Goal: Task Accomplishment & Management: Use online tool/utility

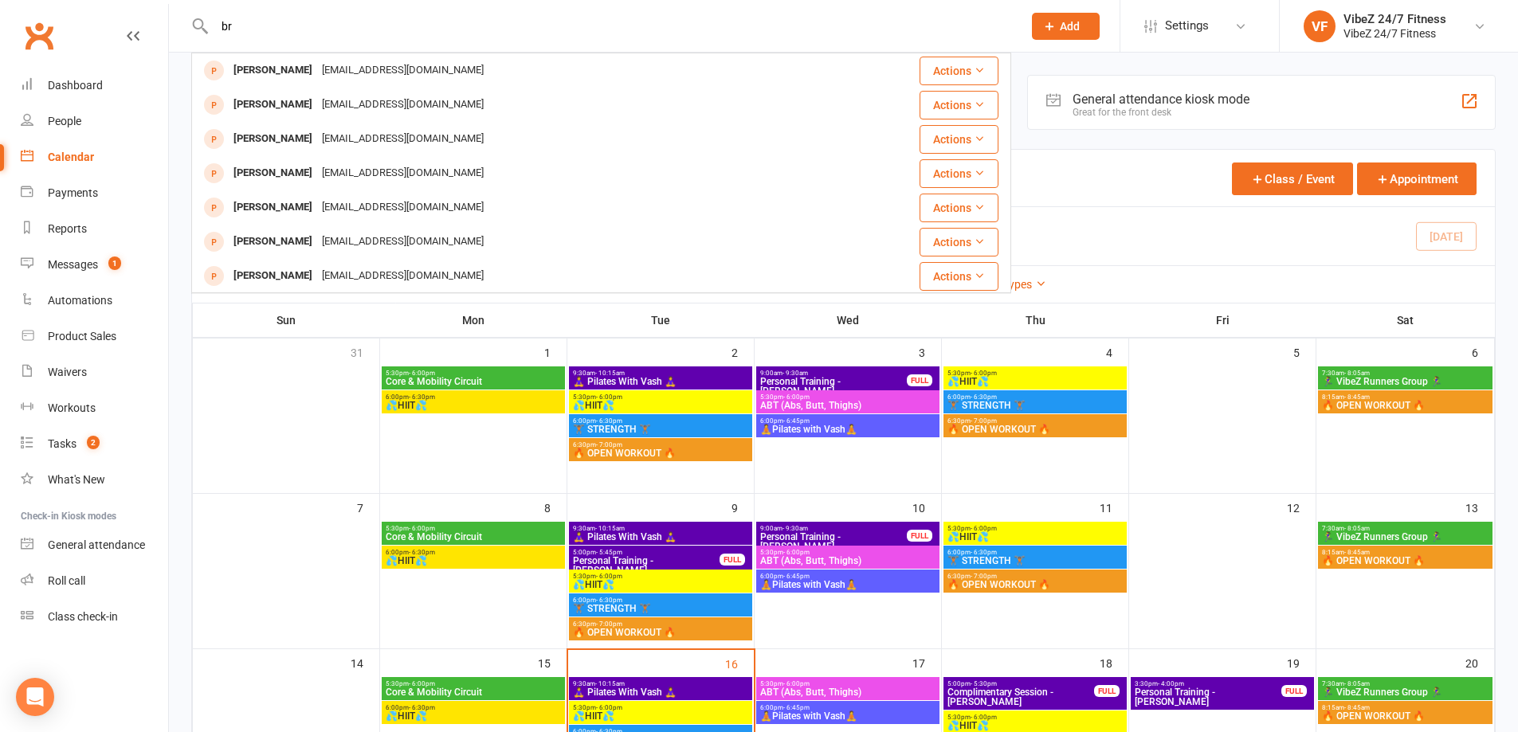
type input "b"
type input "amy"
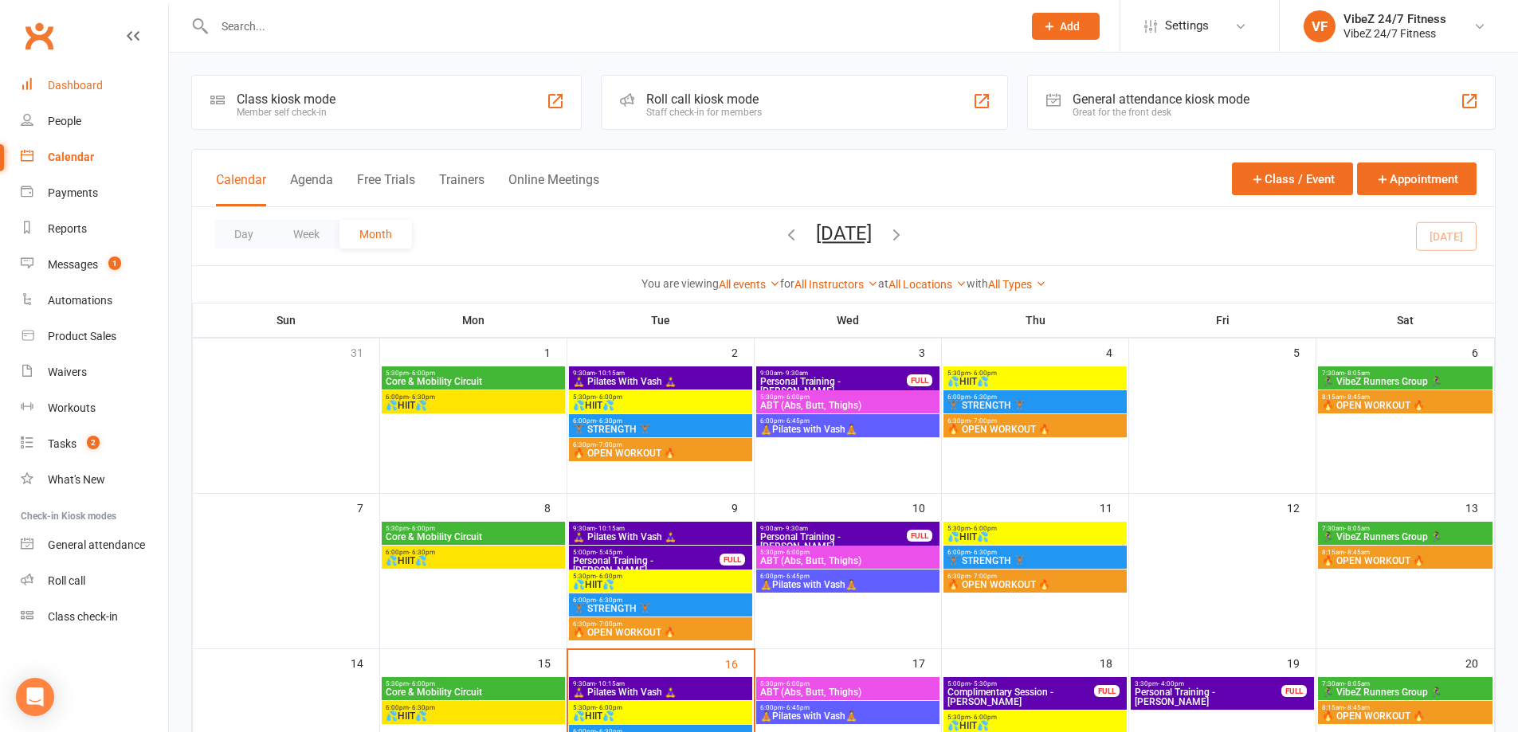
click at [88, 88] on div "Dashboard" at bounding box center [75, 85] width 55 height 13
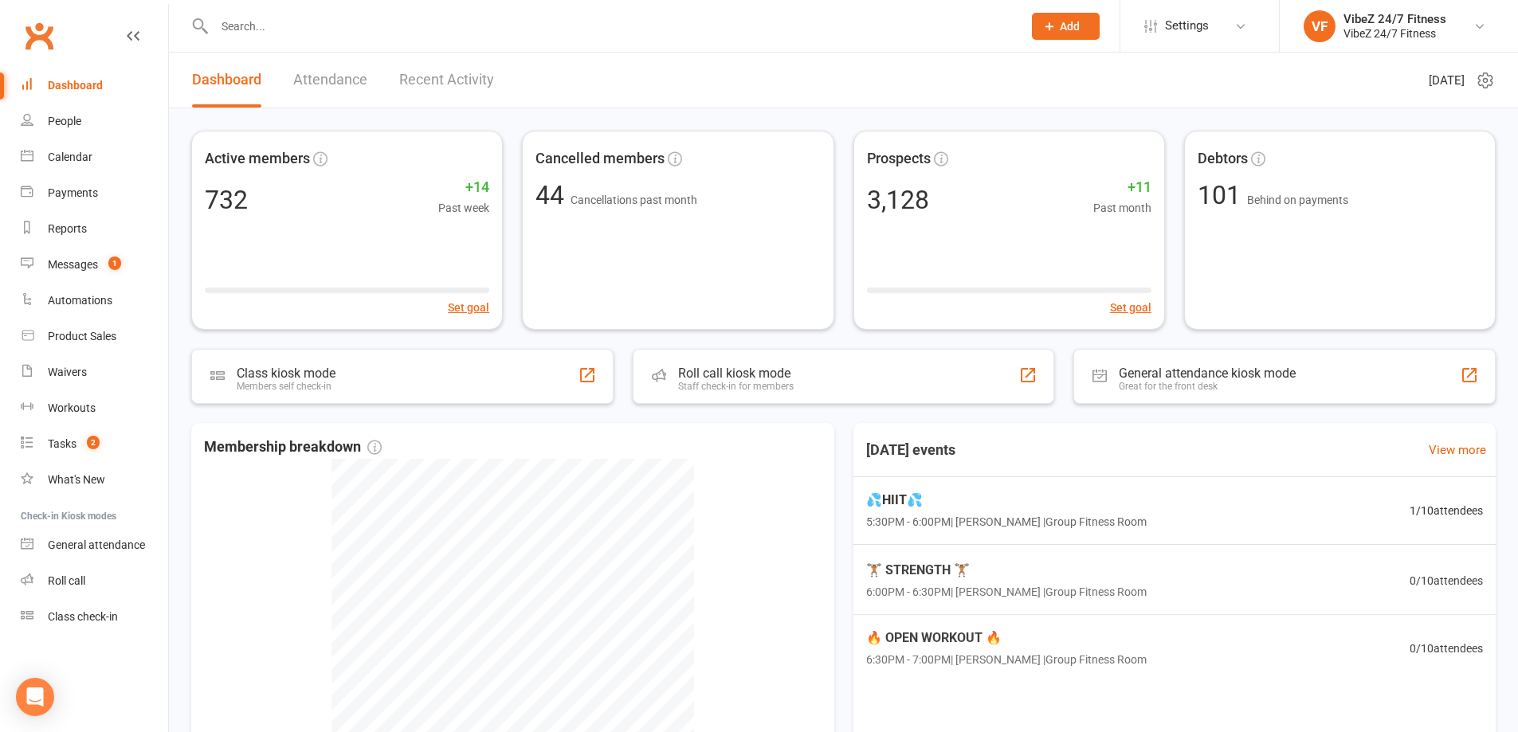
click at [426, 79] on link "Recent Activity" at bounding box center [446, 80] width 95 height 55
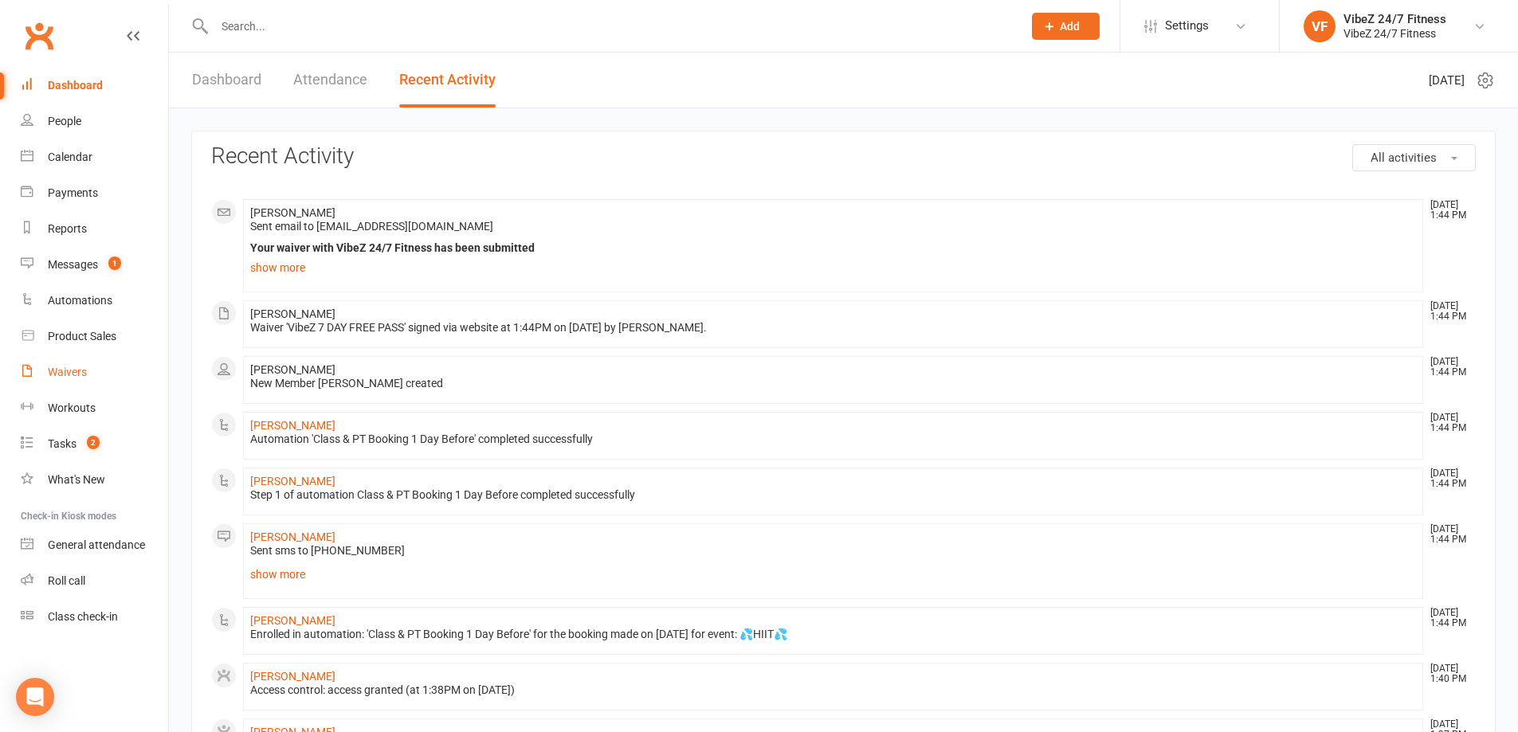
click at [72, 373] on div "Waivers" at bounding box center [67, 372] width 39 height 13
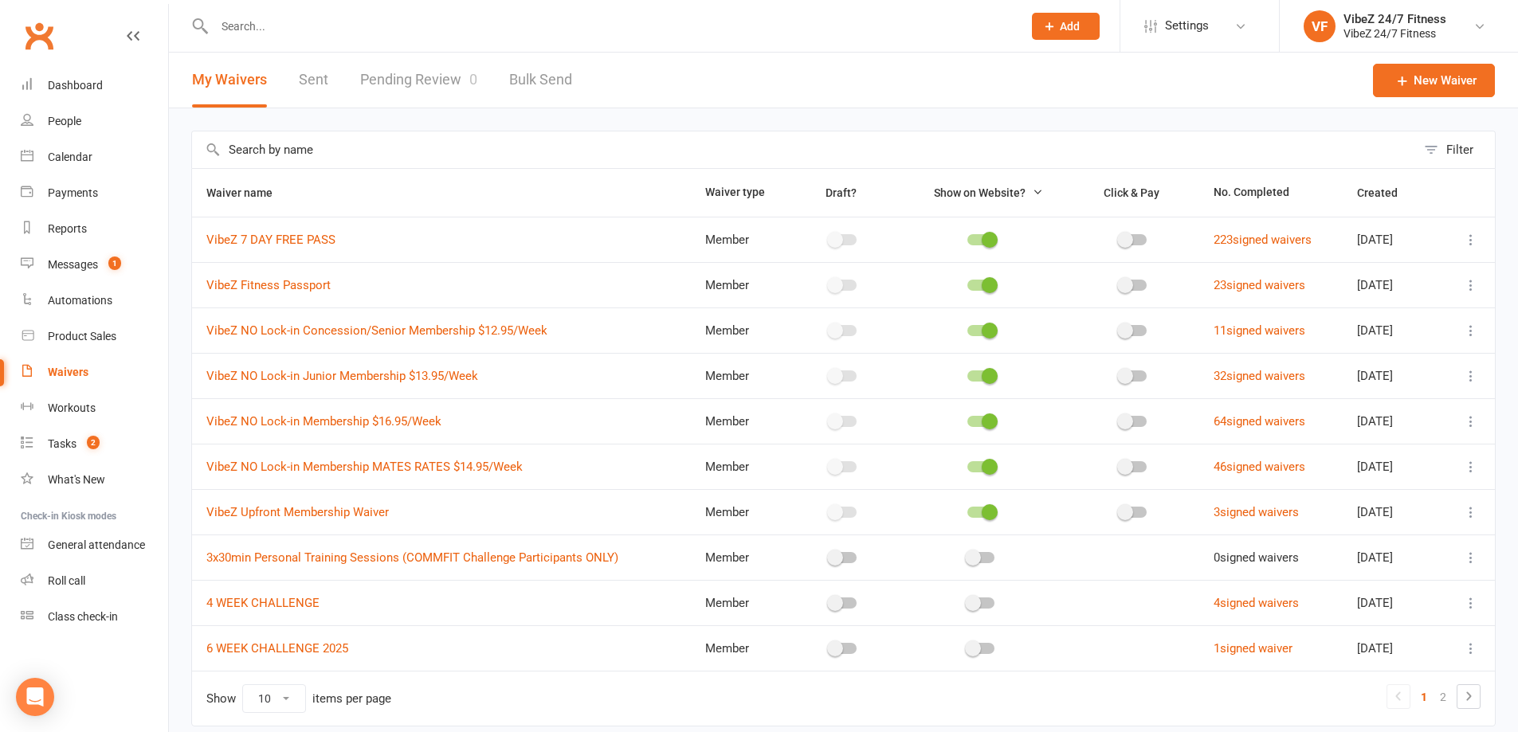
click at [416, 80] on link "Pending Review 0" at bounding box center [418, 80] width 117 height 55
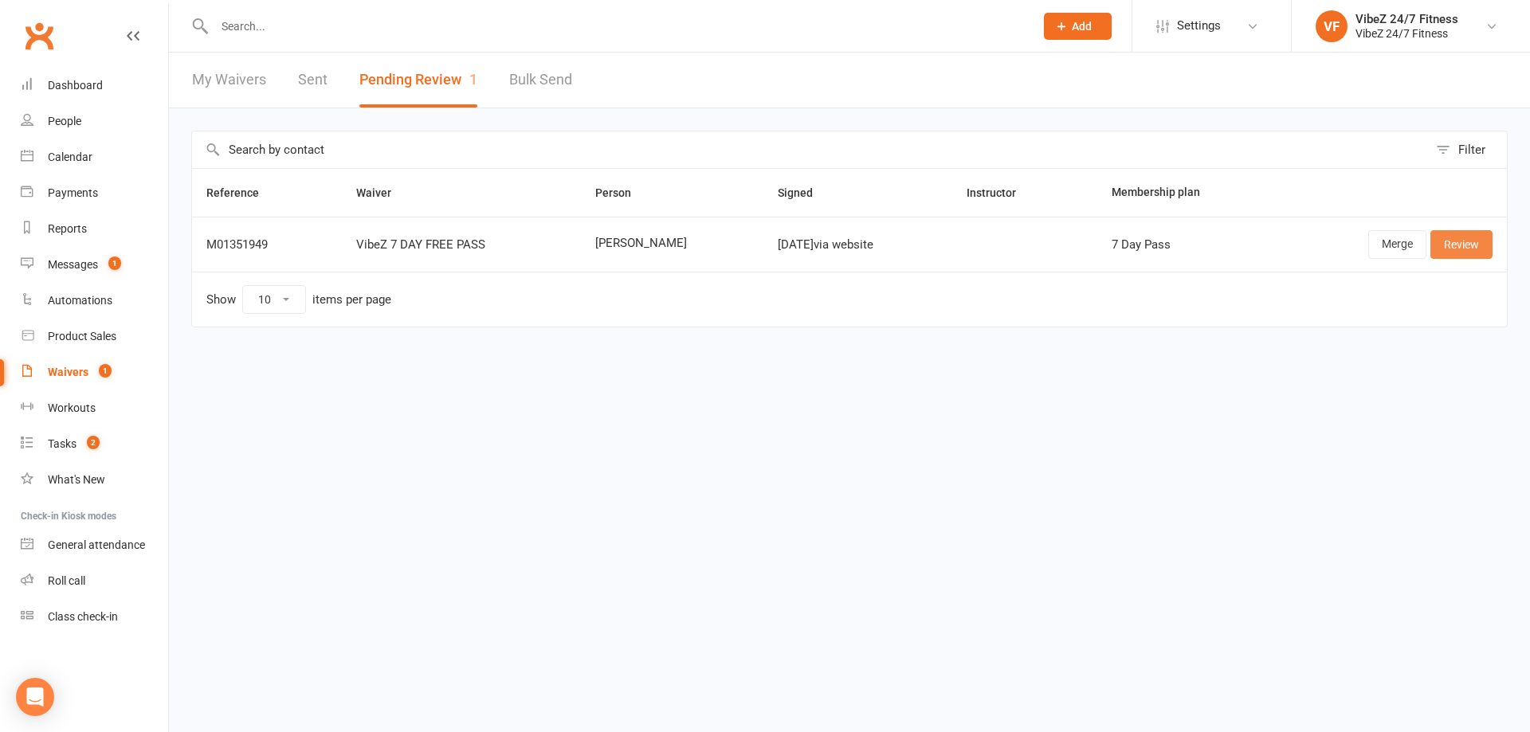
click at [1463, 246] on link "Review" at bounding box center [1461, 244] width 62 height 29
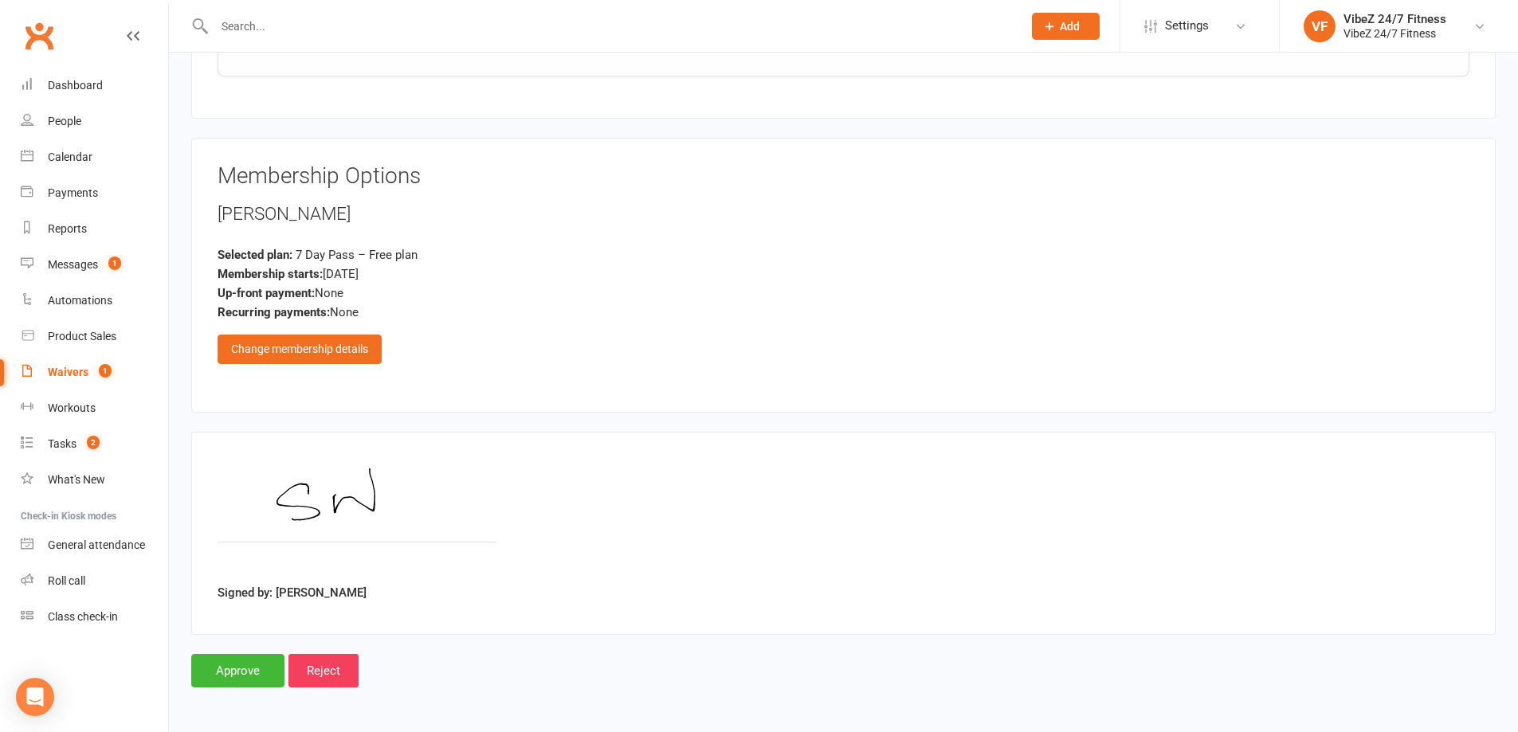
scroll to position [1910, 0]
click at [220, 674] on input "Approve" at bounding box center [237, 669] width 93 height 33
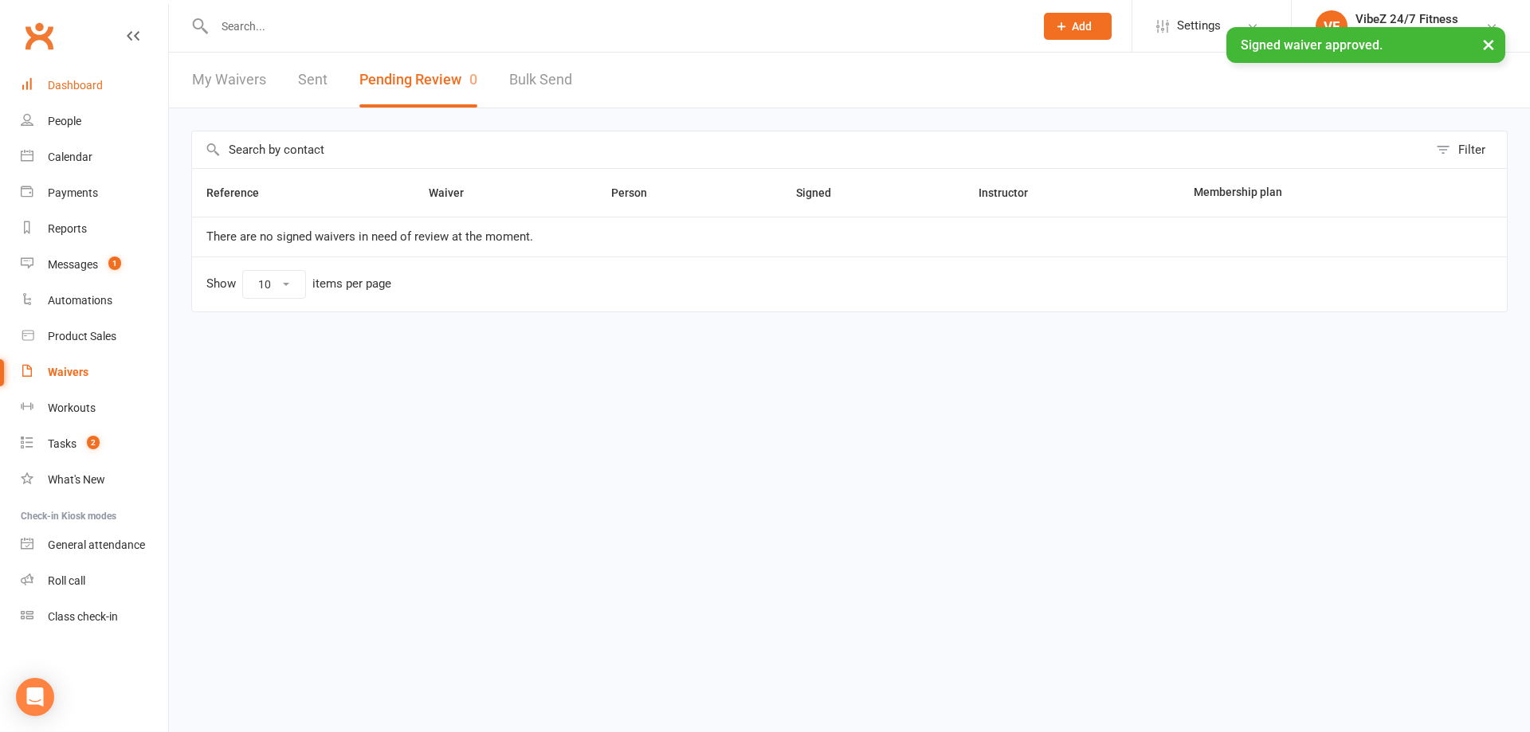
click at [85, 96] on link "Dashboard" at bounding box center [94, 86] width 147 height 36
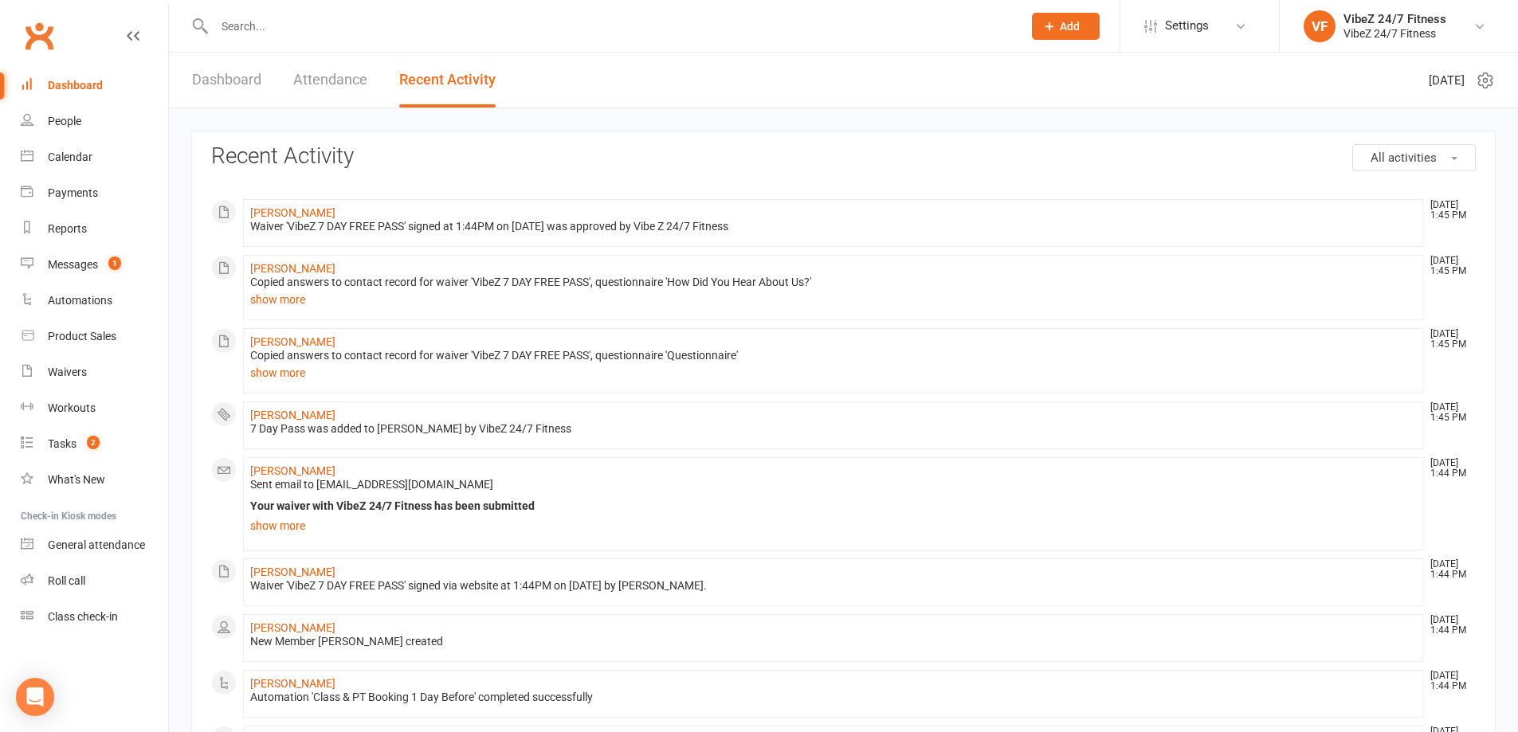
click at [280, 202] on li "Sara Willcocks Sep 16, 1:45 PM Waiver 'VibeZ 7 DAY FREE PASS' signed at 1:44PM …" at bounding box center [833, 223] width 1180 height 48
click at [278, 212] on link "Sara Willcocks" at bounding box center [292, 212] width 85 height 13
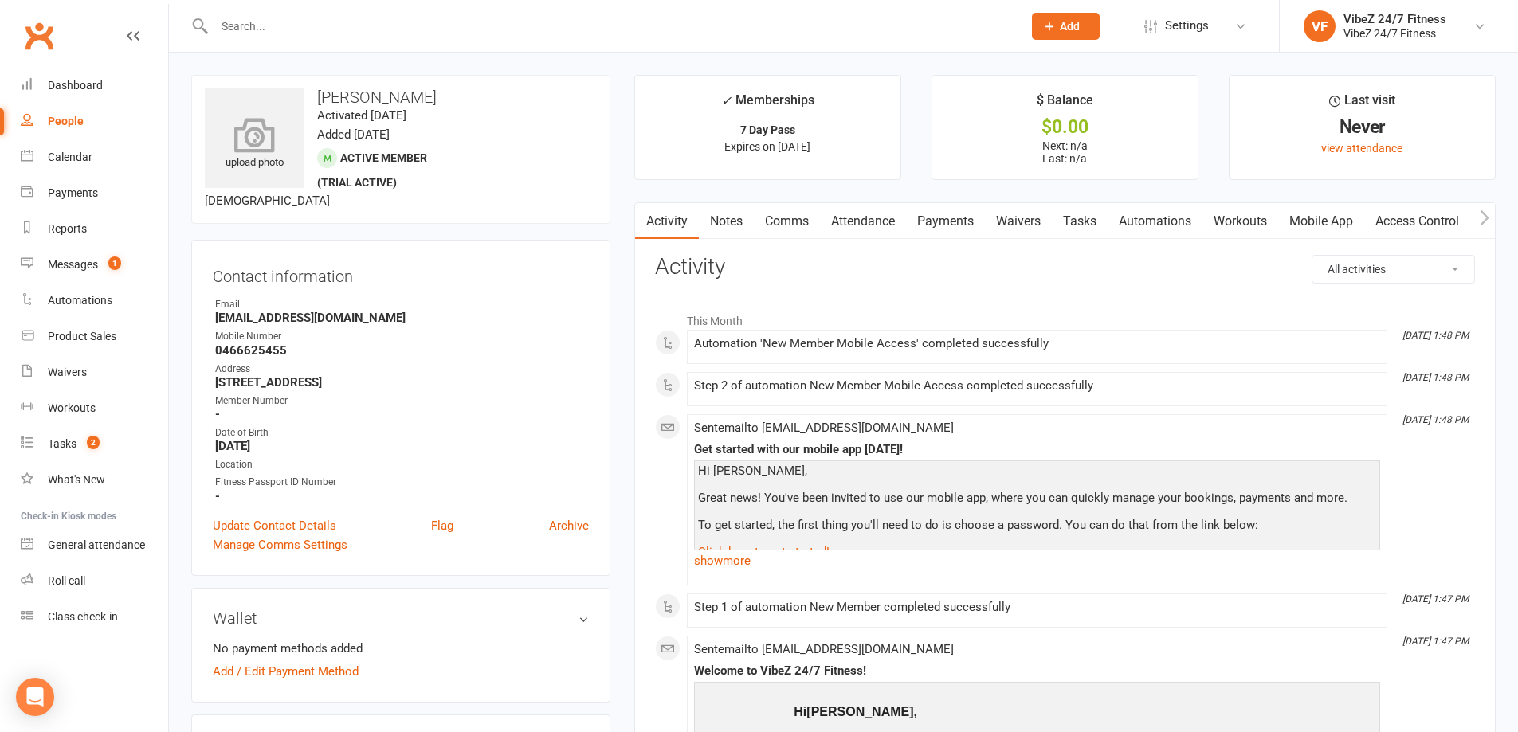
click at [250, 146] on icon at bounding box center [255, 134] width 110 height 35
drag, startPoint x: 380, startPoint y: 106, endPoint x: 319, endPoint y: 99, distance: 61.0
click at [319, 99] on h3 "Sara Willcocks" at bounding box center [401, 97] width 392 height 18
copy h3 "Sara Willcocks"
click at [92, 531] on link "General attendance" at bounding box center [94, 545] width 147 height 36
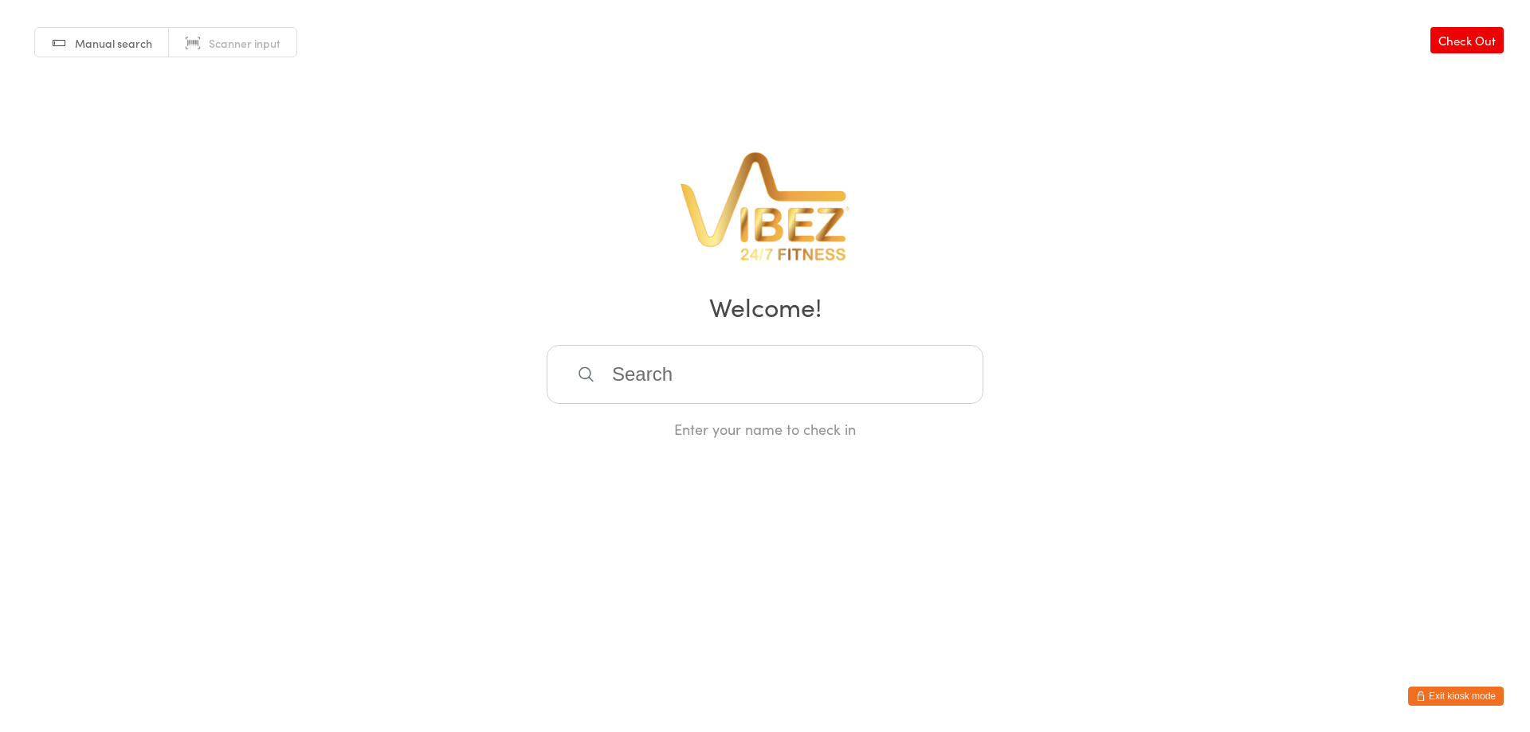
paste input "[PERSON_NAME]"
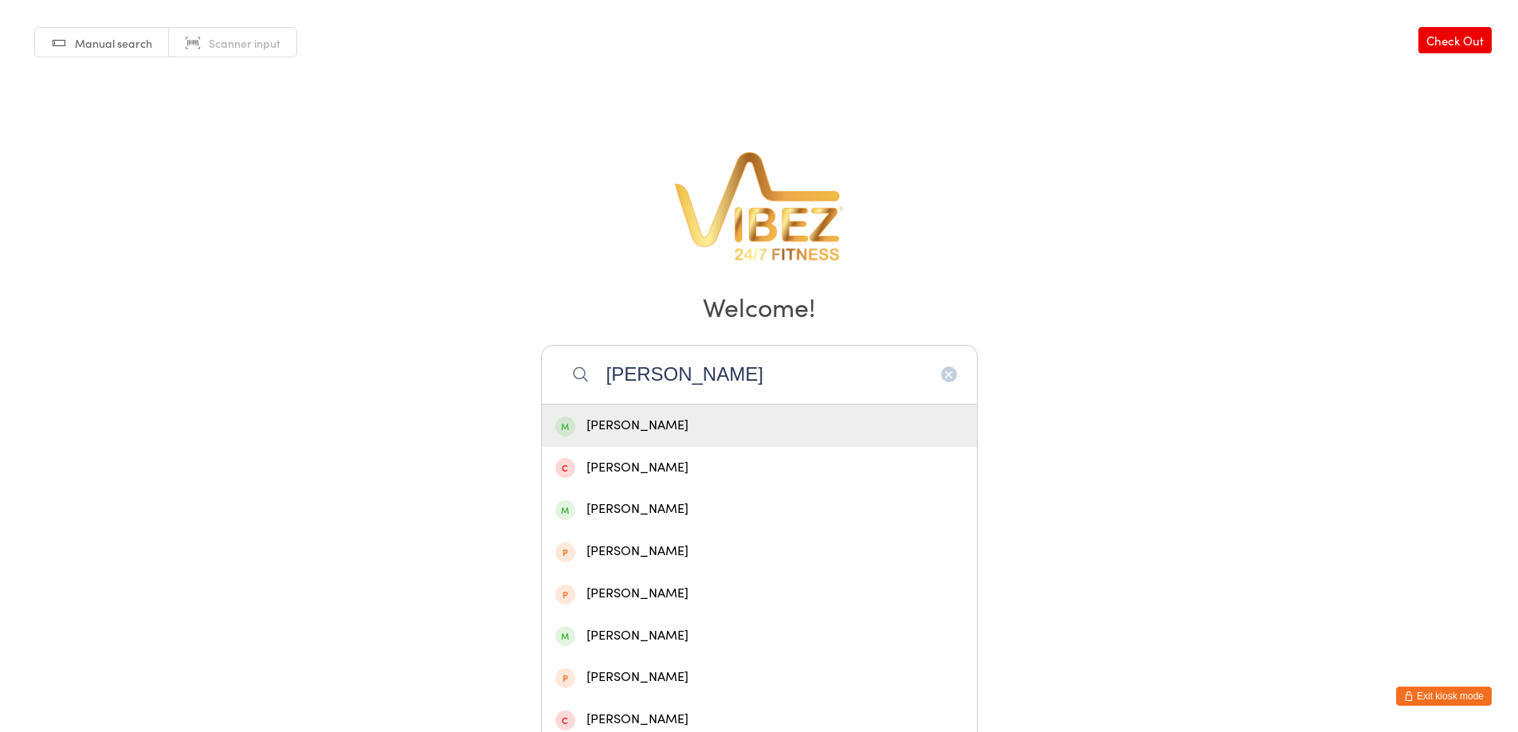
type input "[PERSON_NAME]"
click at [645, 423] on div "[PERSON_NAME]" at bounding box center [759, 426] width 408 height 22
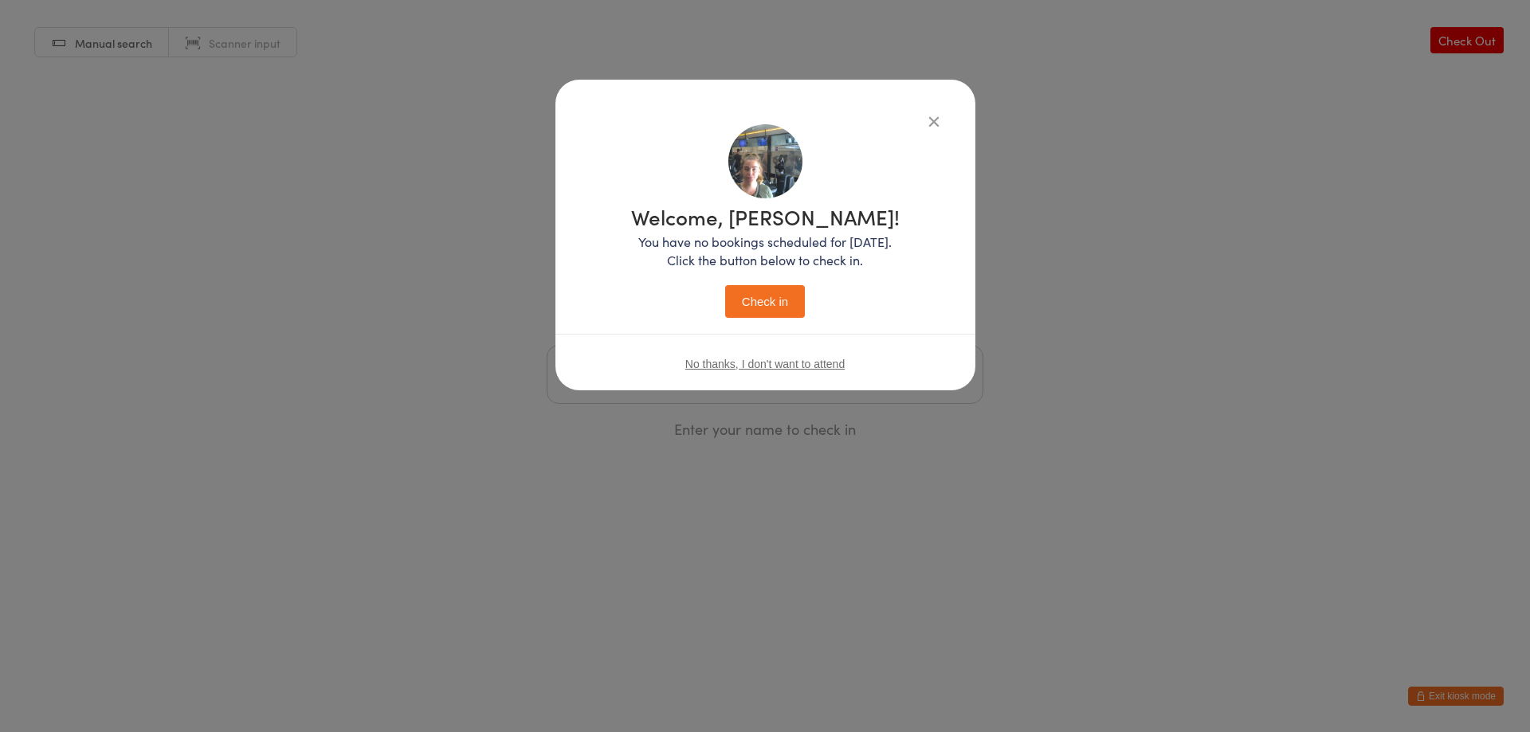
click at [733, 301] on button "Check in" at bounding box center [765, 301] width 80 height 33
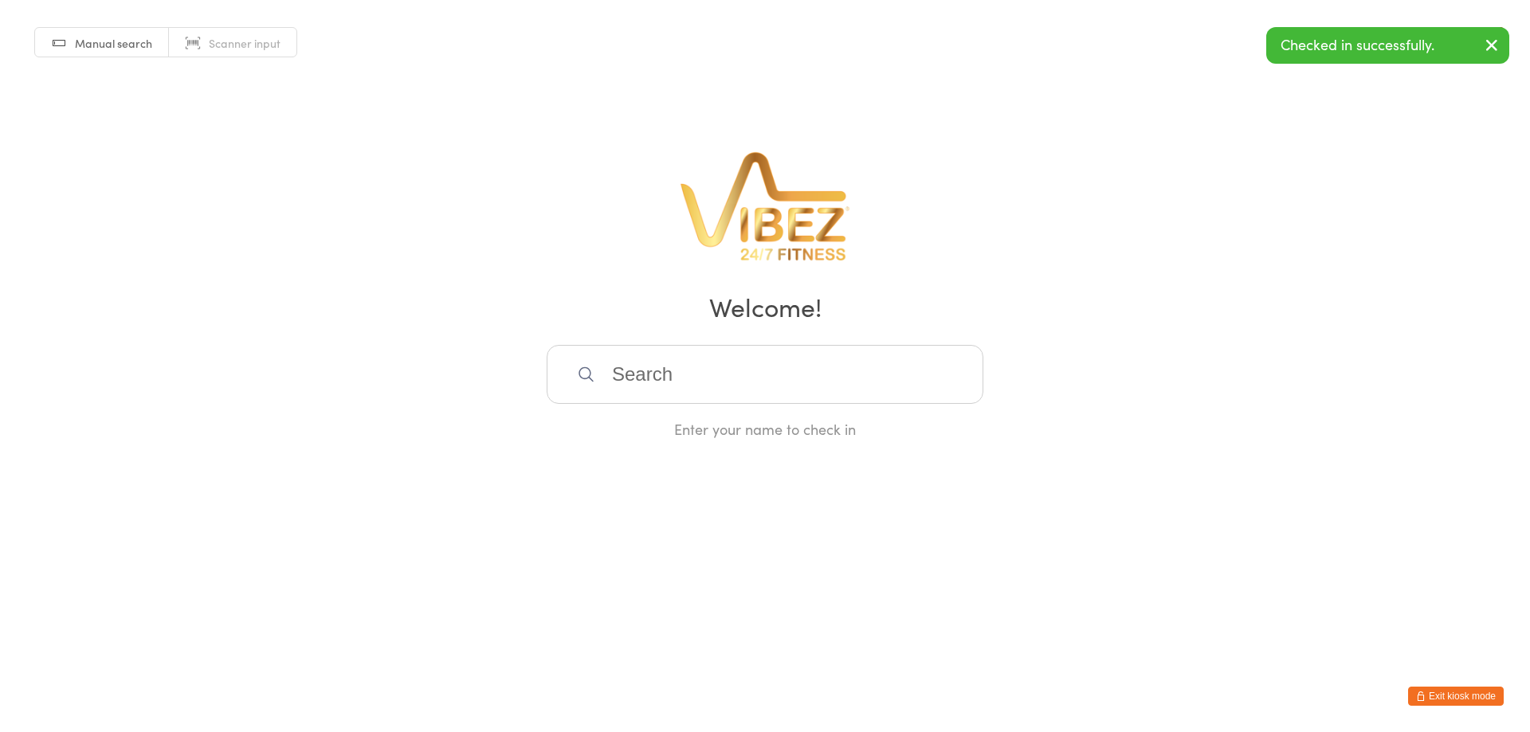
click at [1446, 697] on button "Exit kiosk mode" at bounding box center [1456, 696] width 96 height 19
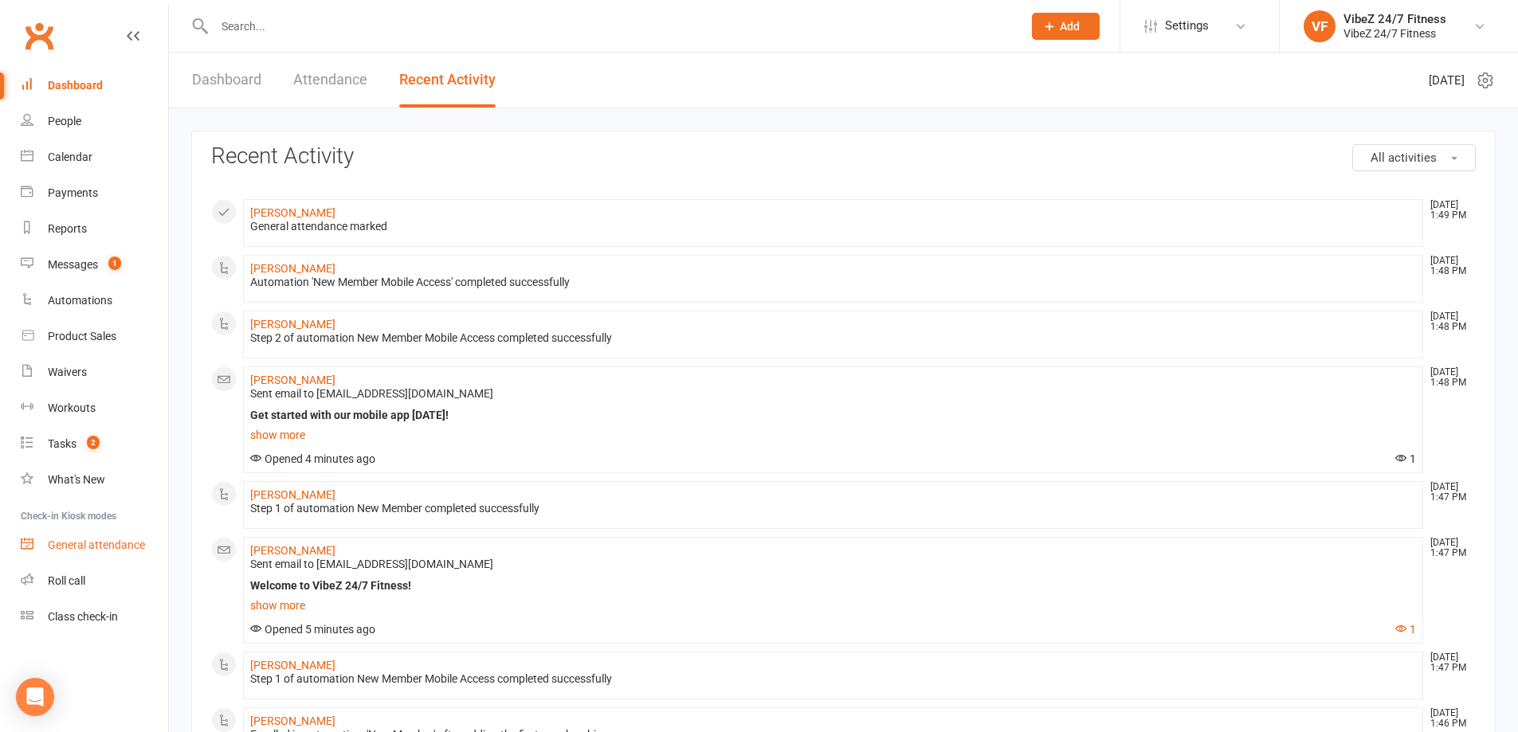
click at [96, 543] on div "General attendance" at bounding box center [96, 545] width 97 height 13
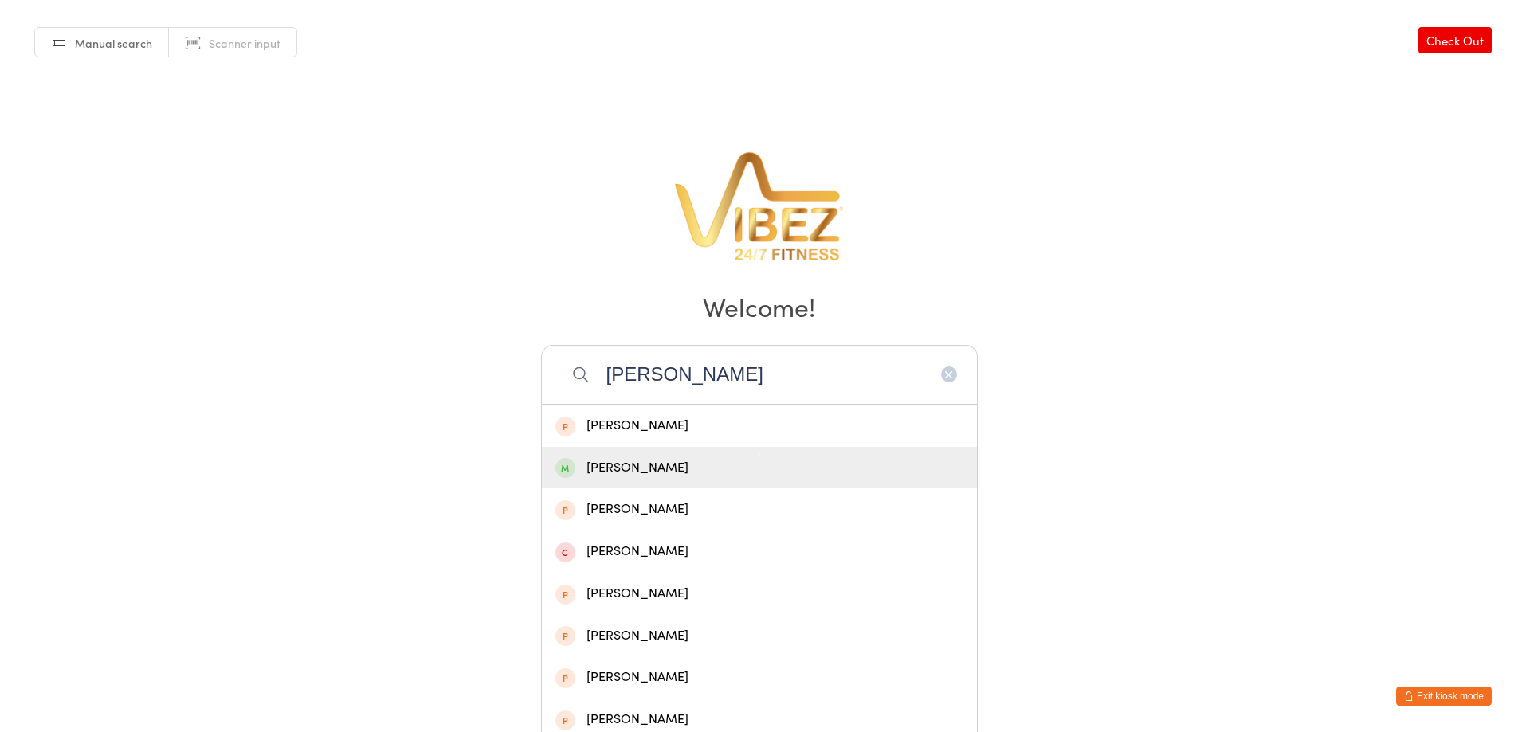
type input "[PERSON_NAME]"
click at [609, 464] on div "[PERSON_NAME]" at bounding box center [759, 468] width 408 height 22
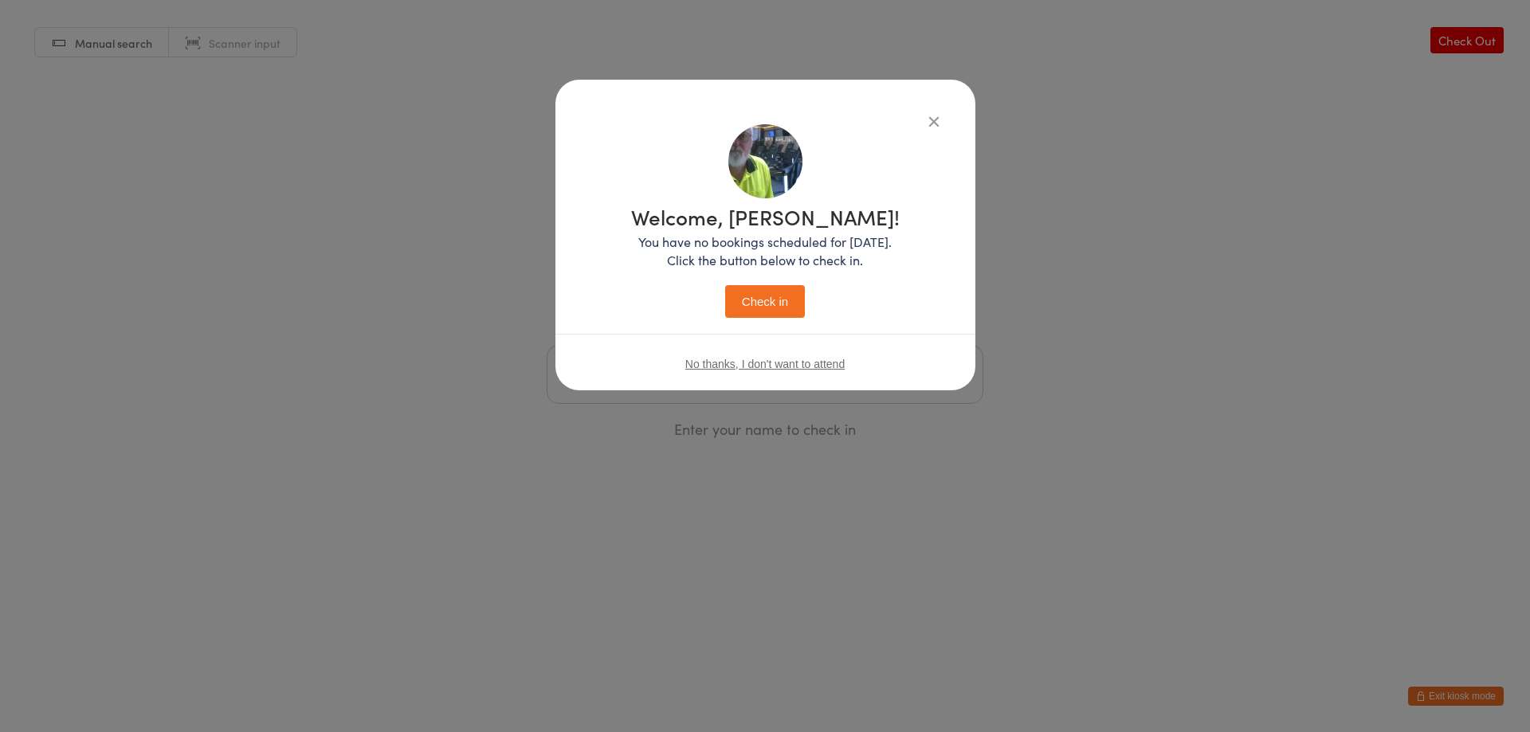
click at [727, 300] on button "Check in" at bounding box center [765, 301] width 80 height 33
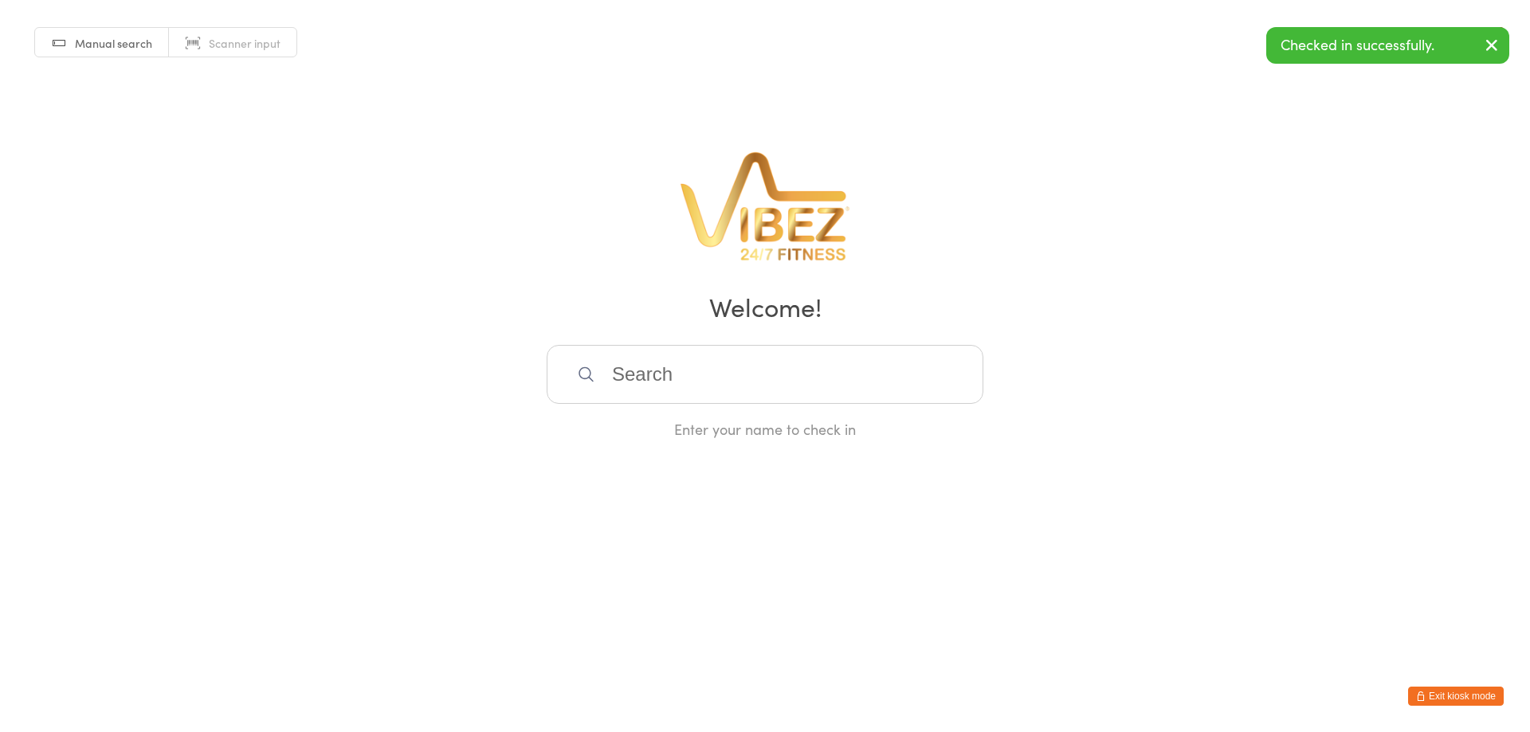
click at [697, 366] on input "search" at bounding box center [764, 374] width 437 height 59
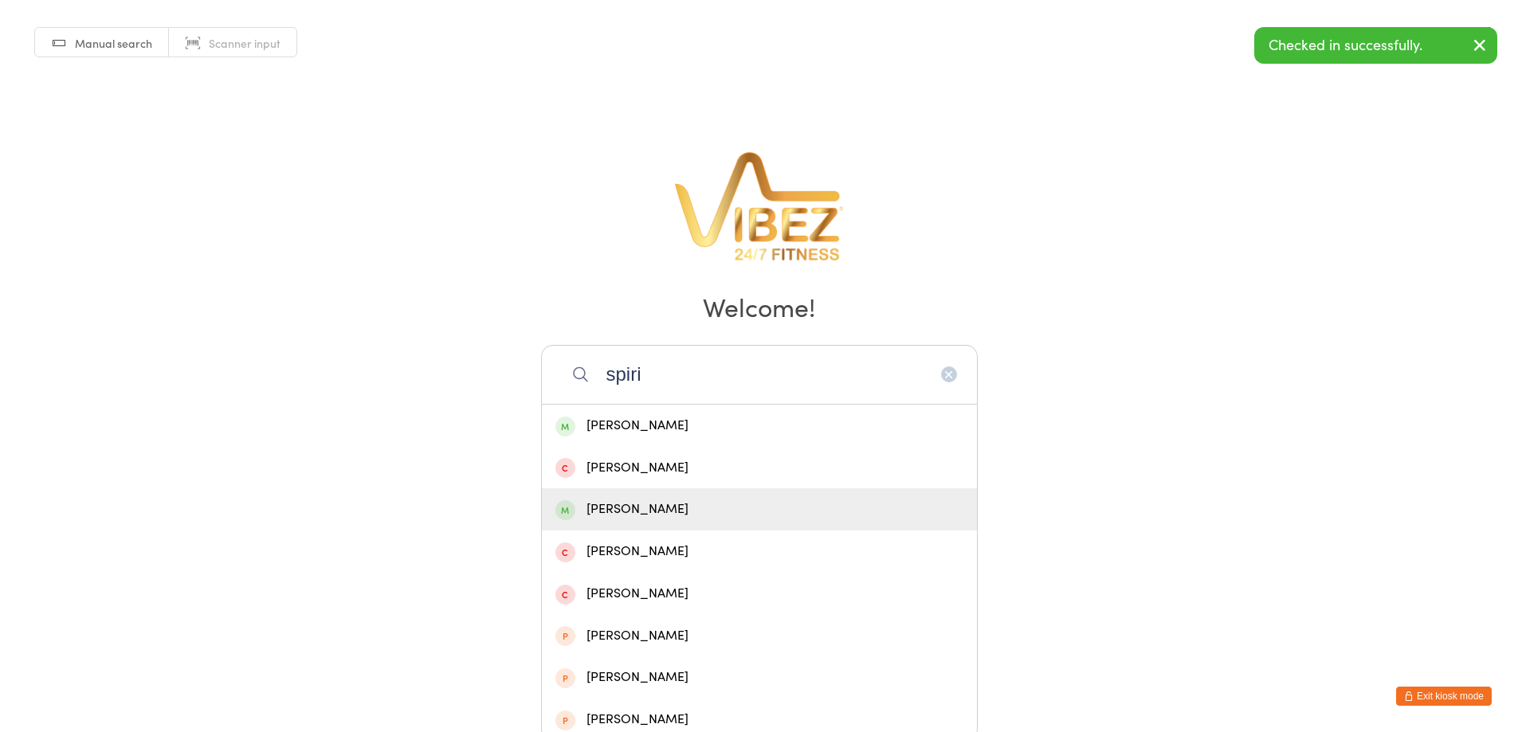
type input "spiri"
click at [677, 507] on div "Vincenzo Spiteri" at bounding box center [759, 510] width 408 height 22
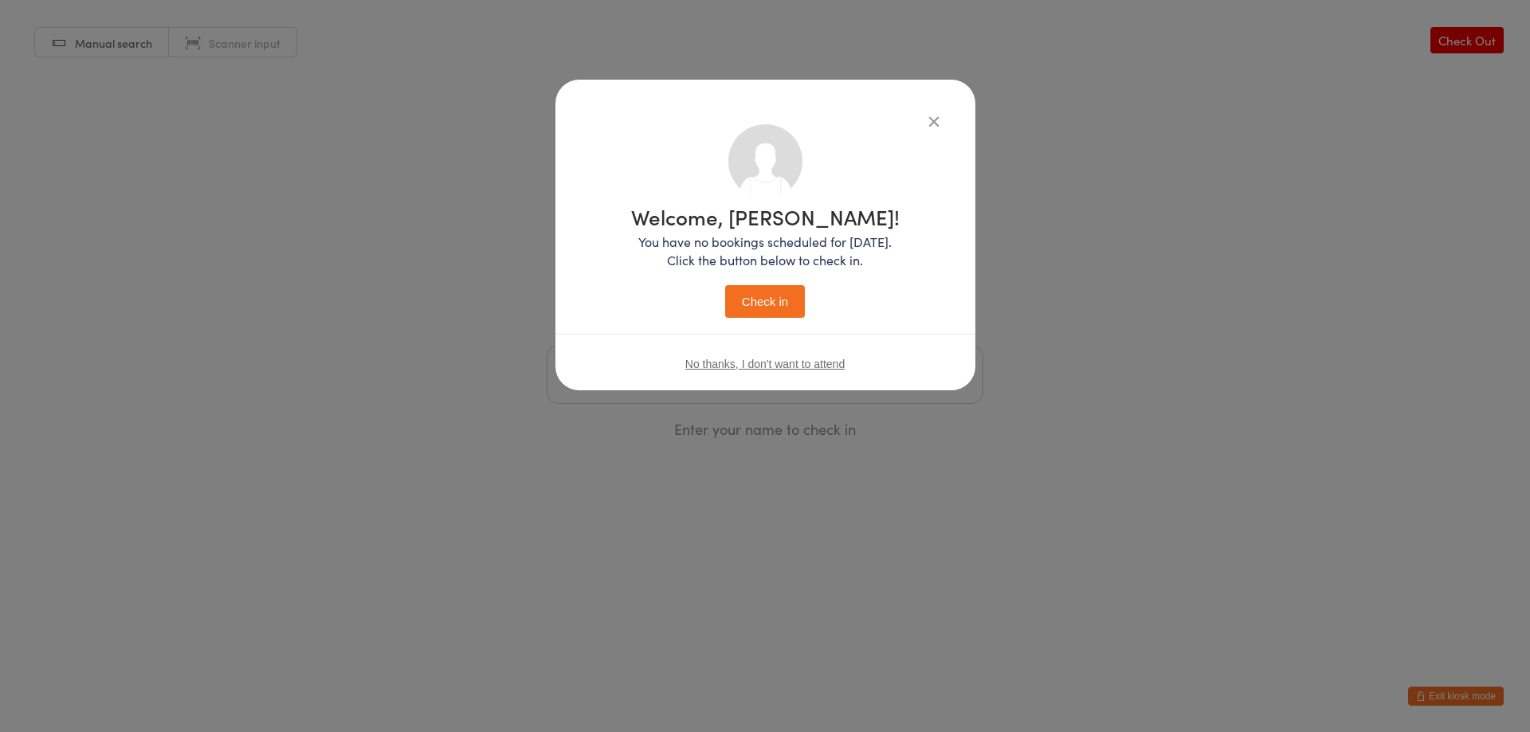
click at [775, 306] on button "Check in" at bounding box center [765, 301] width 80 height 33
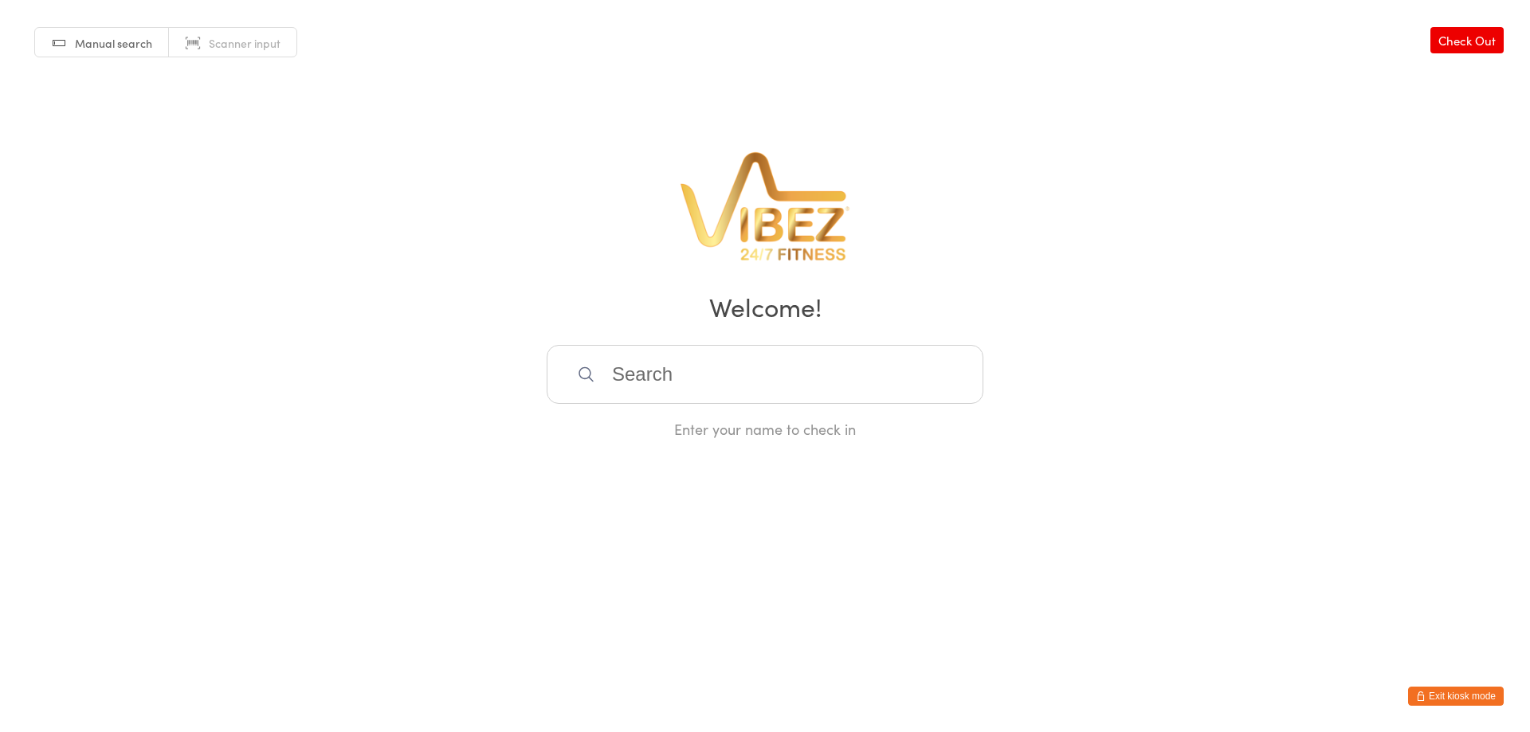
click at [844, 391] on input "search" at bounding box center [764, 374] width 437 height 59
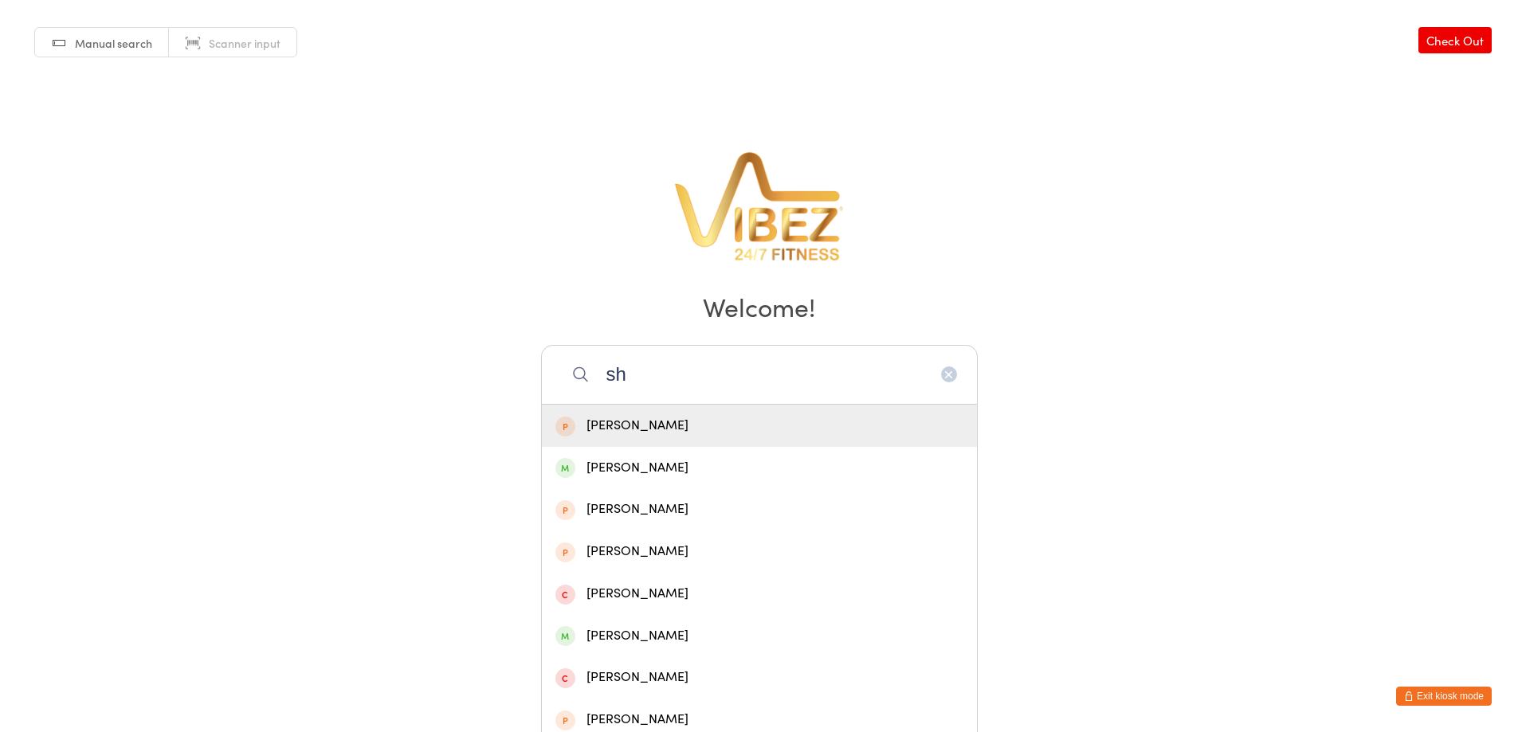
type input "s"
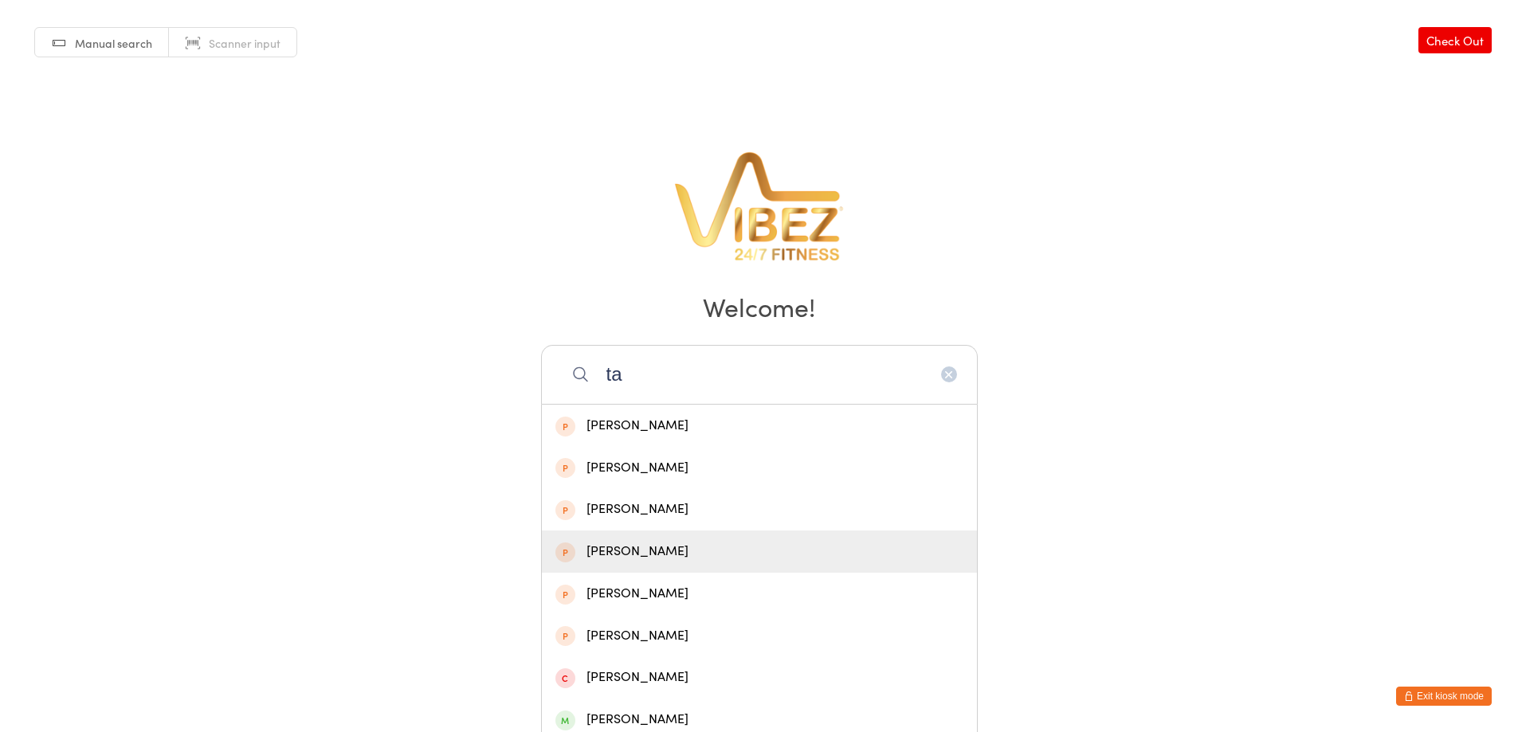
type input "t"
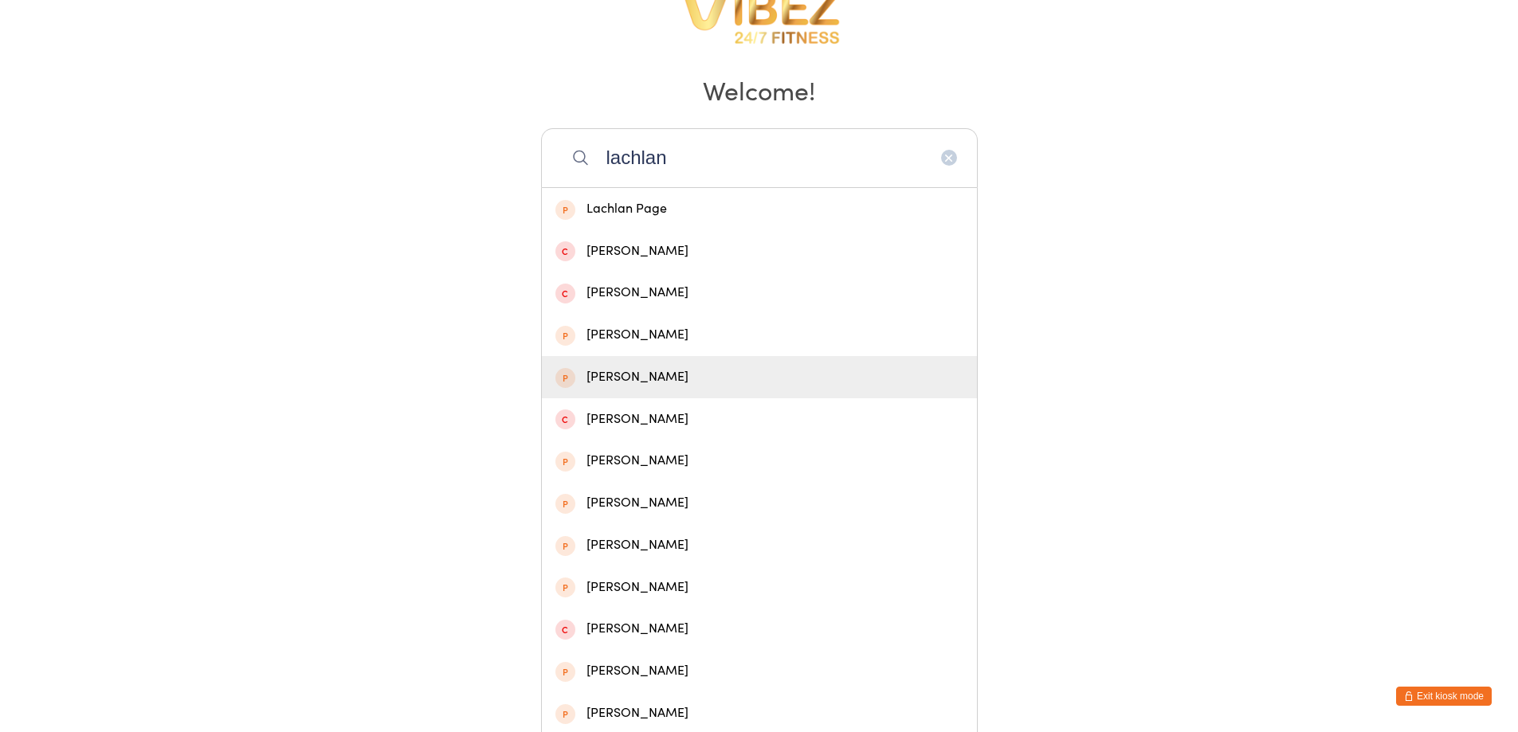
scroll to position [294, 0]
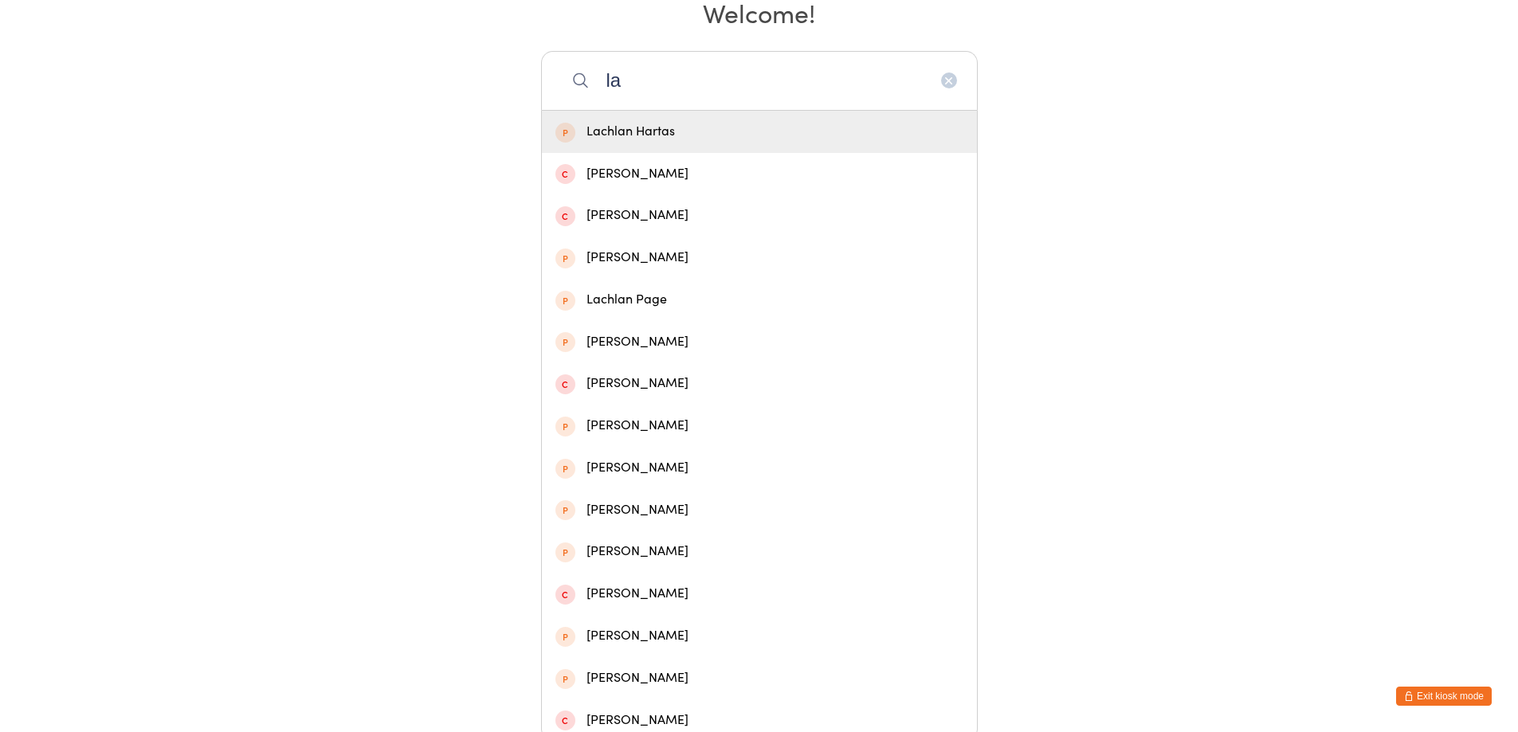
type input "l"
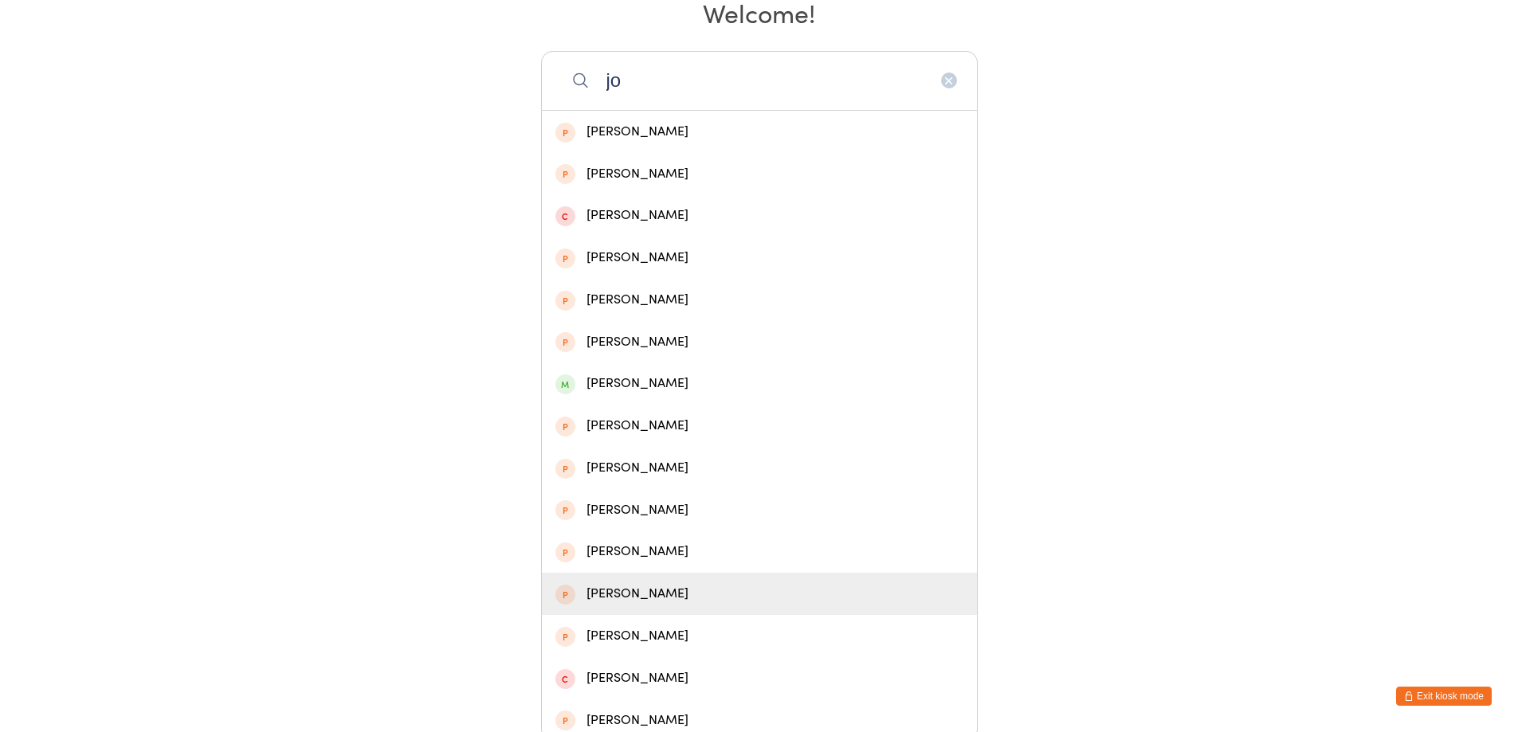
type input "j"
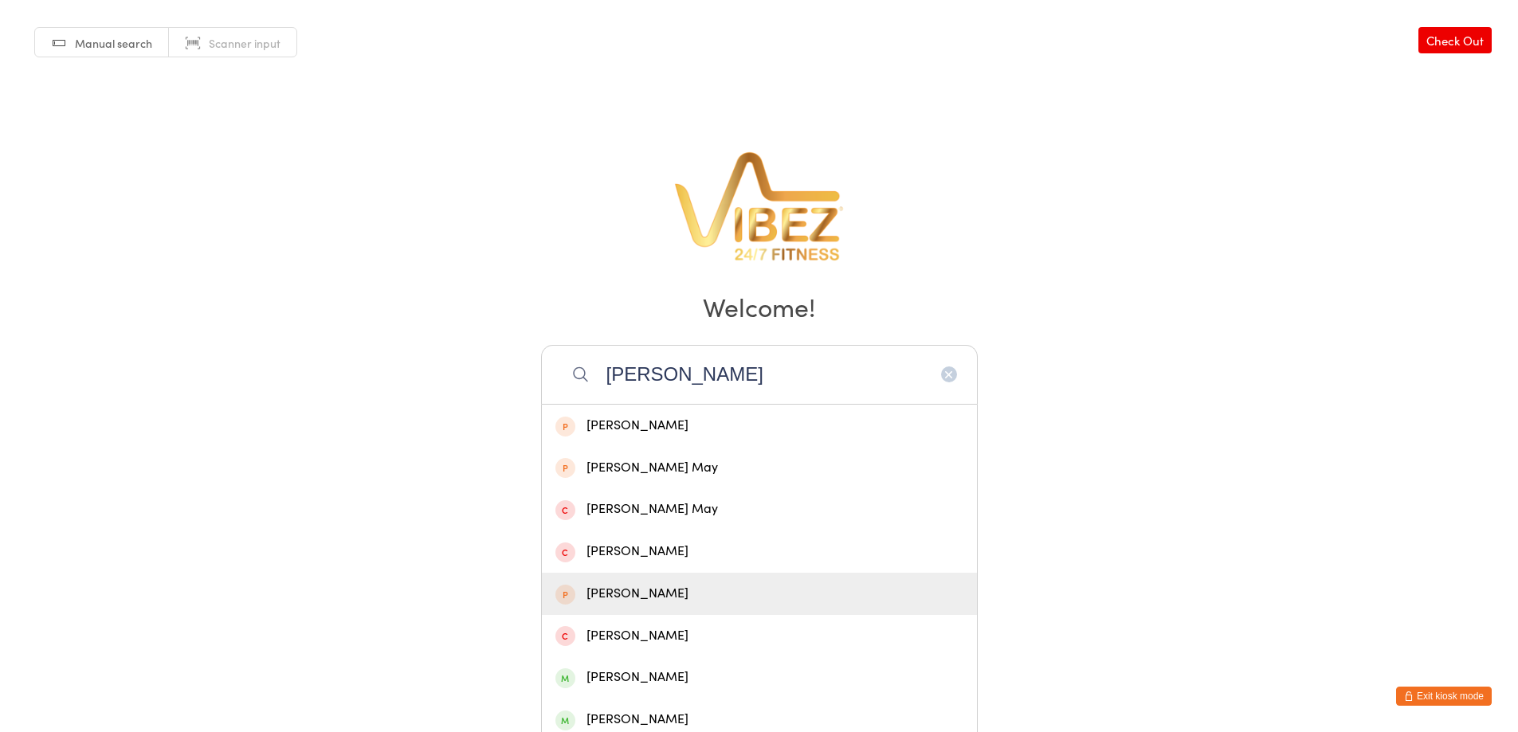
scroll to position [80, 0]
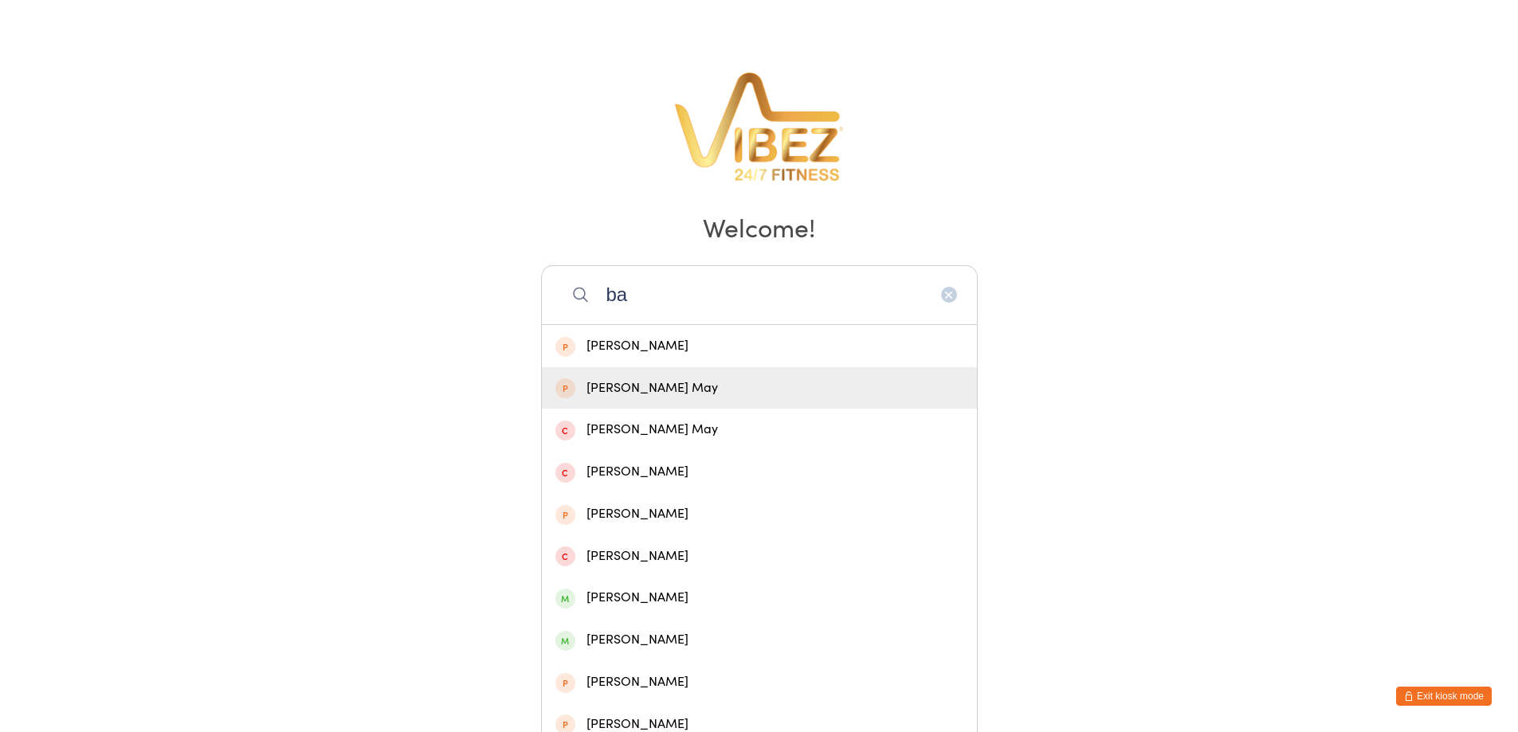
type input "b"
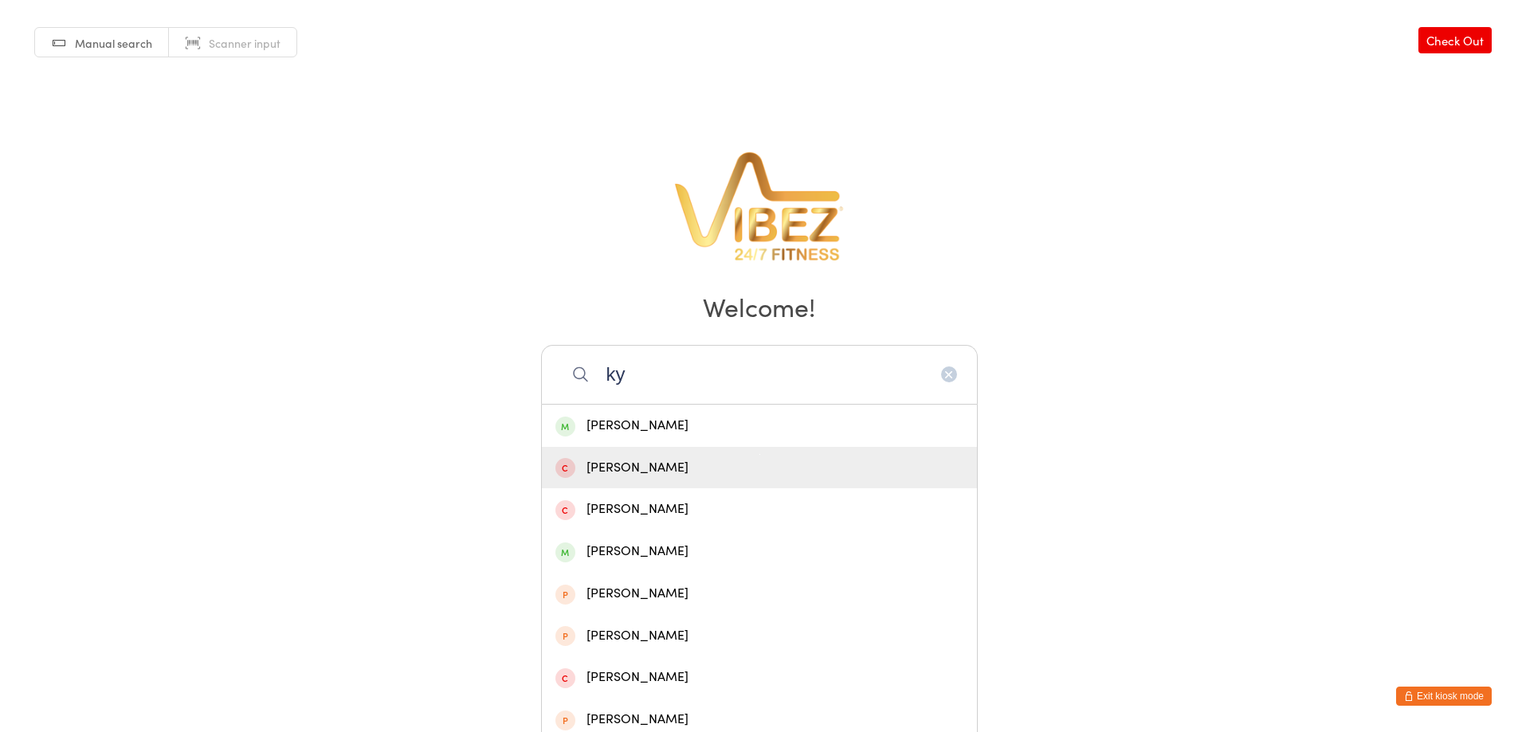
type input "k"
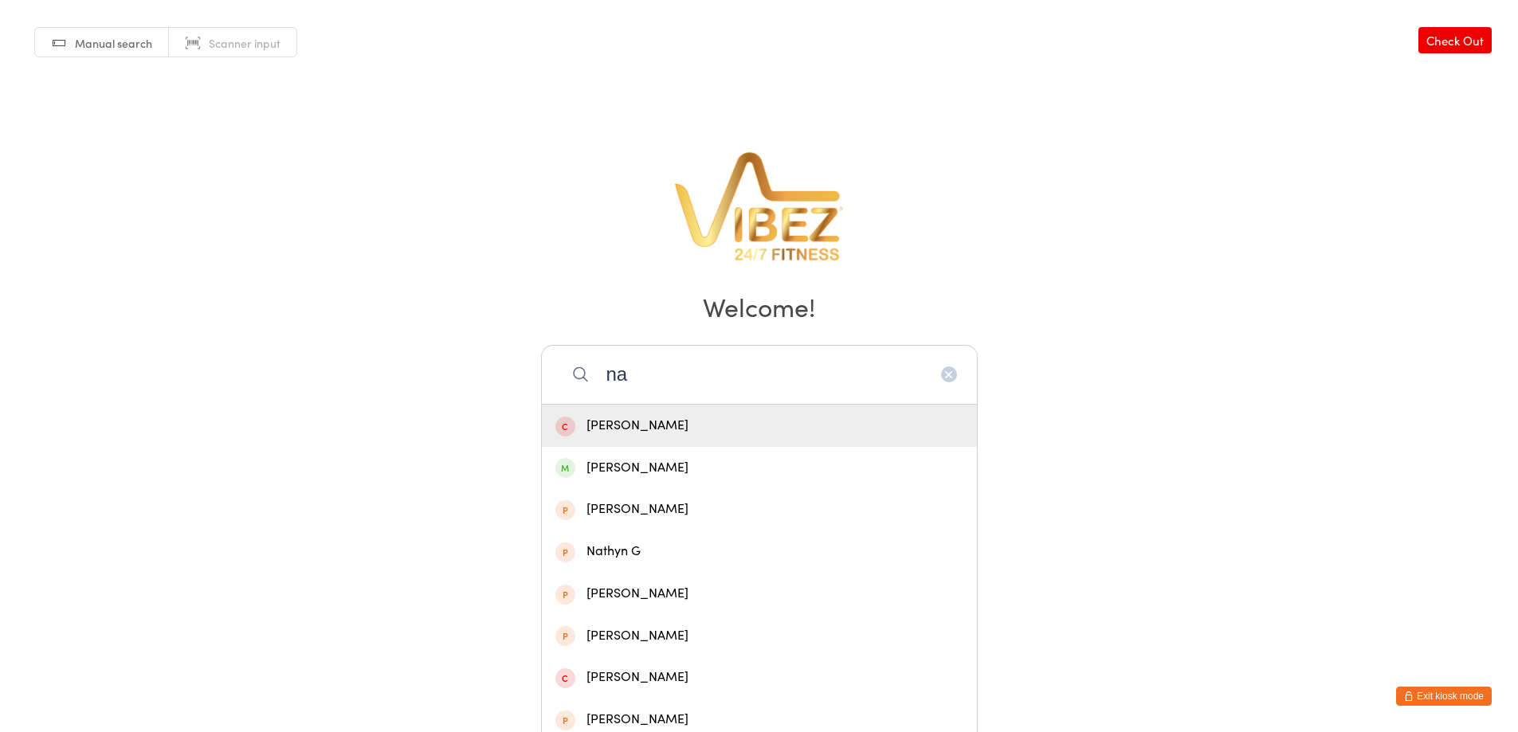
type input "n"
type input "j"
type input "s"
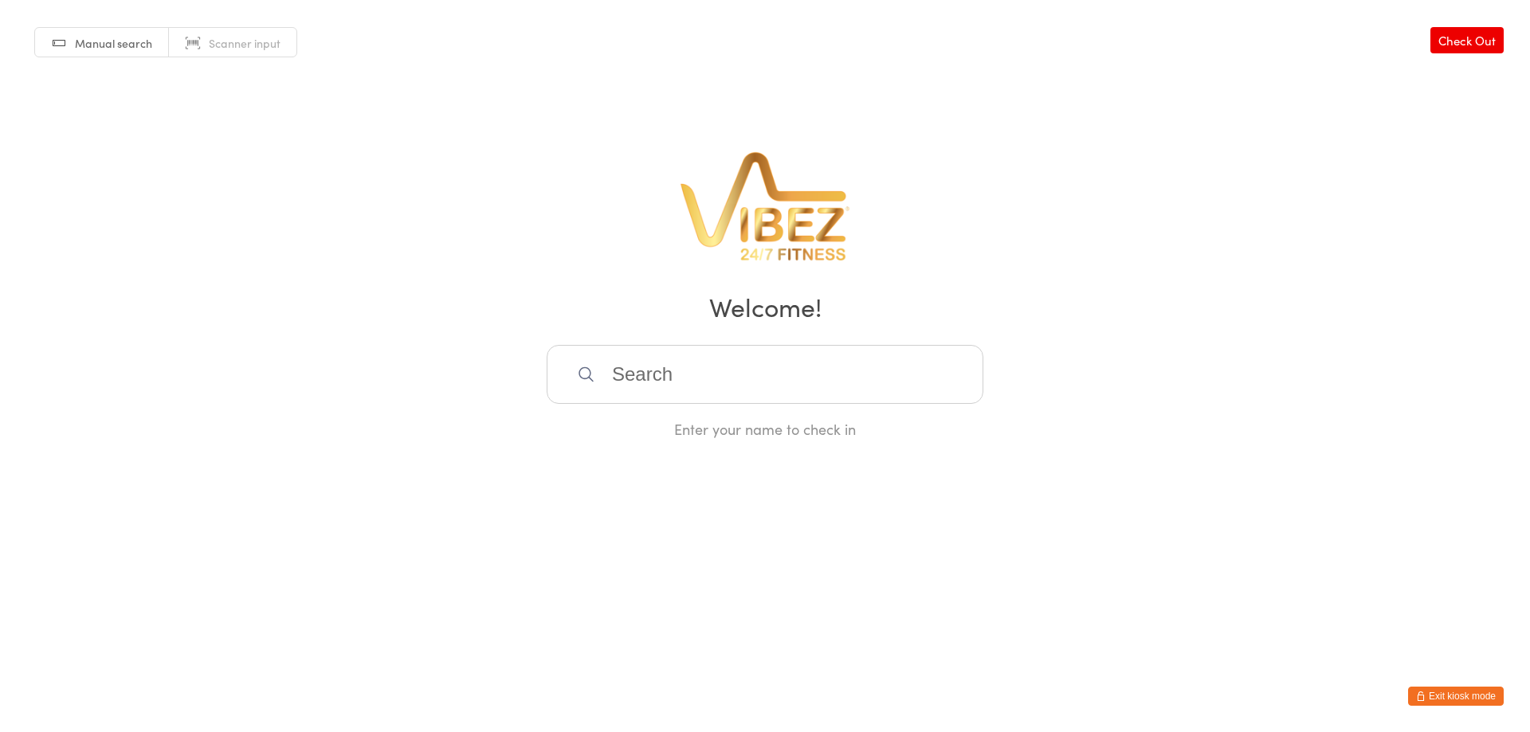
click at [1111, 200] on div "Manual search Scanner input Check Out Welcome! Enter your name to check in" at bounding box center [765, 219] width 1530 height 439
click at [633, 357] on input "search" at bounding box center [764, 374] width 437 height 59
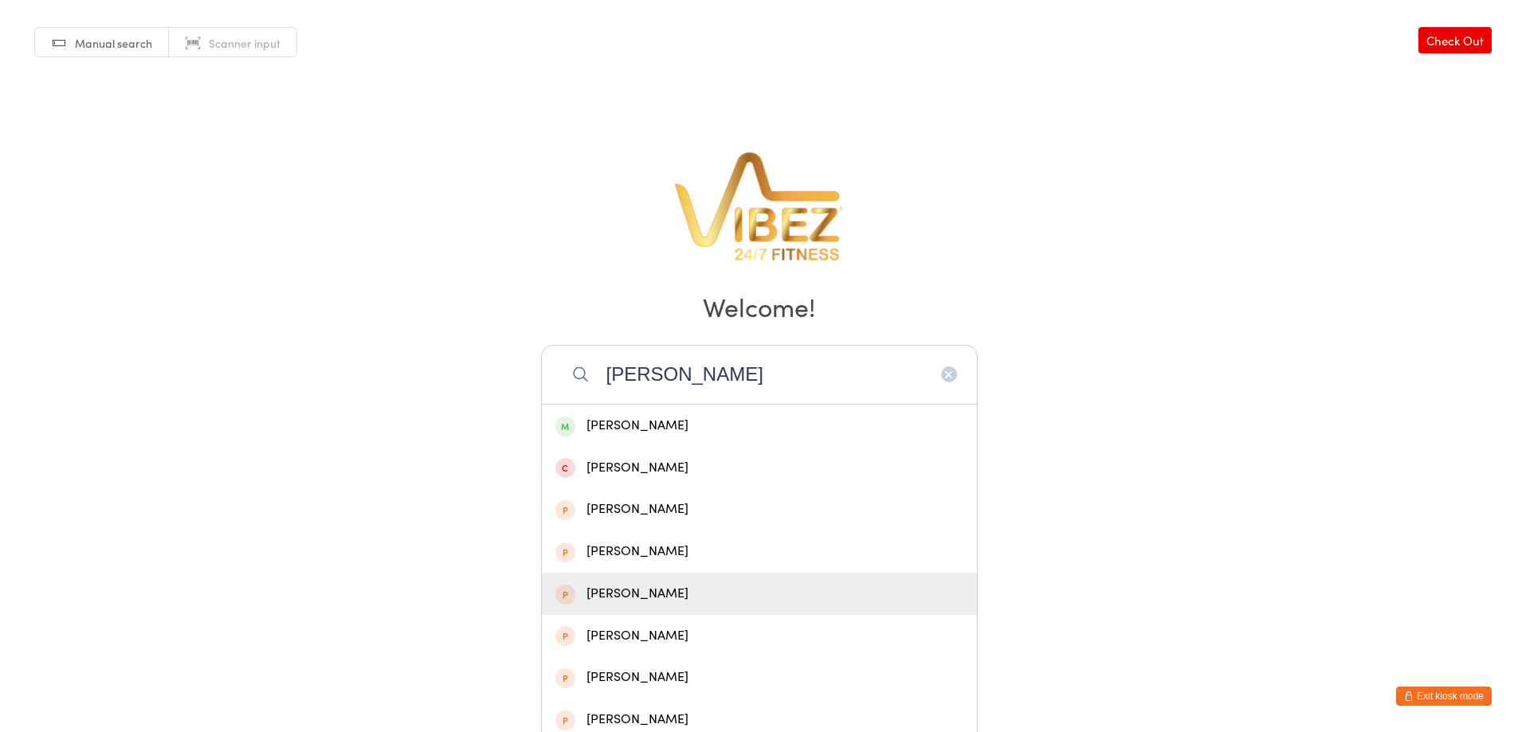
scroll to position [80, 0]
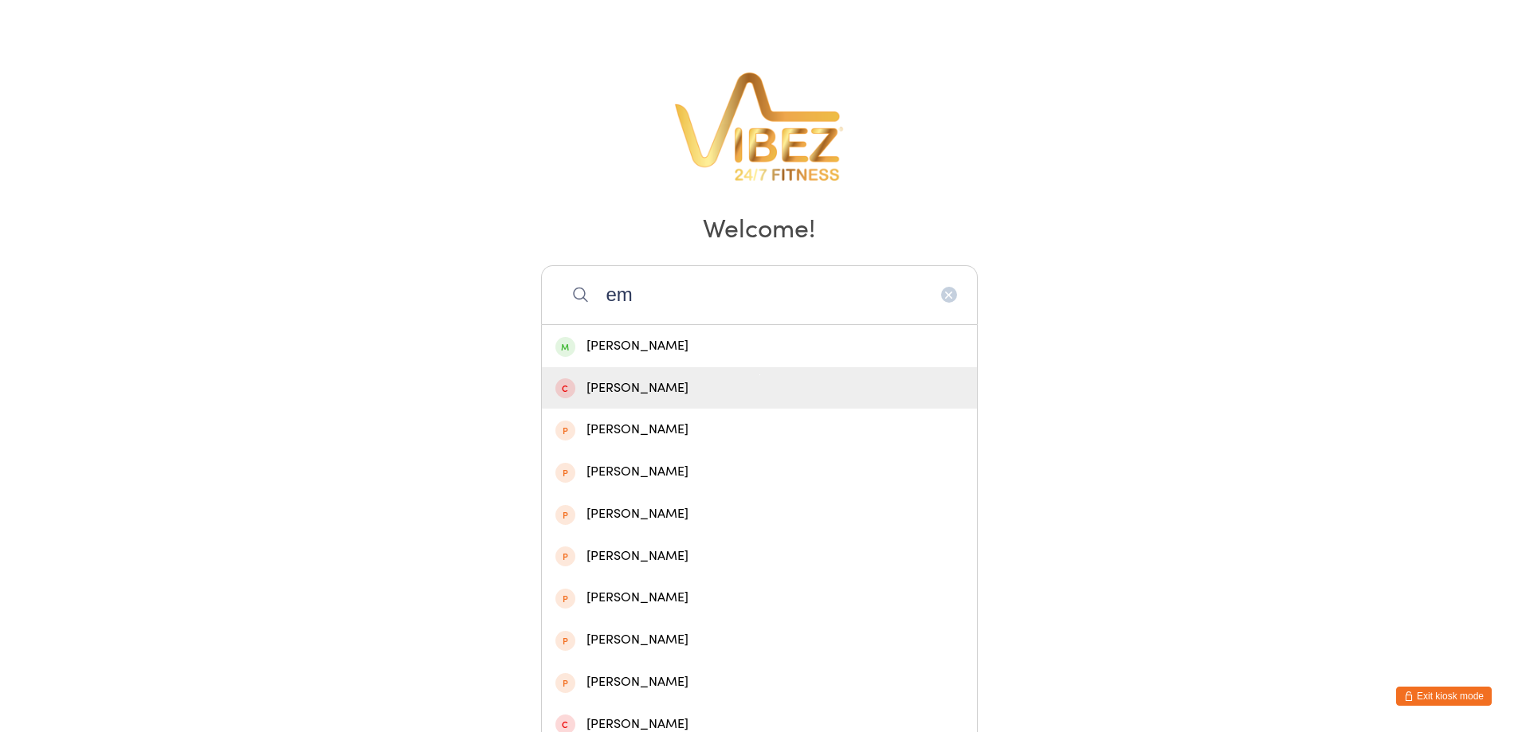
type input "e"
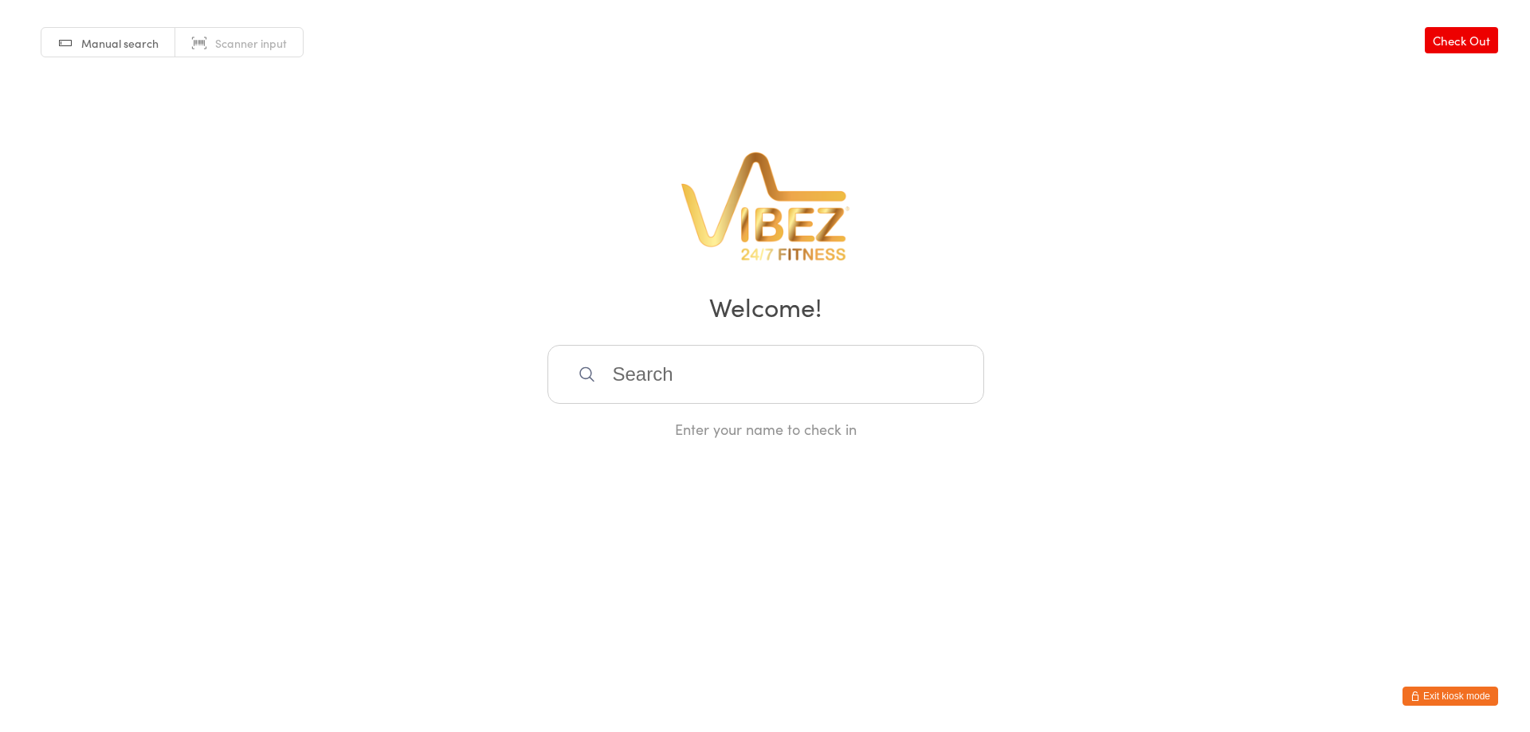
scroll to position [0, 0]
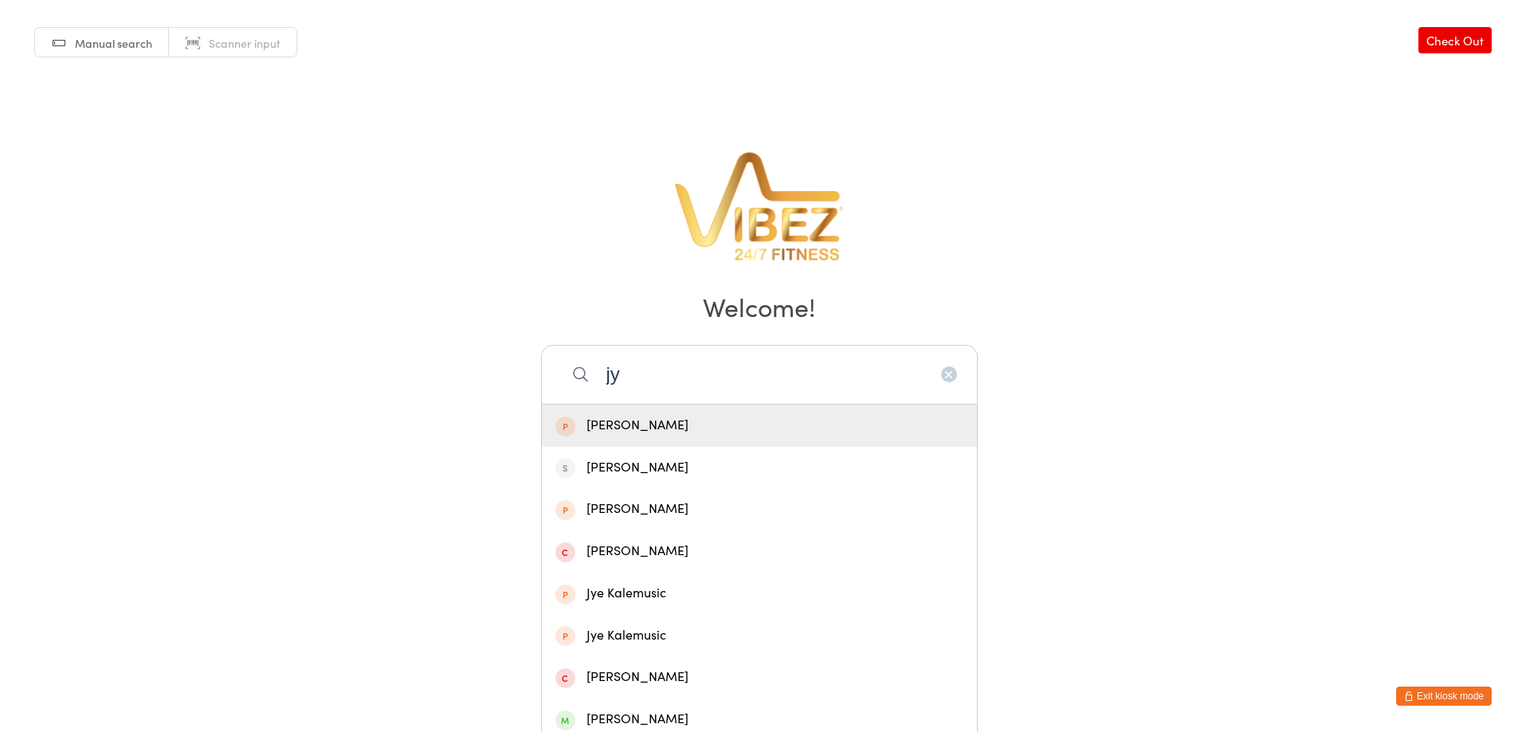
type input "j"
type input "t"
type input "m"
type input "s"
type input "j"
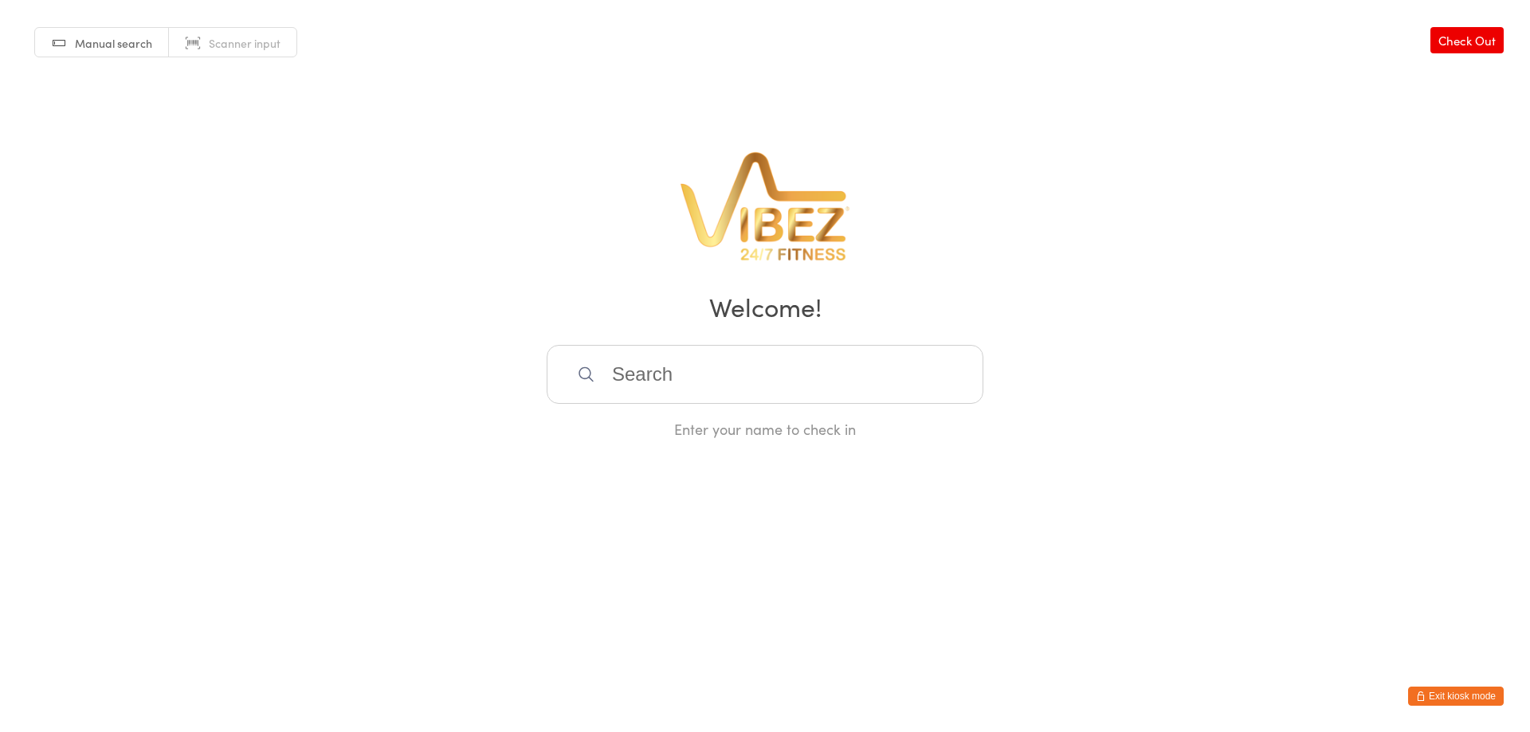
click at [1441, 690] on button "Exit kiosk mode" at bounding box center [1456, 696] width 96 height 19
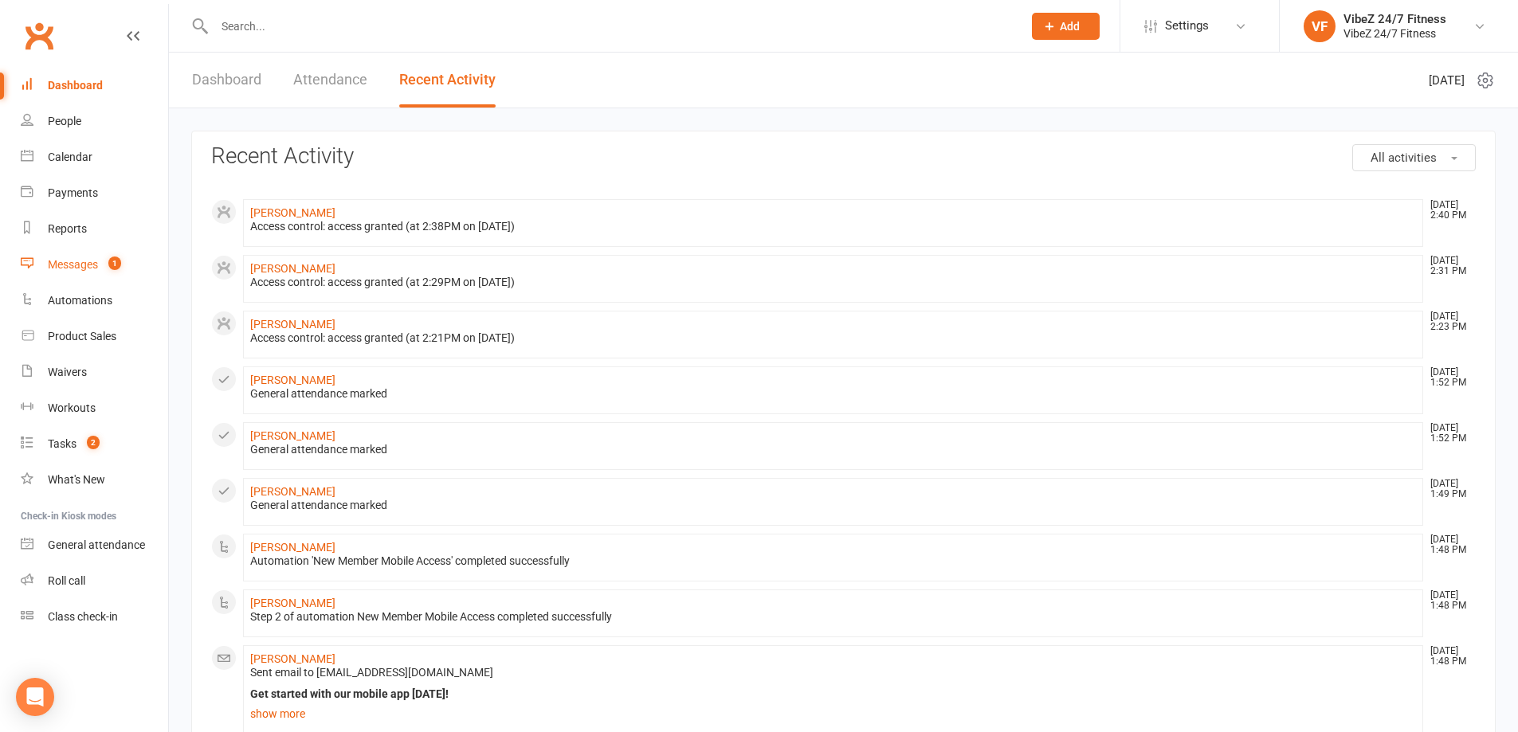
click at [75, 265] on div "Messages" at bounding box center [73, 264] width 50 height 13
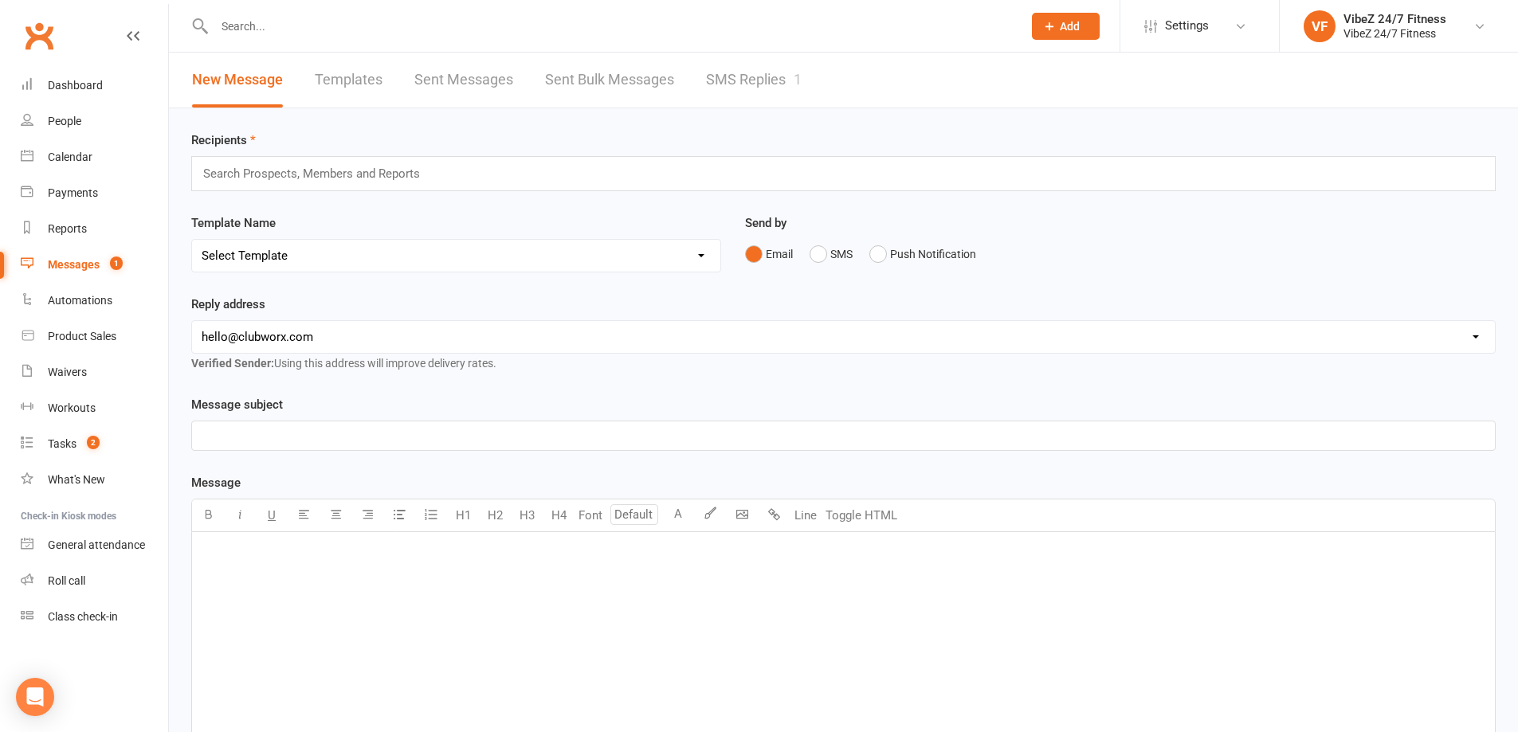
click at [738, 76] on link "SMS Replies 1" at bounding box center [754, 80] width 96 height 55
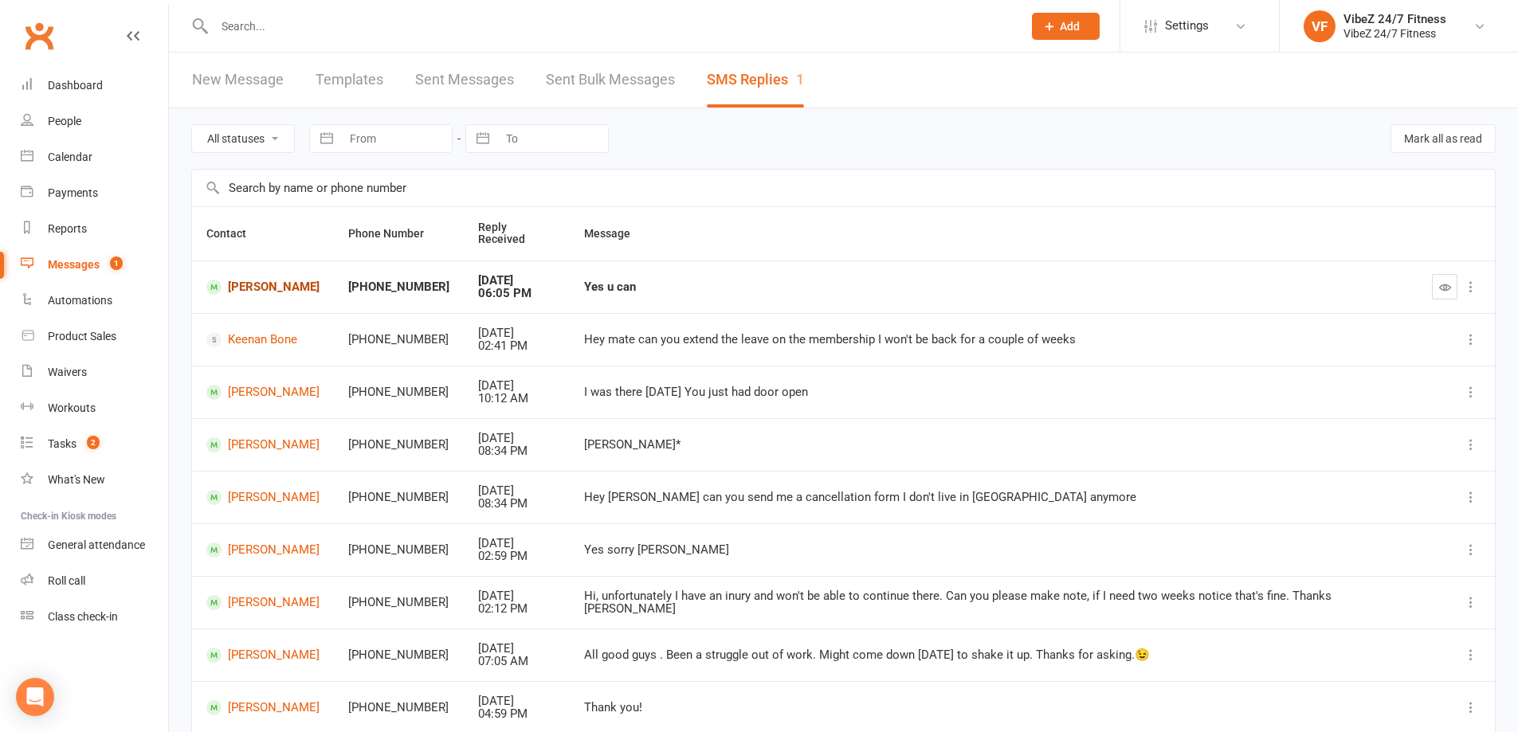
click at [281, 288] on link "[PERSON_NAME]" at bounding box center [262, 287] width 113 height 15
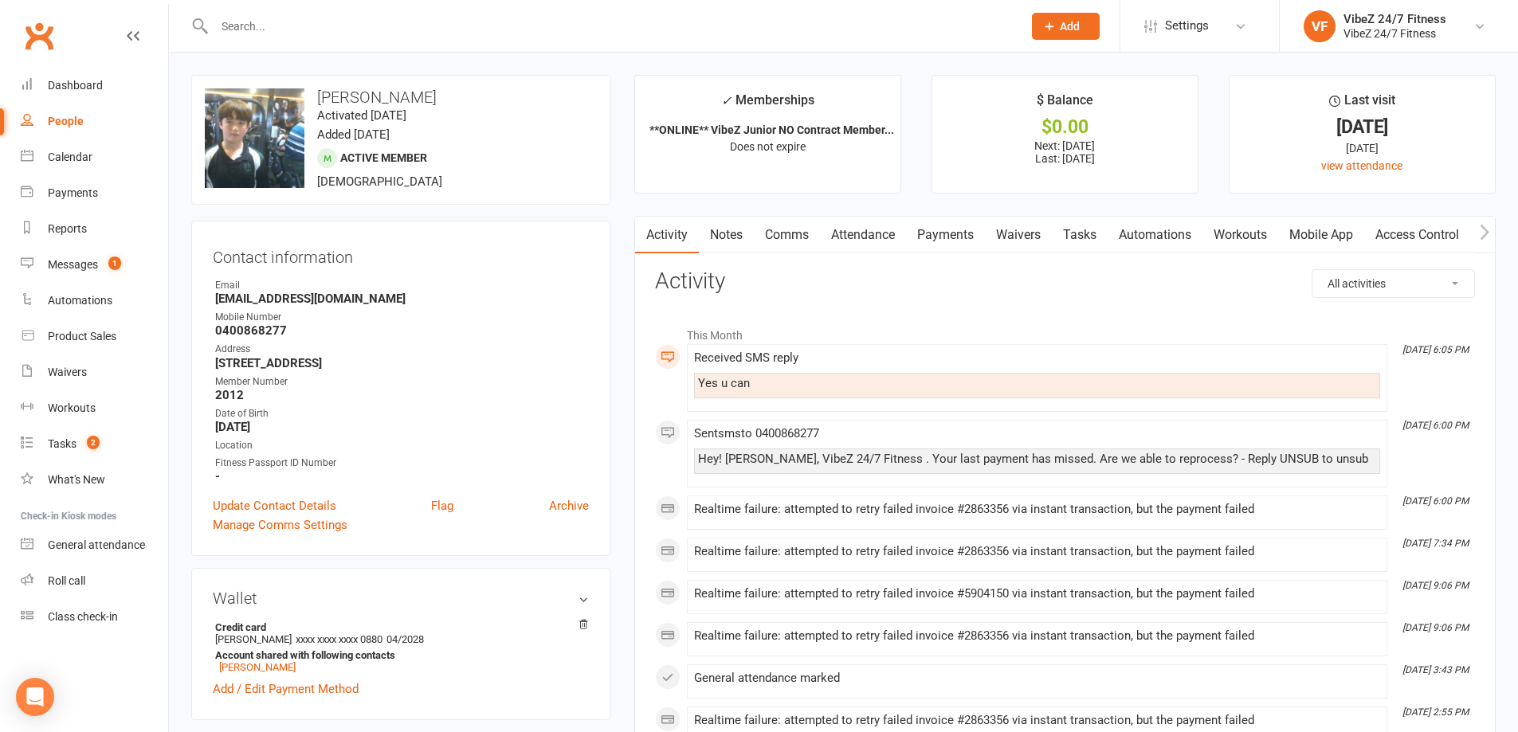
click at [947, 238] on link "Payments" at bounding box center [945, 235] width 79 height 37
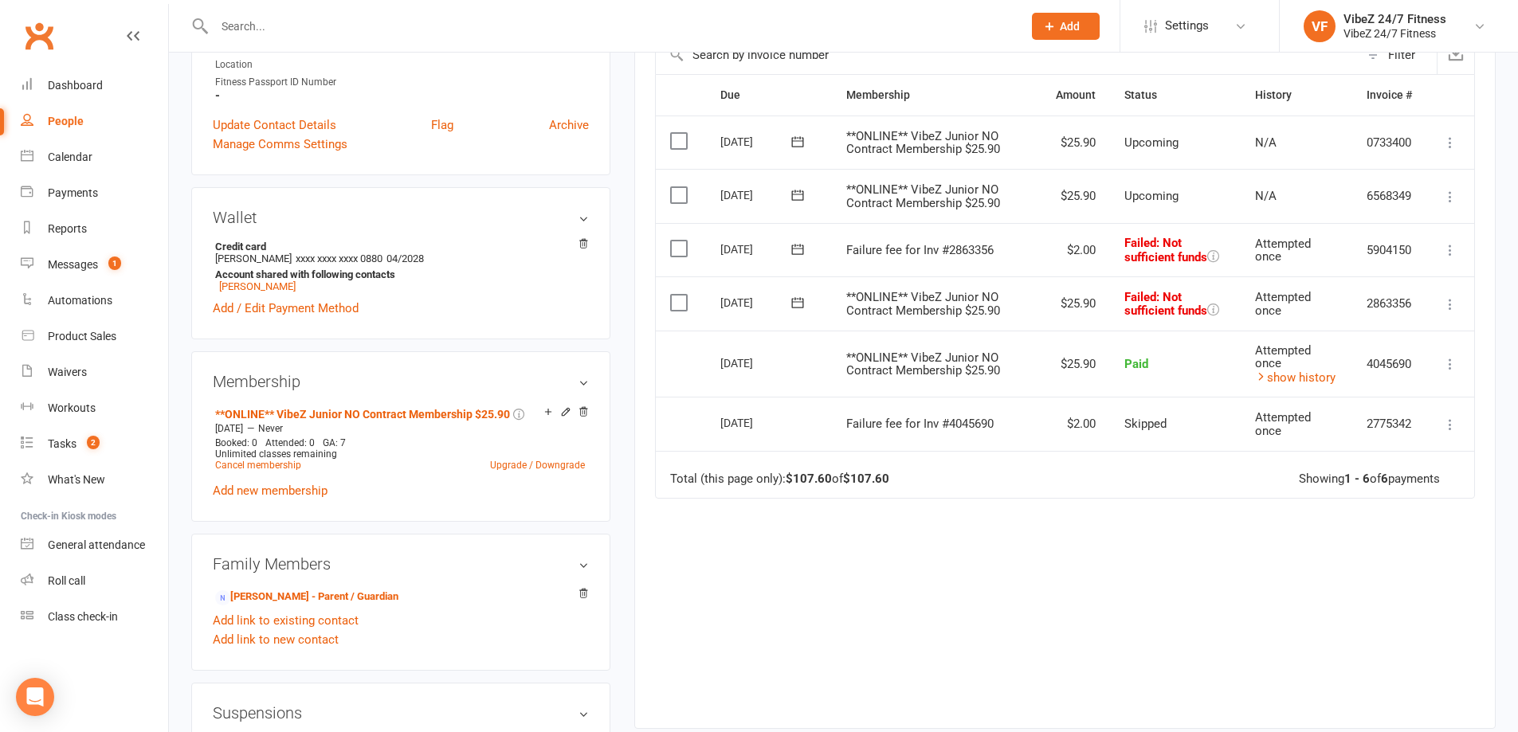
scroll to position [398, 0]
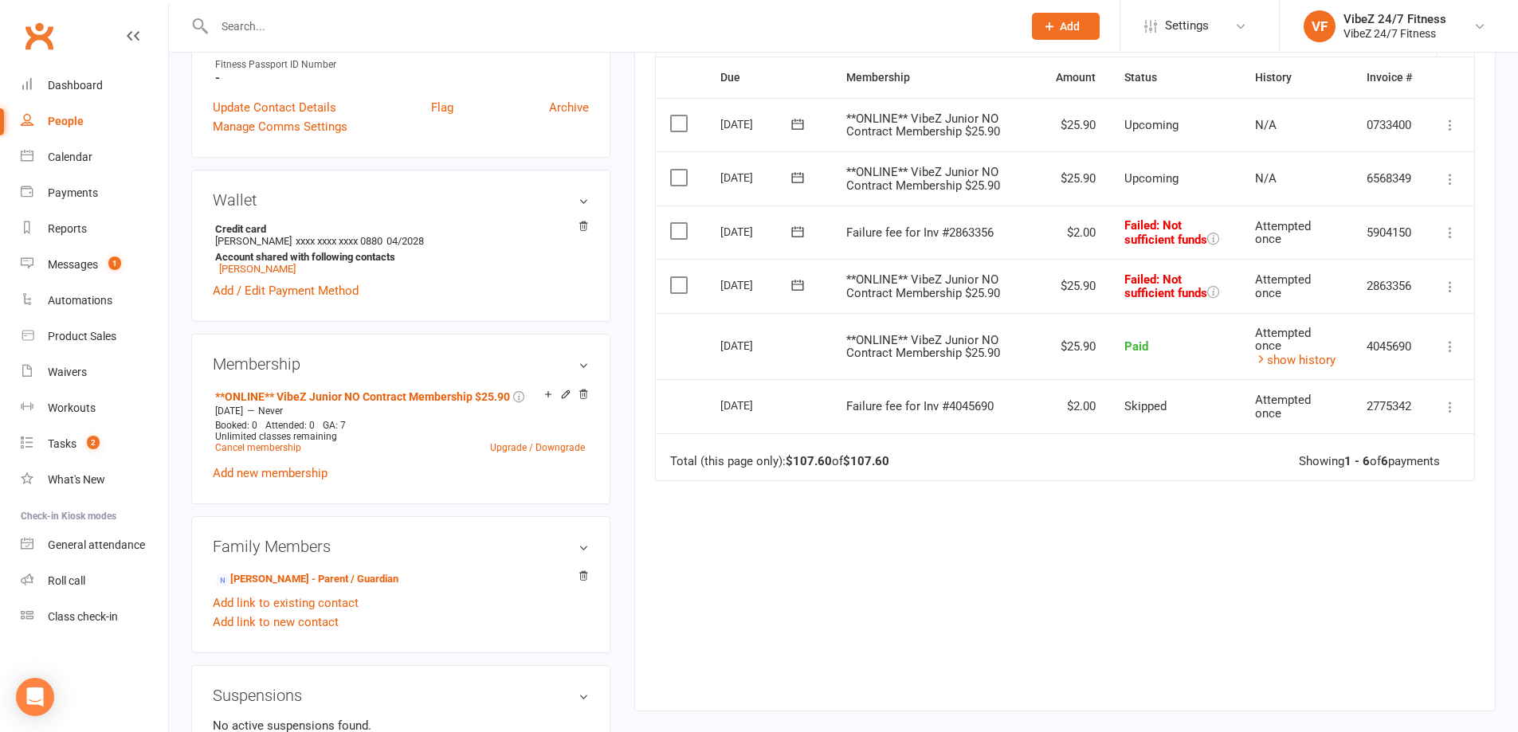
click at [1454, 282] on icon at bounding box center [1450, 287] width 16 height 16
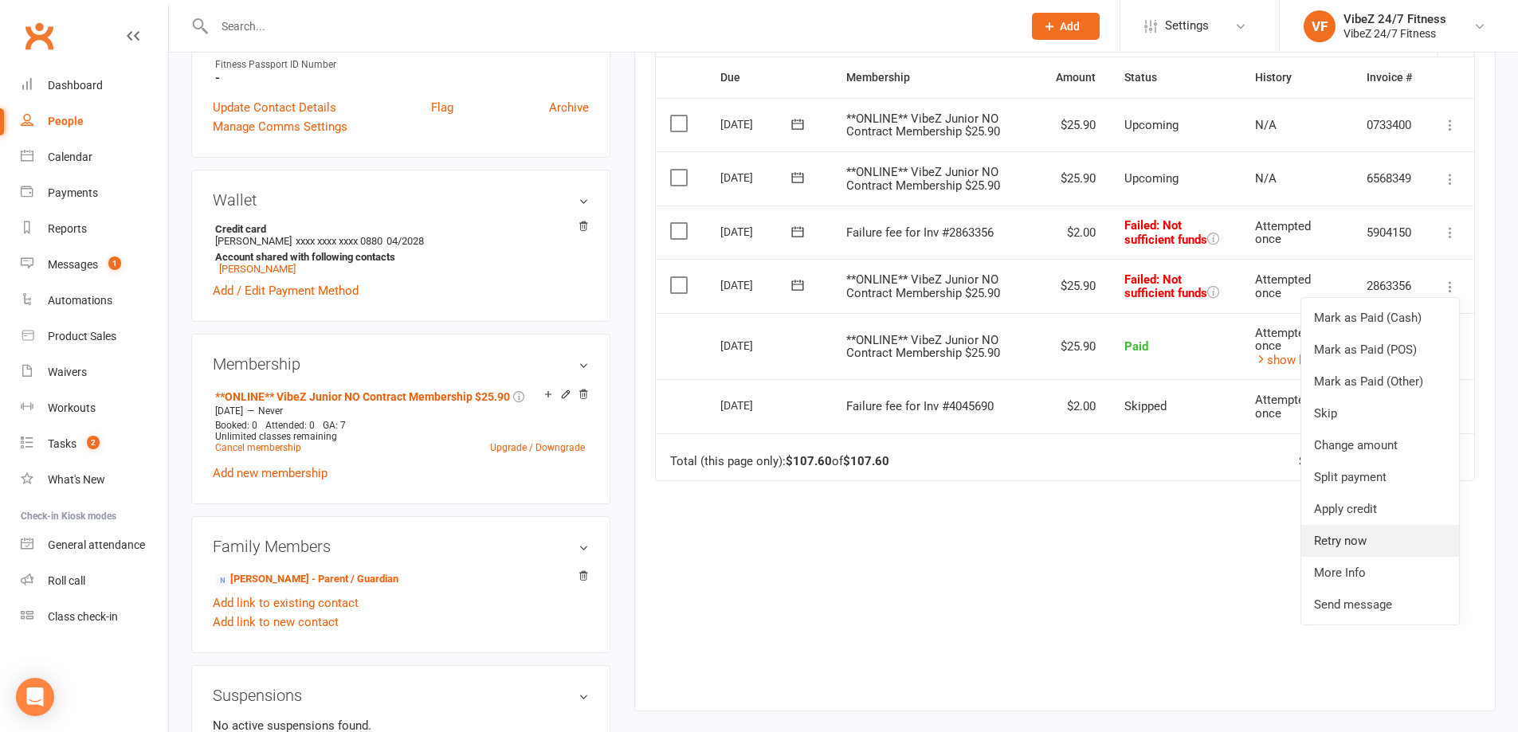
click at [1367, 535] on link "Retry now" at bounding box center [1380, 541] width 158 height 32
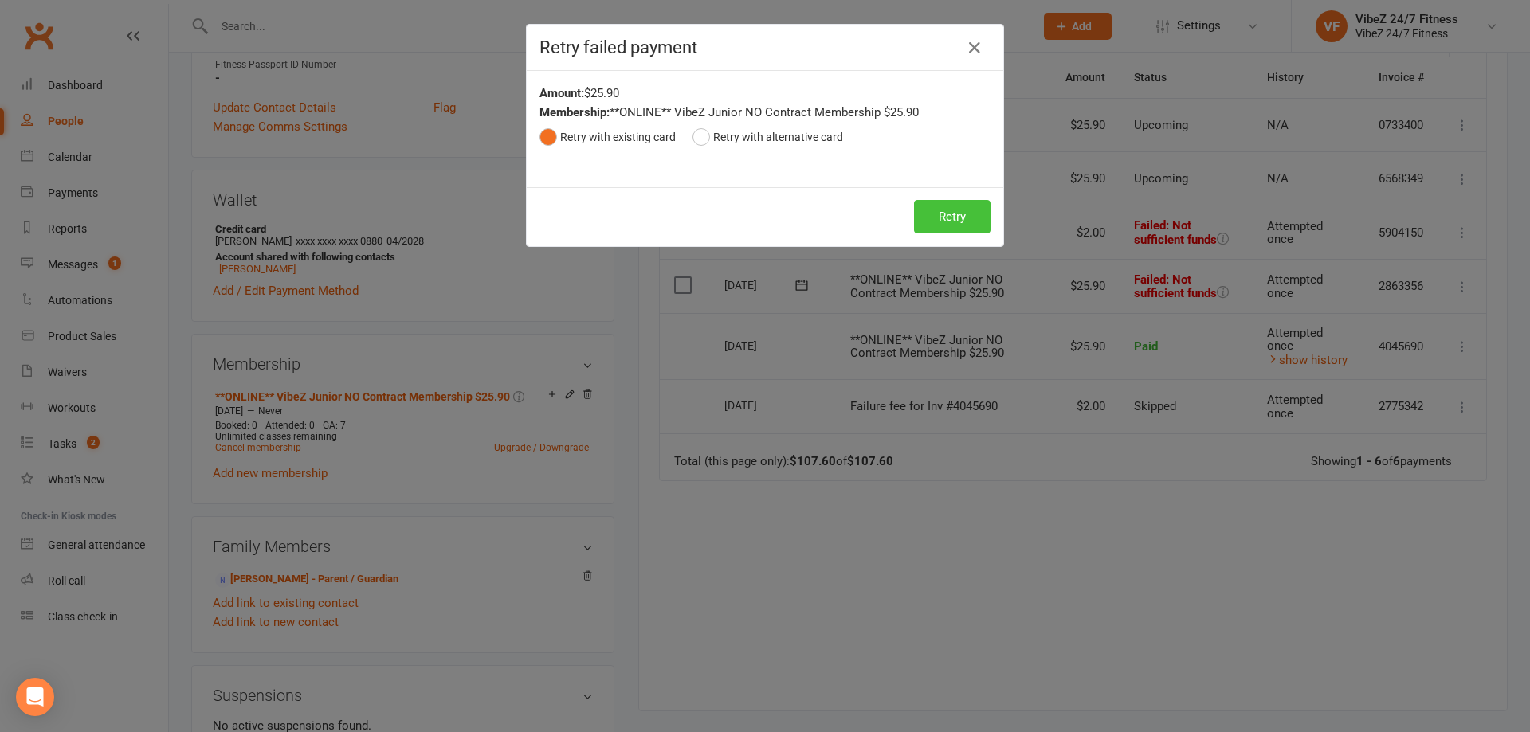
click at [961, 228] on button "Retry" at bounding box center [952, 216] width 76 height 33
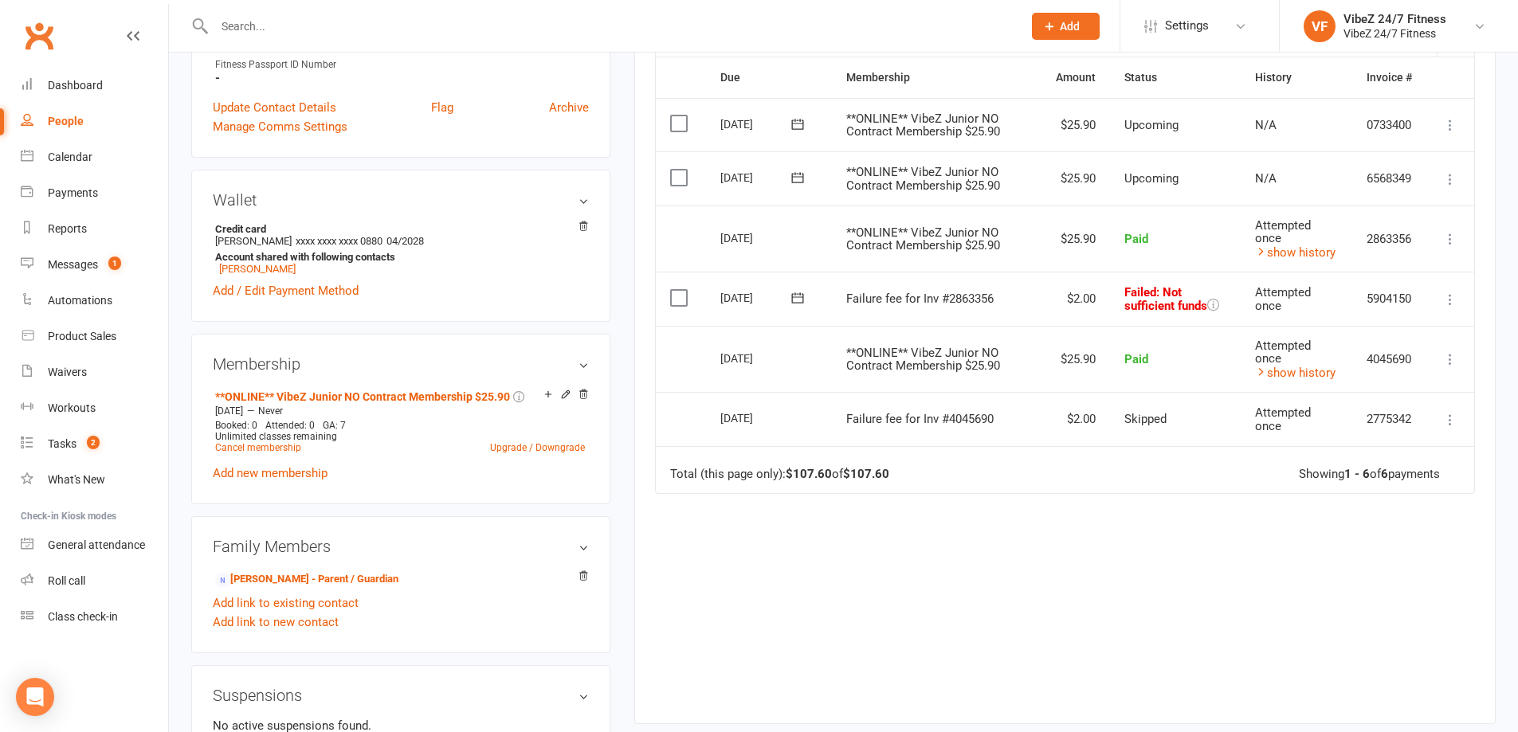
click at [1455, 297] on icon at bounding box center [1450, 300] width 16 height 16
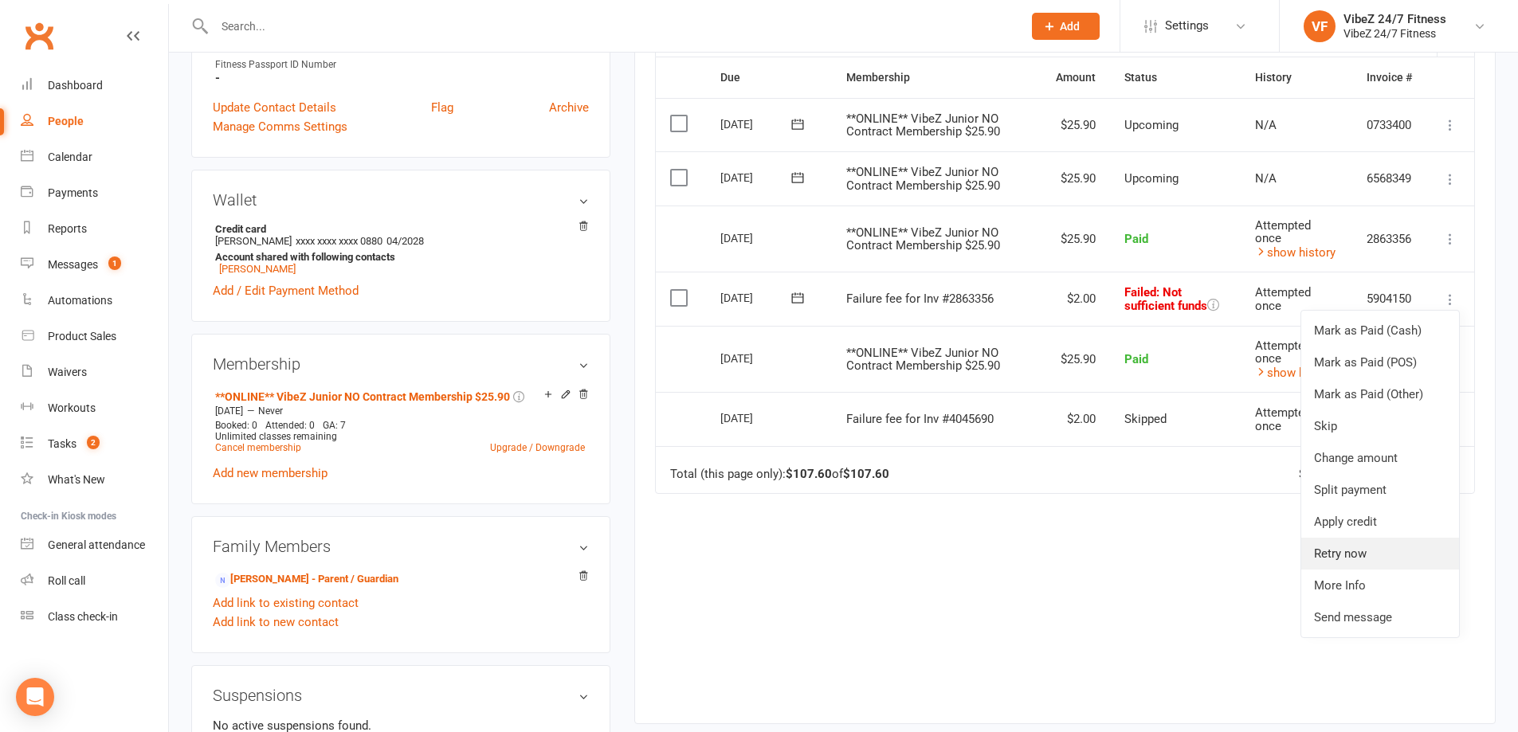
click at [1353, 555] on link "Retry now" at bounding box center [1380, 554] width 158 height 32
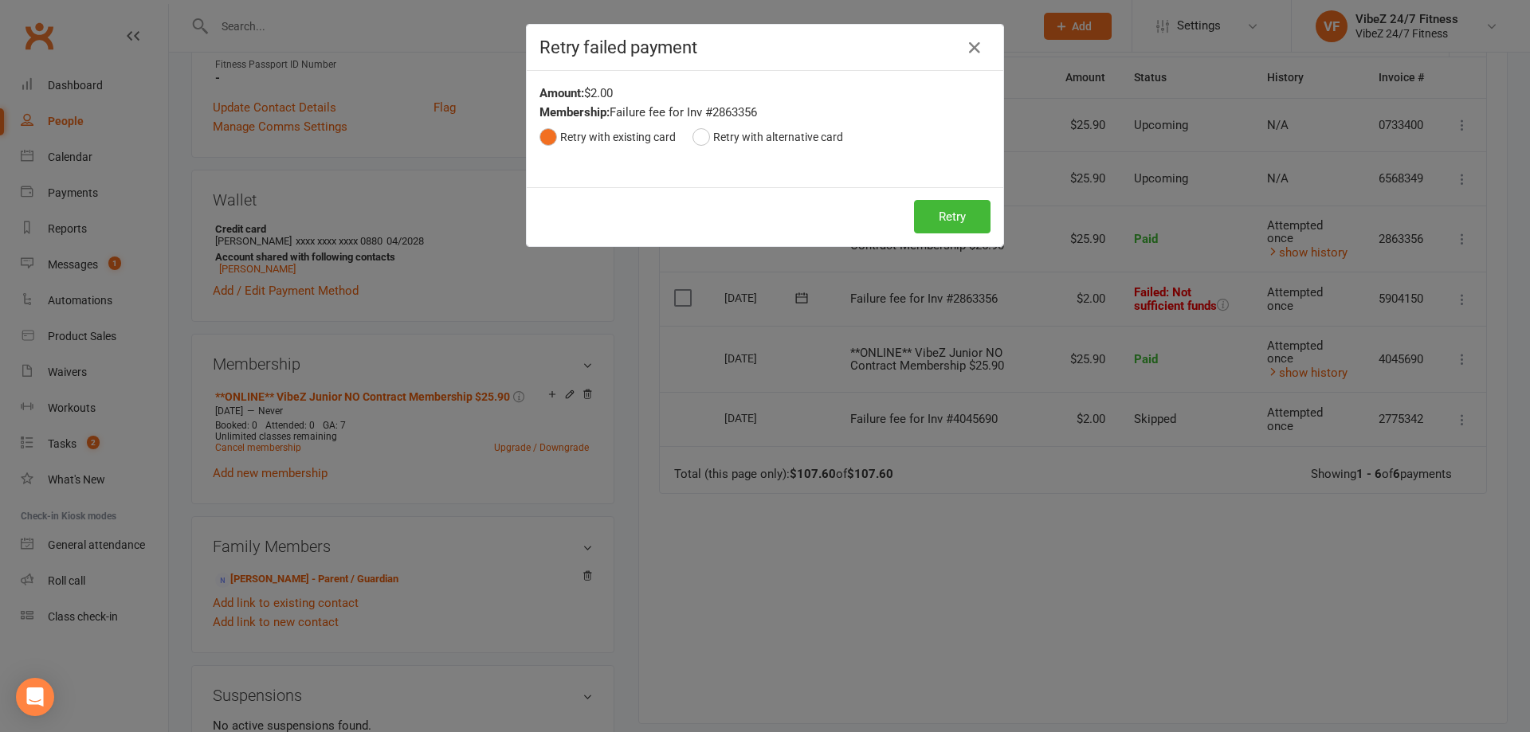
click at [910, 195] on div "Retry Retry" at bounding box center [765, 216] width 476 height 59
click at [943, 210] on button "Retry" at bounding box center [952, 216] width 76 height 33
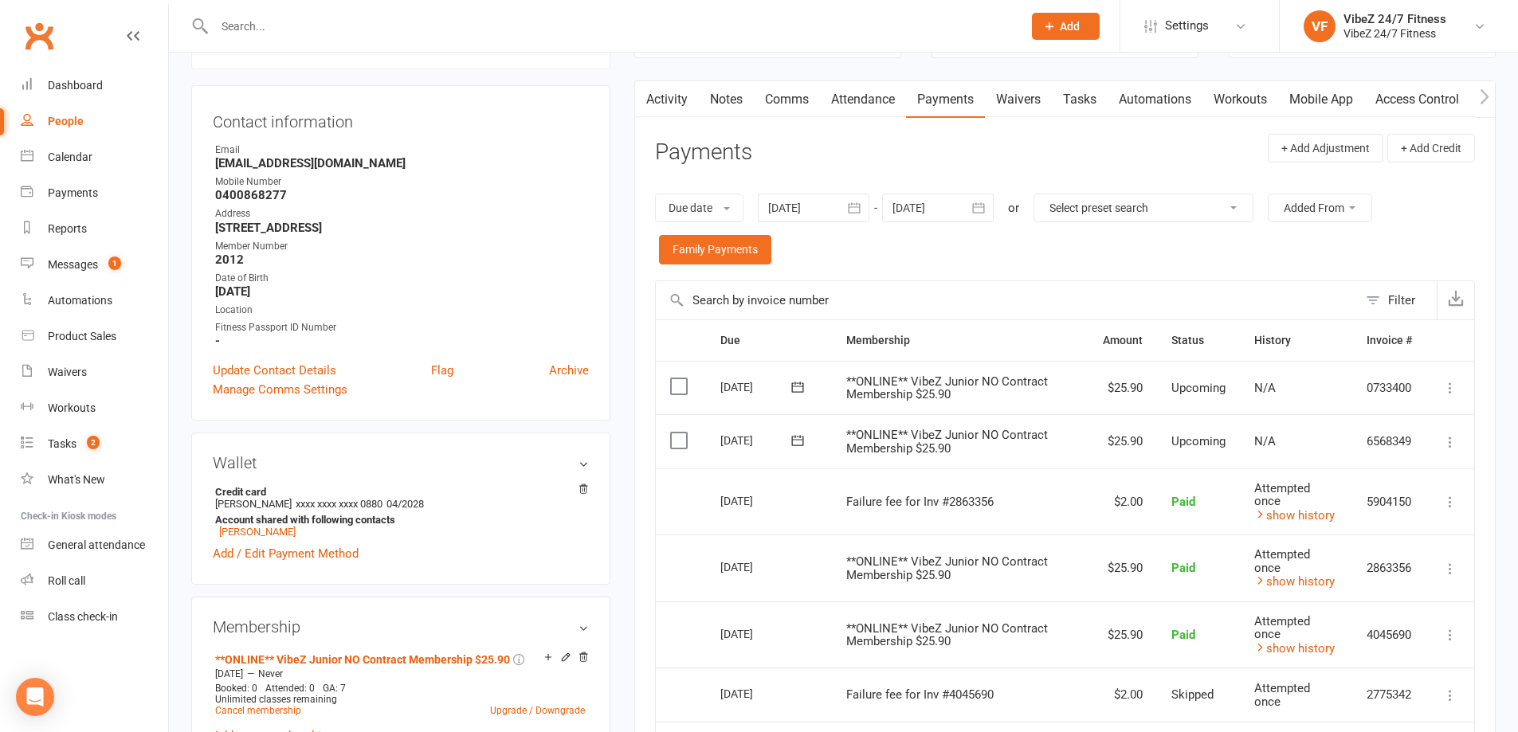
scroll to position [0, 0]
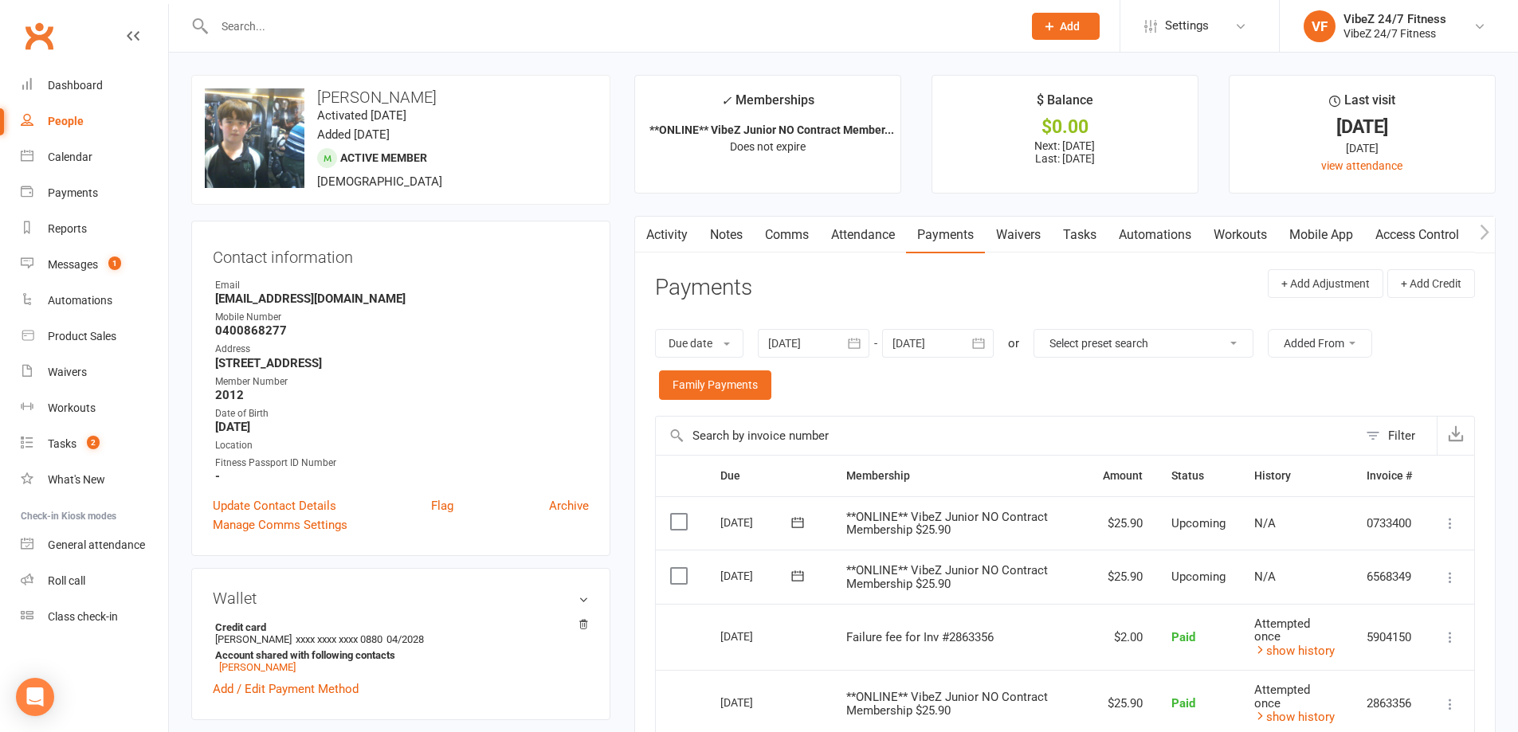
click at [342, 13] on div at bounding box center [601, 26] width 820 height 52
click at [366, 24] on input "text" at bounding box center [610, 26] width 801 height 22
click at [719, 231] on link "Notes" at bounding box center [726, 235] width 55 height 37
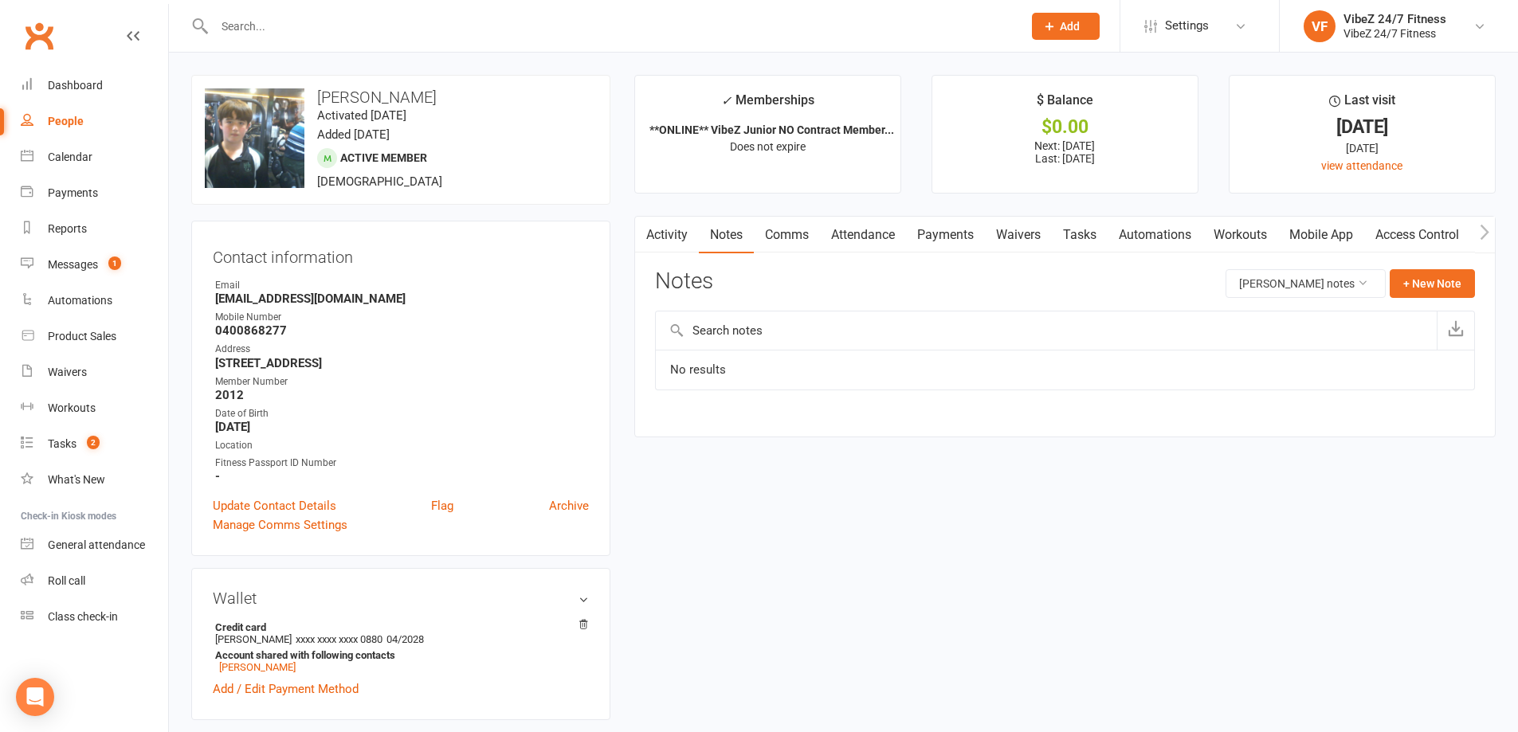
click at [799, 242] on link "Comms" at bounding box center [787, 235] width 66 height 37
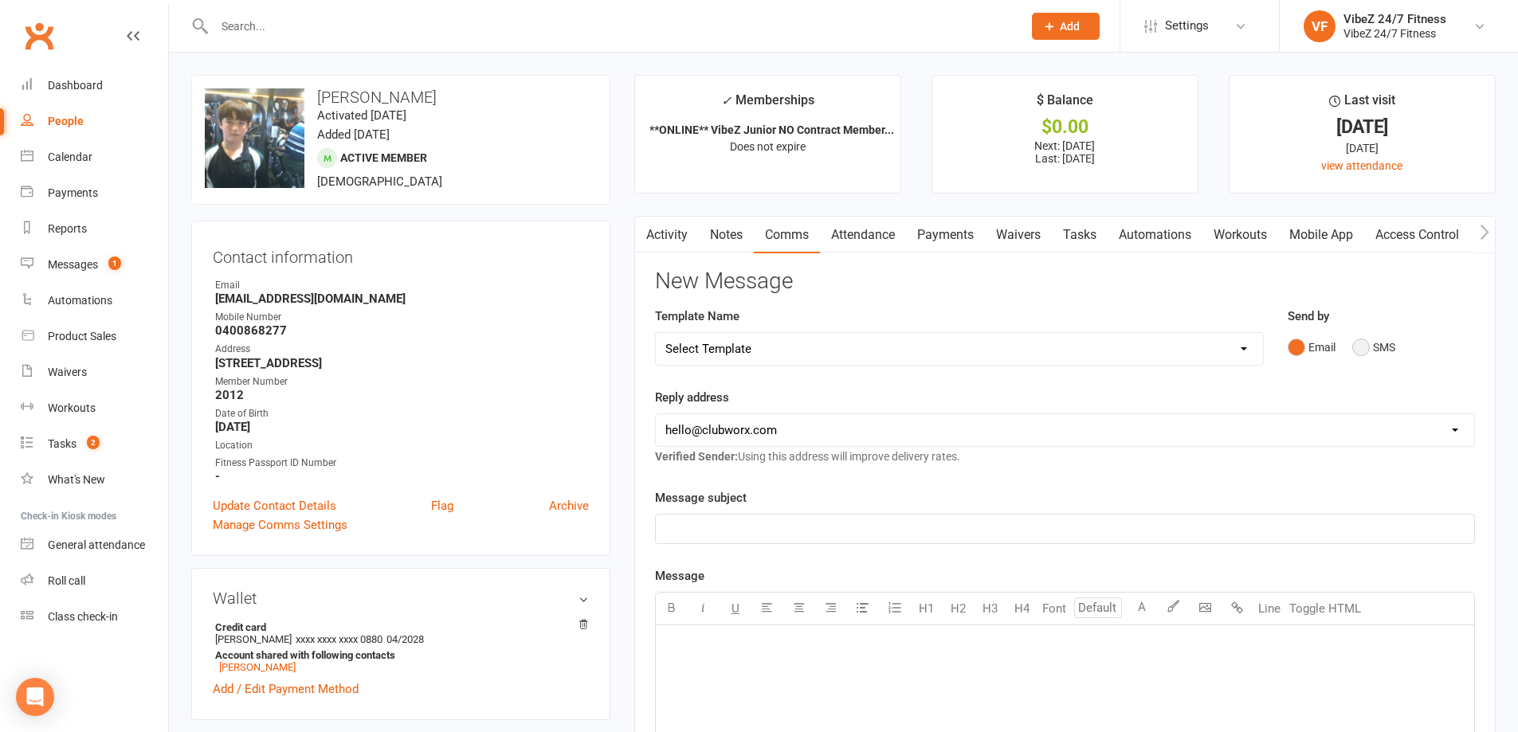
drag, startPoint x: 1389, startPoint y: 347, endPoint x: 1342, endPoint y: 371, distance: 53.1
click at [1388, 347] on button "SMS" at bounding box center [1373, 347] width 43 height 30
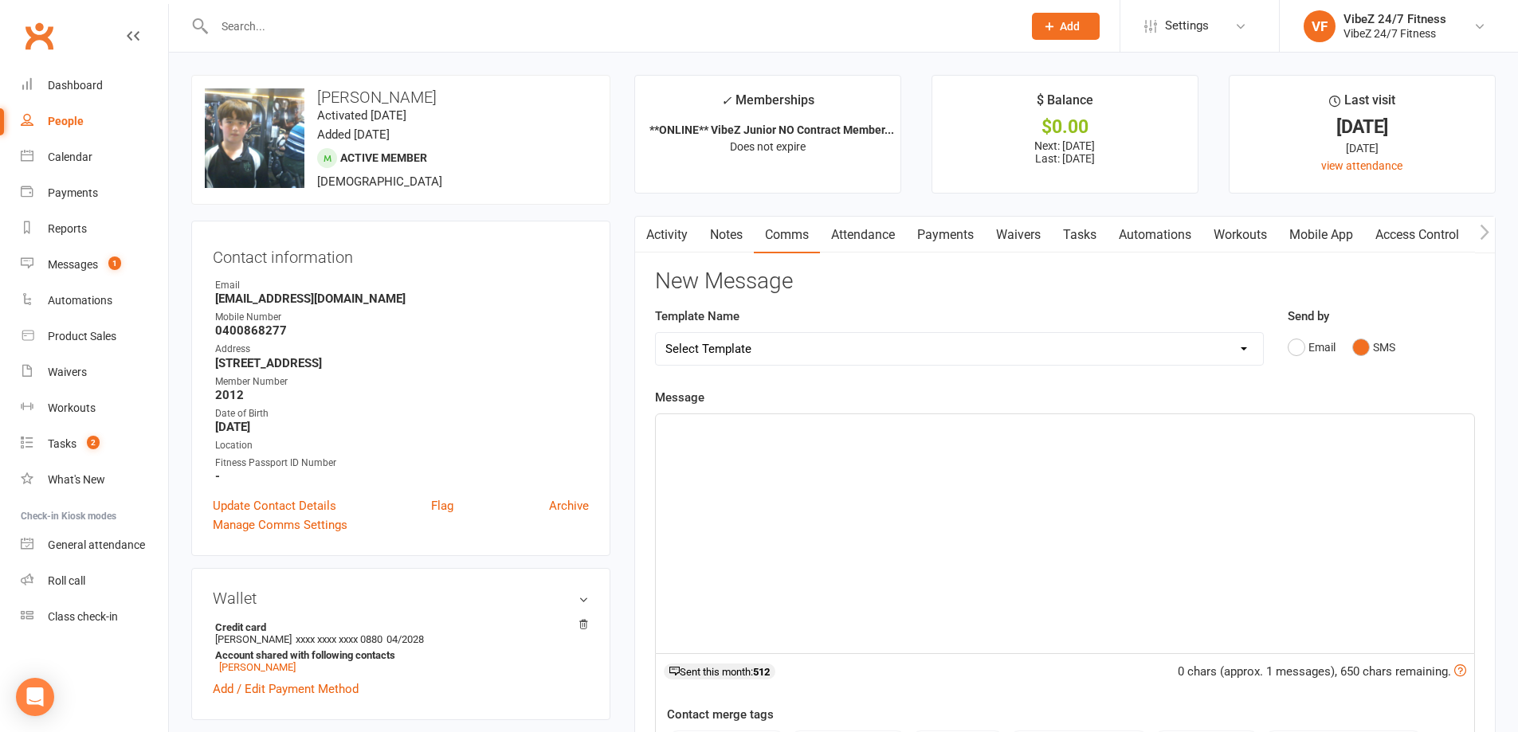
click at [1129, 458] on div "﻿" at bounding box center [1065, 533] width 818 height 239
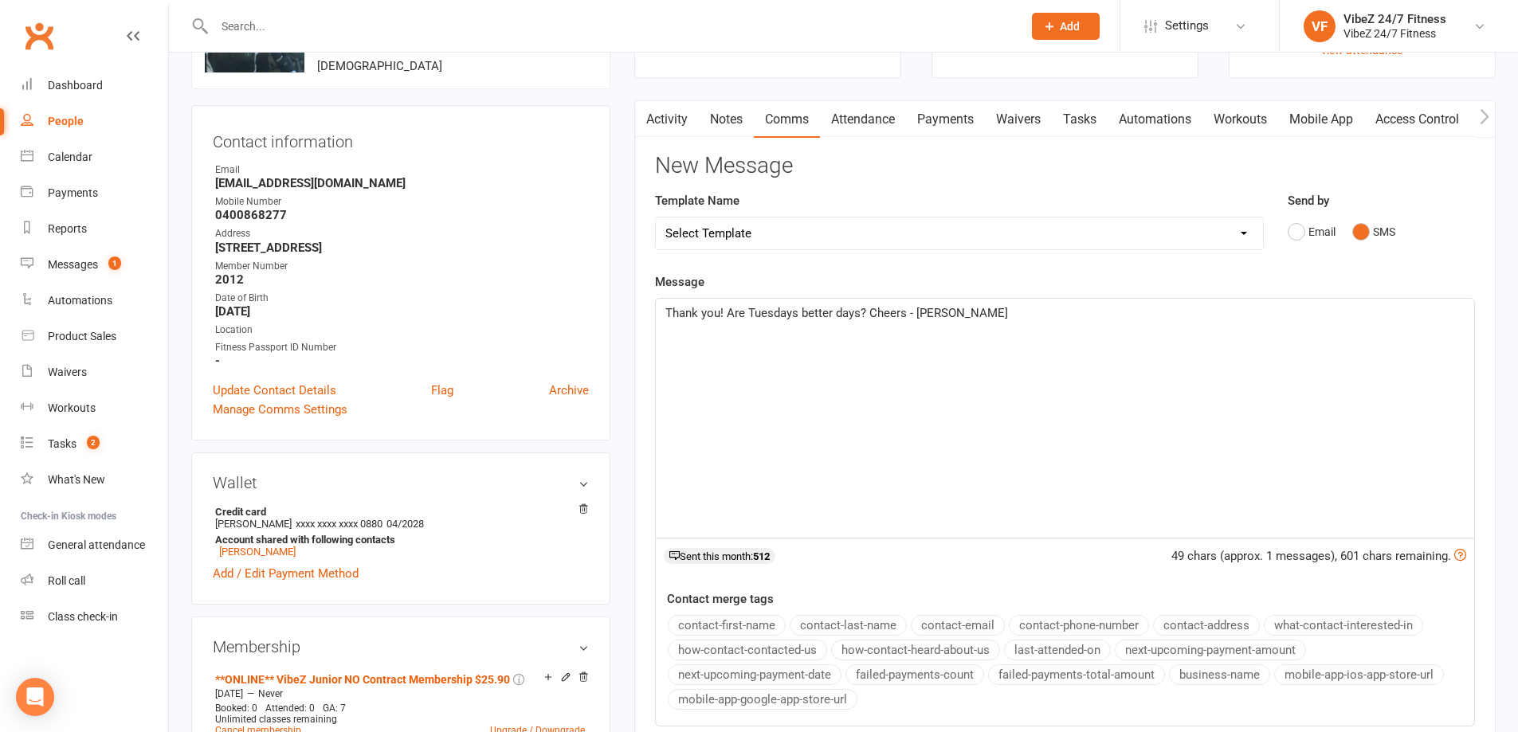
scroll to position [398, 0]
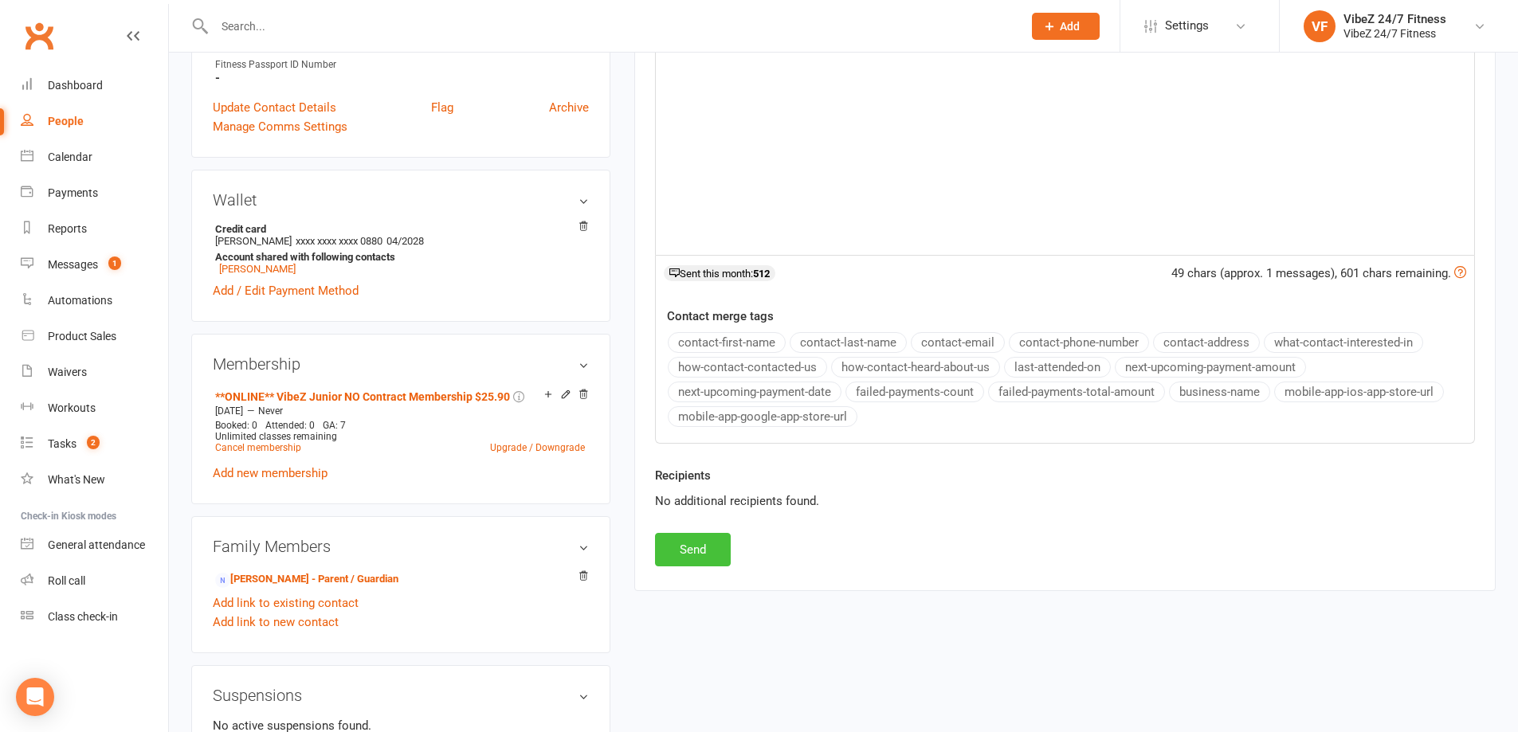
click at [717, 552] on button "Send" at bounding box center [693, 549] width 76 height 33
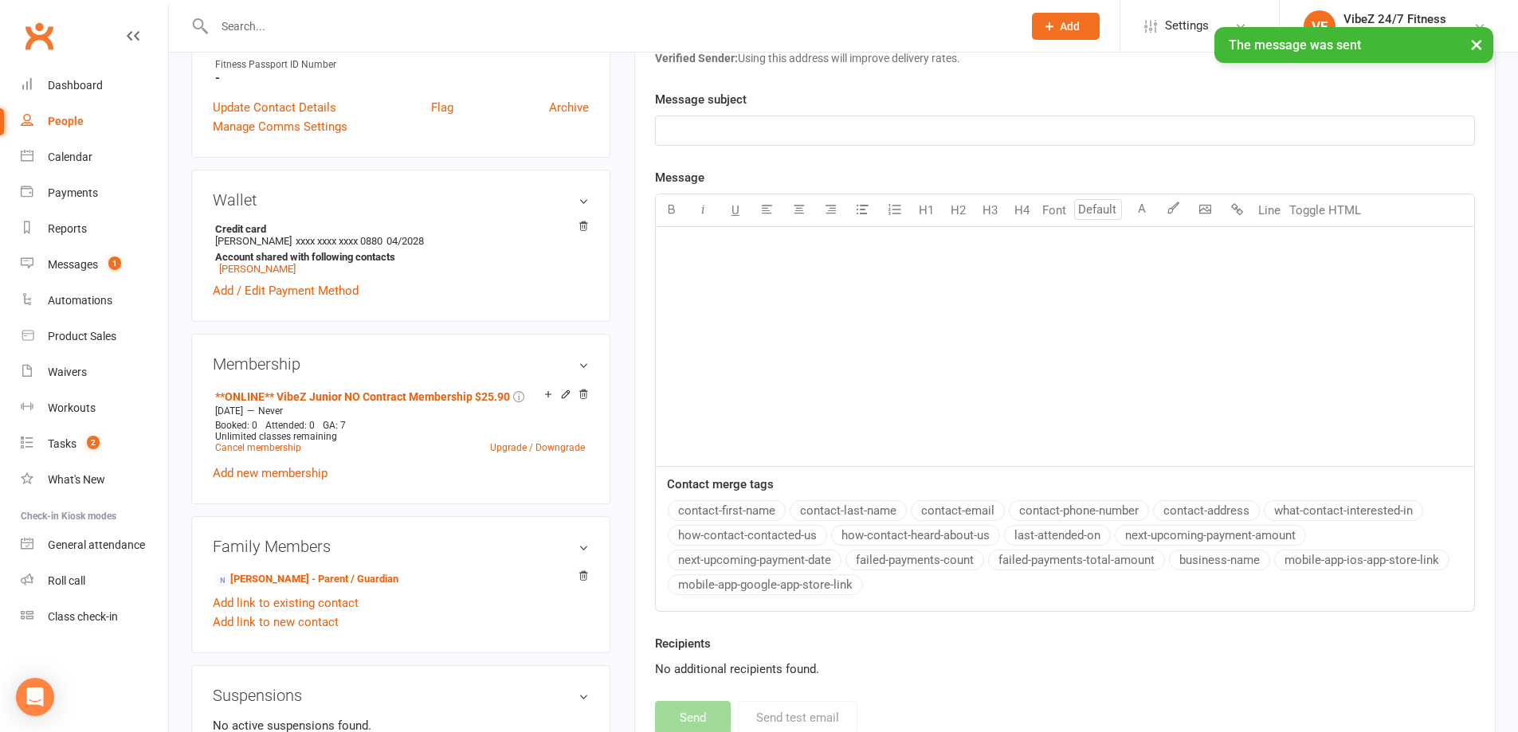
click at [255, 19] on input "text" at bounding box center [610, 26] width 801 height 22
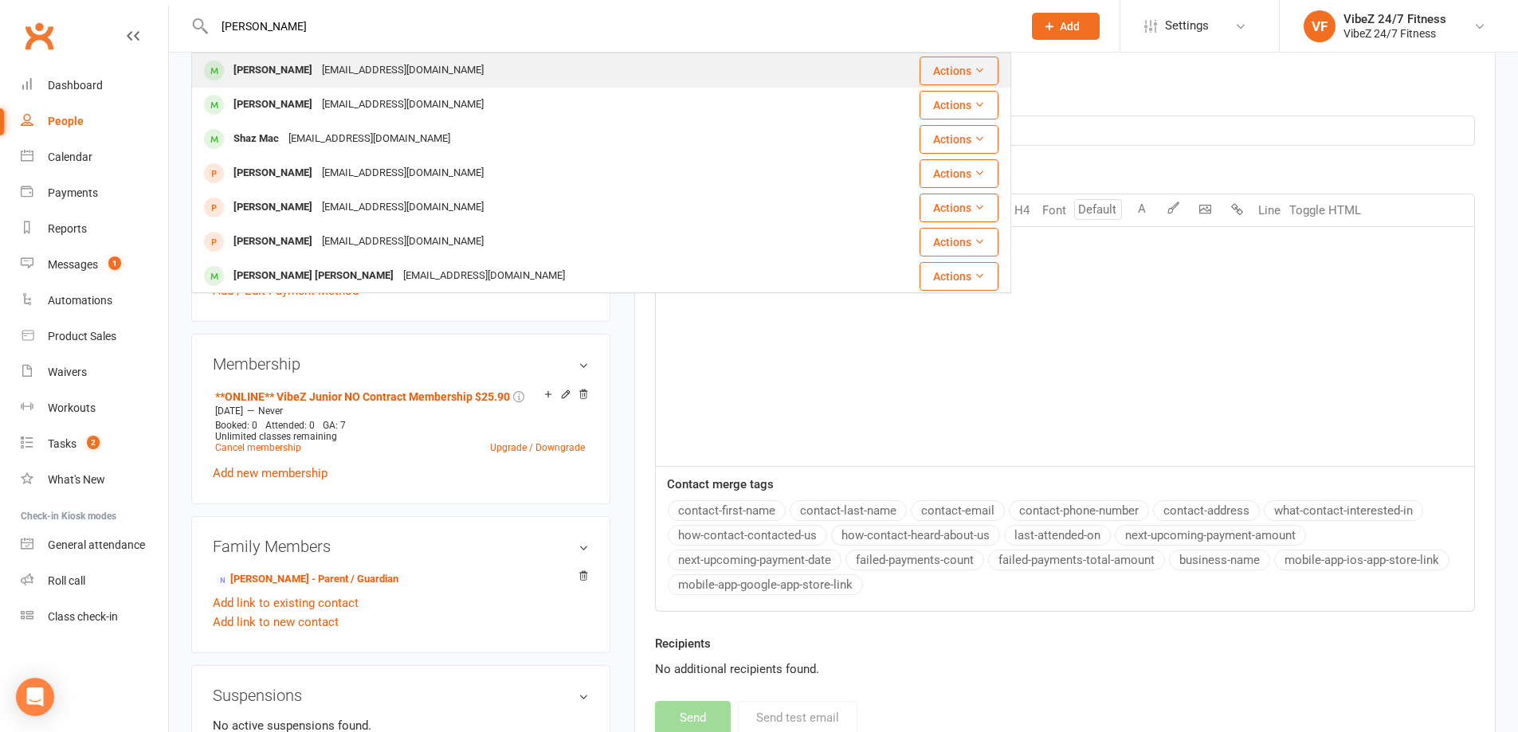
type input "macguire"
click at [334, 71] on div "lochyy321@gmail.com" at bounding box center [402, 70] width 171 height 23
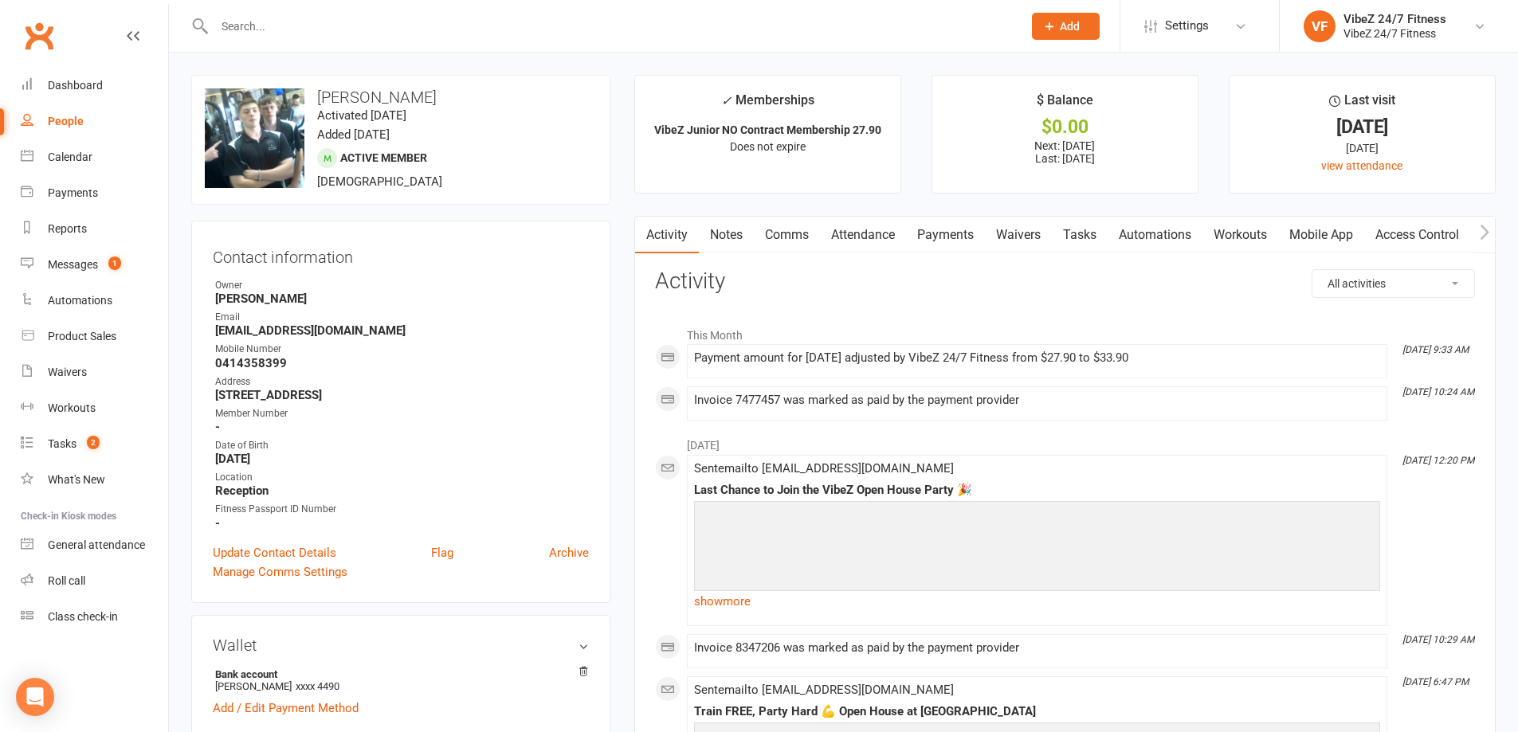
click at [934, 231] on link "Payments" at bounding box center [945, 235] width 79 height 37
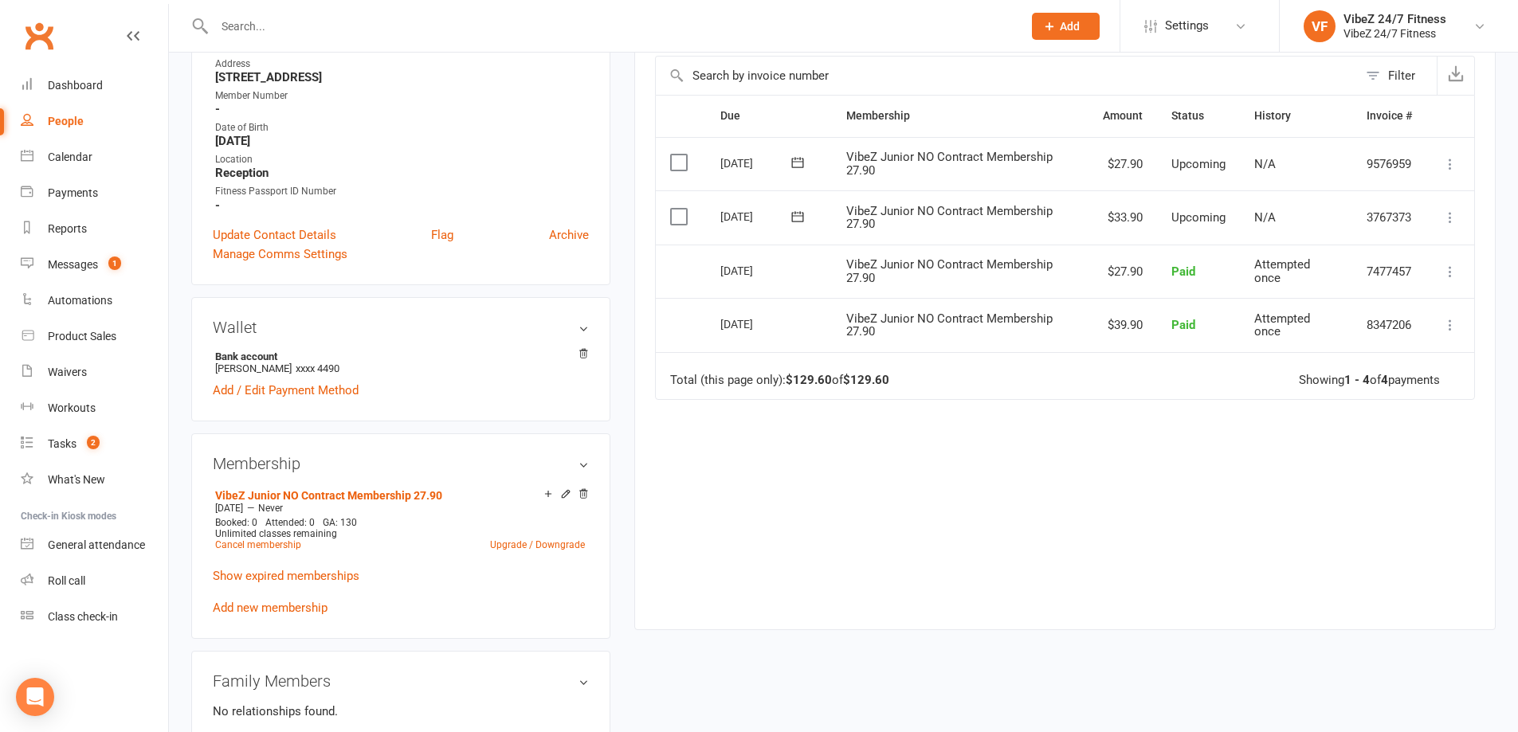
scroll to position [319, 0]
click at [1455, 220] on icon at bounding box center [1450, 217] width 16 height 16
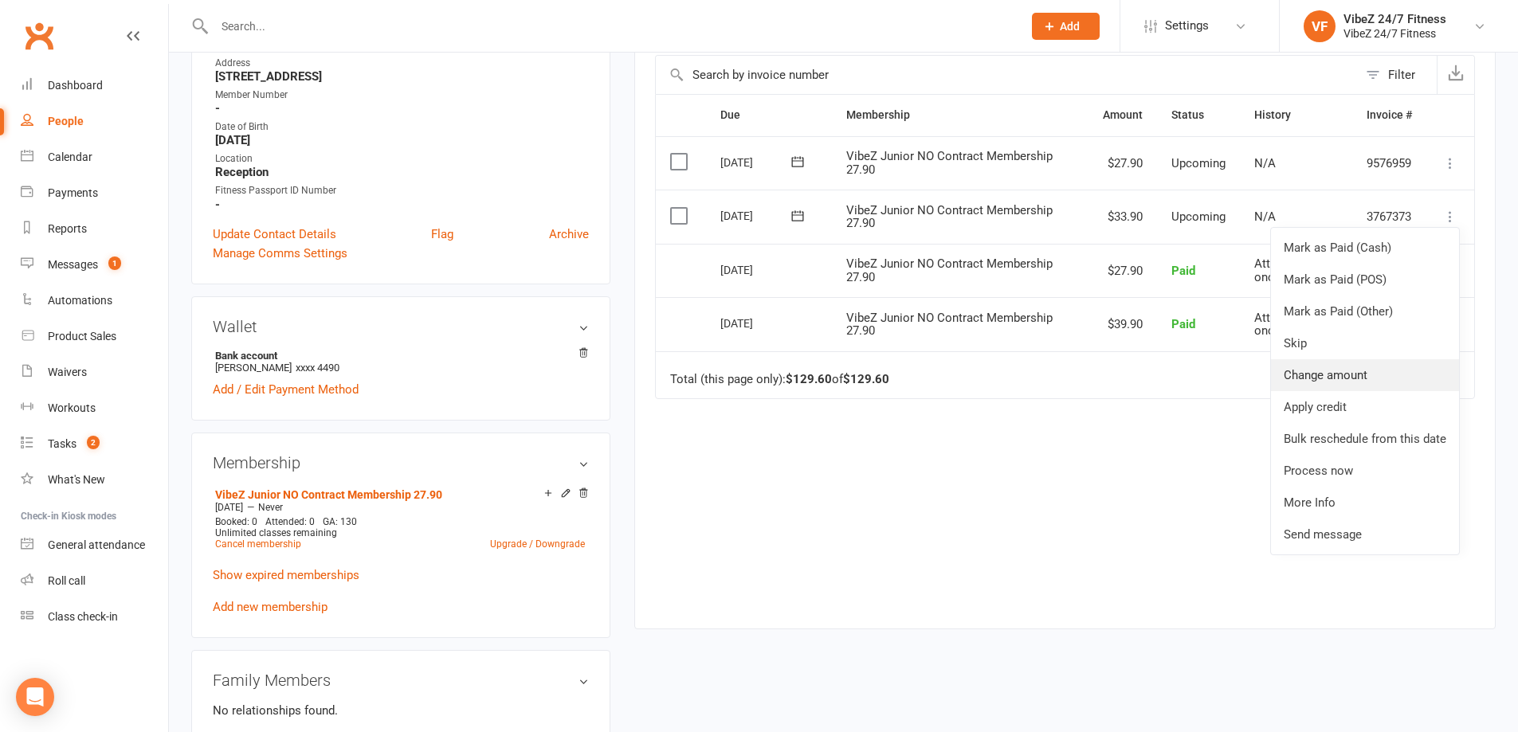
click at [1351, 371] on link "Change amount" at bounding box center [1365, 375] width 188 height 32
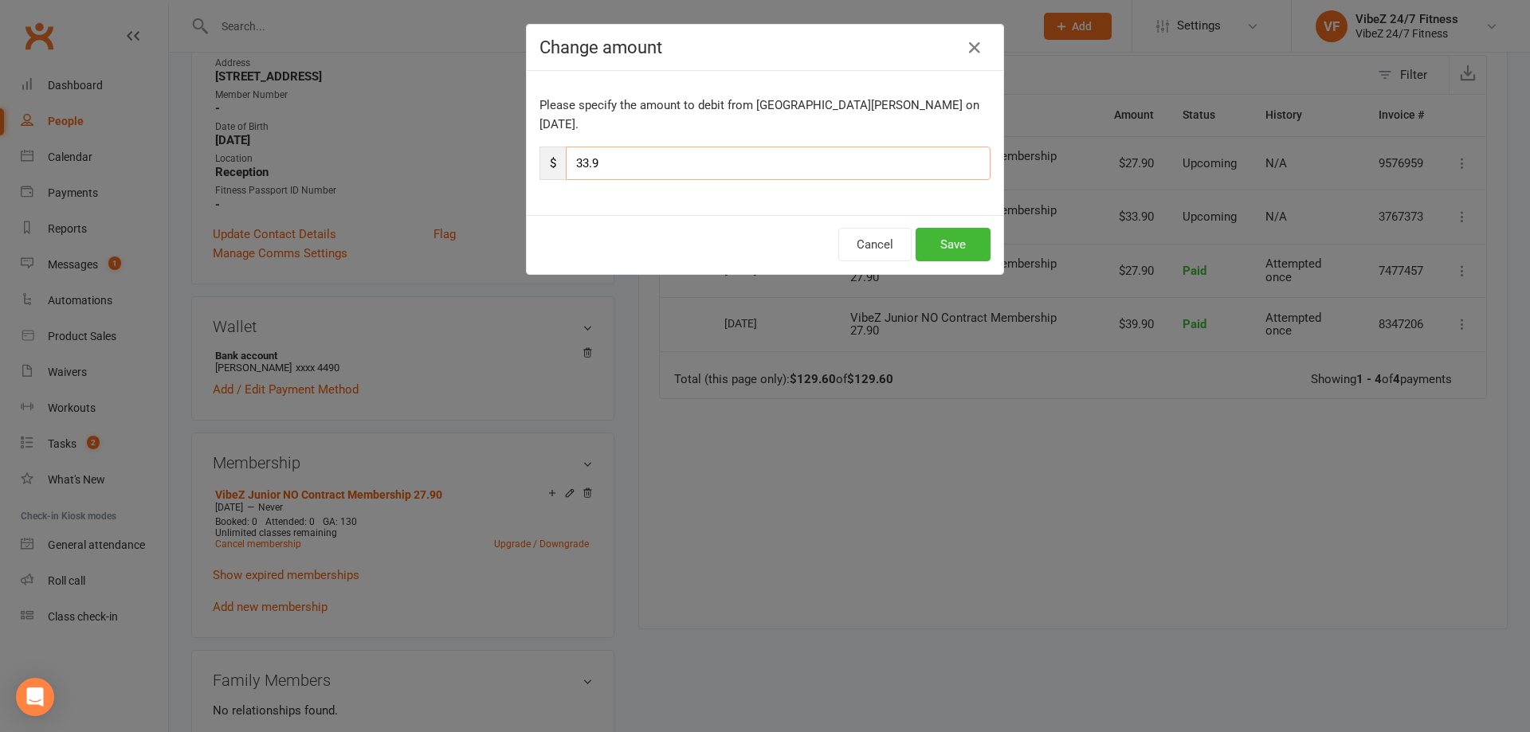
click at [586, 148] on input "33.9" at bounding box center [778, 163] width 425 height 33
type input "39.9"
click at [952, 228] on button "Save" at bounding box center [952, 244] width 75 height 33
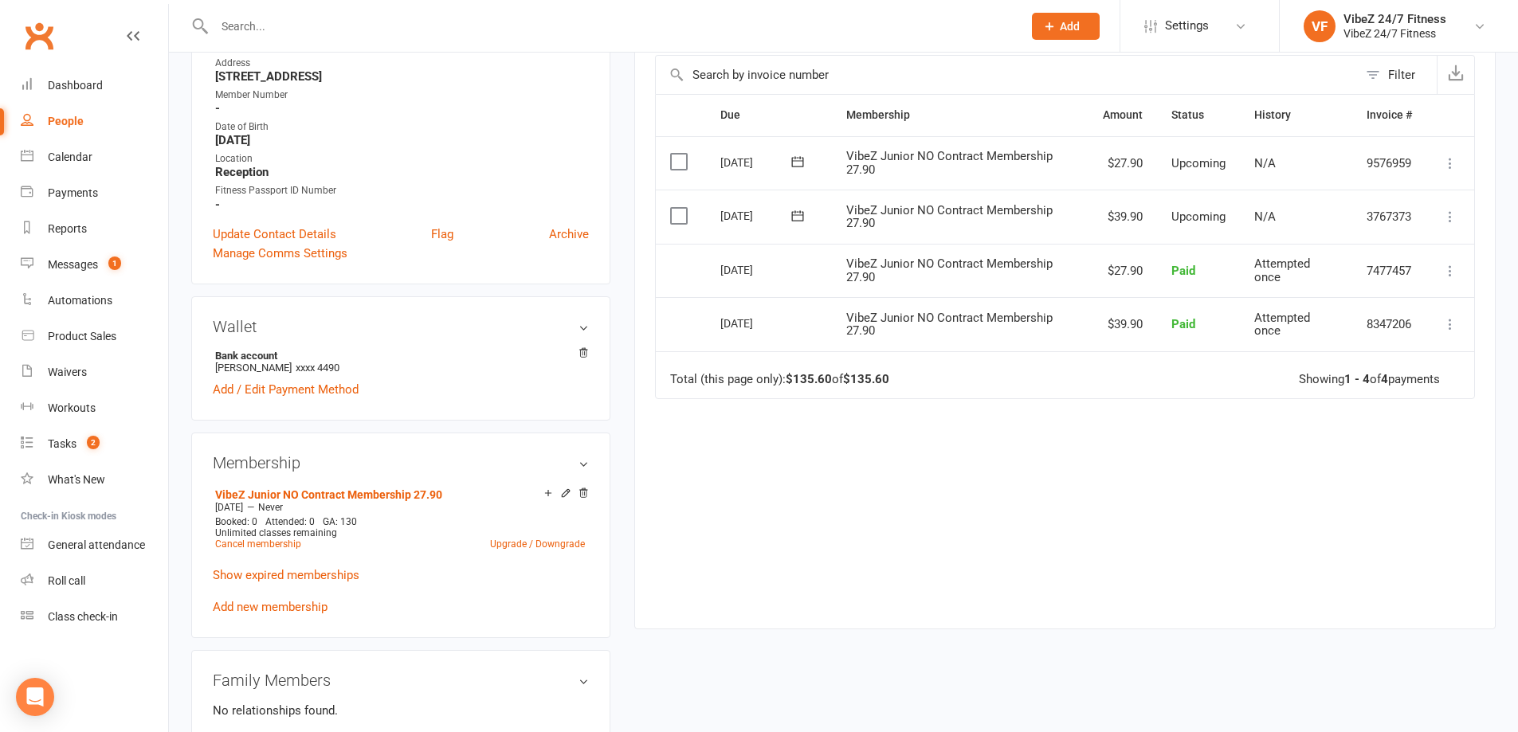
click at [345, 24] on input "text" at bounding box center [610, 26] width 801 height 22
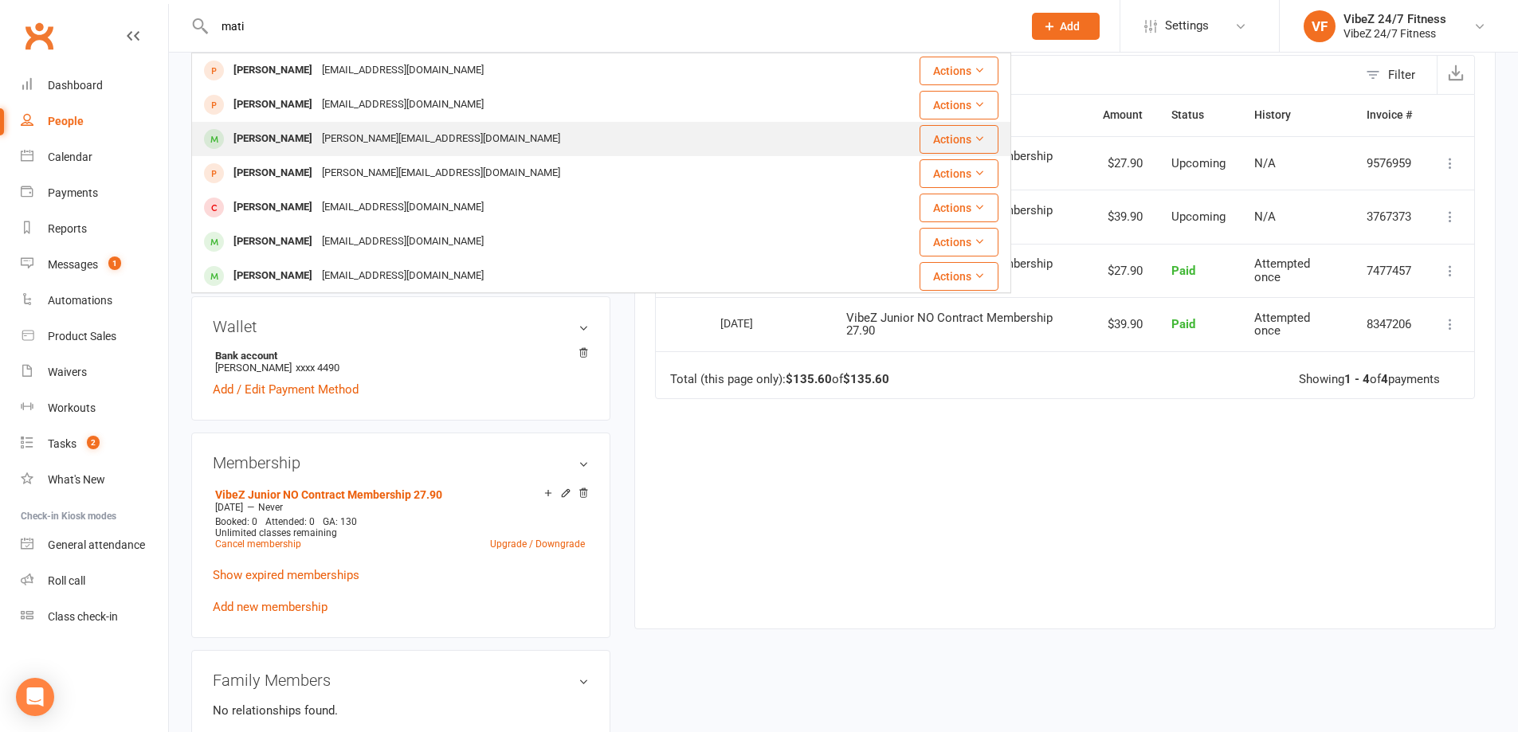
type input "mati"
click at [300, 135] on div "Andrew Matri" at bounding box center [273, 138] width 88 height 23
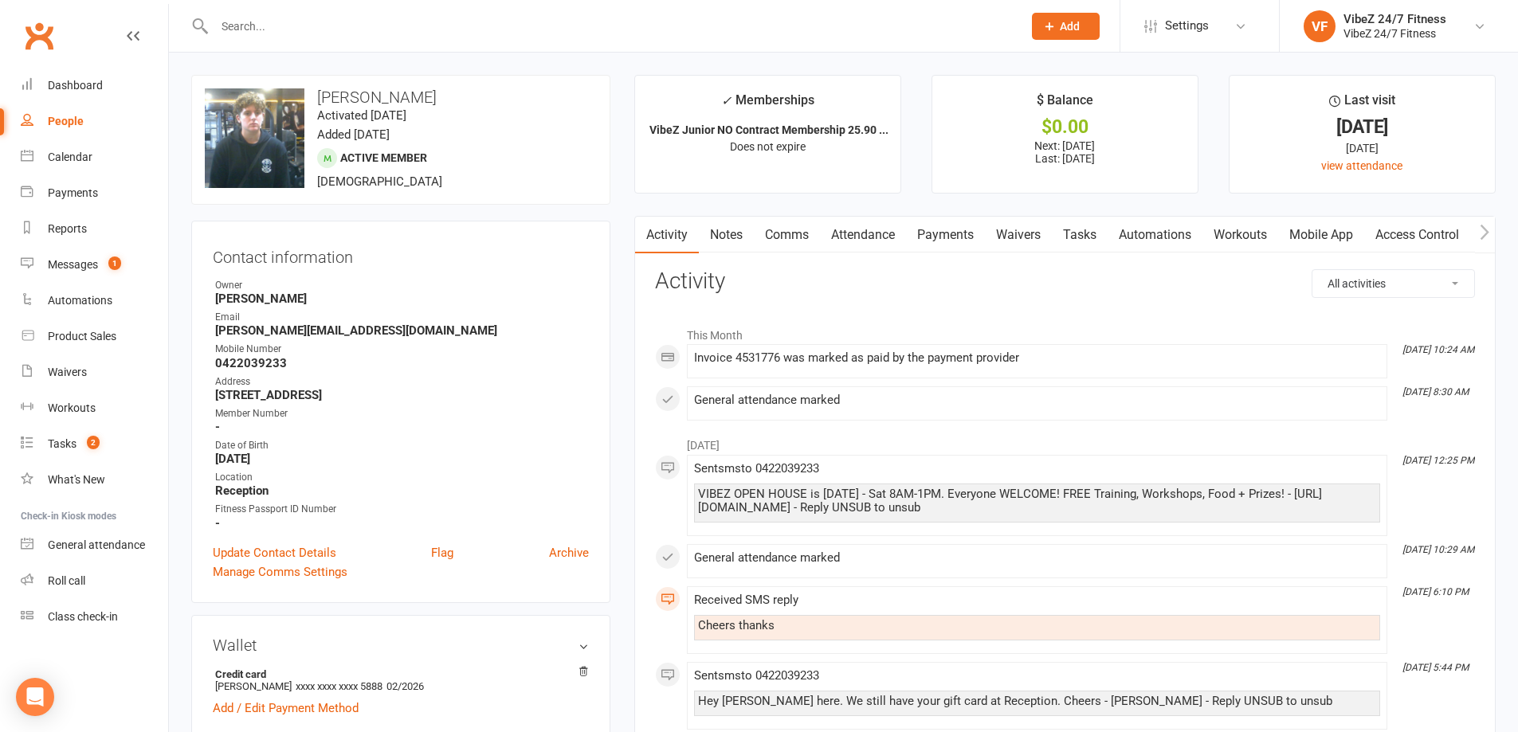
click at [951, 225] on link "Payments" at bounding box center [945, 235] width 79 height 37
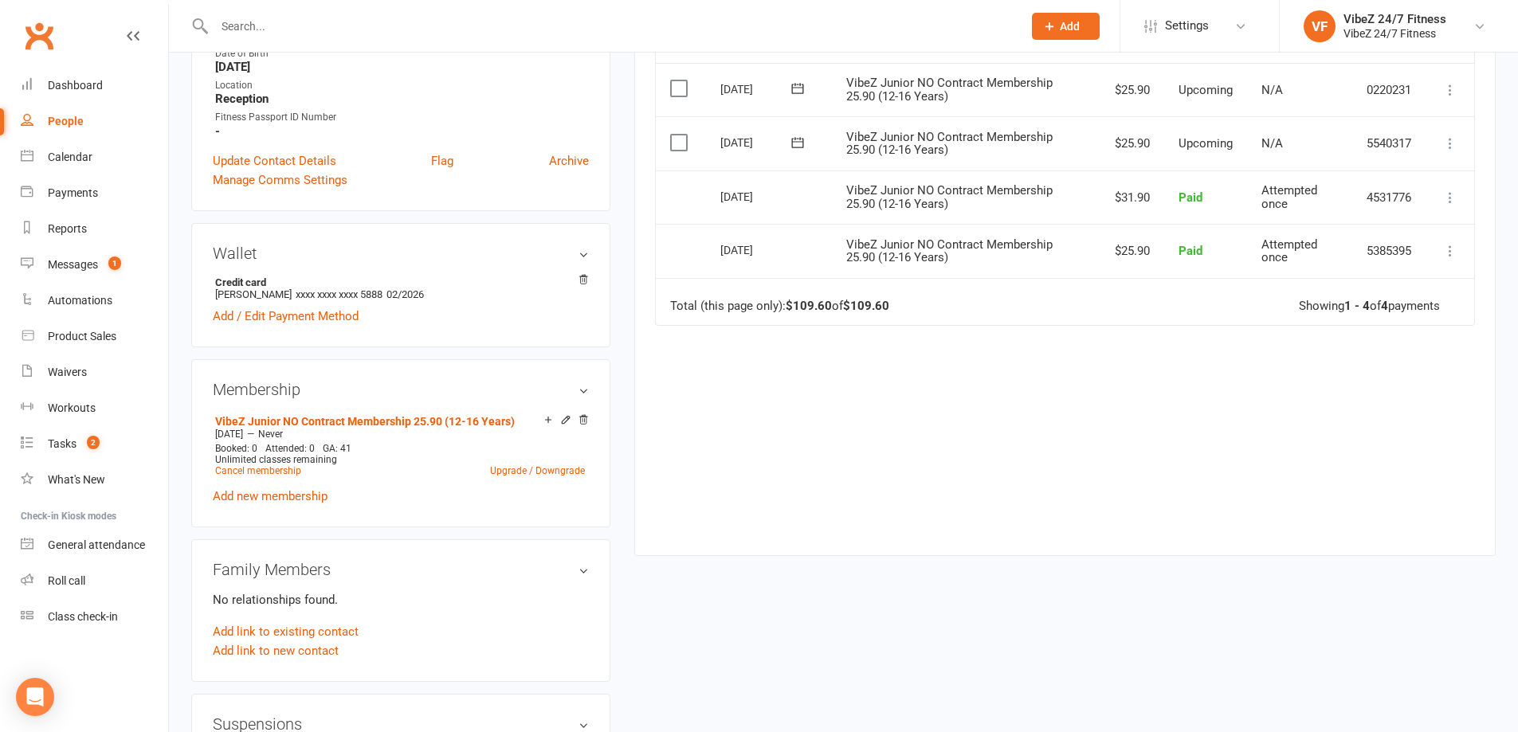
scroll to position [398, 0]
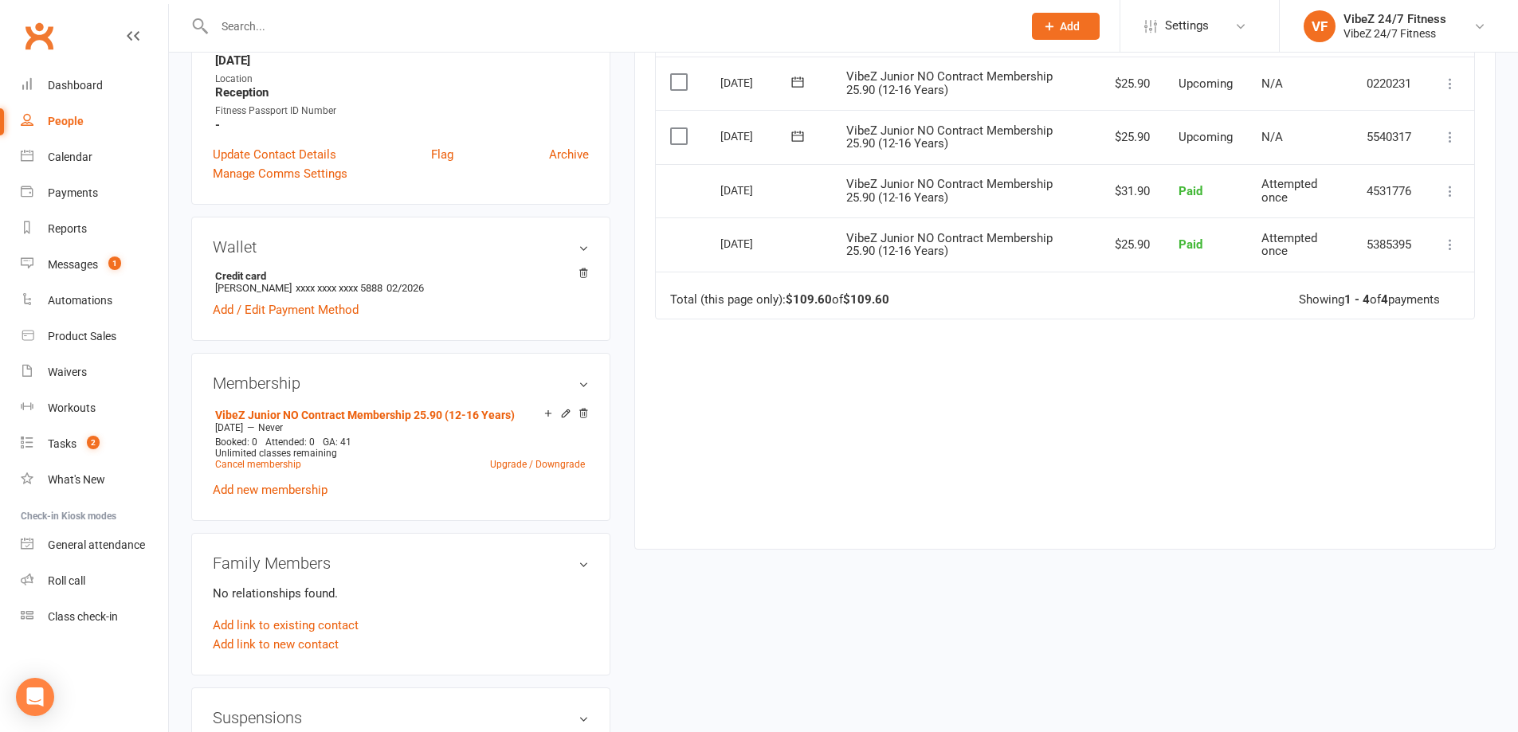
click at [1448, 136] on icon at bounding box center [1450, 137] width 16 height 16
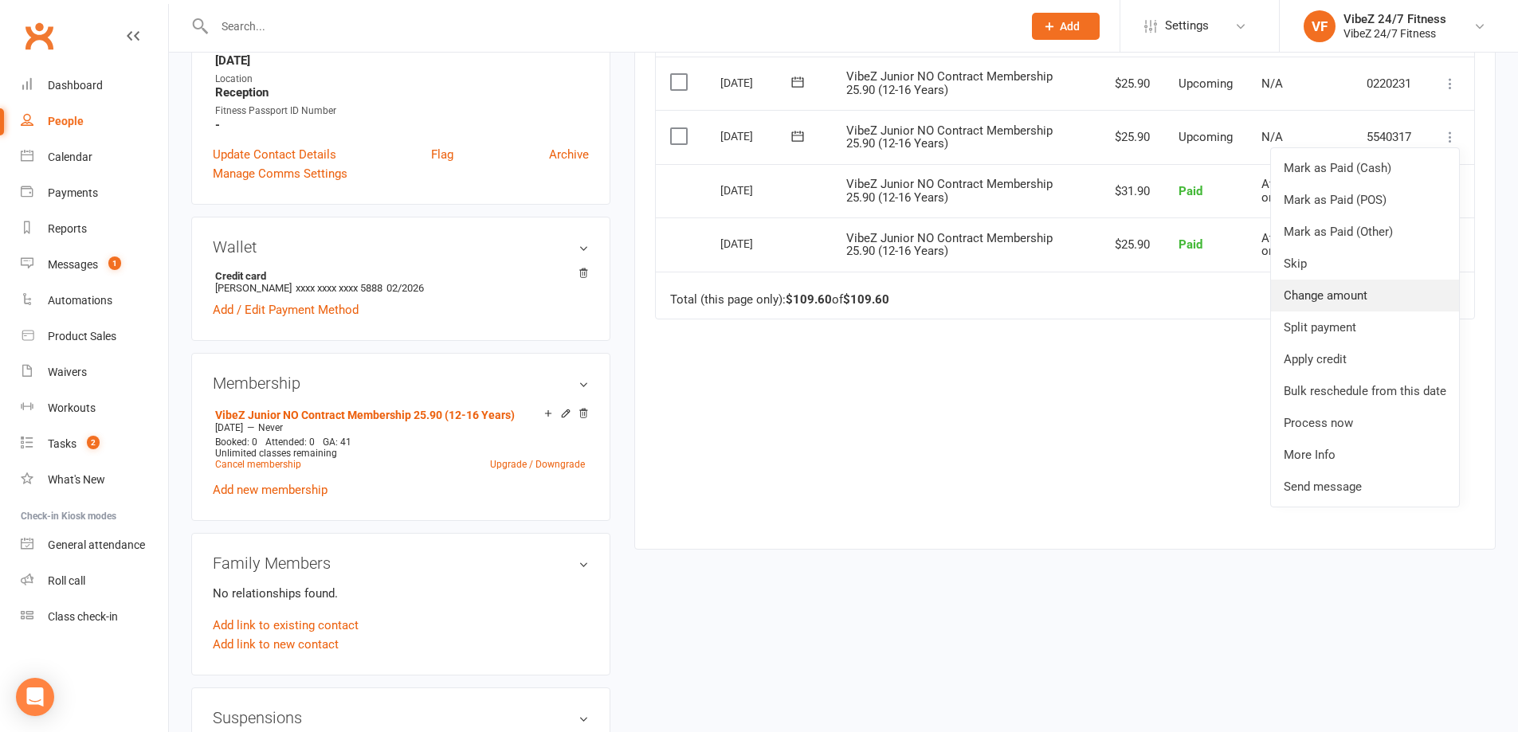
click at [1336, 302] on link "Change amount" at bounding box center [1365, 296] width 188 height 32
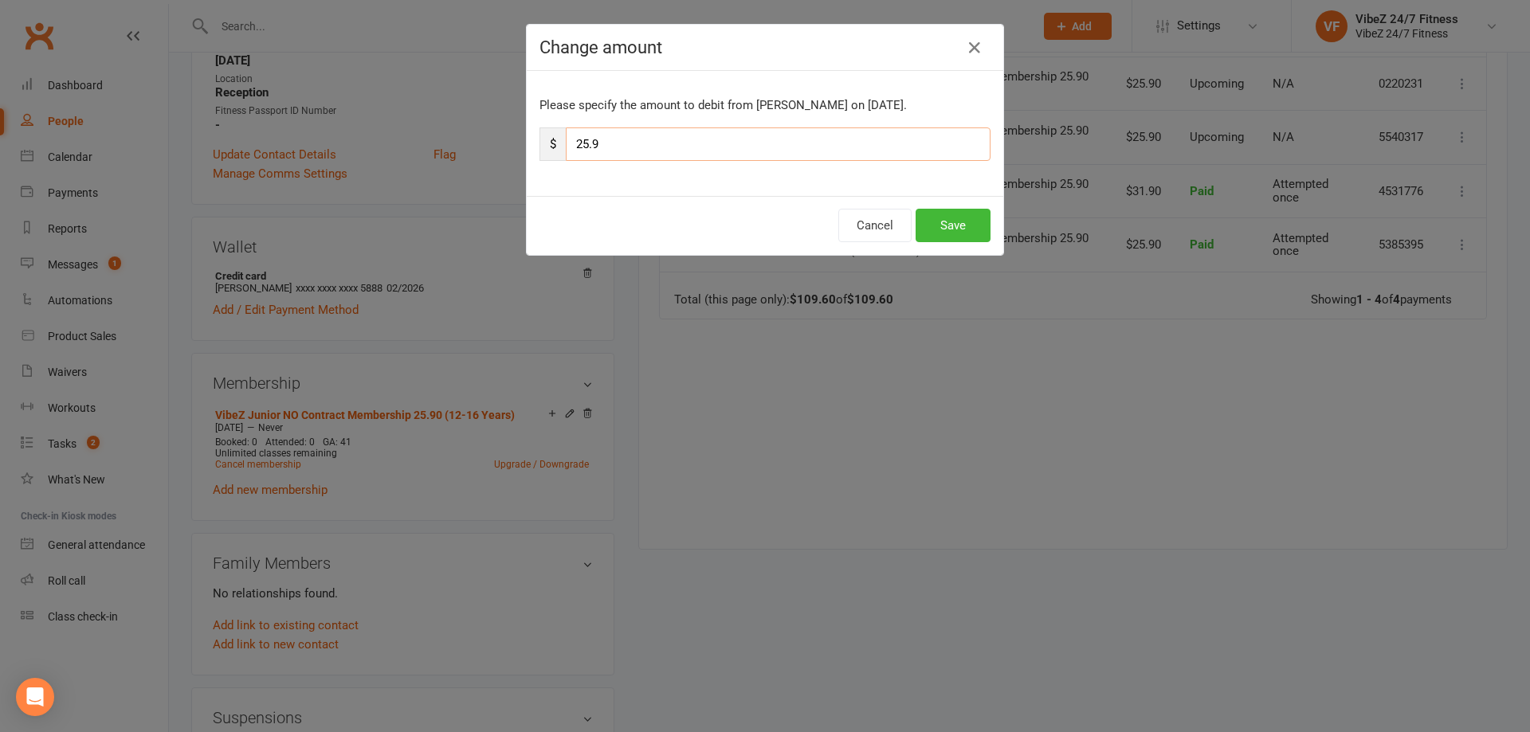
click at [583, 145] on input "25.9" at bounding box center [778, 143] width 425 height 33
type input "31.9"
click at [962, 221] on button "Save" at bounding box center [952, 225] width 75 height 33
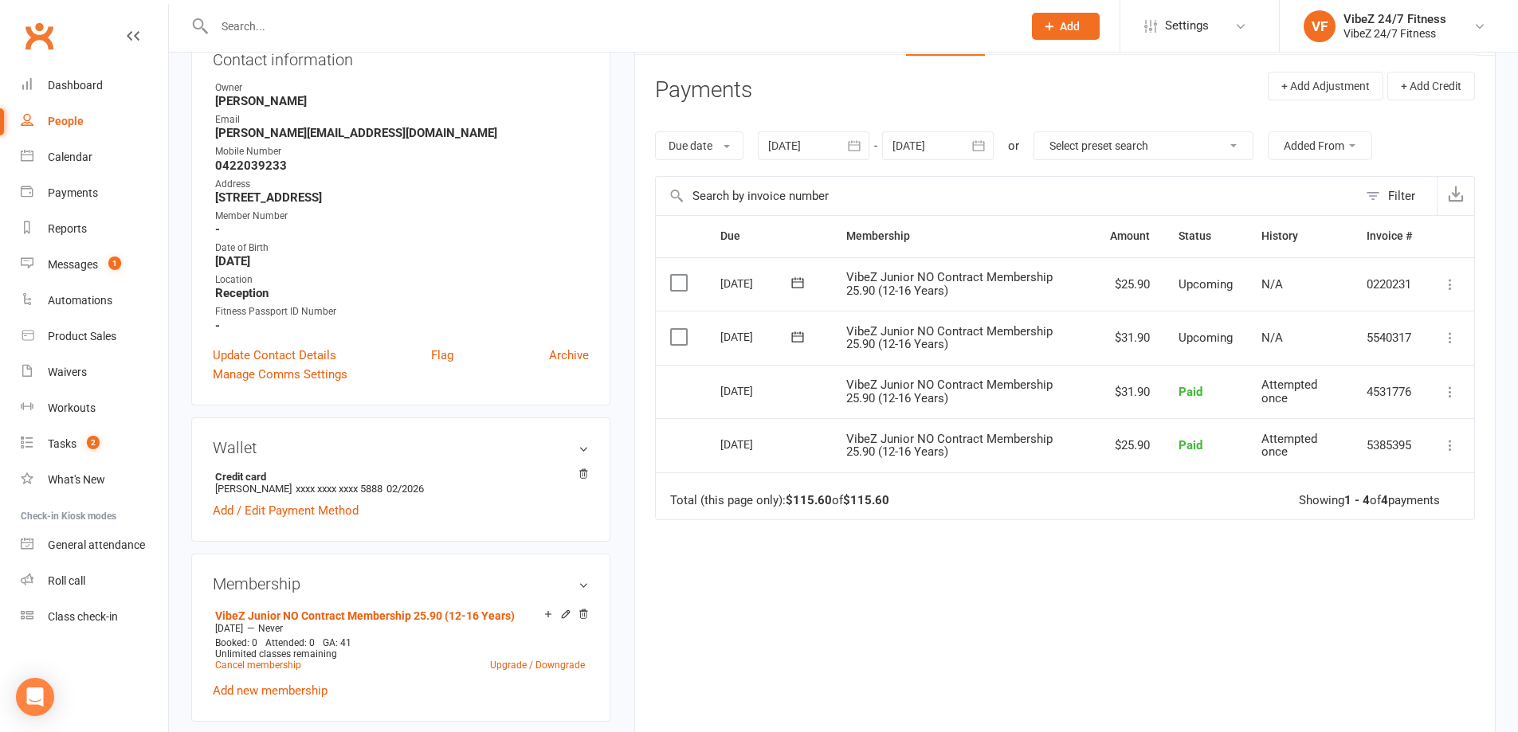
scroll to position [0, 0]
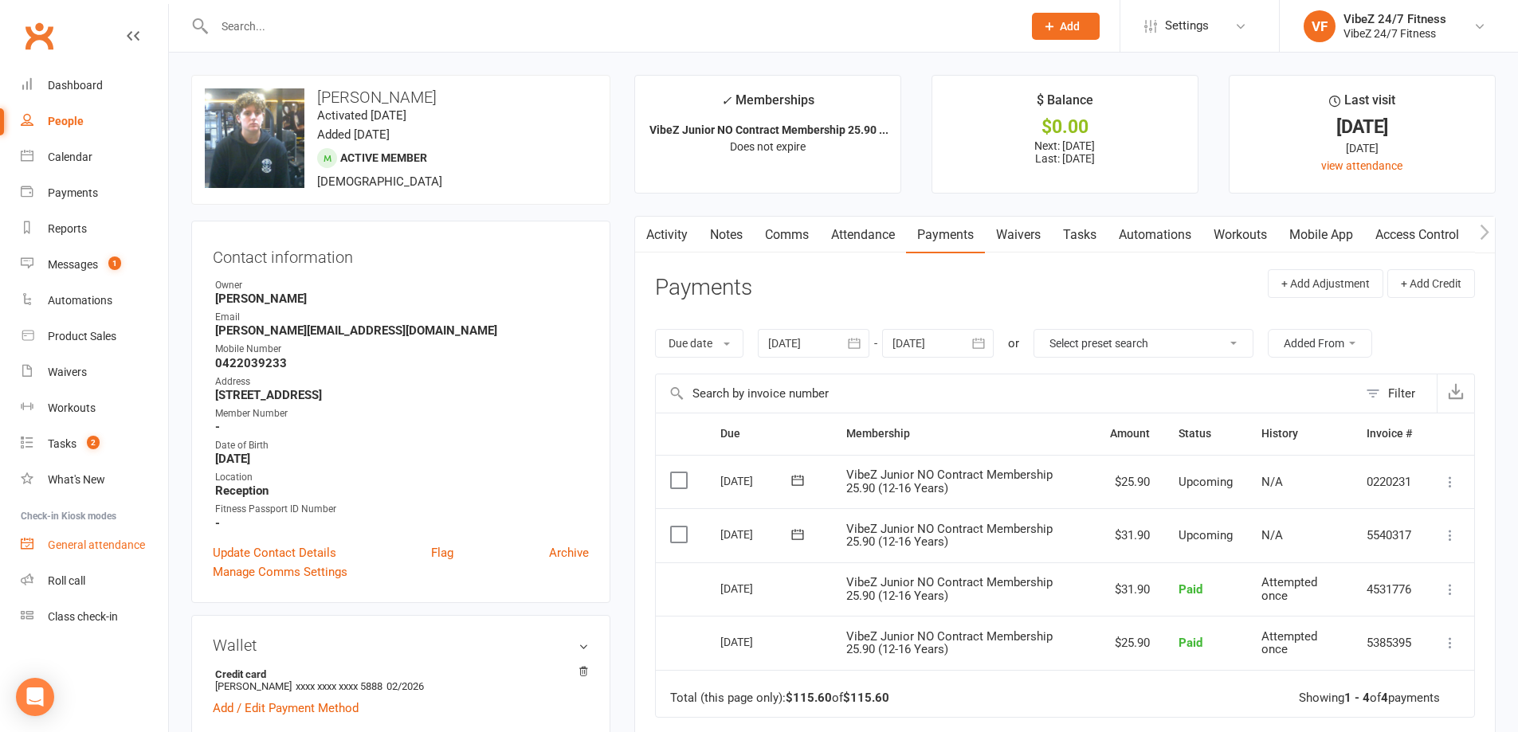
click at [120, 541] on div "General attendance" at bounding box center [96, 545] width 97 height 13
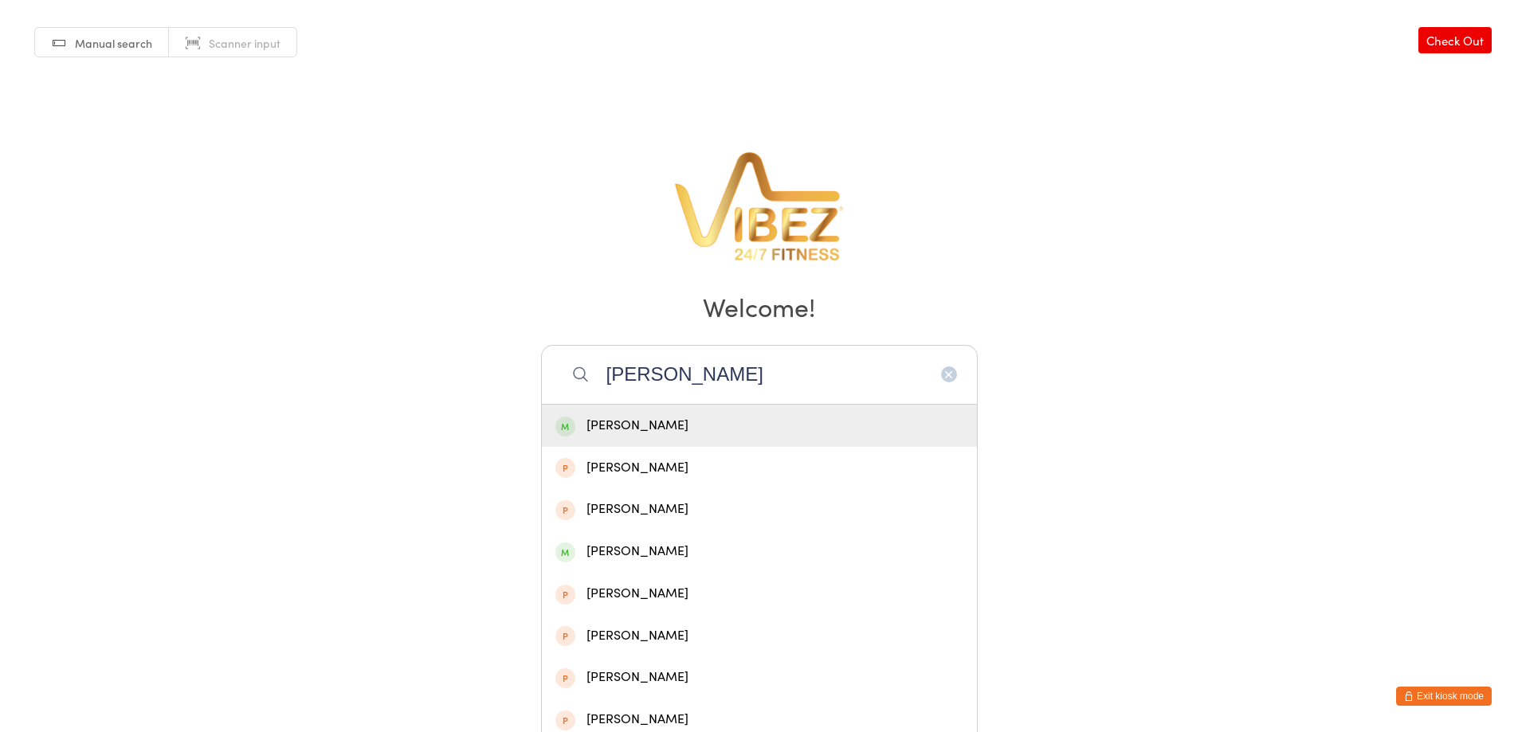
type input "hogbin"
click at [649, 426] on div "Cameron Hogbin" at bounding box center [759, 426] width 408 height 22
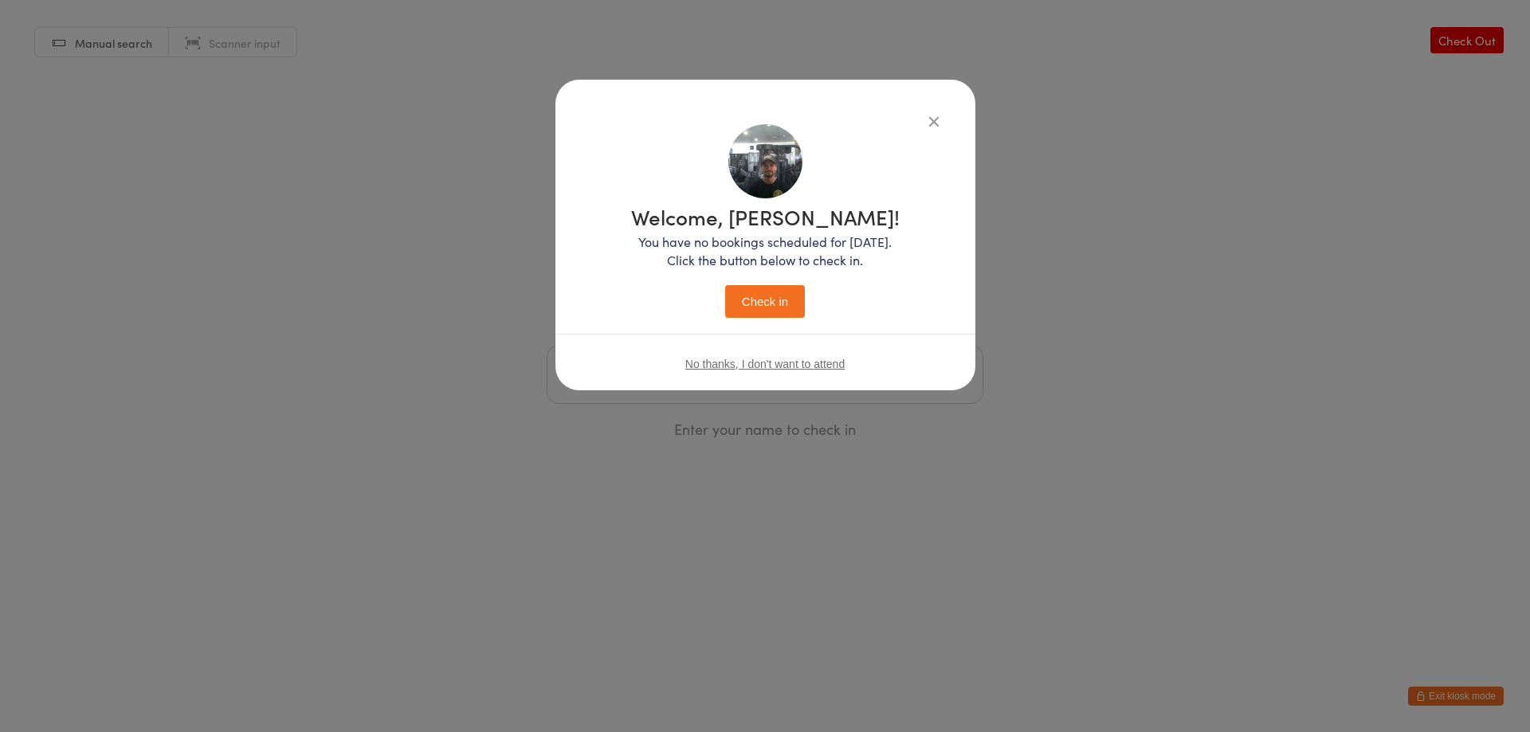
click at [764, 304] on button "Check in" at bounding box center [765, 301] width 80 height 33
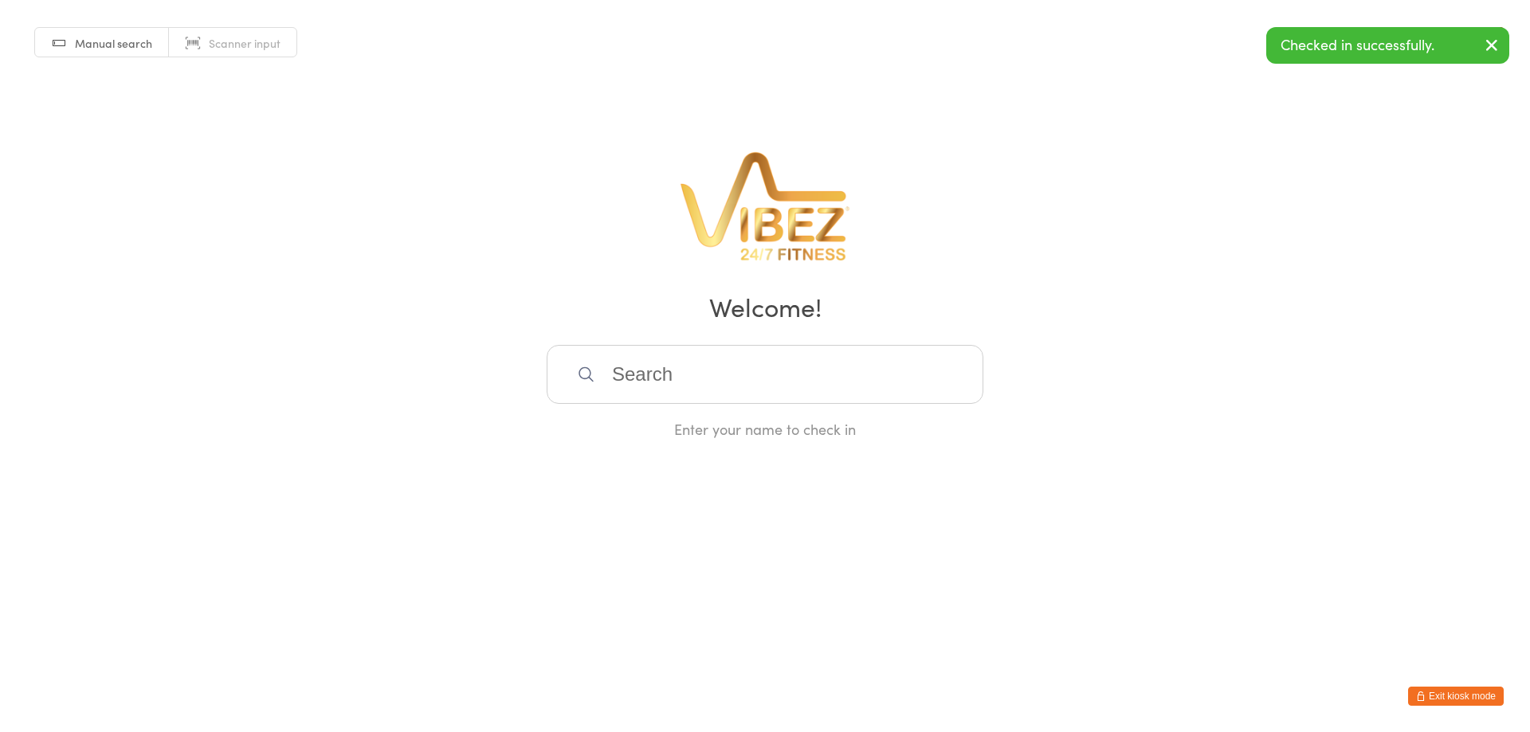
click at [688, 364] on input "search" at bounding box center [764, 374] width 437 height 59
click at [686, 381] on input "search" at bounding box center [764, 374] width 437 height 59
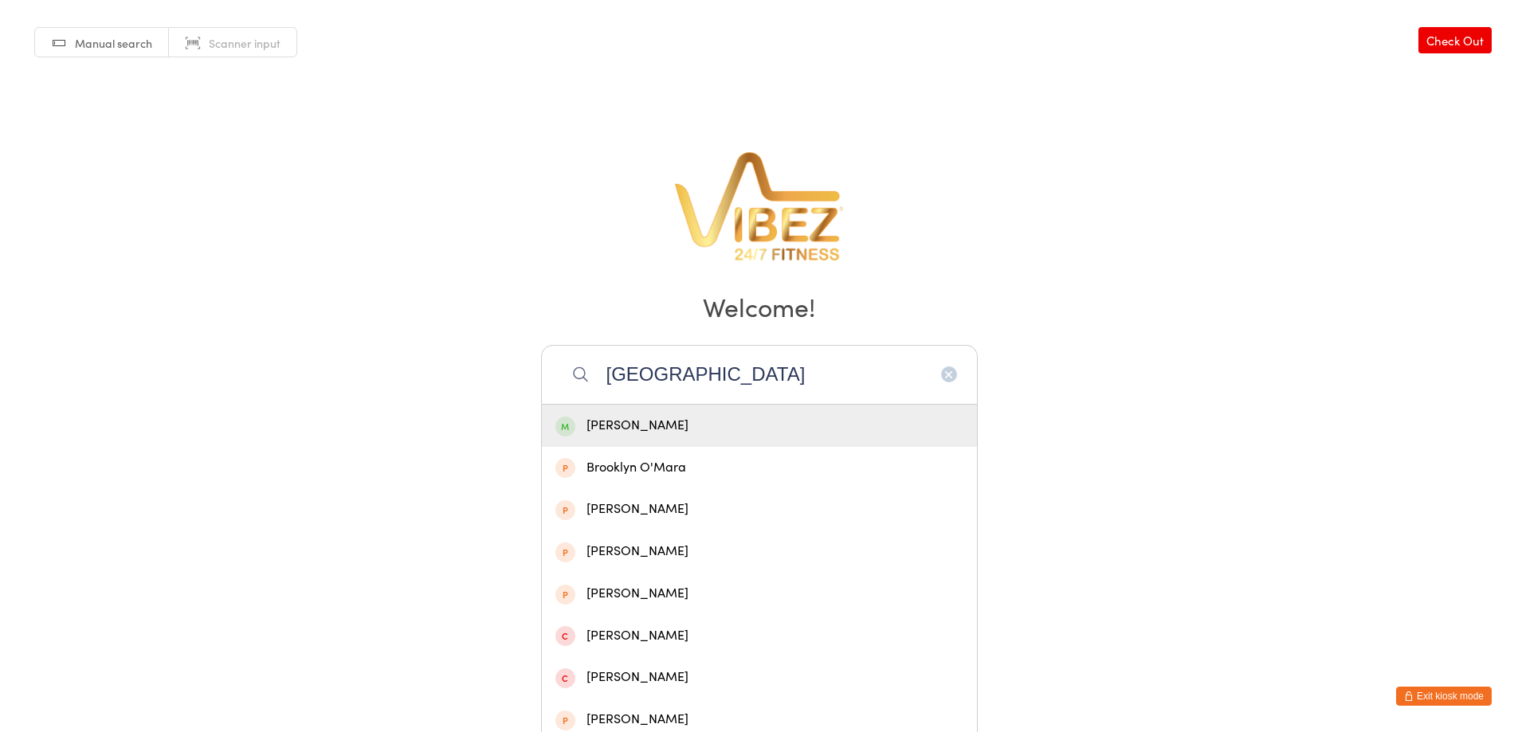
type input "brooklyn"
click at [760, 423] on div "Brooklyn Smith" at bounding box center [759, 426] width 408 height 22
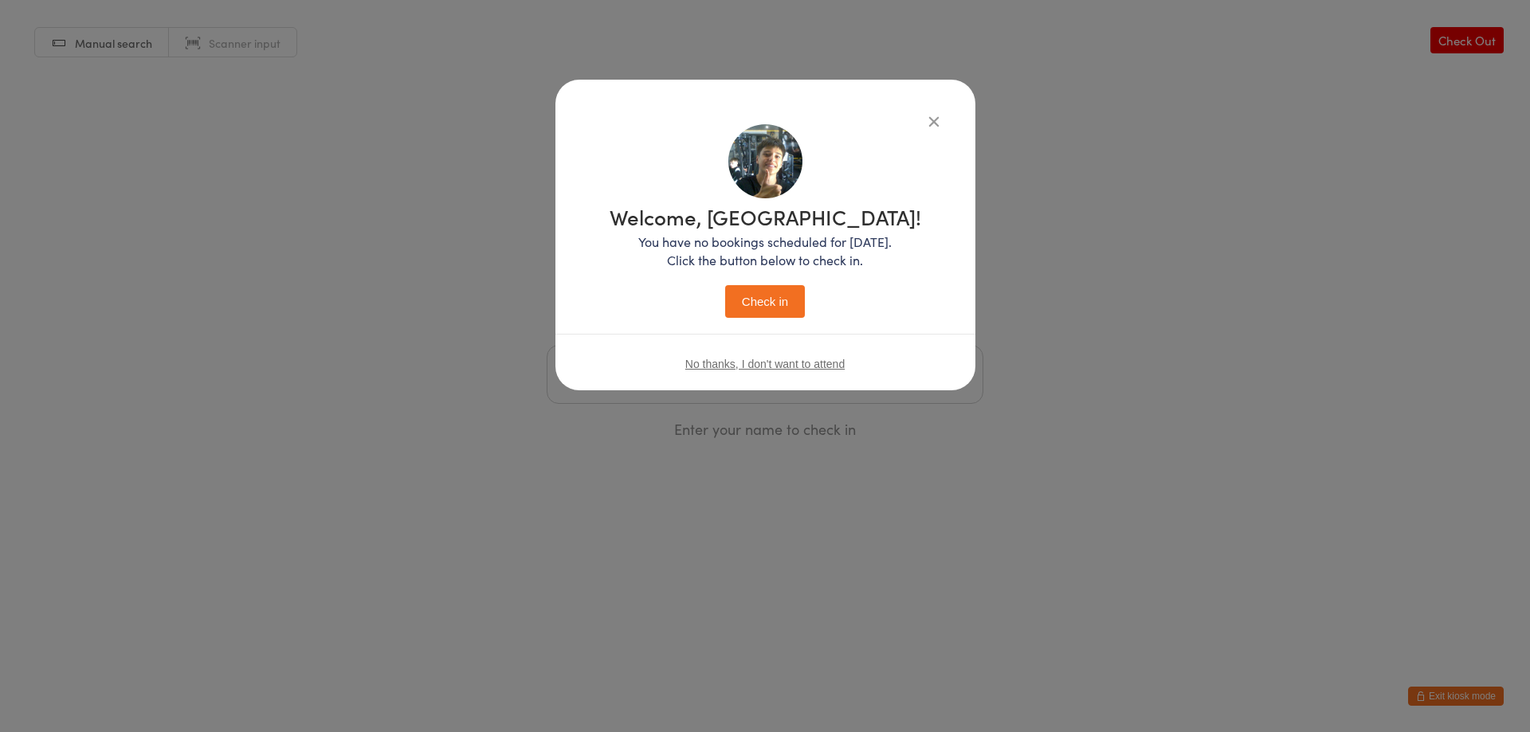
click at [776, 305] on button "Check in" at bounding box center [765, 301] width 80 height 33
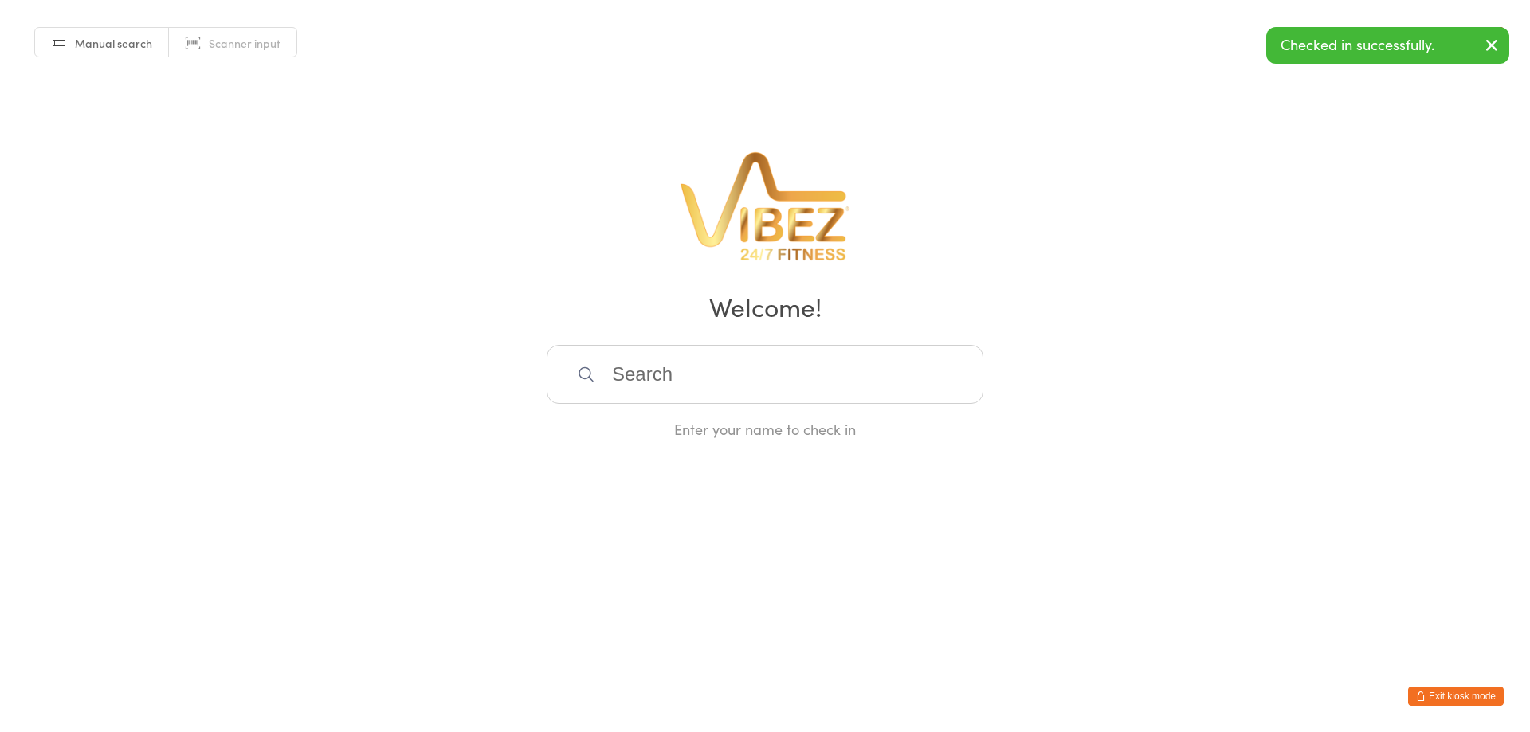
click at [644, 388] on input "search" at bounding box center [764, 374] width 437 height 59
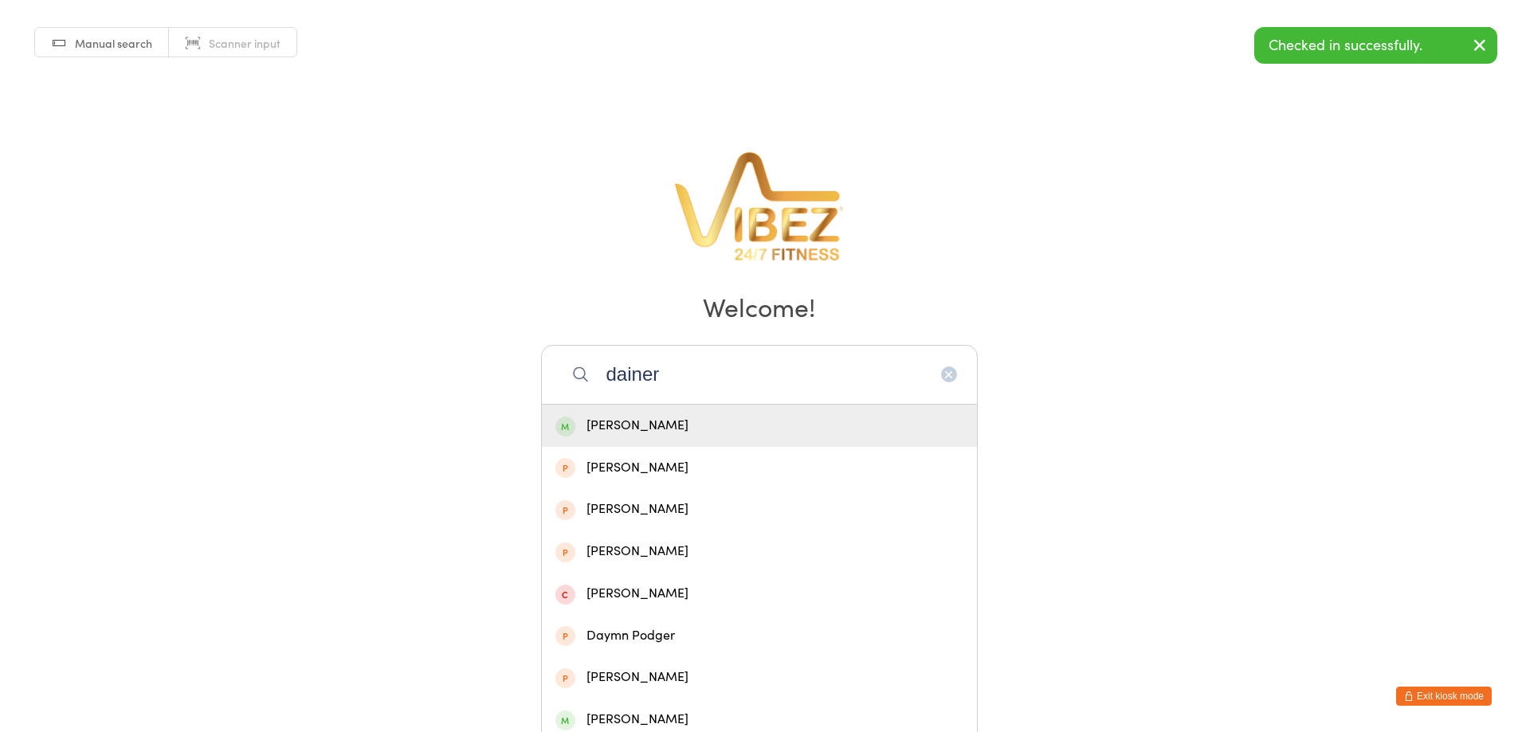
type input "dainer"
click at [650, 431] on div "Marshall Dainer" at bounding box center [759, 426] width 408 height 22
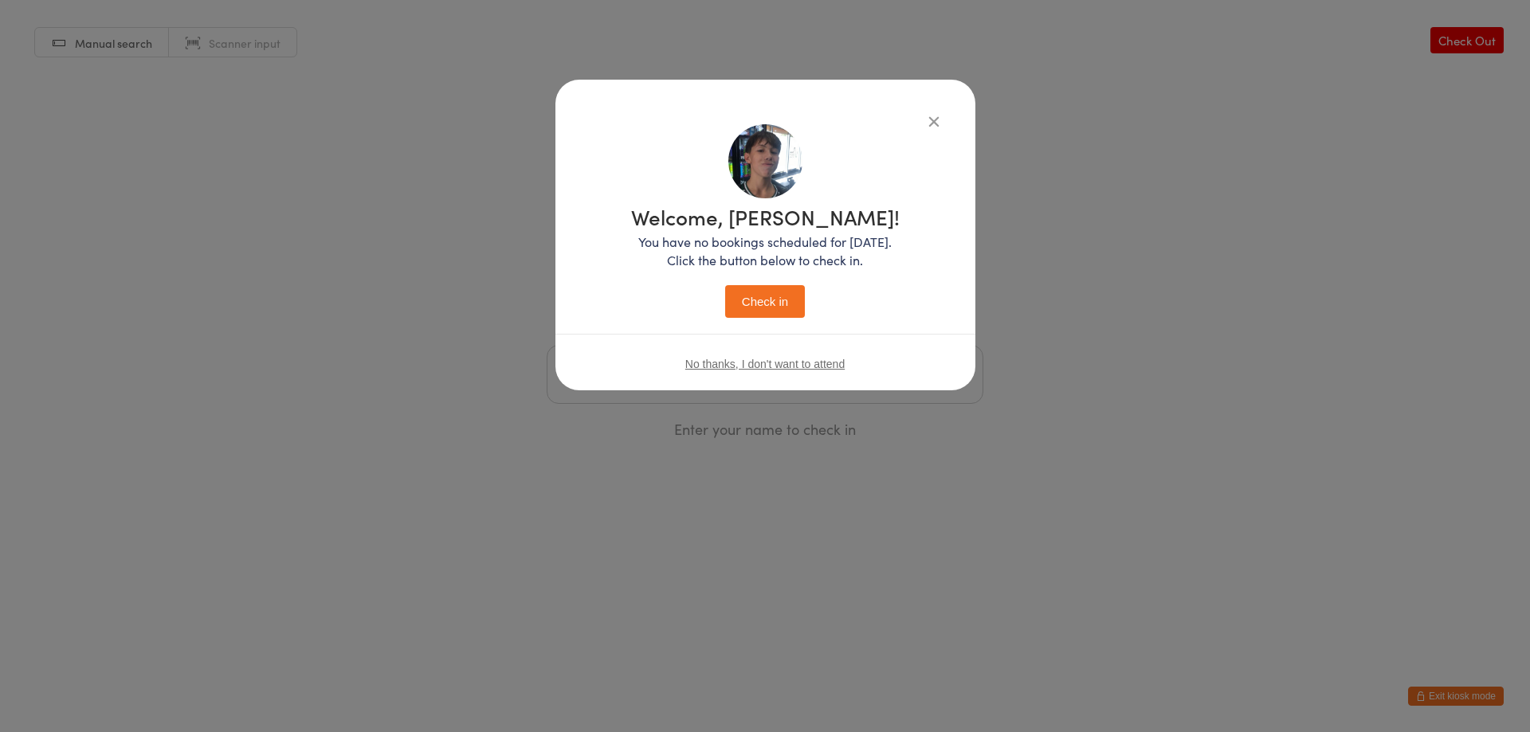
click at [758, 315] on button "Check in" at bounding box center [765, 301] width 80 height 33
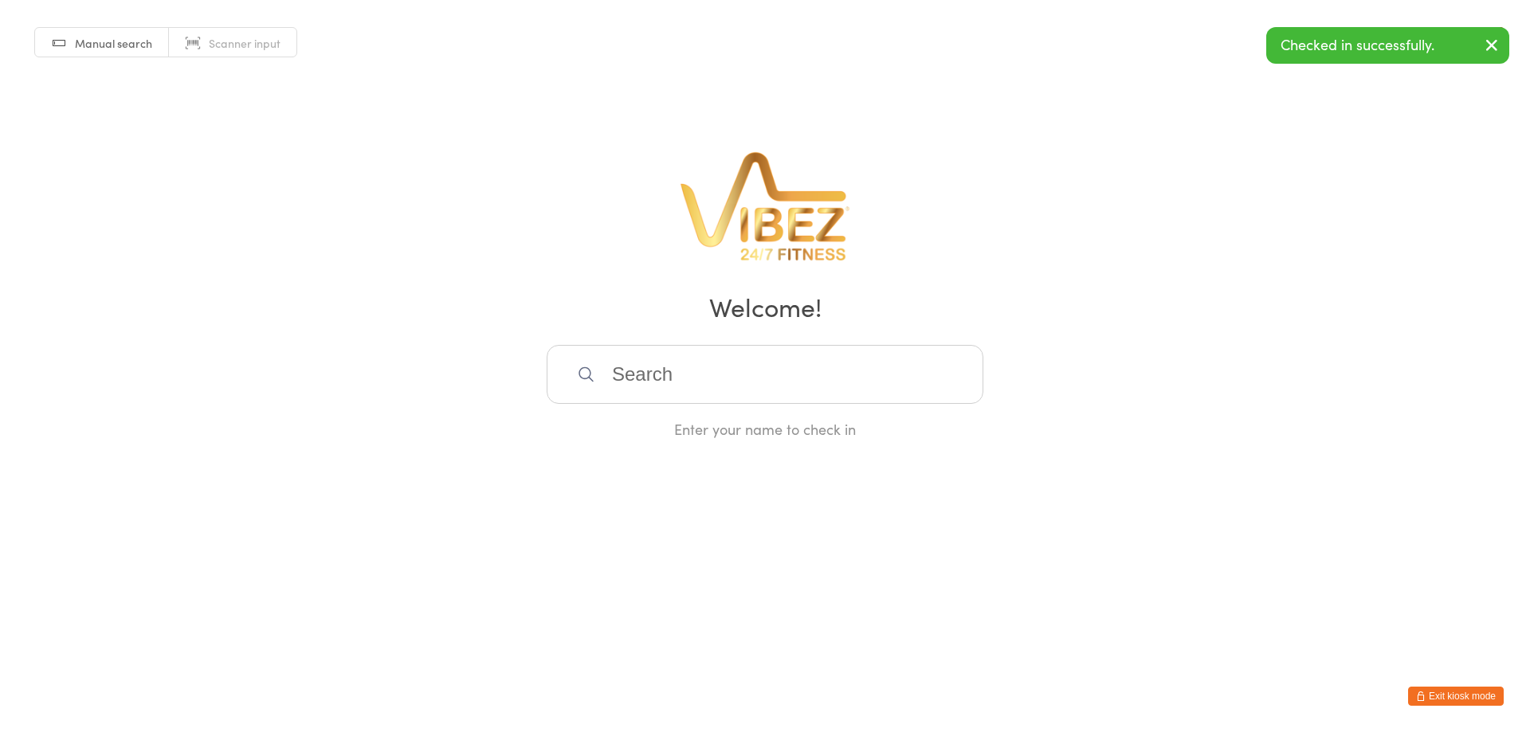
click at [624, 383] on input "search" at bounding box center [764, 374] width 437 height 59
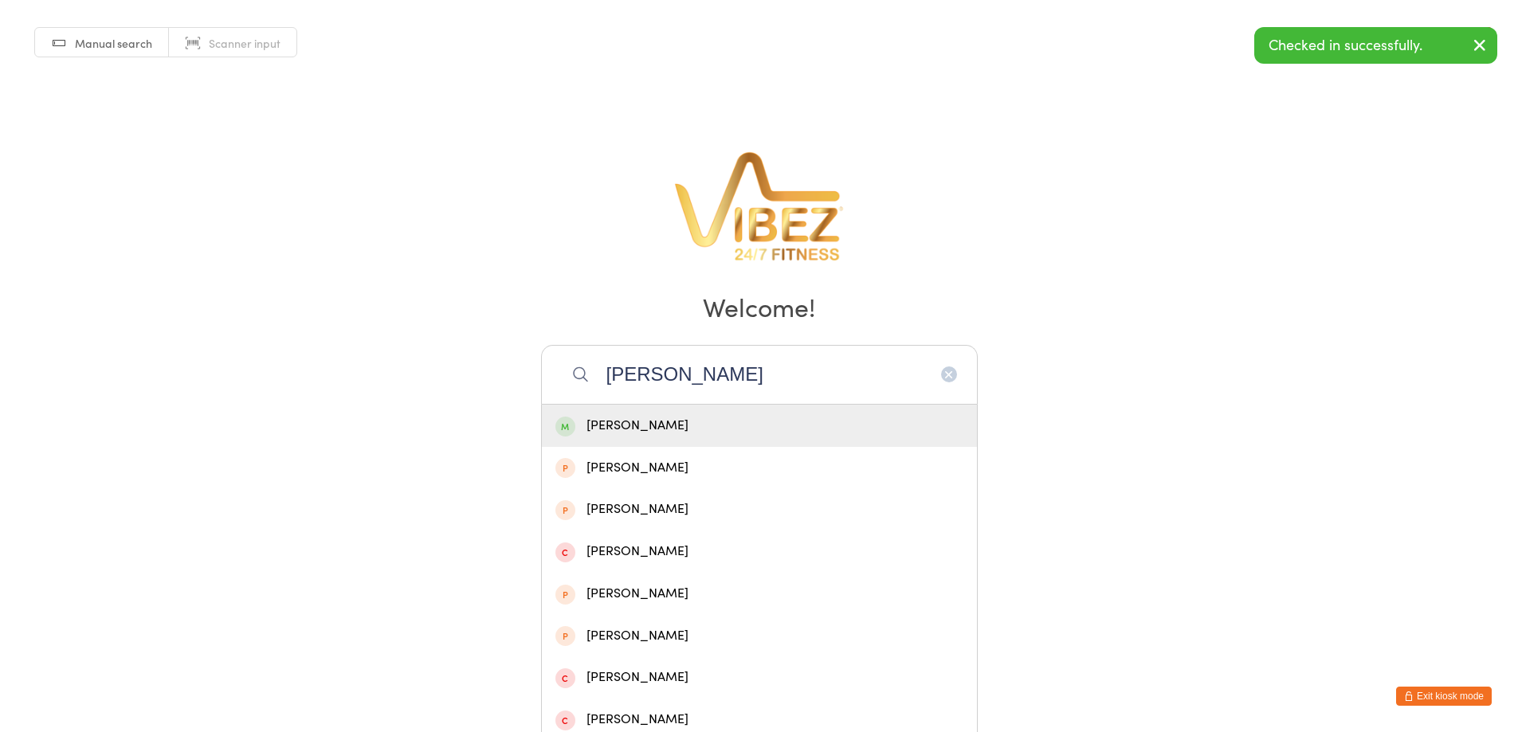
type input "stern"
click at [596, 417] on div "Stern Murphy" at bounding box center [759, 426] width 408 height 22
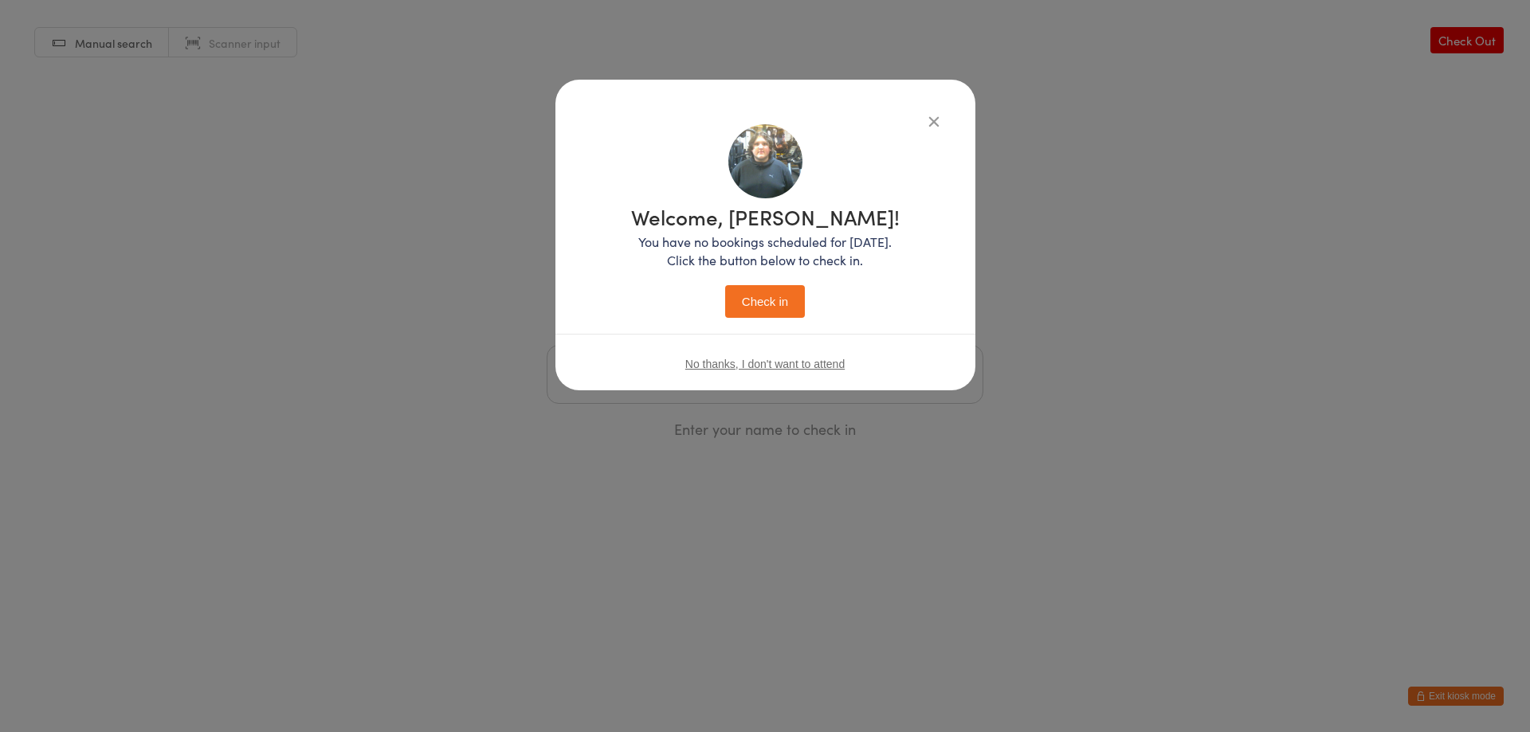
click at [787, 300] on button "Check in" at bounding box center [765, 301] width 80 height 33
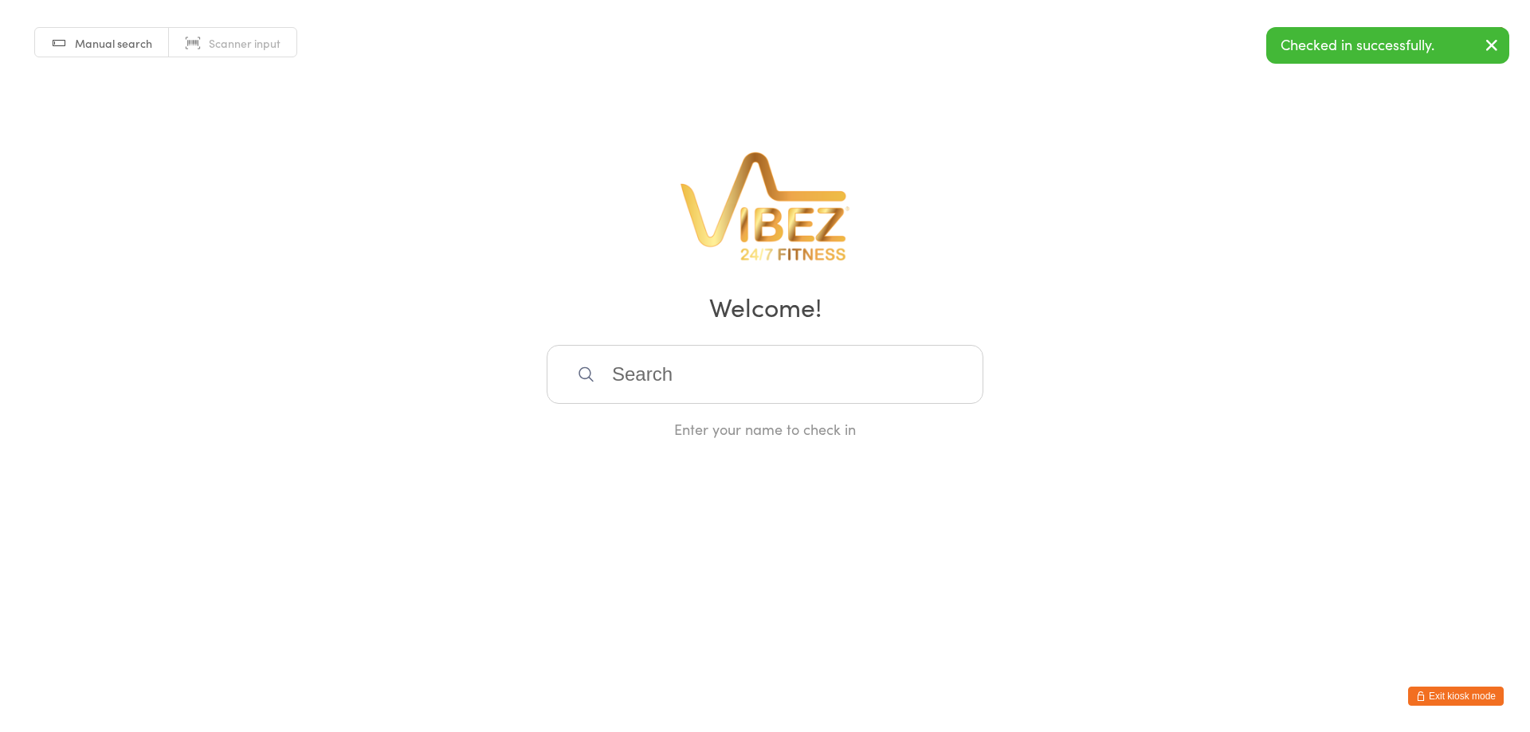
click at [691, 372] on input "search" at bounding box center [764, 374] width 437 height 59
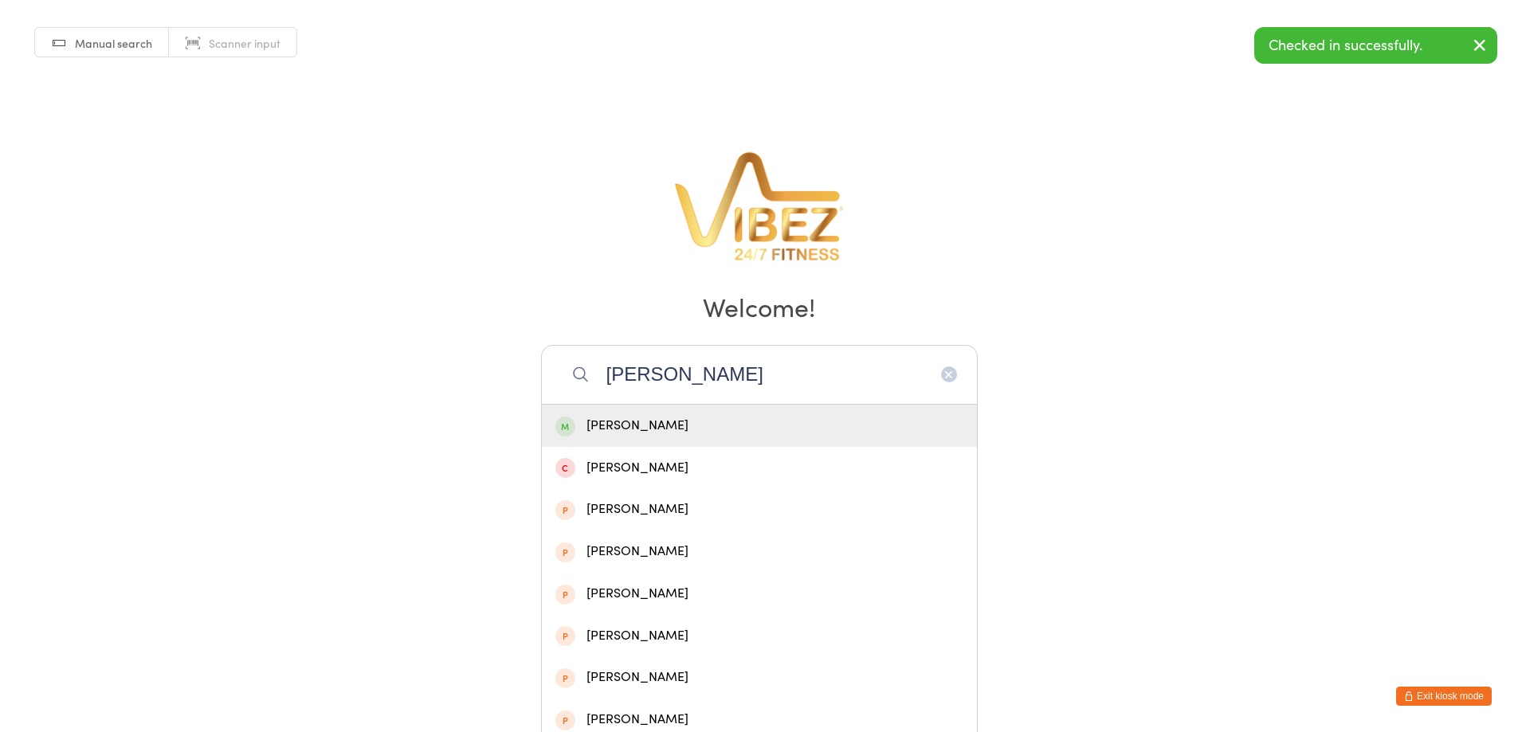
type input "rowe"
click at [656, 424] on div "Joshua Rowe" at bounding box center [759, 426] width 408 height 22
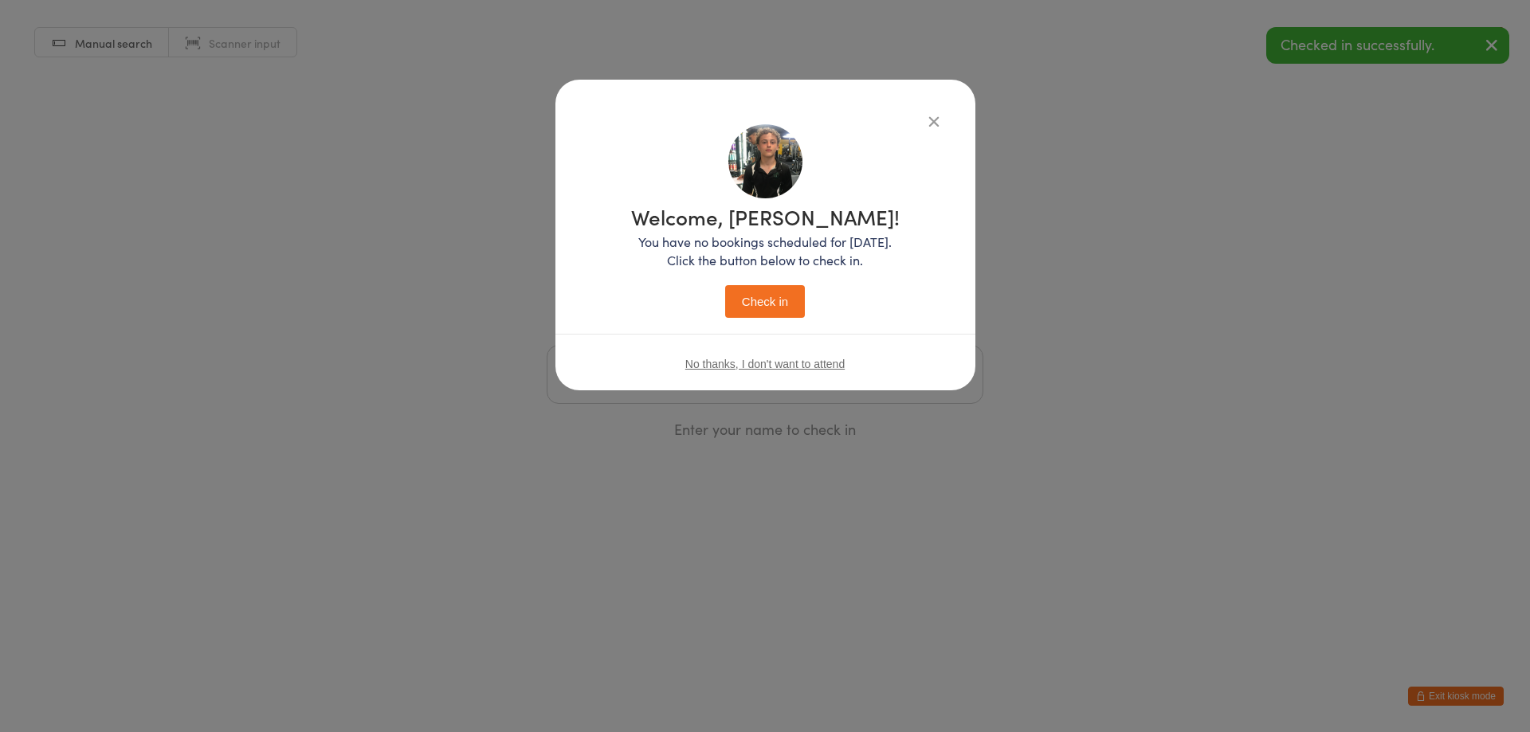
click at [743, 297] on button "Check in" at bounding box center [765, 301] width 80 height 33
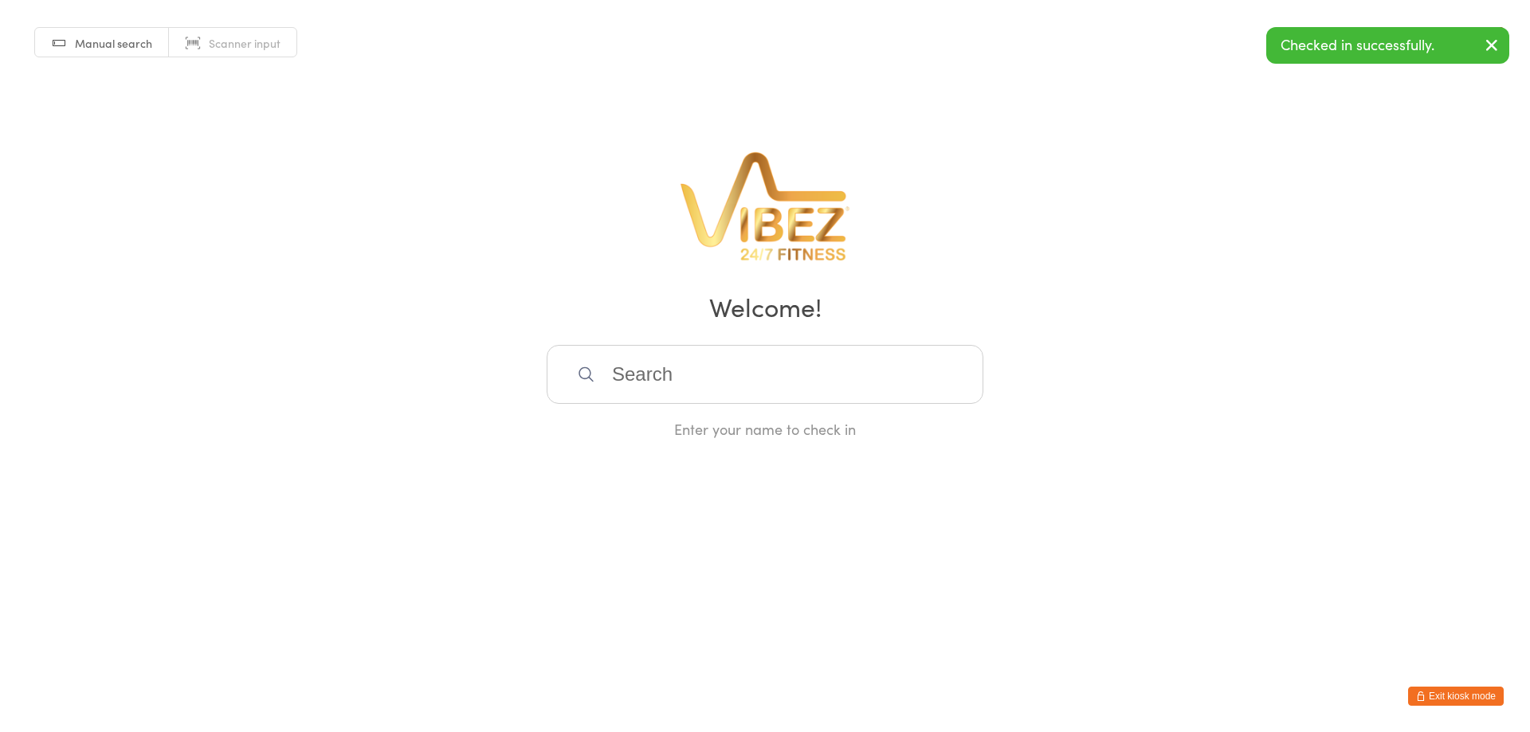
click at [707, 370] on input "search" at bounding box center [764, 374] width 437 height 59
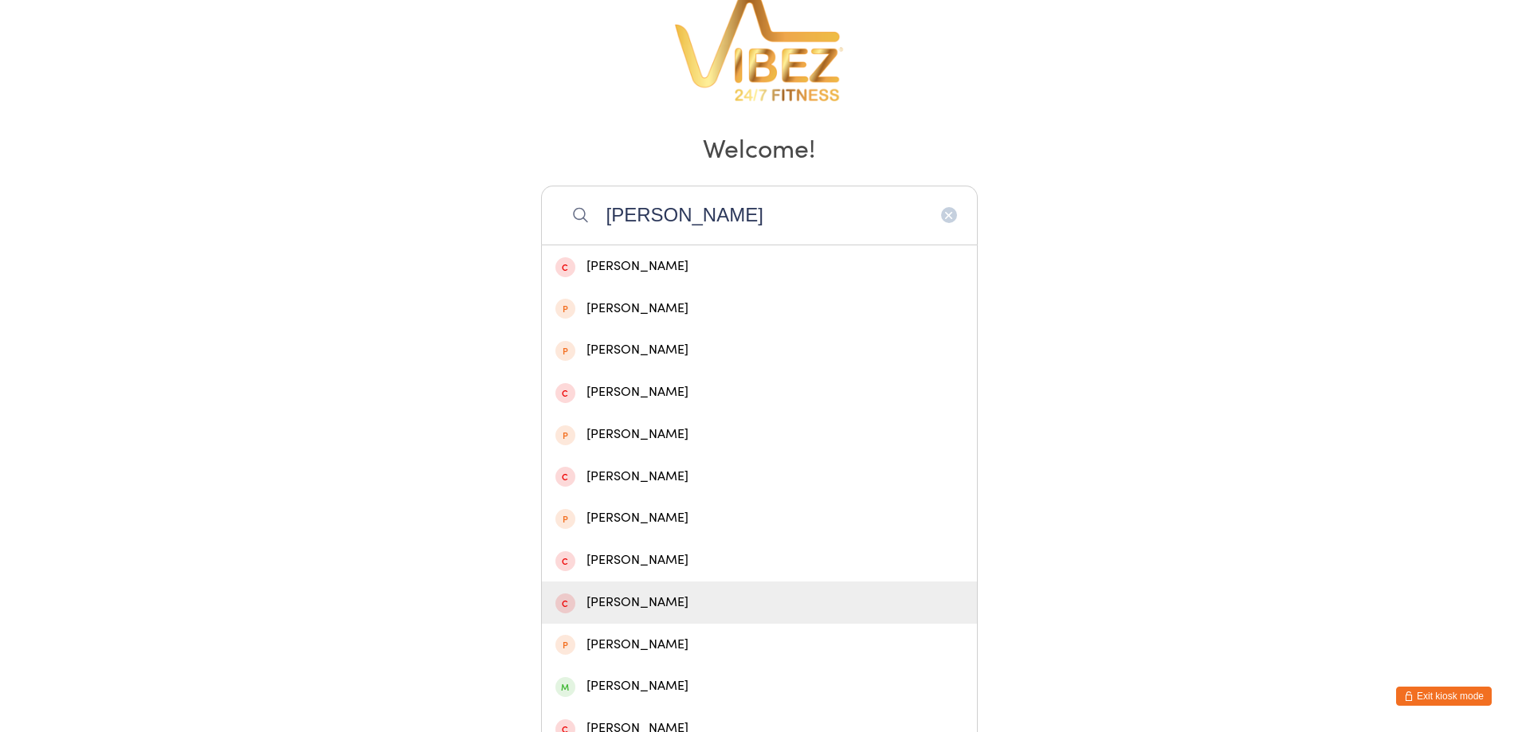
scroll to position [294, 0]
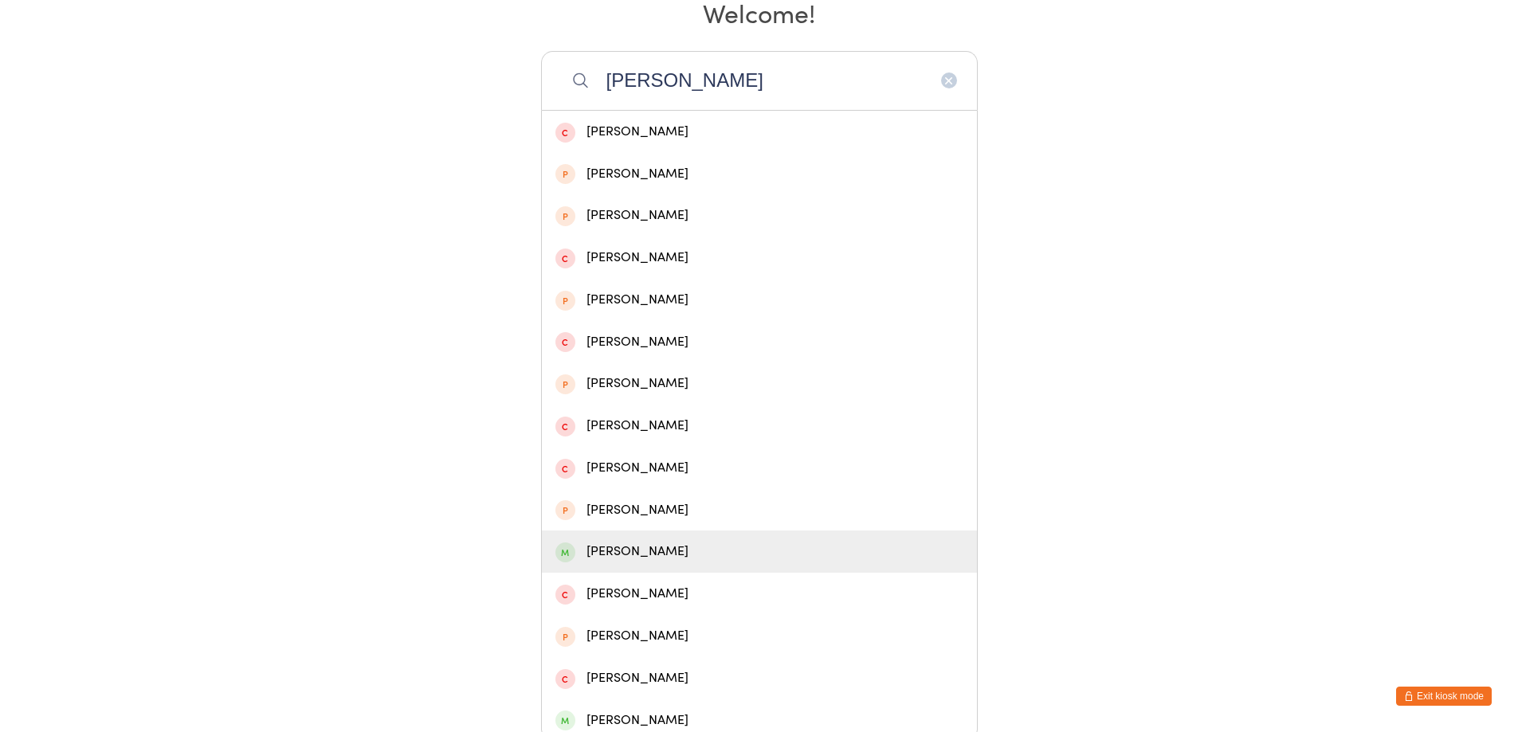
type input "bradley ch"
click at [684, 548] on div "Bradley Christoffersen" at bounding box center [759, 552] width 408 height 22
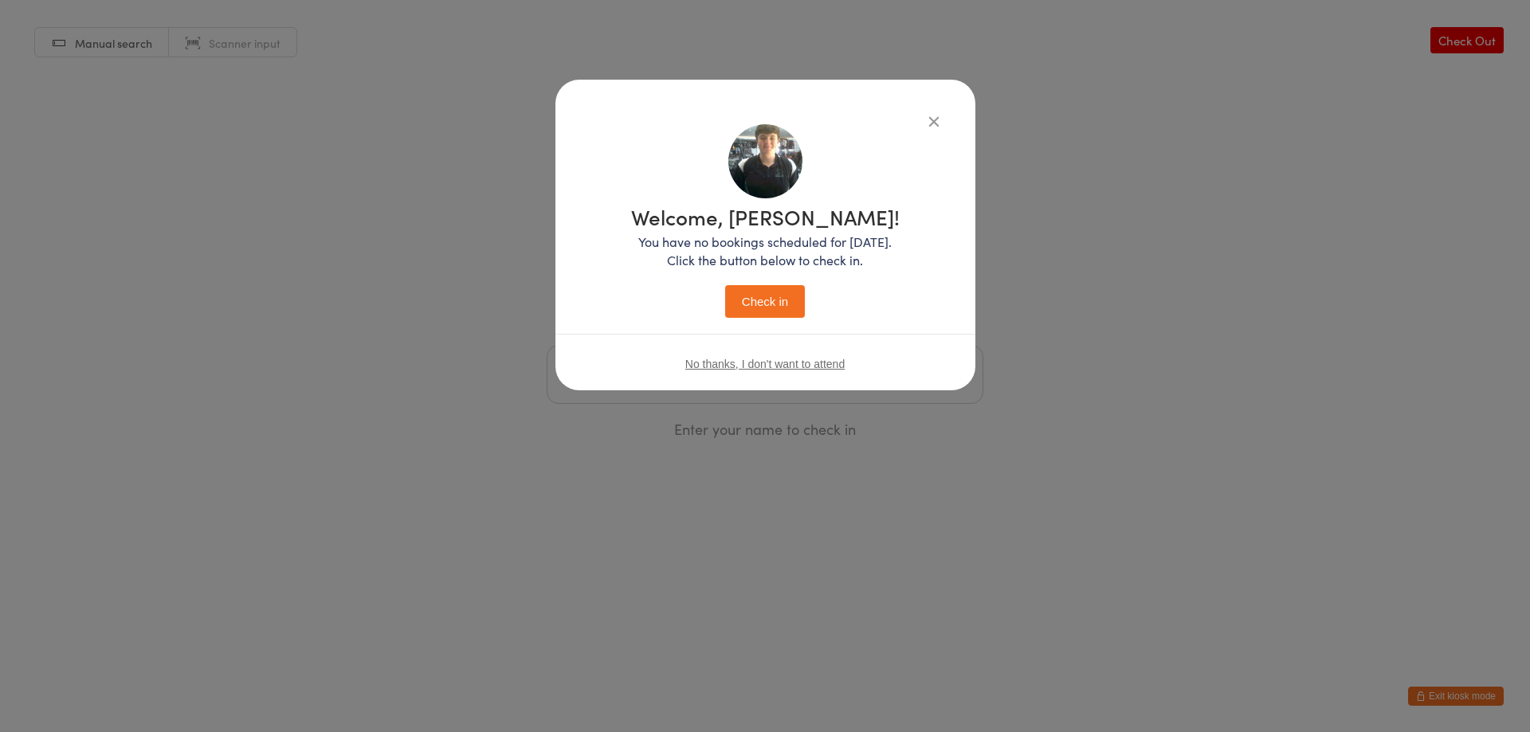
click at [780, 302] on button "Check in" at bounding box center [765, 301] width 80 height 33
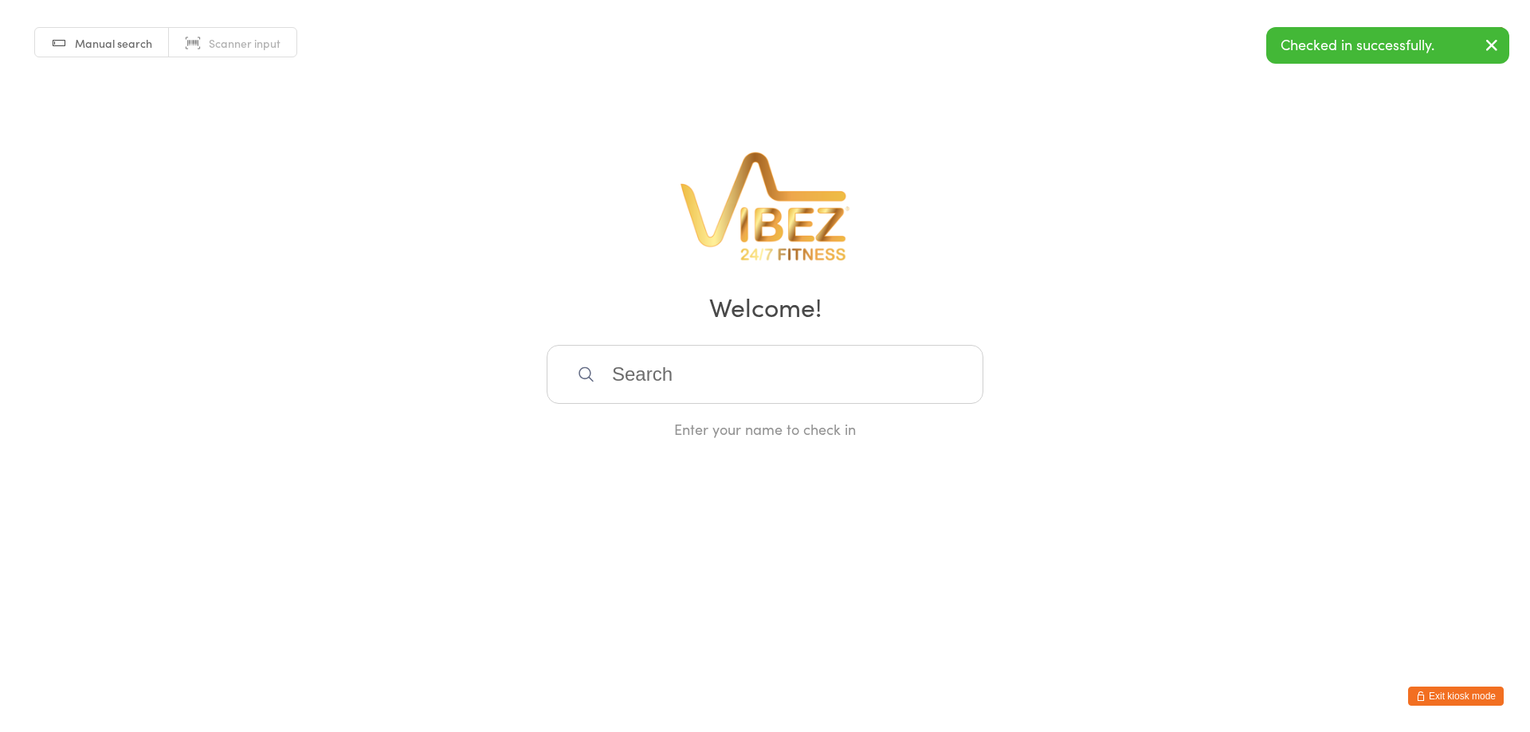
click at [714, 390] on input "search" at bounding box center [764, 374] width 437 height 59
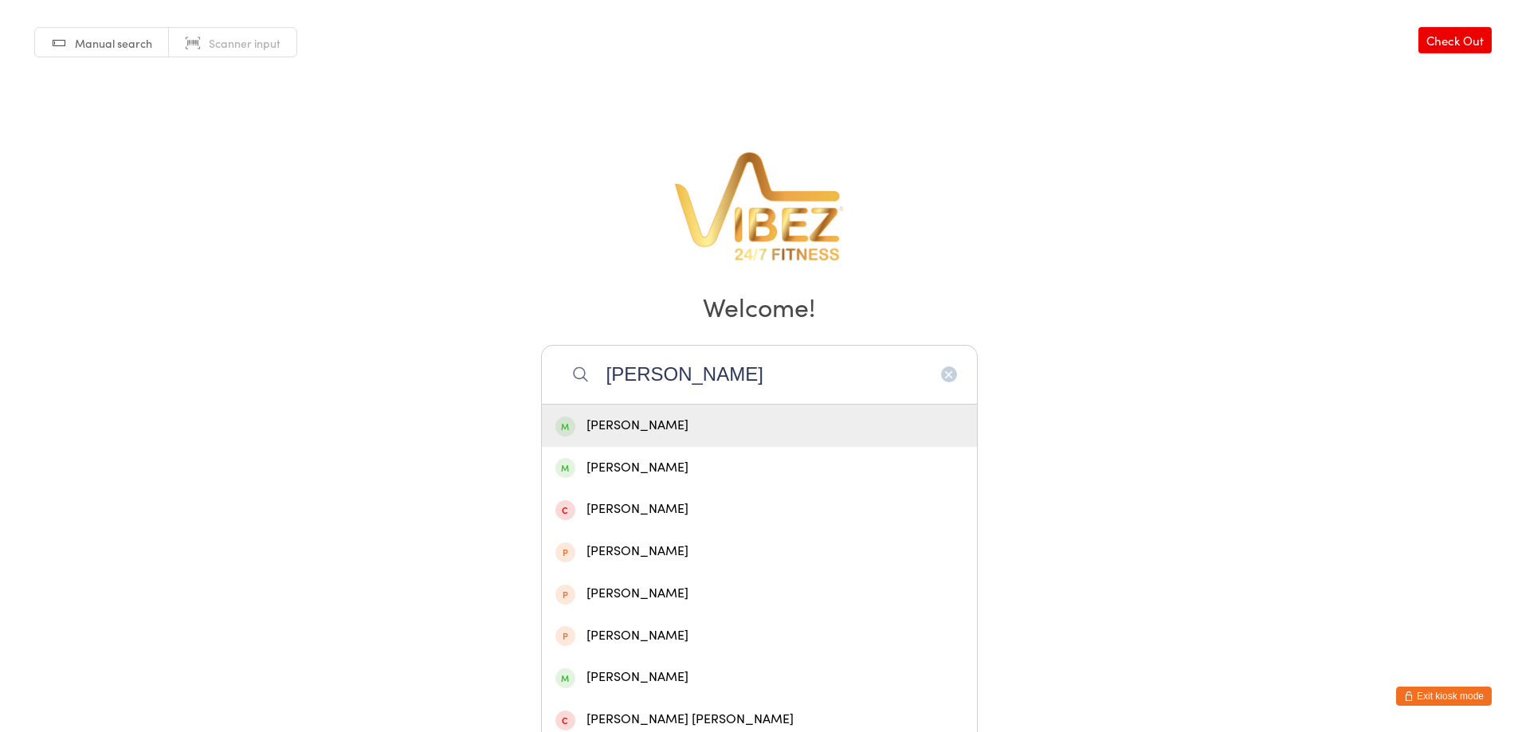
type input "dalton"
click at [673, 423] on div "Cheryl Dalton" at bounding box center [759, 426] width 408 height 22
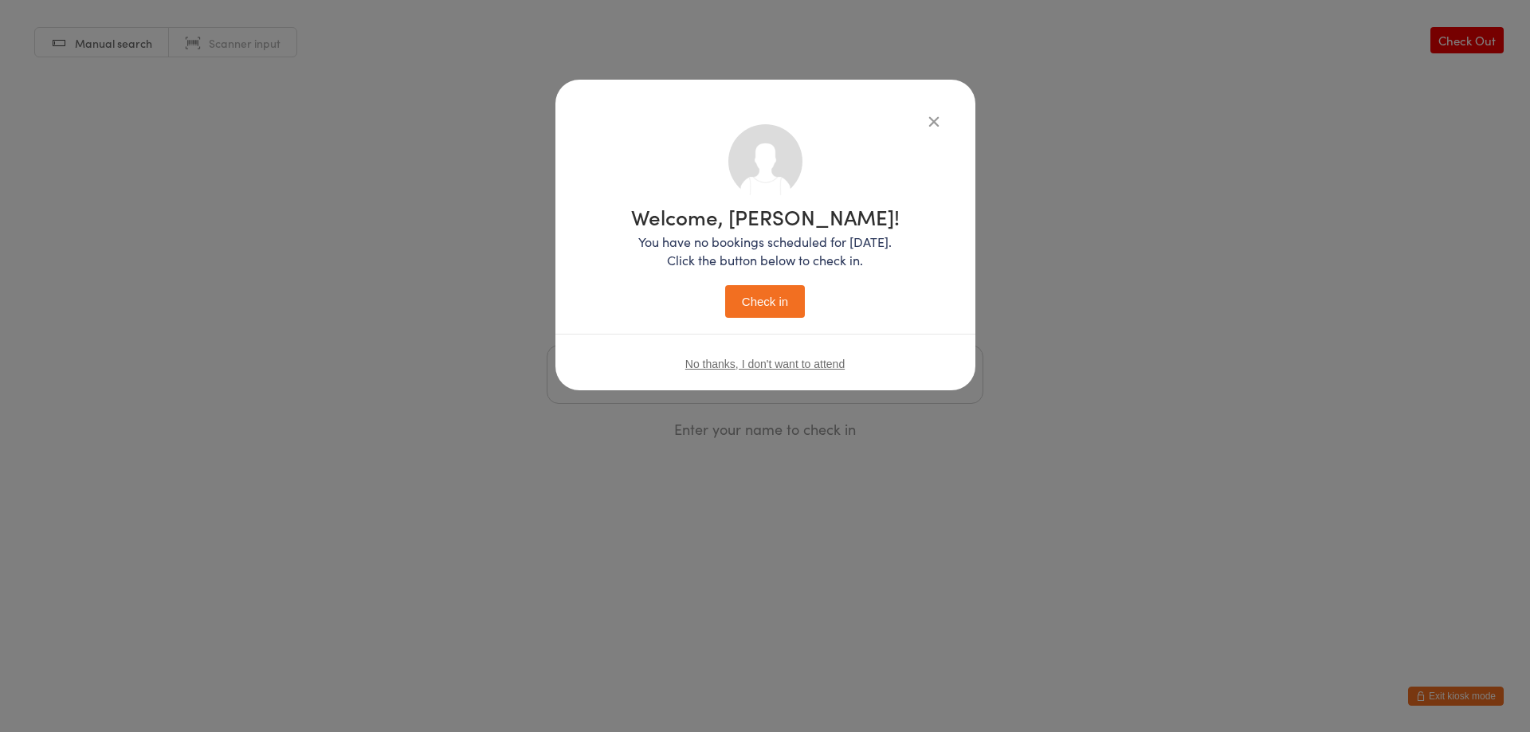
click at [765, 304] on button "Check in" at bounding box center [765, 301] width 80 height 33
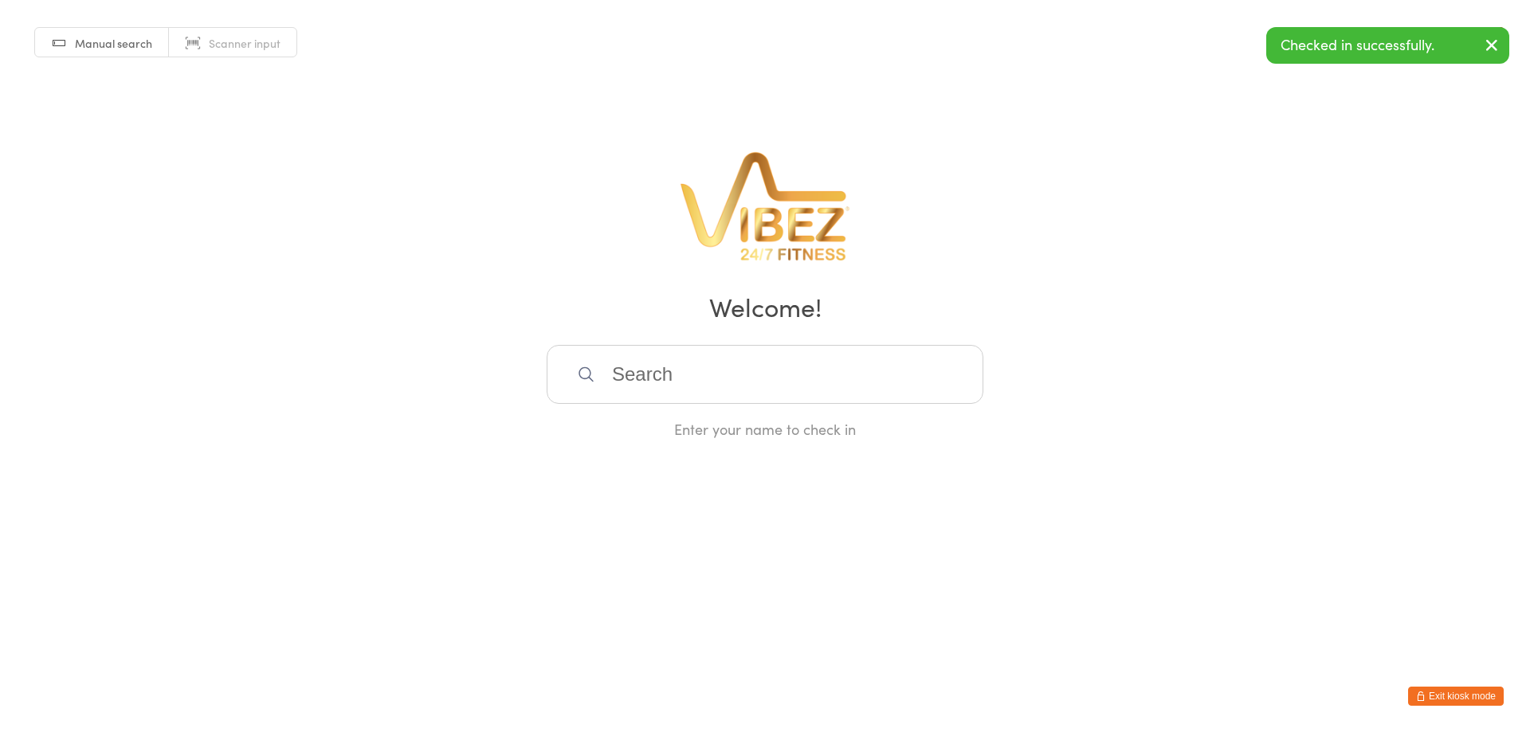
click at [685, 367] on input "search" at bounding box center [764, 374] width 437 height 59
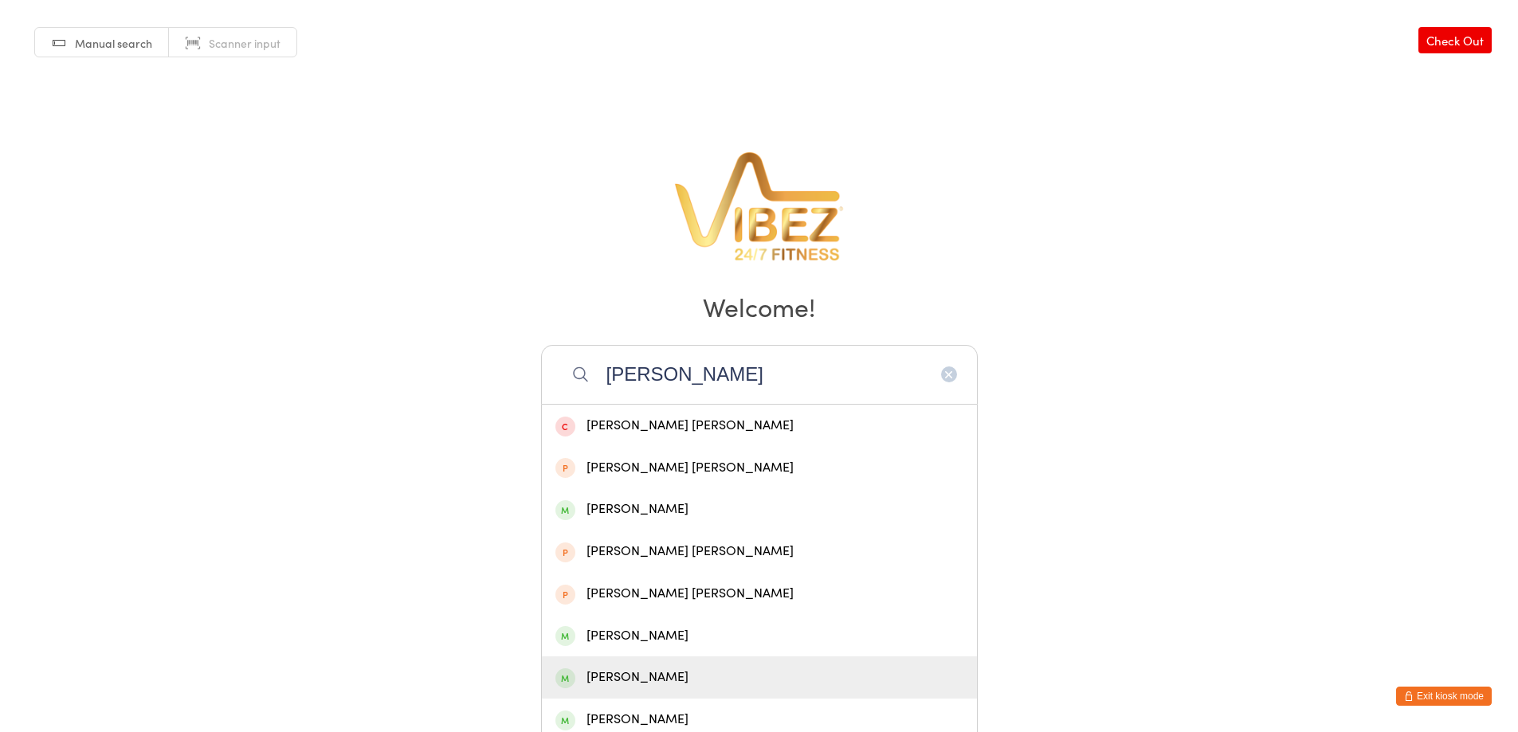
type input "connor d"
click at [664, 673] on div "Connor Darnbroagh" at bounding box center [759, 678] width 408 height 22
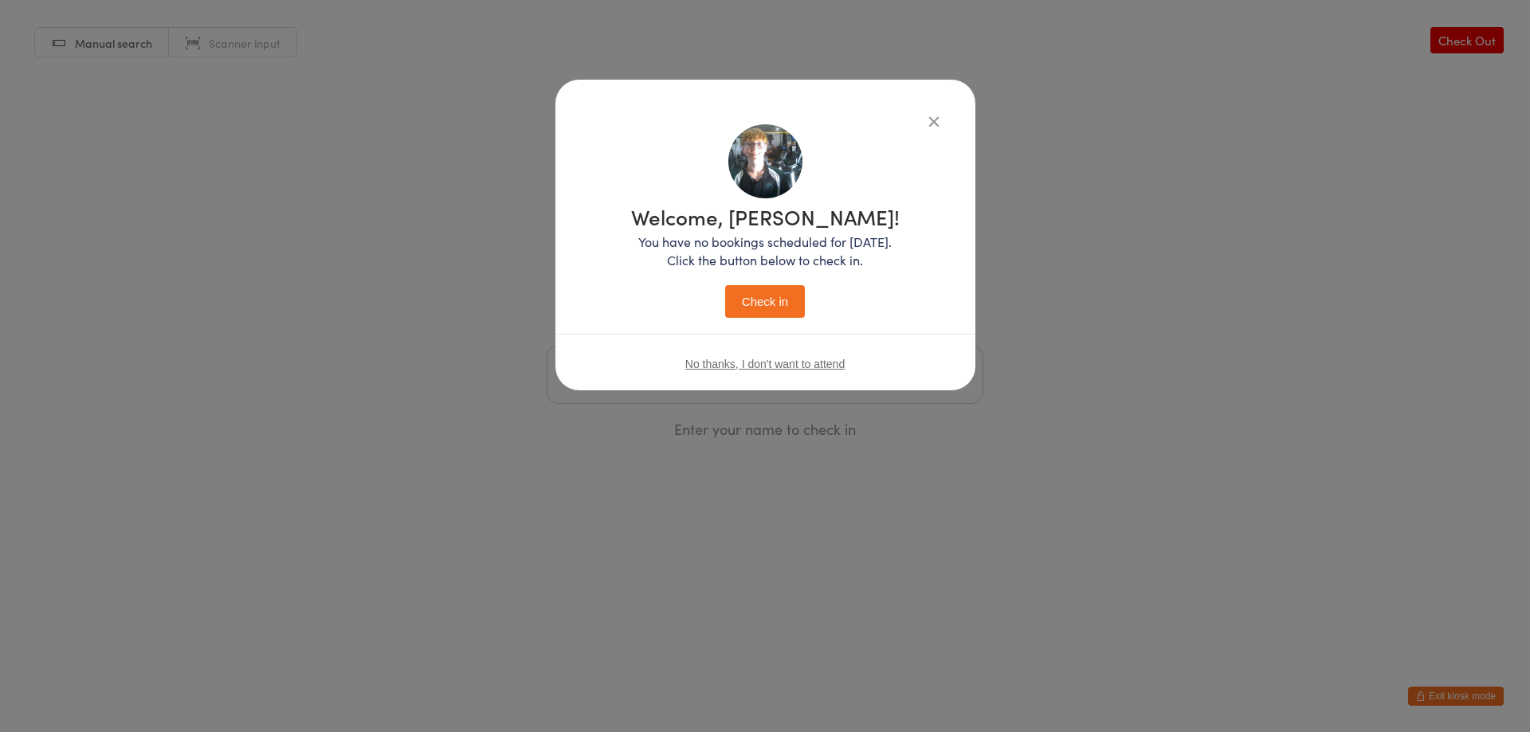
click at [786, 287] on button "Check in" at bounding box center [765, 301] width 80 height 33
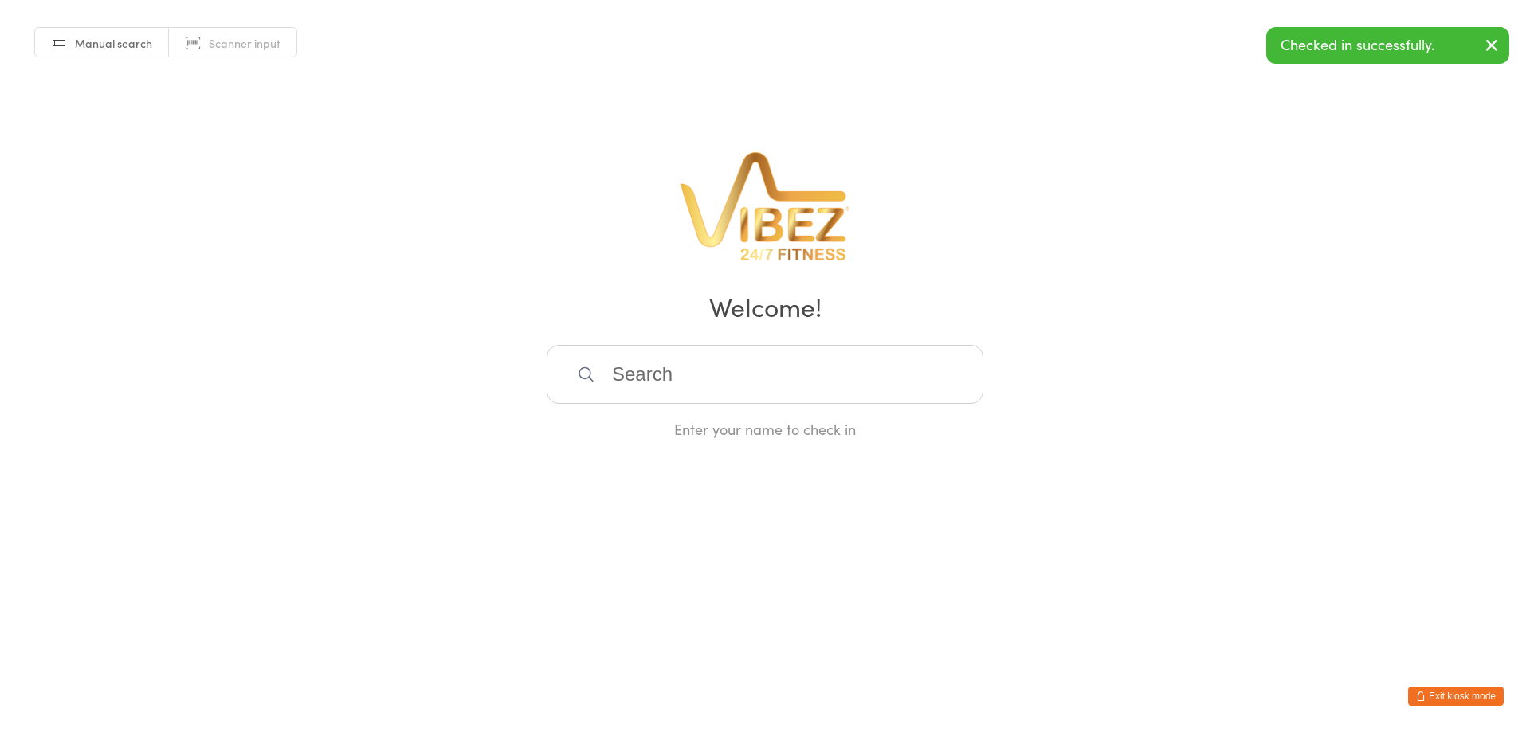
click at [711, 390] on input "search" at bounding box center [764, 374] width 437 height 59
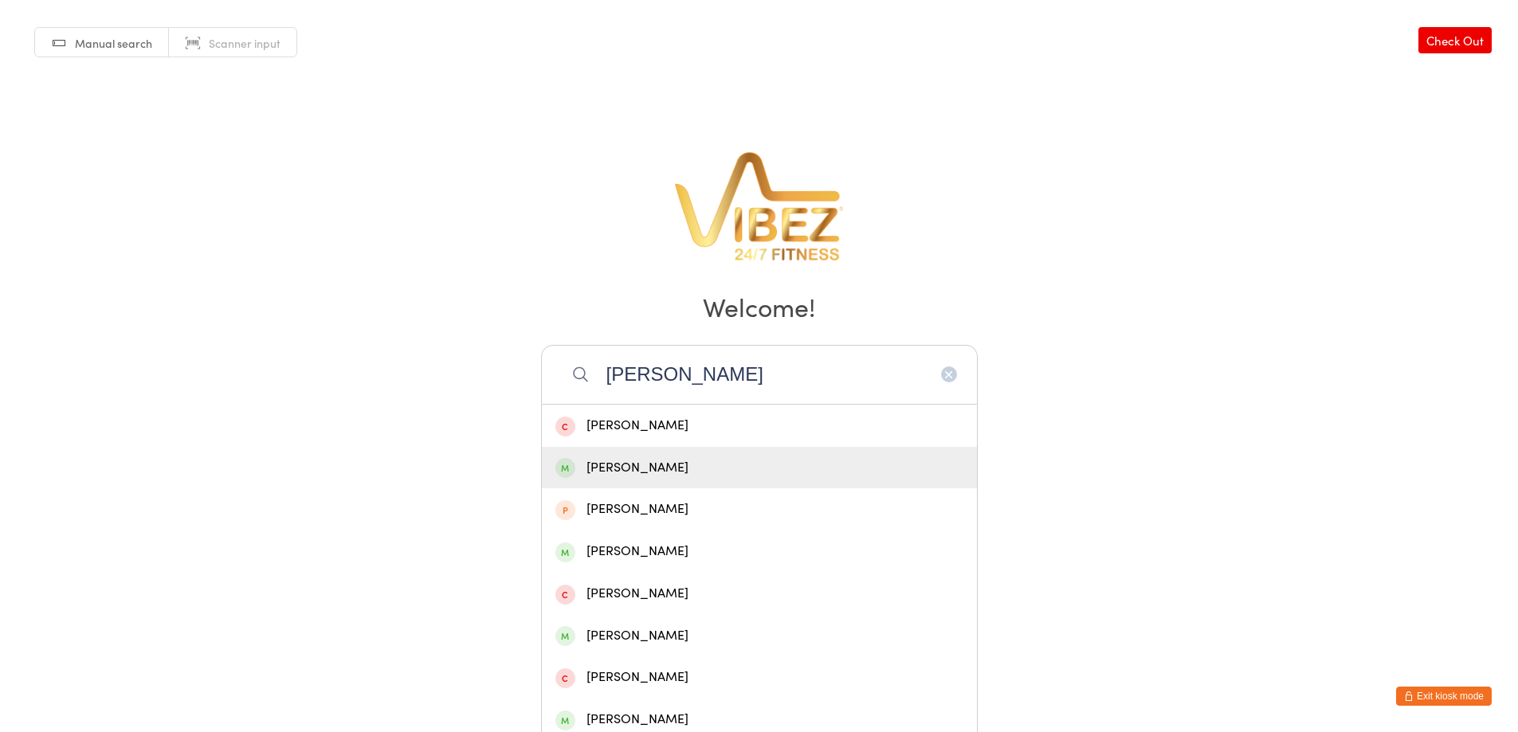
type input "ashton b"
click at [625, 457] on div "[PERSON_NAME]" at bounding box center [759, 468] width 408 height 22
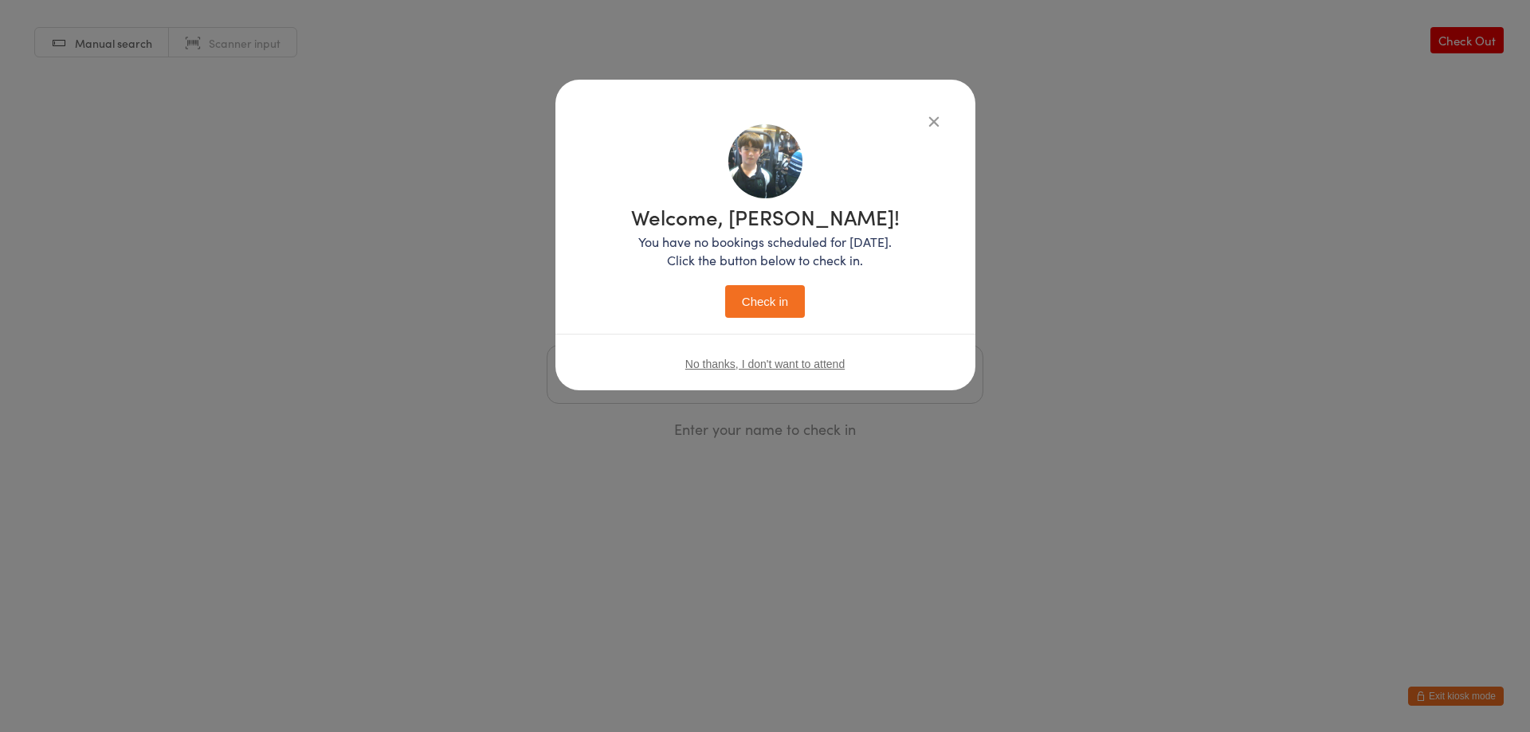
click at [750, 309] on button "Check in" at bounding box center [765, 301] width 80 height 33
click at [650, 378] on input "search" at bounding box center [764, 374] width 437 height 59
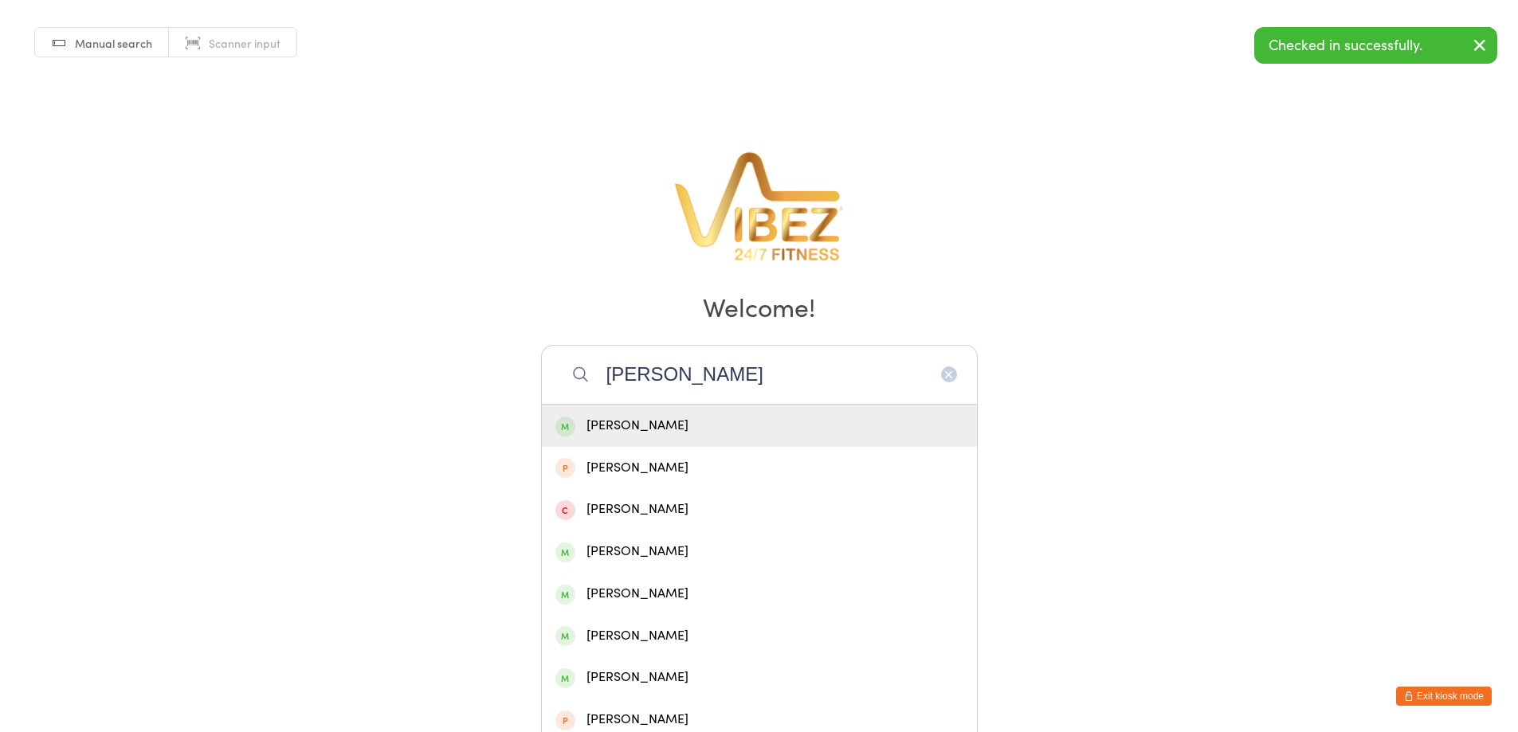
type input "tom za"
click at [619, 424] on div "Zach Toms" at bounding box center [759, 426] width 408 height 22
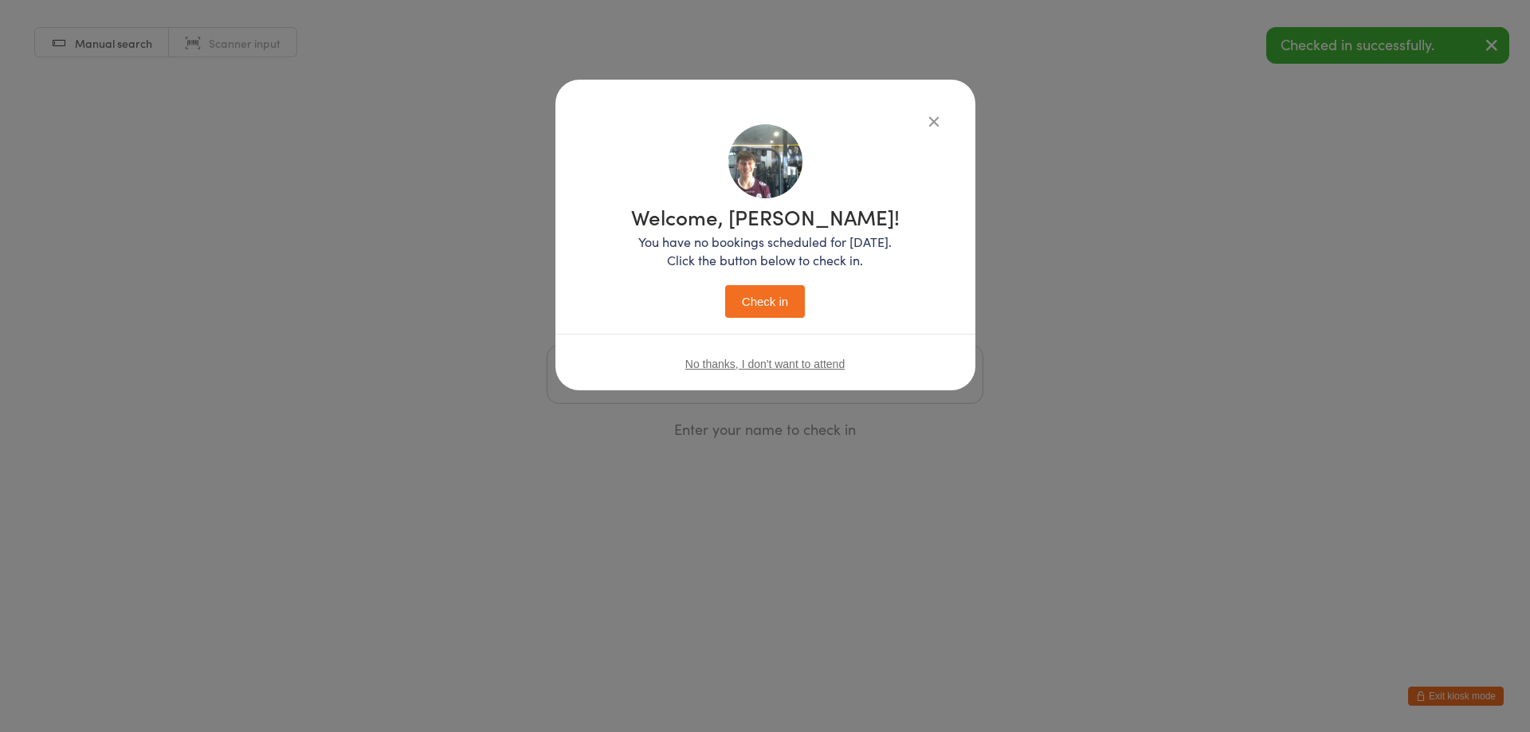
click at [773, 307] on button "Check in" at bounding box center [765, 301] width 80 height 33
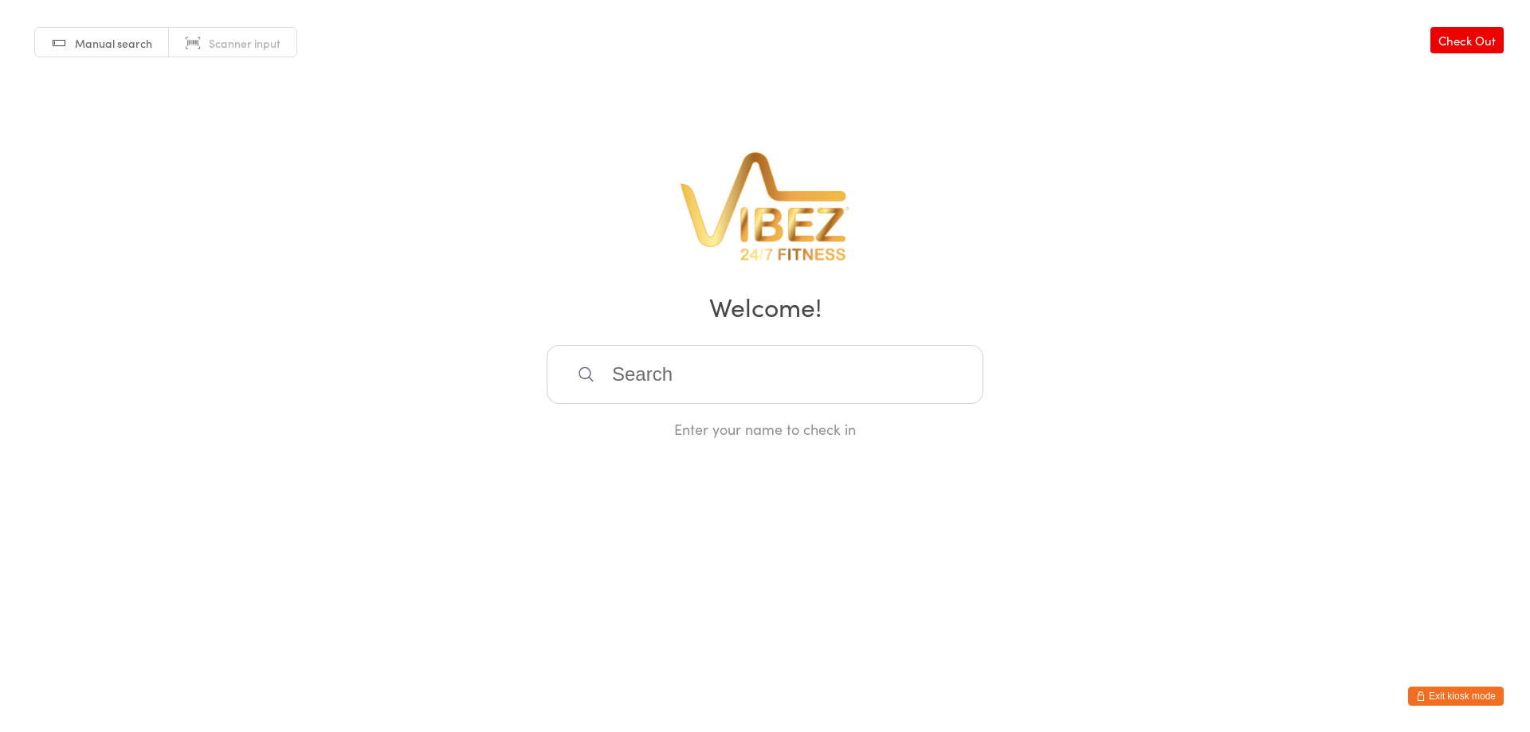
click at [1479, 693] on button "Exit kiosk mode" at bounding box center [1456, 696] width 96 height 19
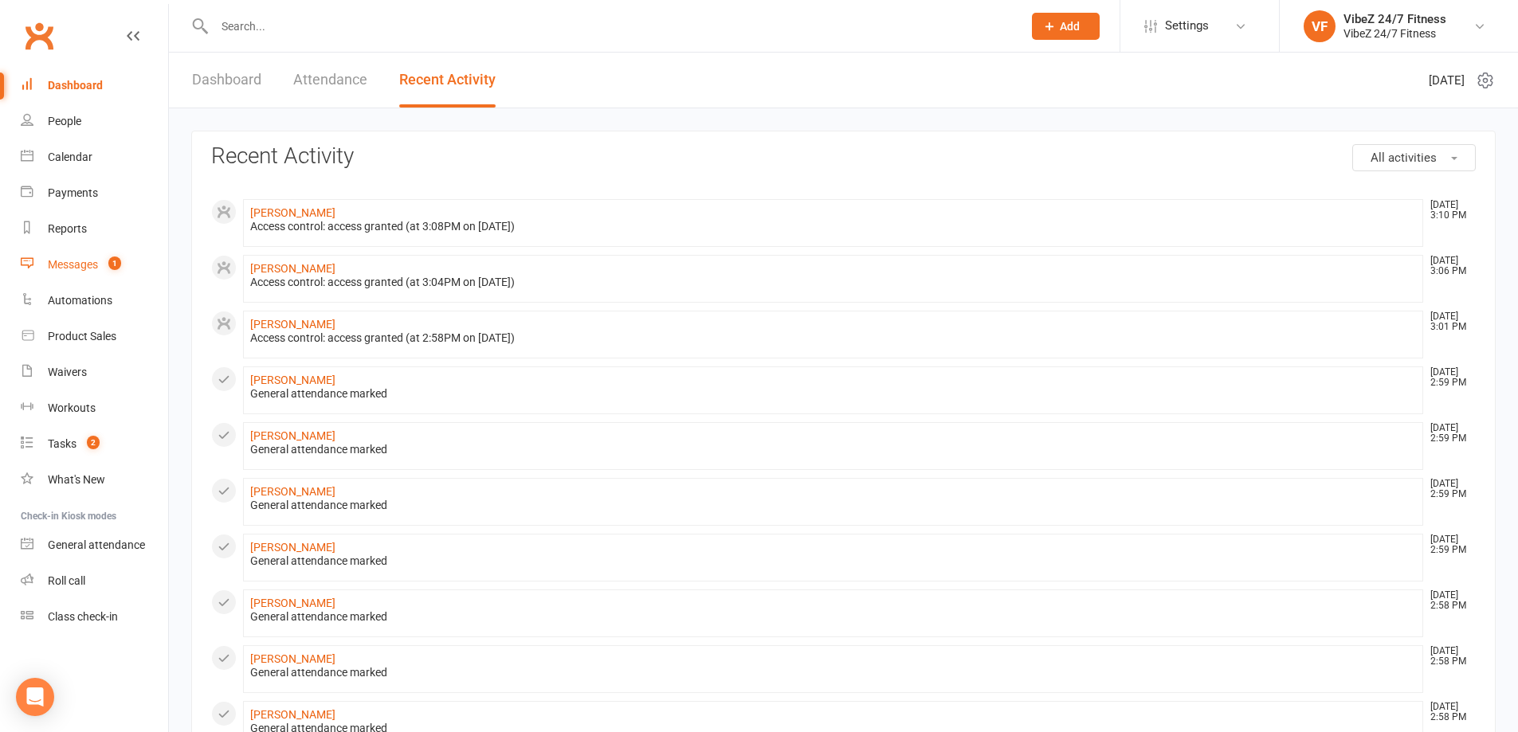
click at [84, 276] on link "Messages 1" at bounding box center [94, 265] width 147 height 36
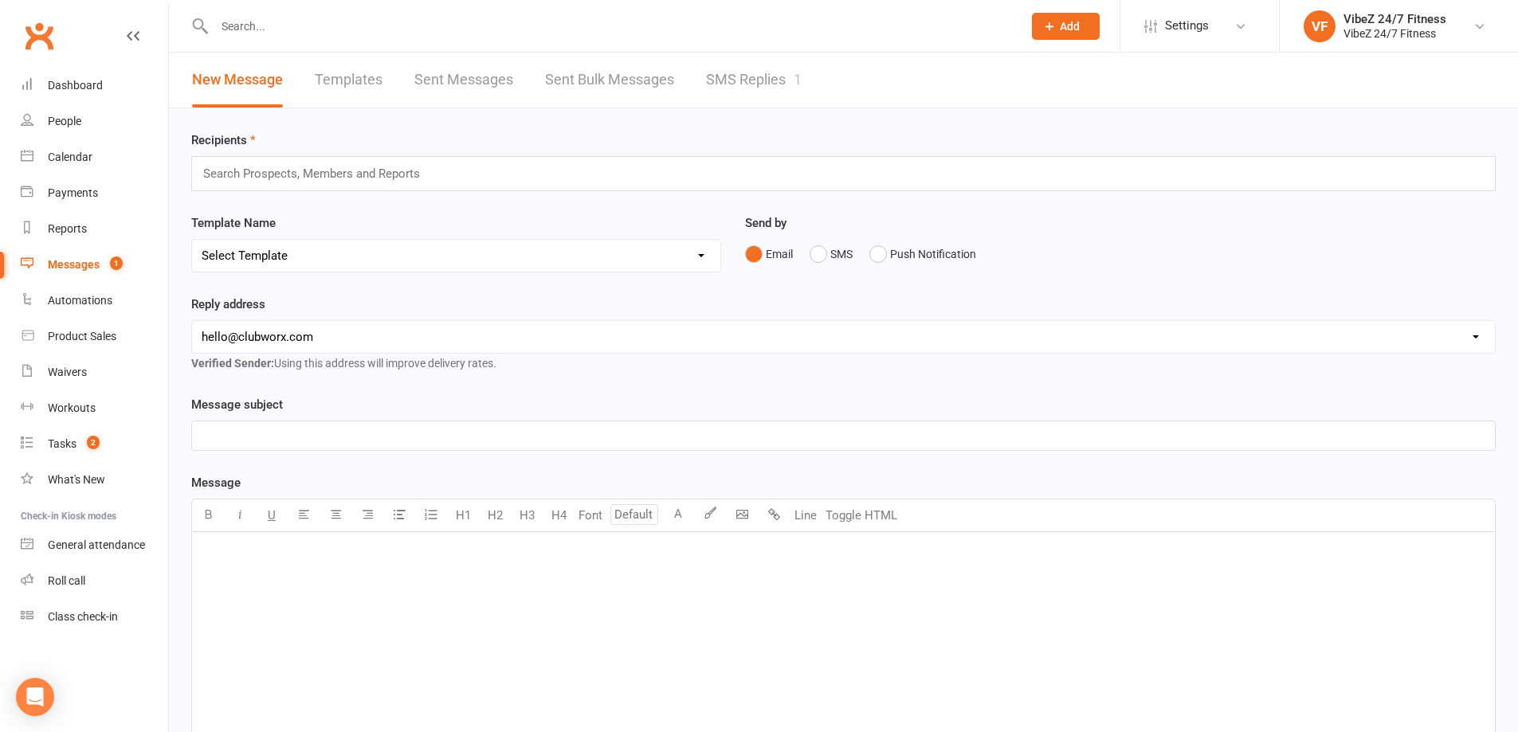
click at [741, 80] on link "SMS Replies 1" at bounding box center [754, 80] width 96 height 55
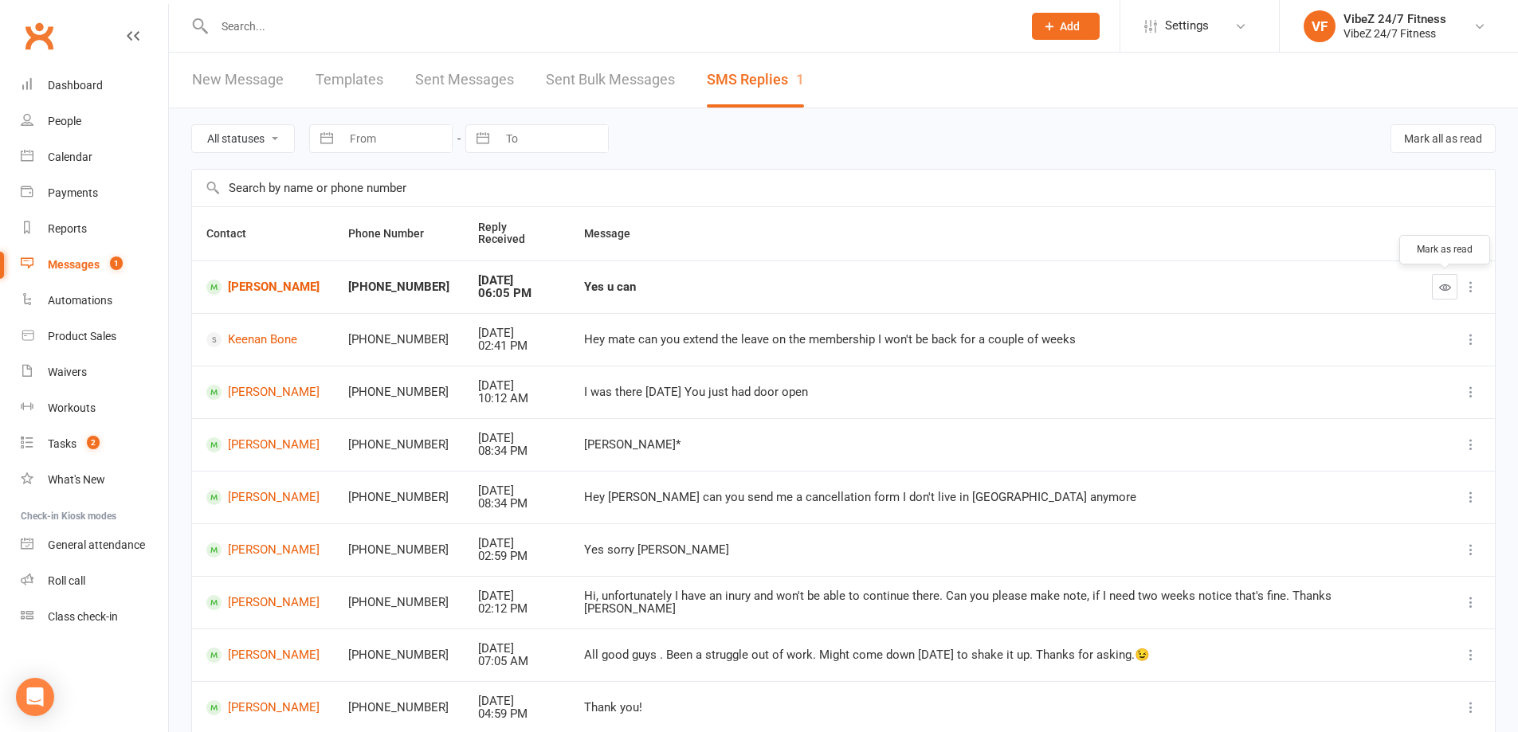
click at [1450, 280] on button "button" at bounding box center [1444, 286] width 25 height 25
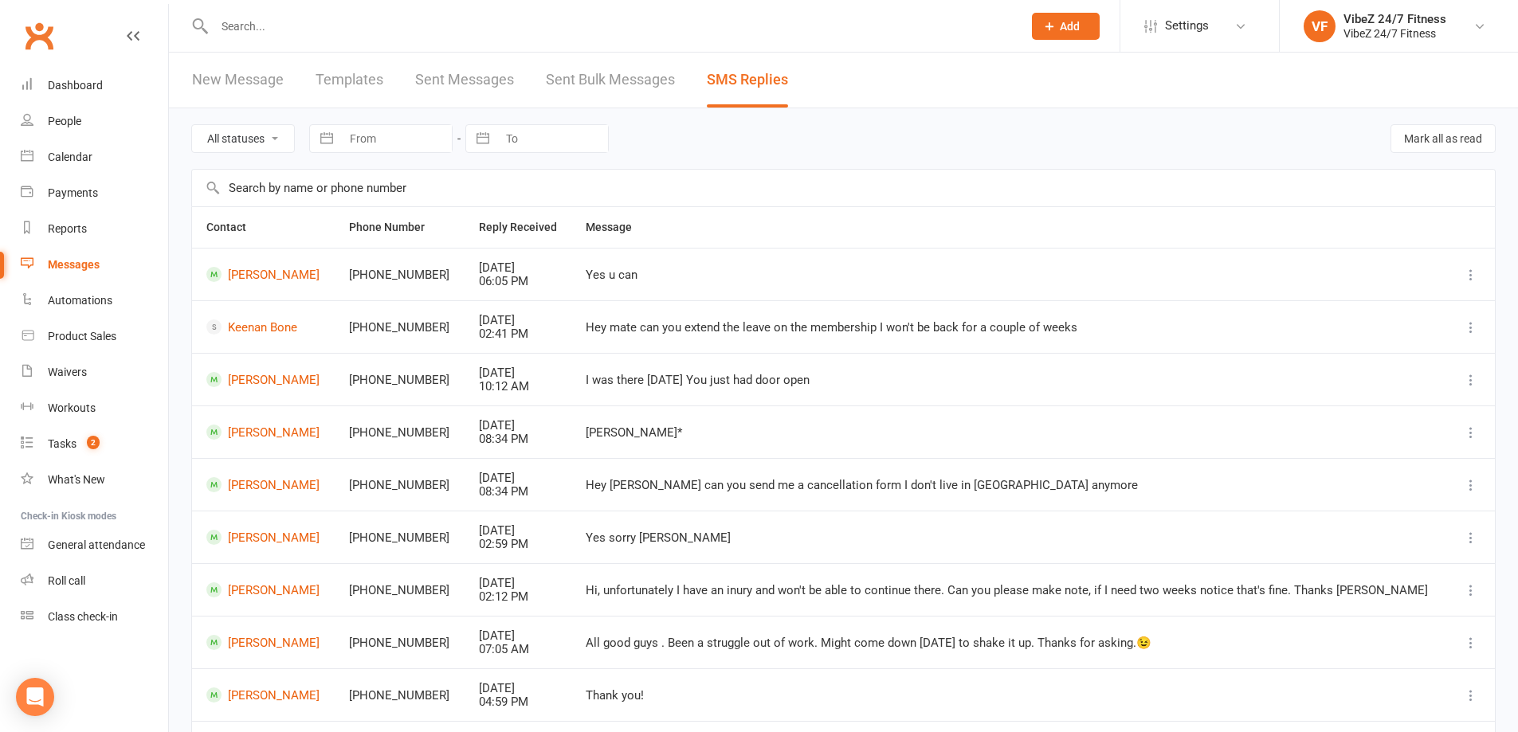
click at [257, 292] on td "Ashton Baldin" at bounding box center [263, 274] width 143 height 53
click at [258, 271] on link "[PERSON_NAME]" at bounding box center [263, 274] width 114 height 15
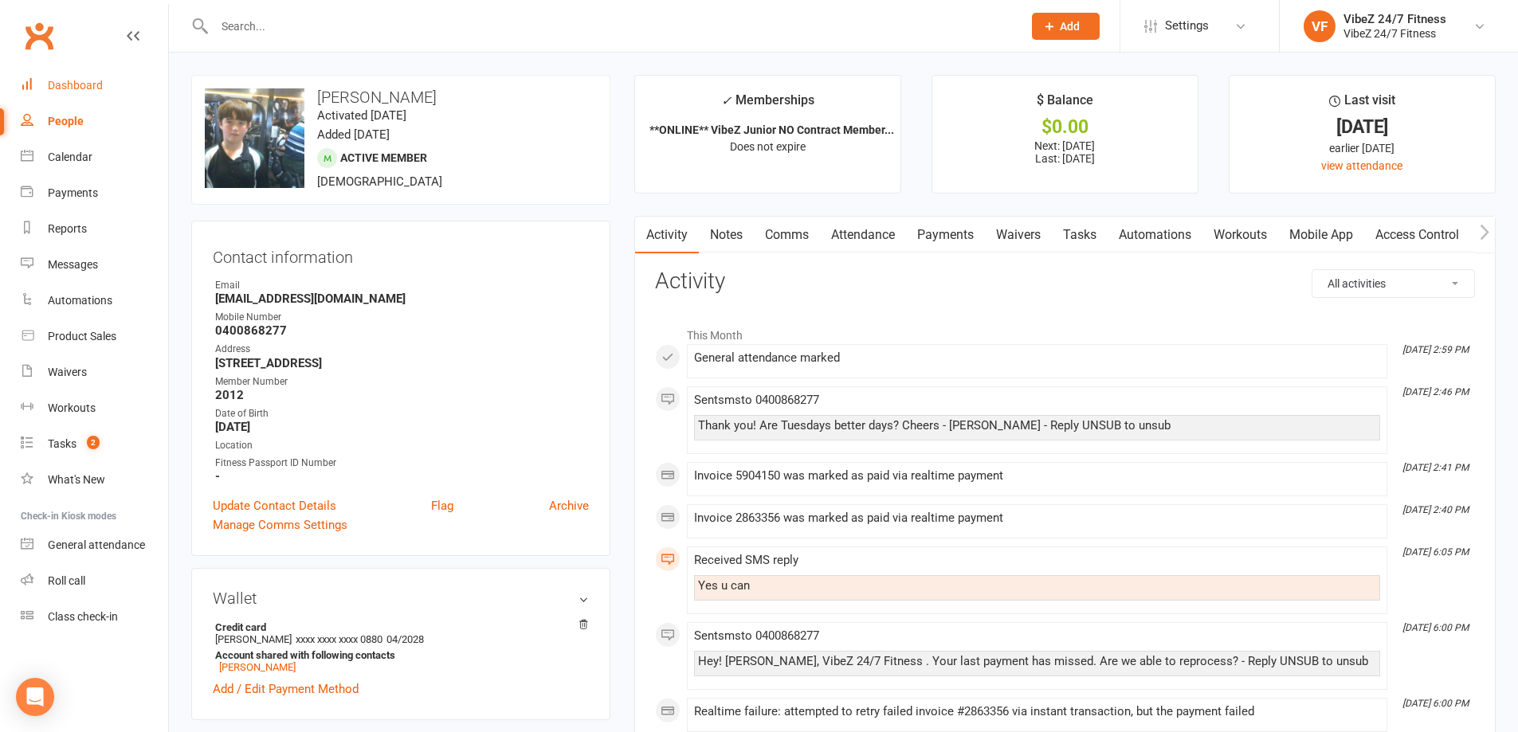
click at [91, 99] on link "Dashboard" at bounding box center [94, 86] width 147 height 36
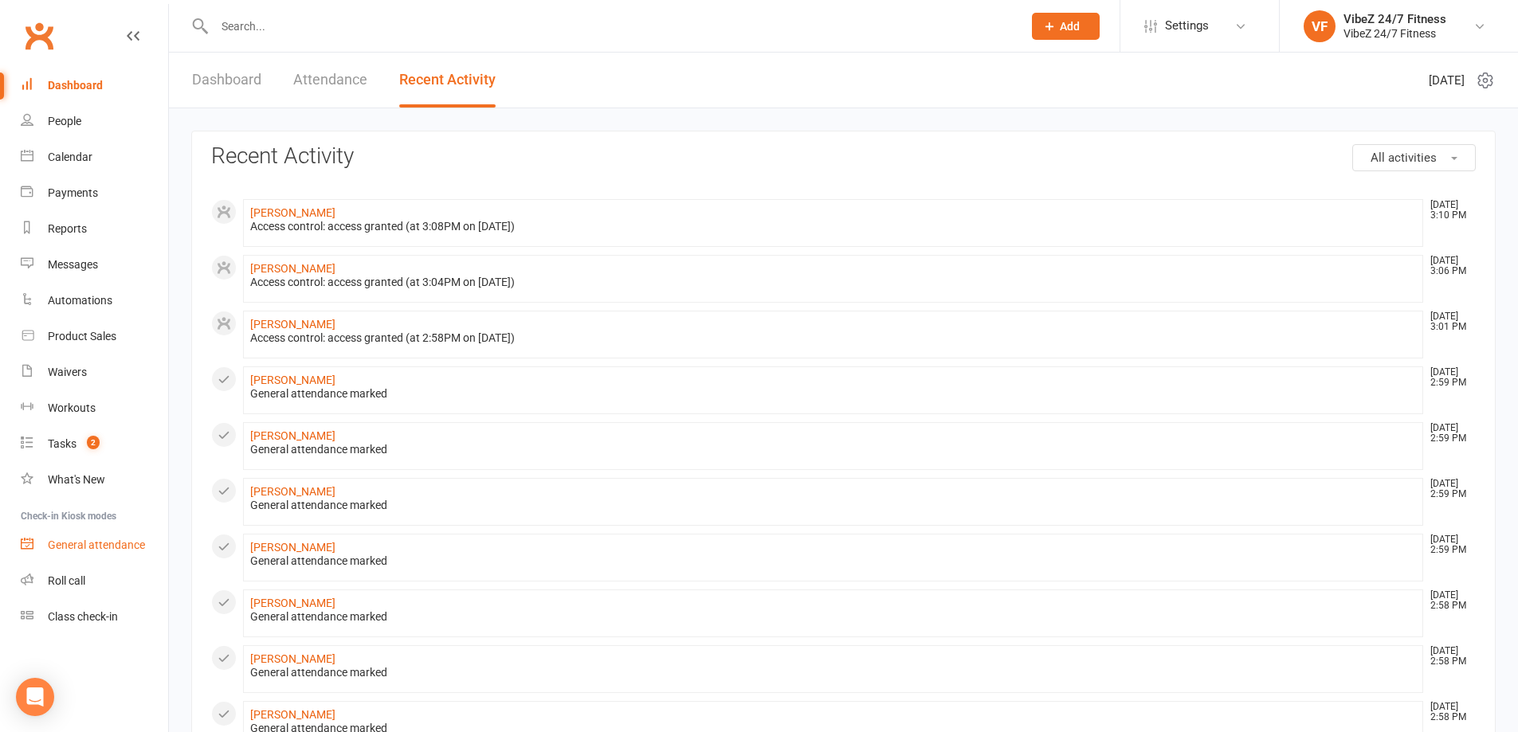
click at [76, 539] on div "General attendance" at bounding box center [96, 545] width 97 height 13
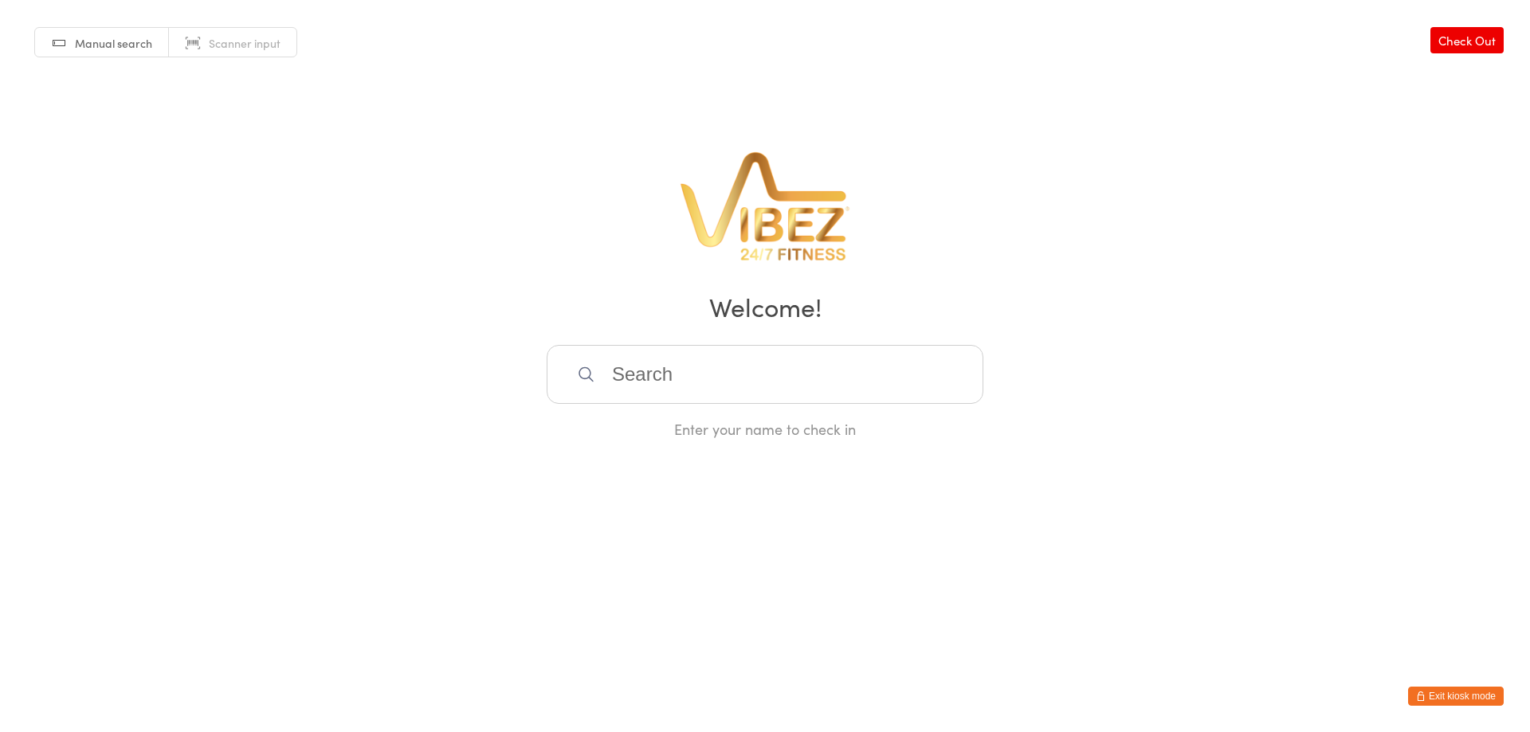
click at [687, 350] on input "search" at bounding box center [764, 374] width 437 height 59
click at [1428, 691] on button "Exit kiosk mode" at bounding box center [1456, 696] width 96 height 19
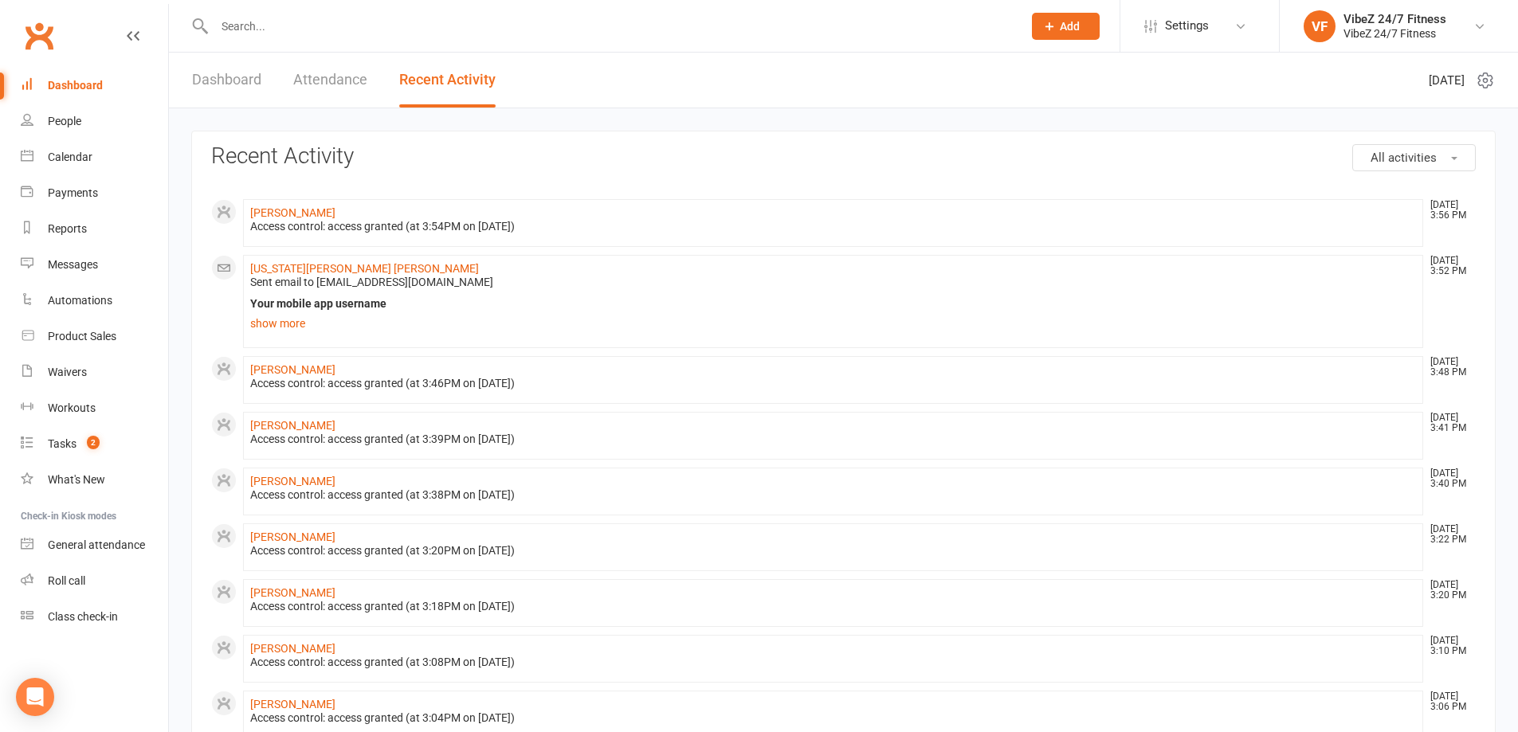
click at [243, 17] on input "text" at bounding box center [610, 26] width 801 height 22
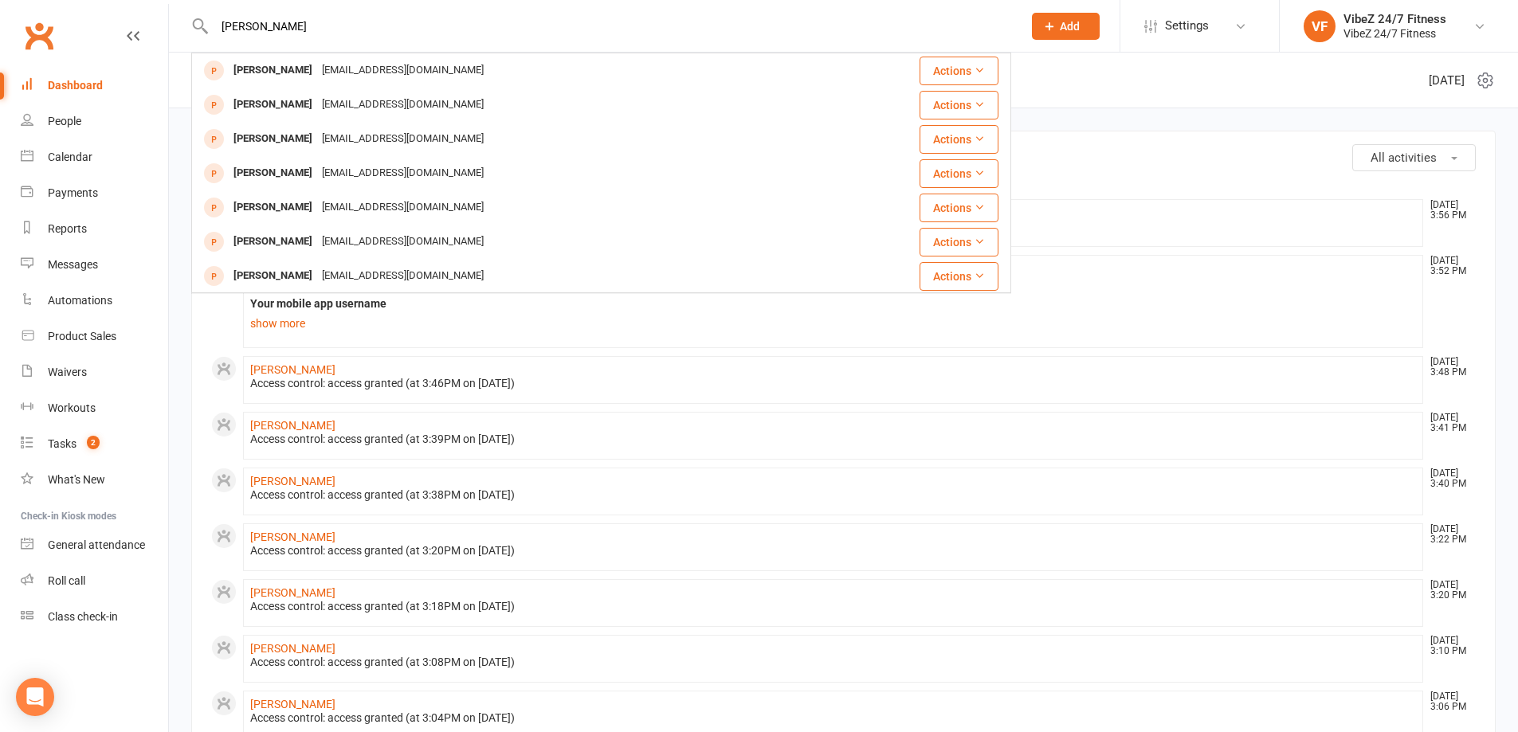
type input "[PERSON_NAME]"
click at [1068, 15] on button "Add" at bounding box center [1066, 26] width 68 height 27
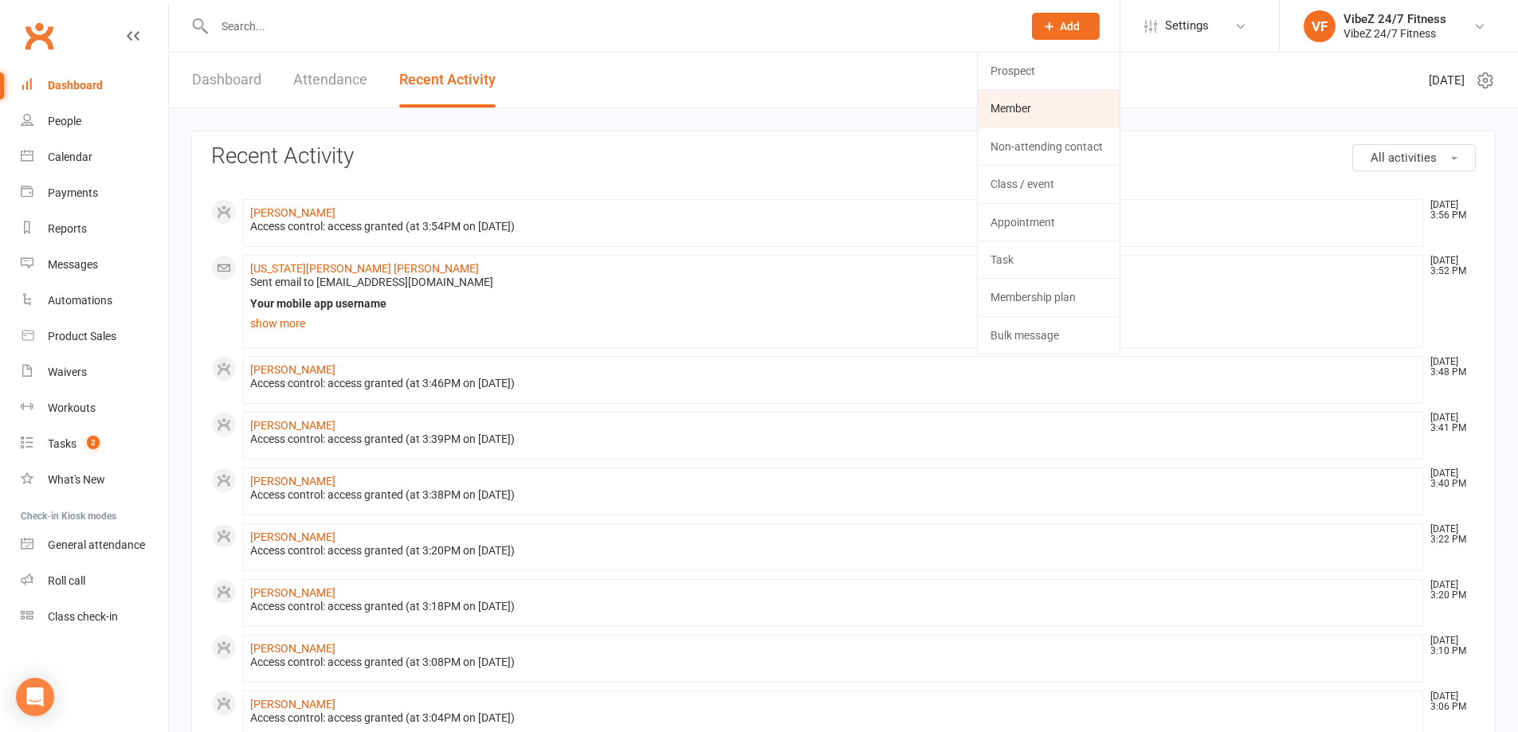
click at [1044, 100] on link "Member" at bounding box center [1048, 108] width 142 height 37
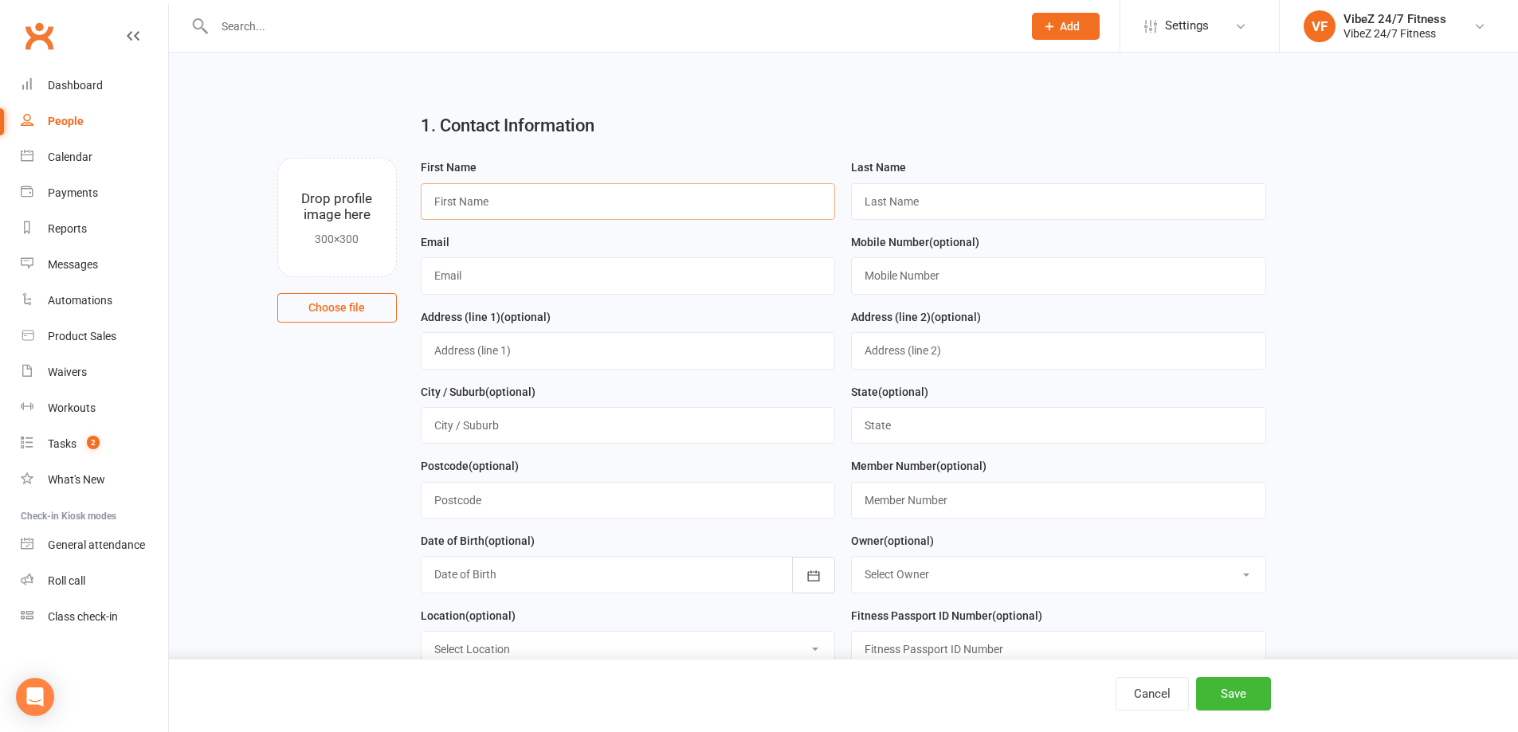
click at [485, 217] on input "text" at bounding box center [628, 201] width 415 height 37
click at [485, 217] on input "Aleex" at bounding box center [628, 201] width 415 height 37
type input "[PERSON_NAME]"
type input "Zonneveld"
type input "[EMAIL_ADDRESS][DOMAIN_NAME]"
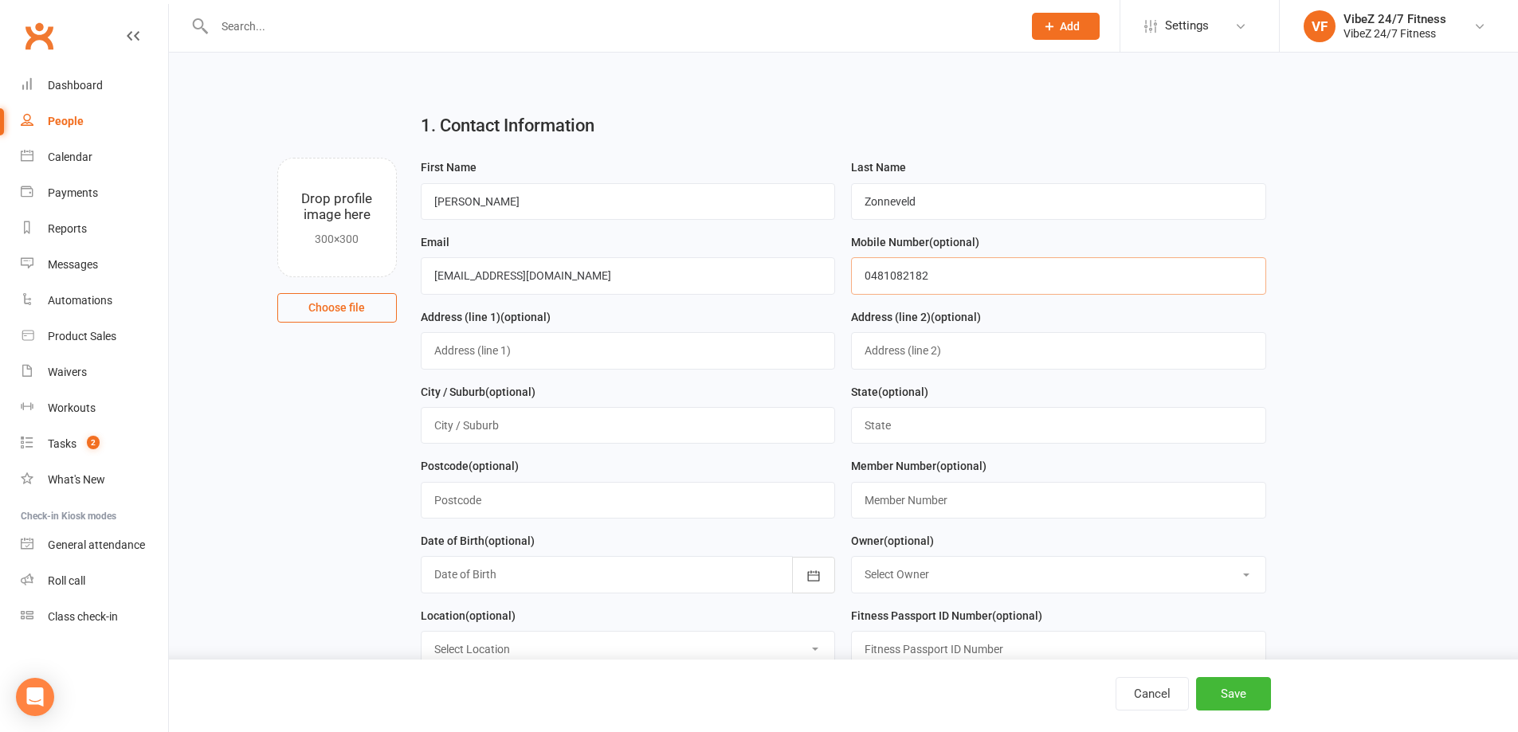
type input "0481082182"
type input "[STREET_ADDRESS][PERSON_NAME]"
type input "Wallsend"
type input "[GEOGRAPHIC_DATA]"
type input "2287"
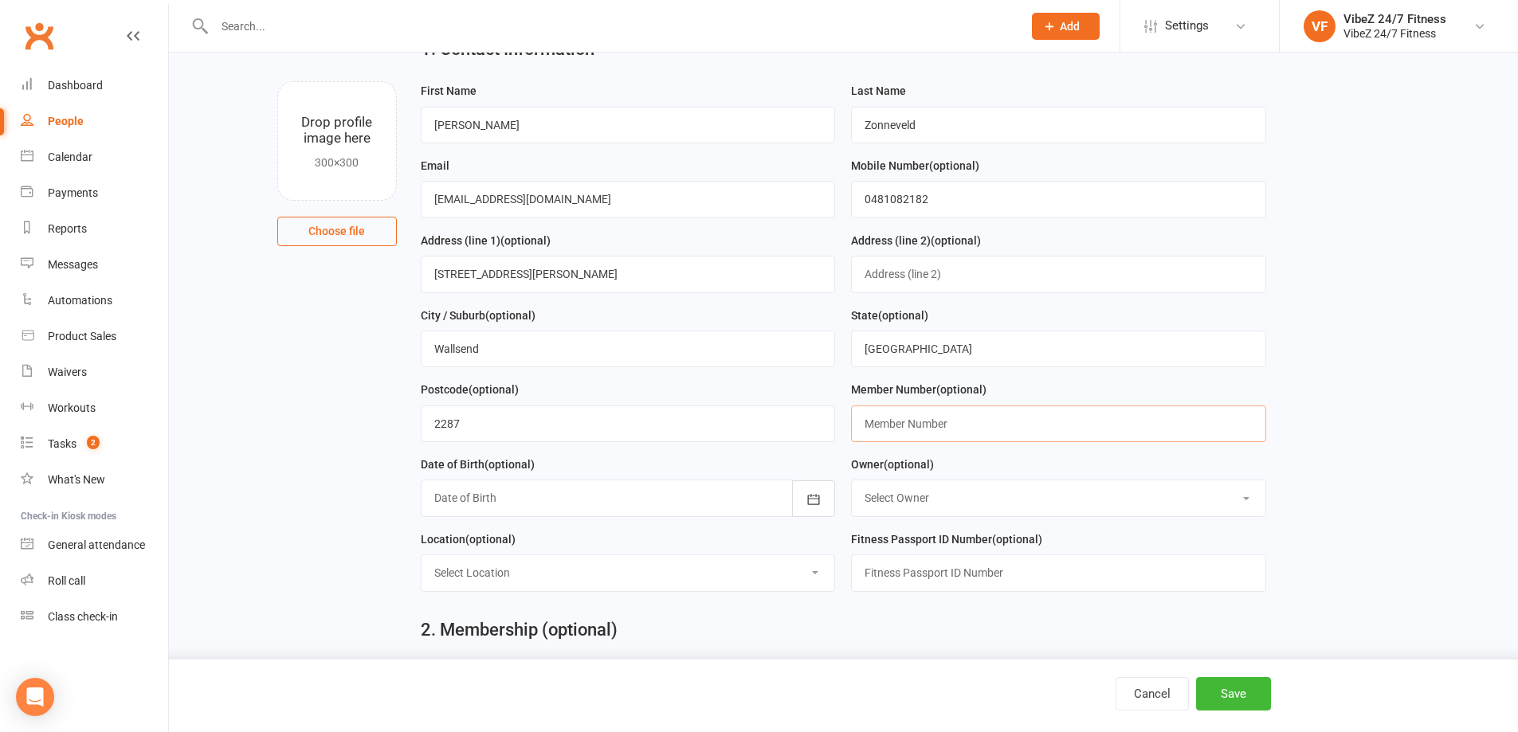
scroll to position [159, 0]
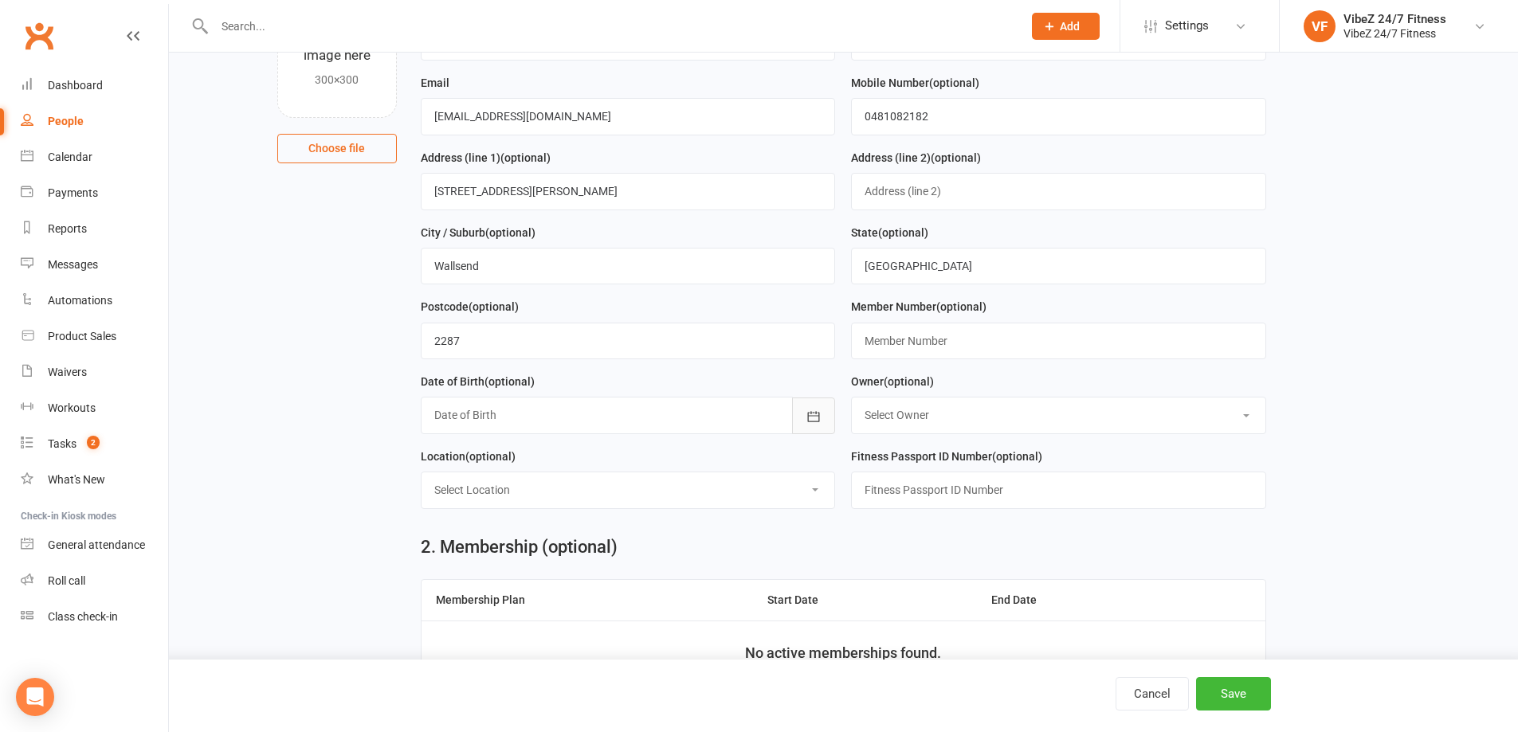
click at [806, 417] on icon "button" at bounding box center [813, 417] width 16 height 16
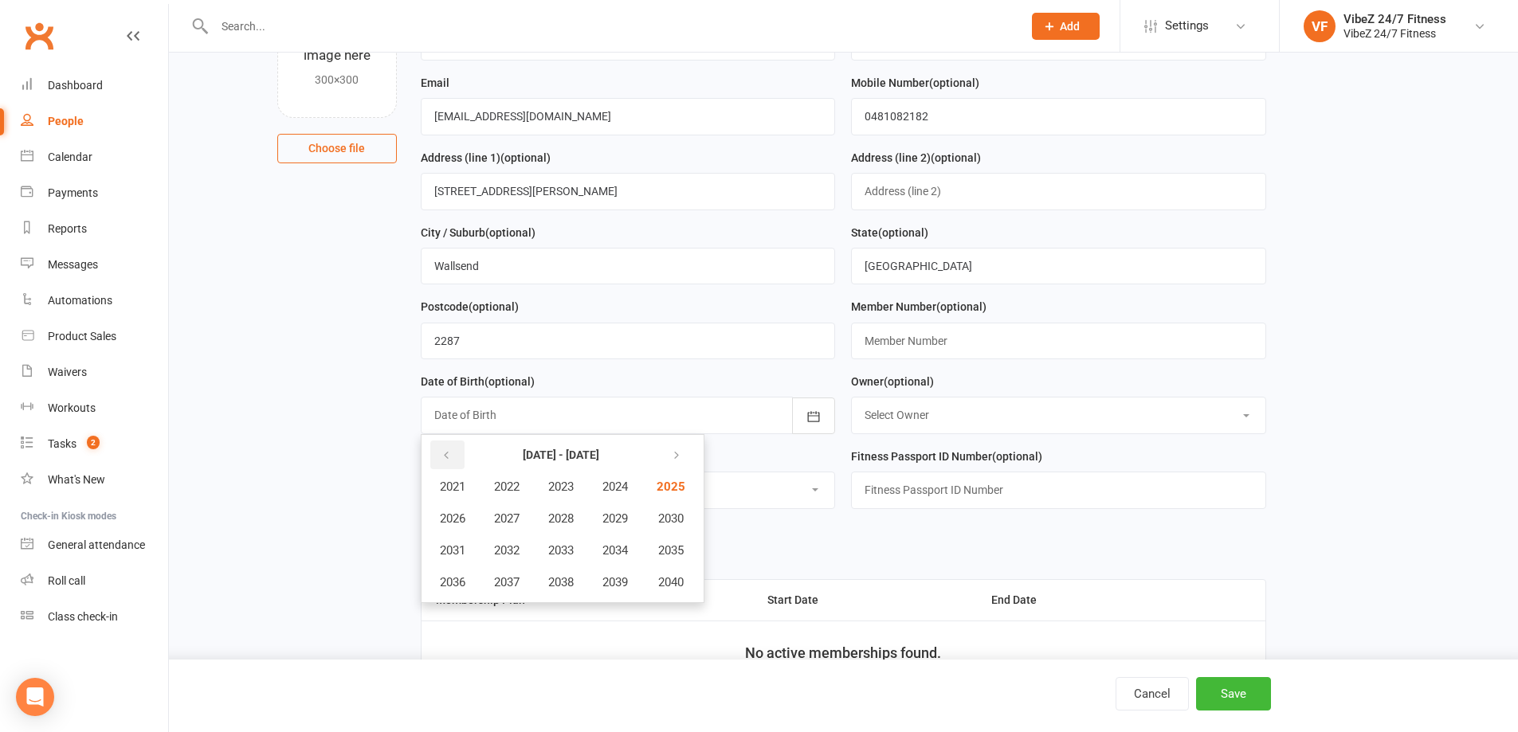
click at [437, 459] on button "button" at bounding box center [447, 455] width 34 height 29
click at [450, 494] on span "2001" at bounding box center [452, 487] width 25 height 14
click at [472, 520] on span "April" at bounding box center [461, 518] width 25 height 14
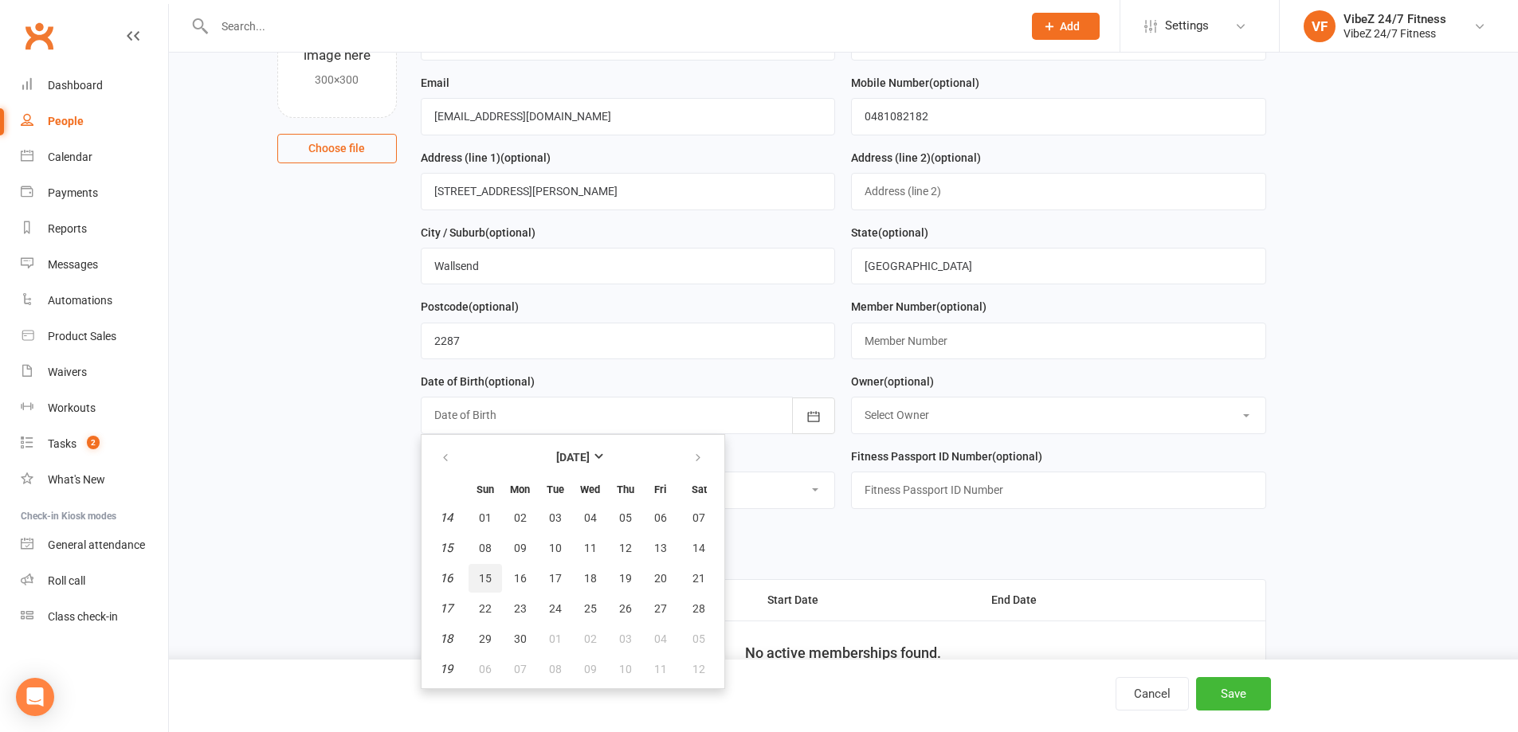
drag, startPoint x: 488, startPoint y: 583, endPoint x: 596, endPoint y: 569, distance: 108.5
click at [488, 582] on span "15" at bounding box center [485, 578] width 13 height 13
type input "15 Apr 2001"
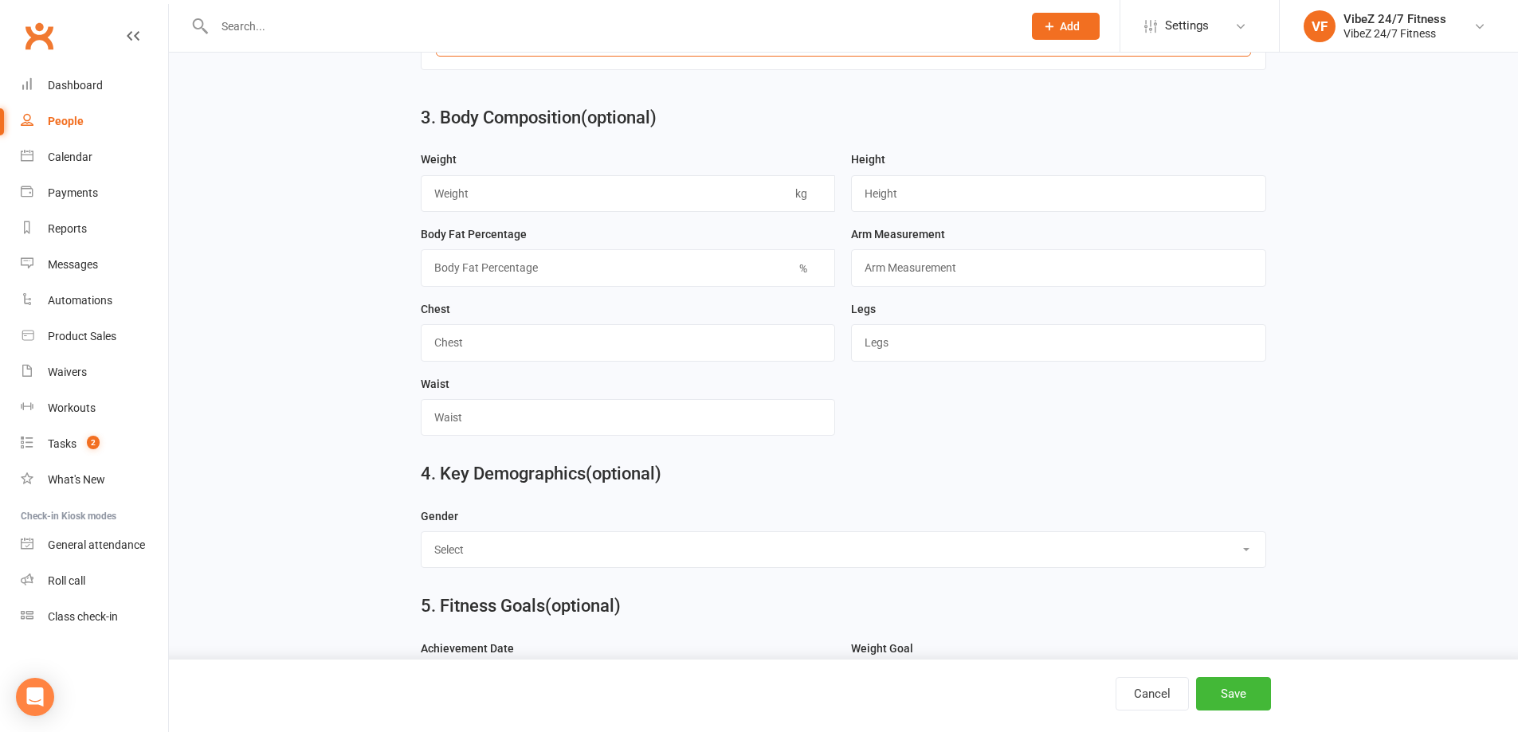
scroll to position [1115, 0]
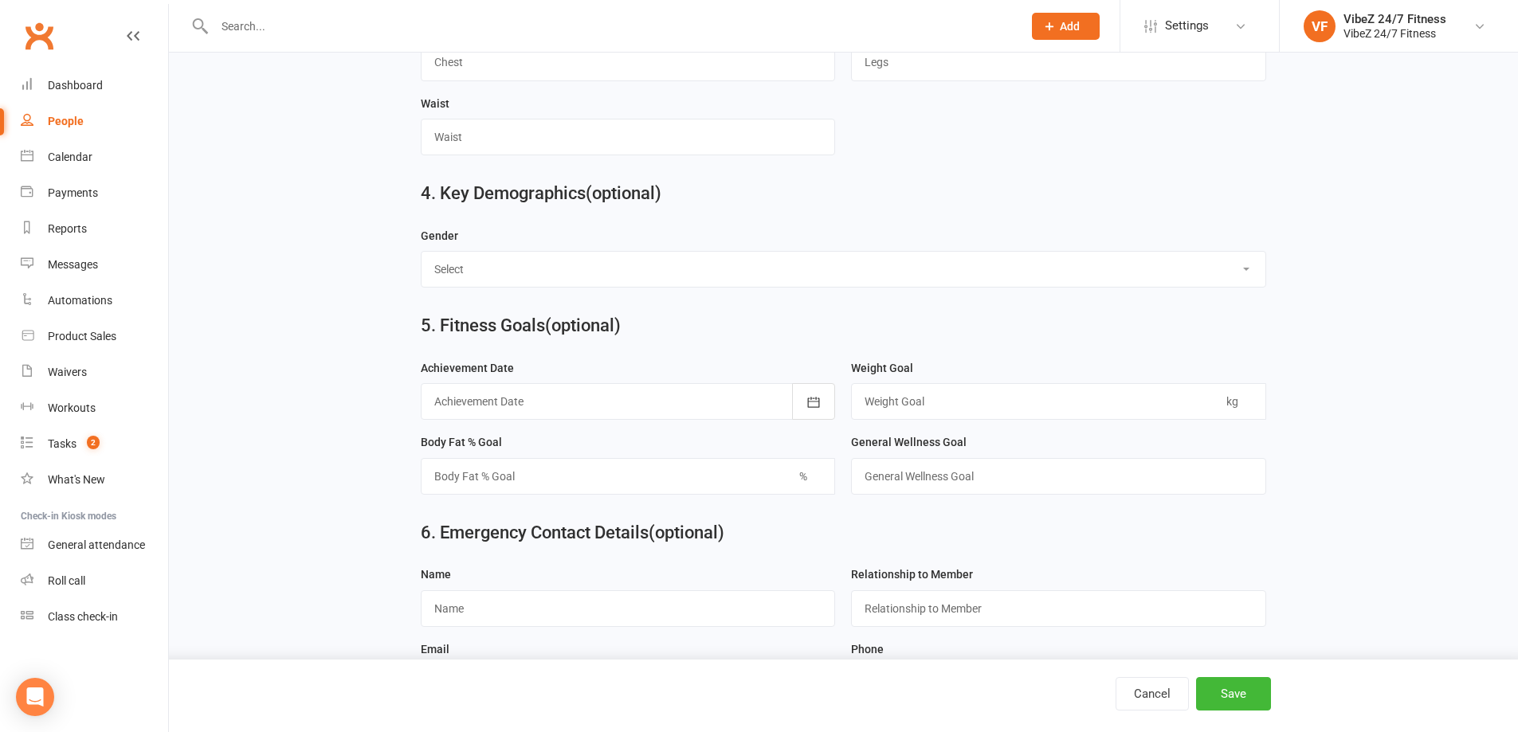
click at [691, 268] on select "Select Male Female" at bounding box center [843, 269] width 844 height 35
select select "Male"
click at [421, 252] on select "Select Male Female" at bounding box center [843, 269] width 844 height 35
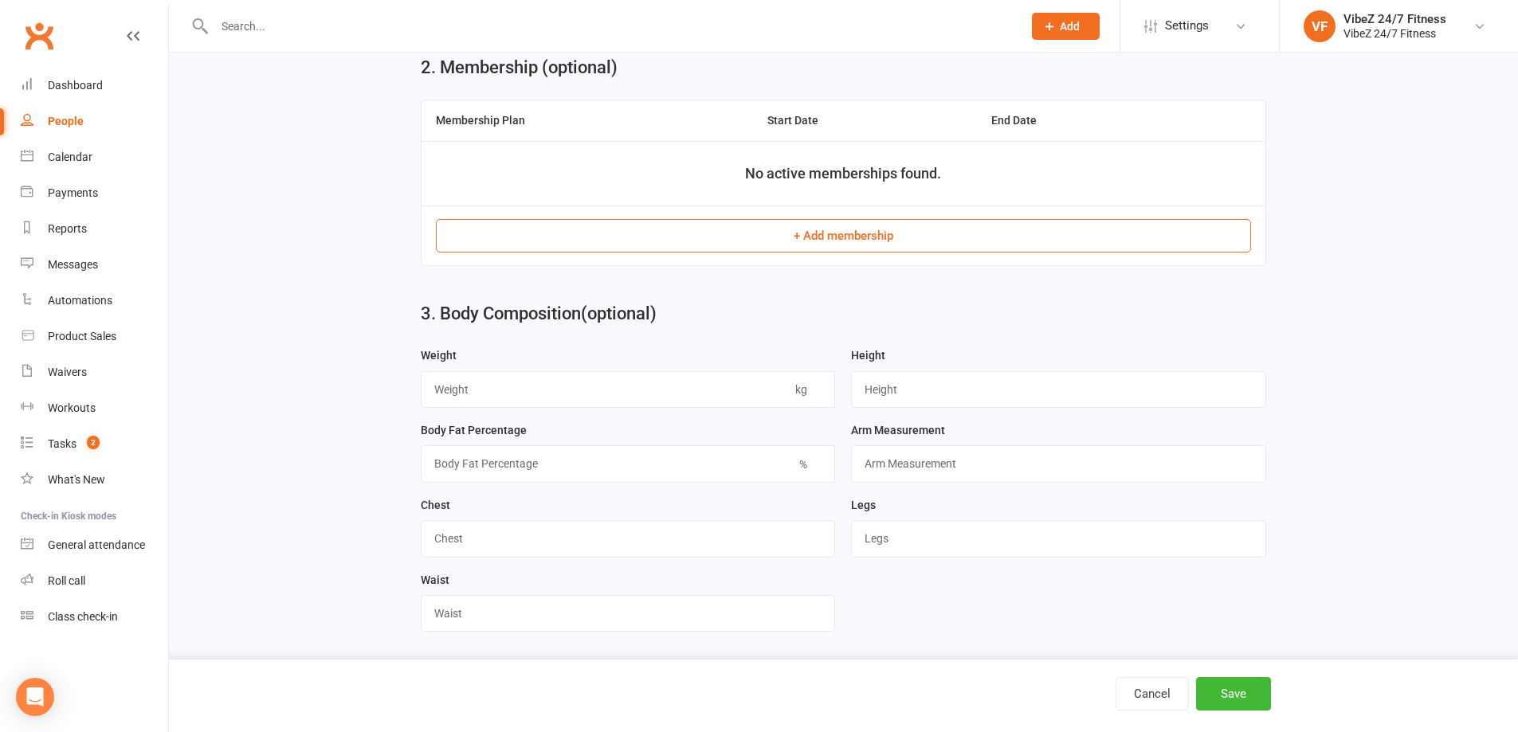
scroll to position [637, 0]
click at [805, 235] on button "+ Add membership" at bounding box center [843, 237] width 815 height 33
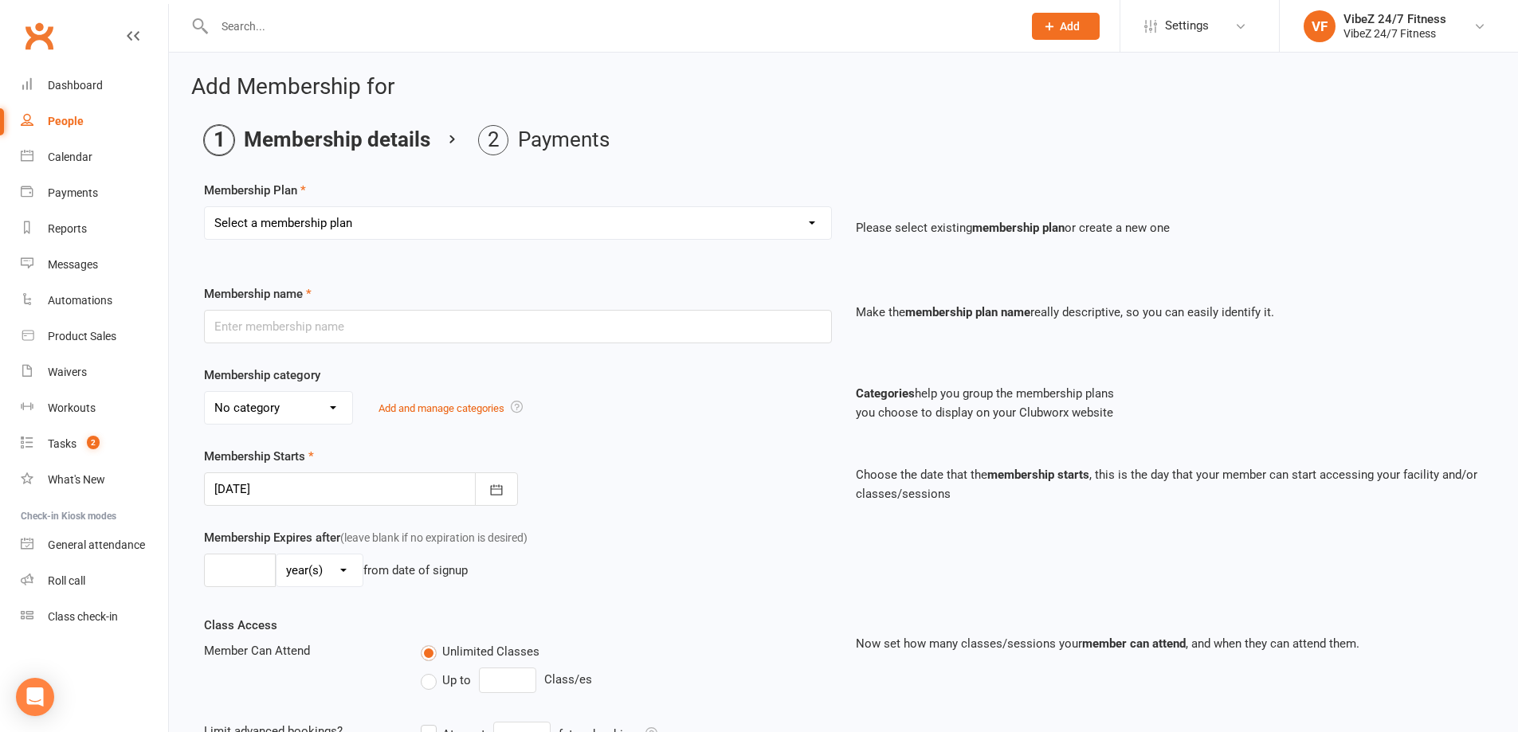
drag, startPoint x: 411, startPoint y: 221, endPoint x: 413, endPoint y: 233, distance: 11.3
click at [412, 221] on select "Select a membership plan Create new Membership Plan Complimentary 12 Month Memb…" at bounding box center [518, 223] width 626 height 32
select select "13"
click at [205, 207] on select "Select a membership plan Create new Membership Plan Complimentary 12 Month Memb…" at bounding box center [518, 223] width 626 height 32
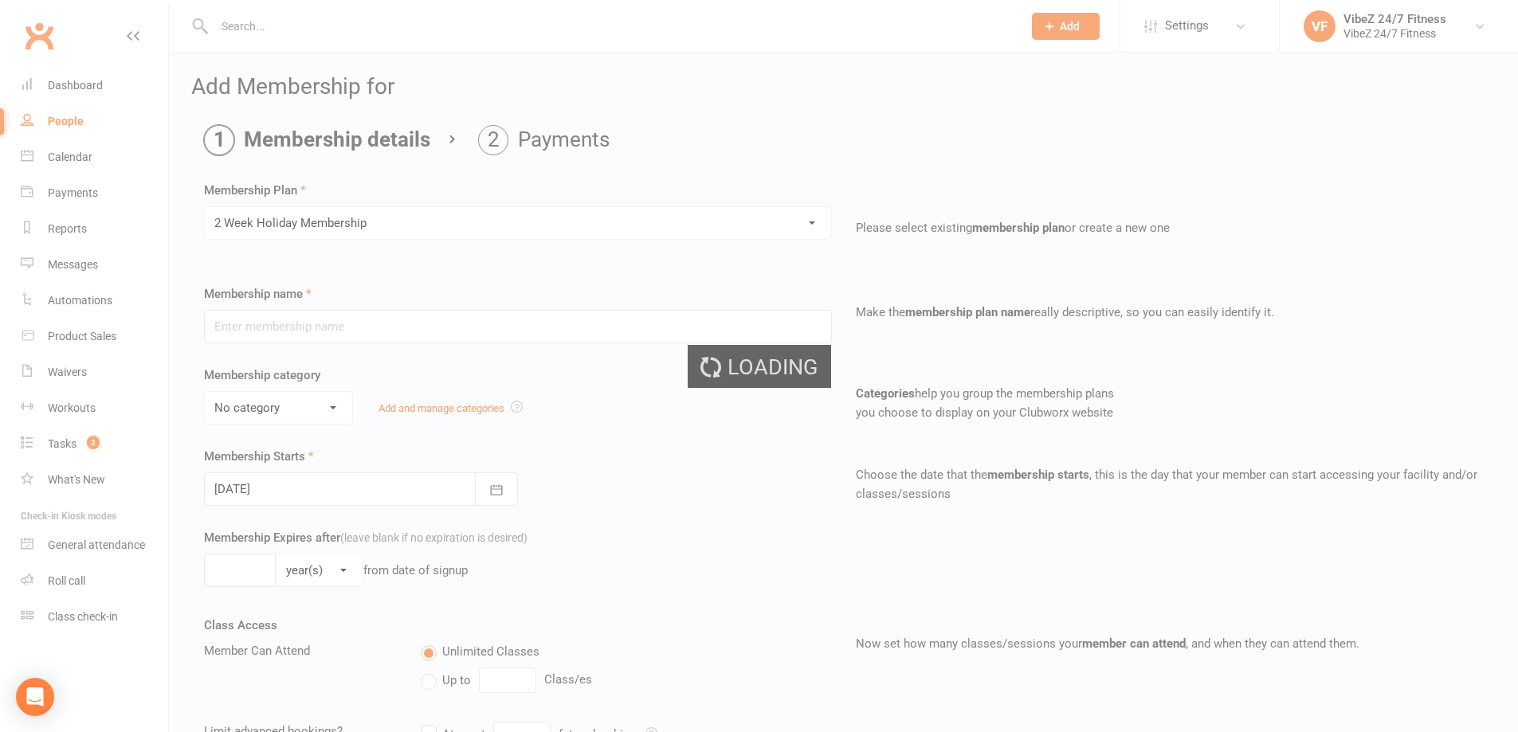
type input "2 Week Holiday Membership"
select select "2"
type input "14"
select select "0"
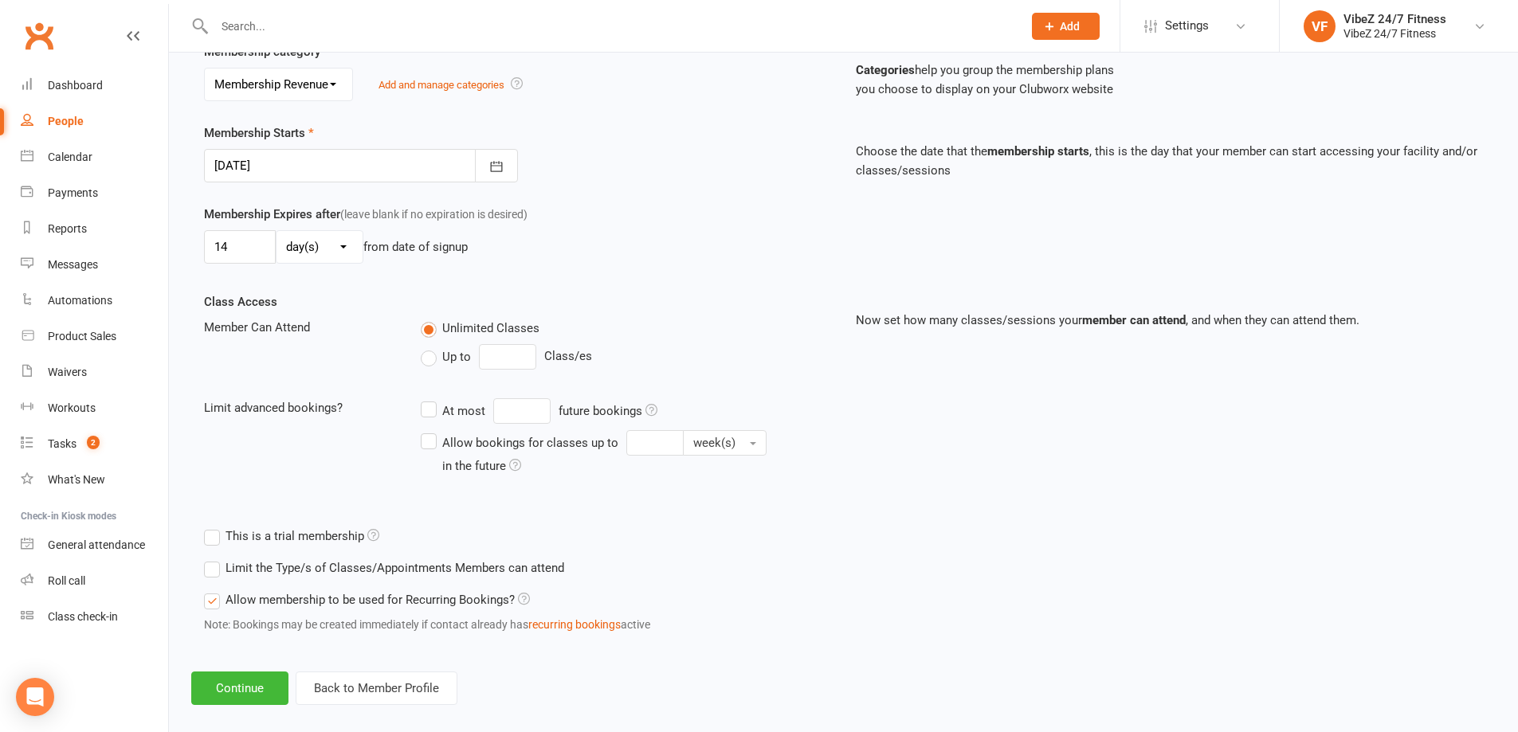
scroll to position [342, 0]
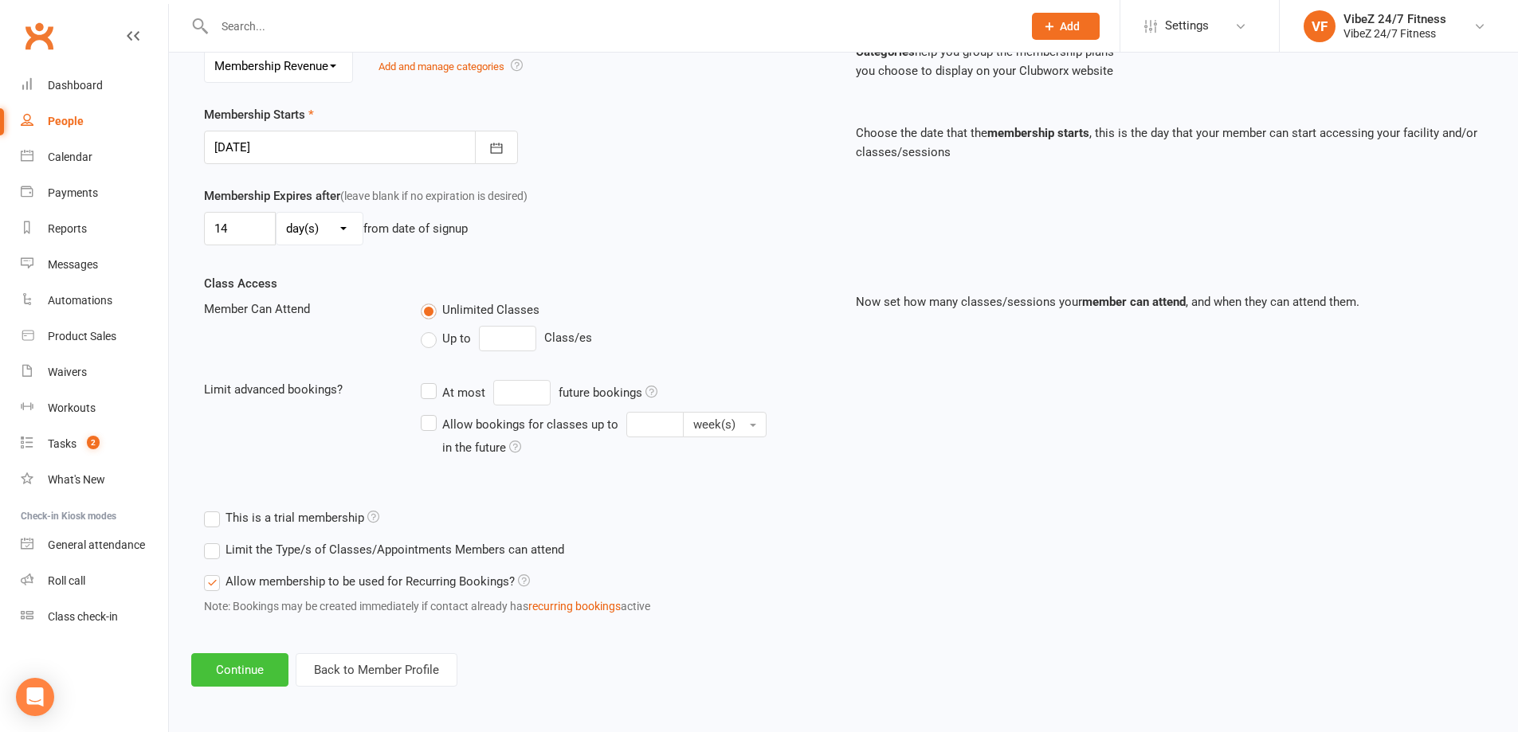
click at [209, 664] on button "Continue" at bounding box center [239, 669] width 97 height 33
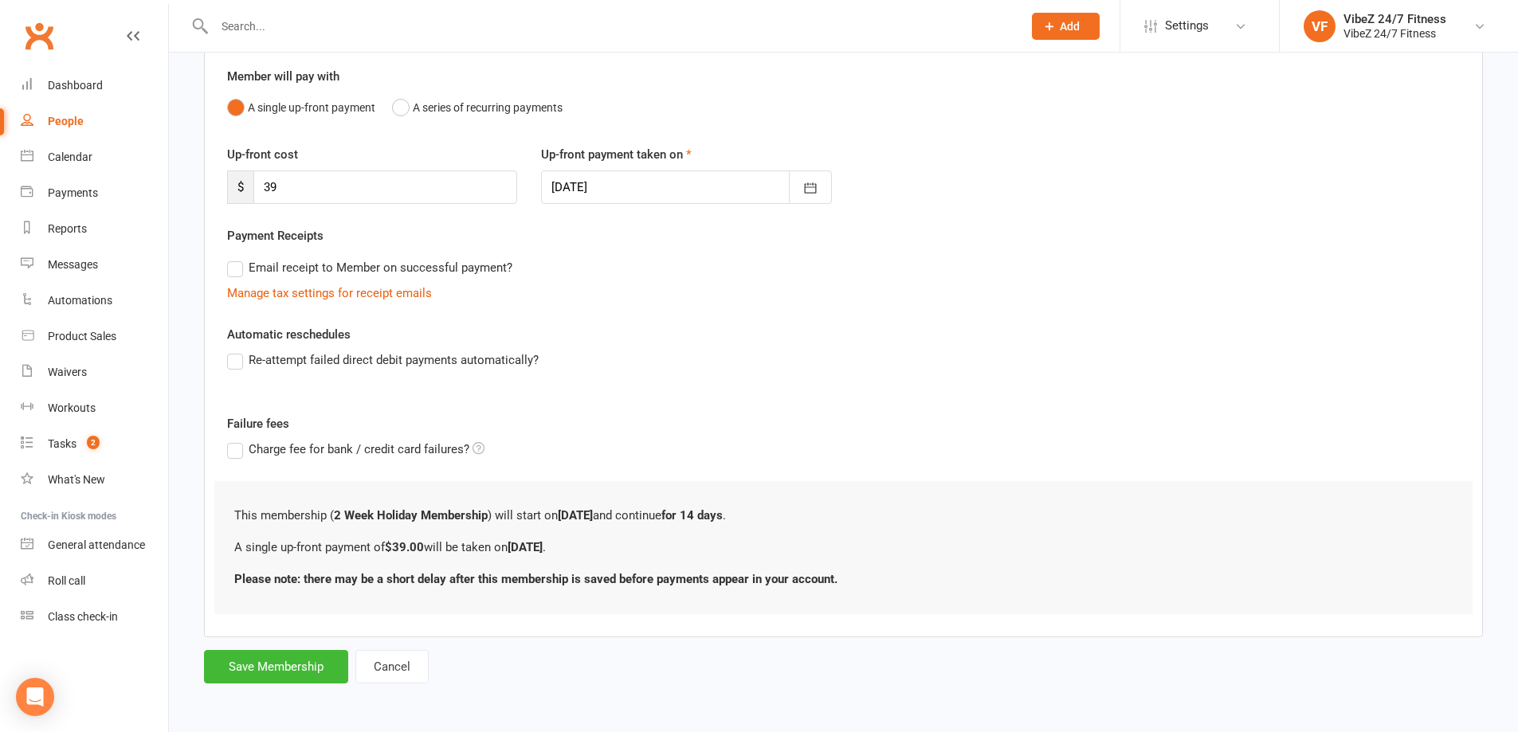
scroll to position [0, 0]
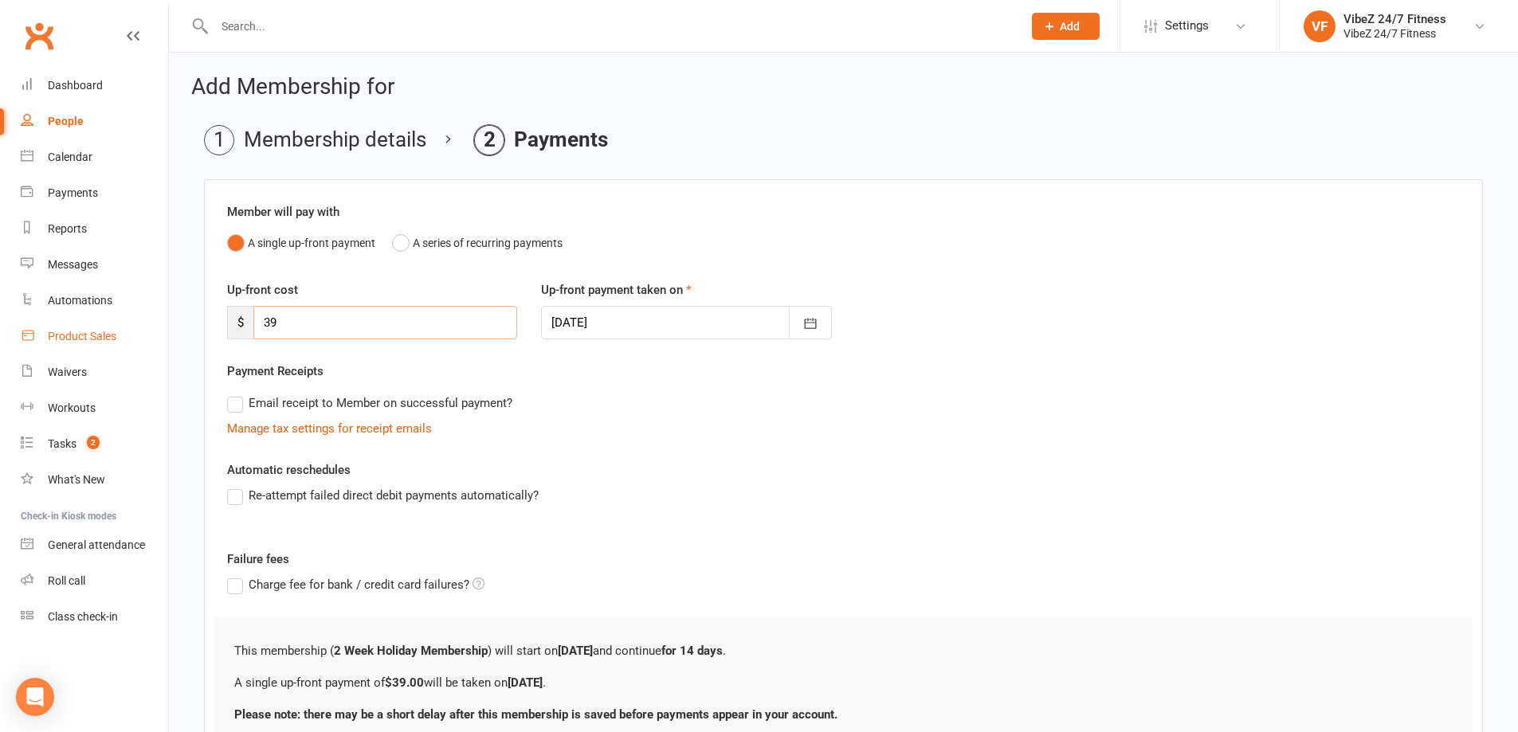
drag, startPoint x: 40, startPoint y: 356, endPoint x: 40, endPoint y: 347, distance: 8.8
click at [40, 353] on ui-view "Prospect Member Non-attending contact Class / event Appointment Task Membership…" at bounding box center [759, 424] width 1518 height 840
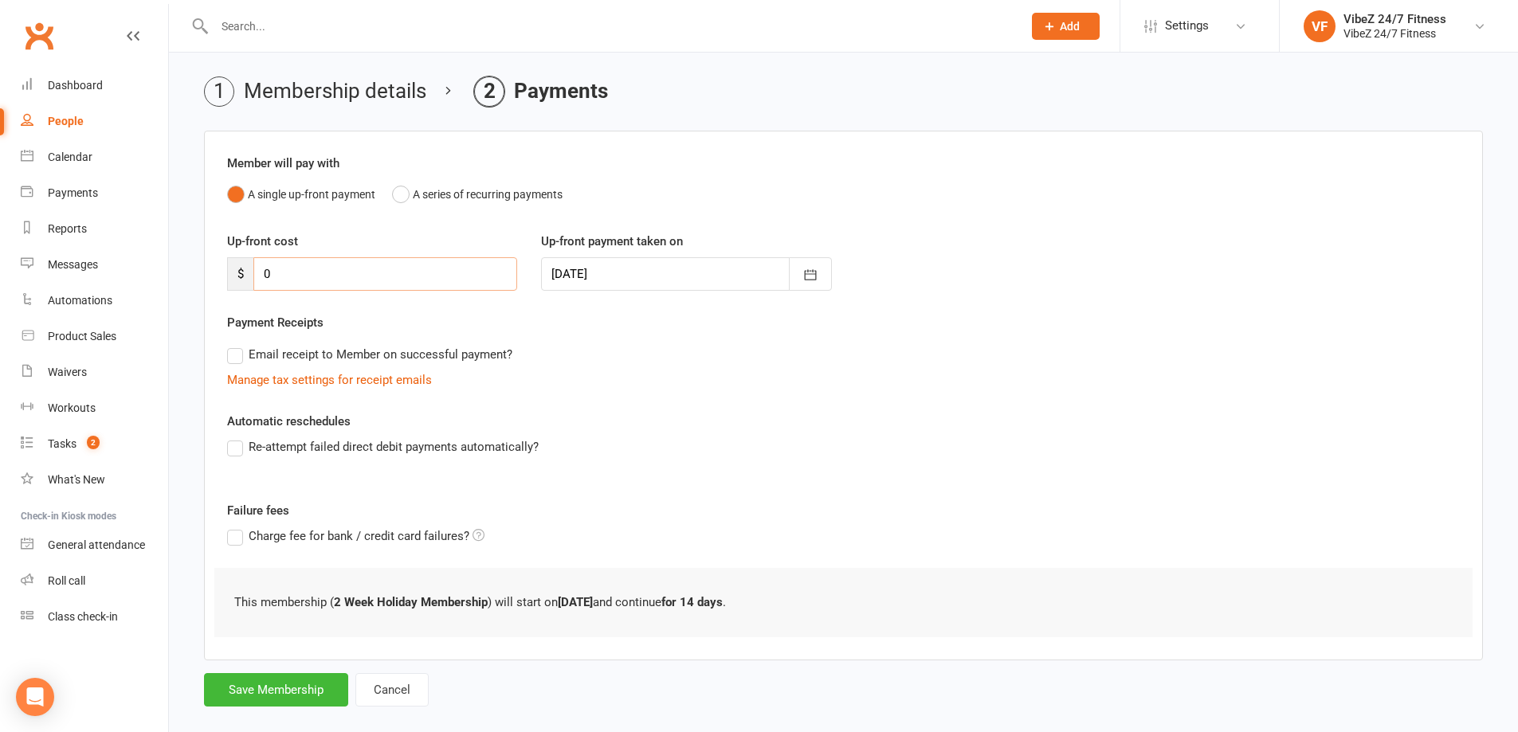
scroll to position [72, 0]
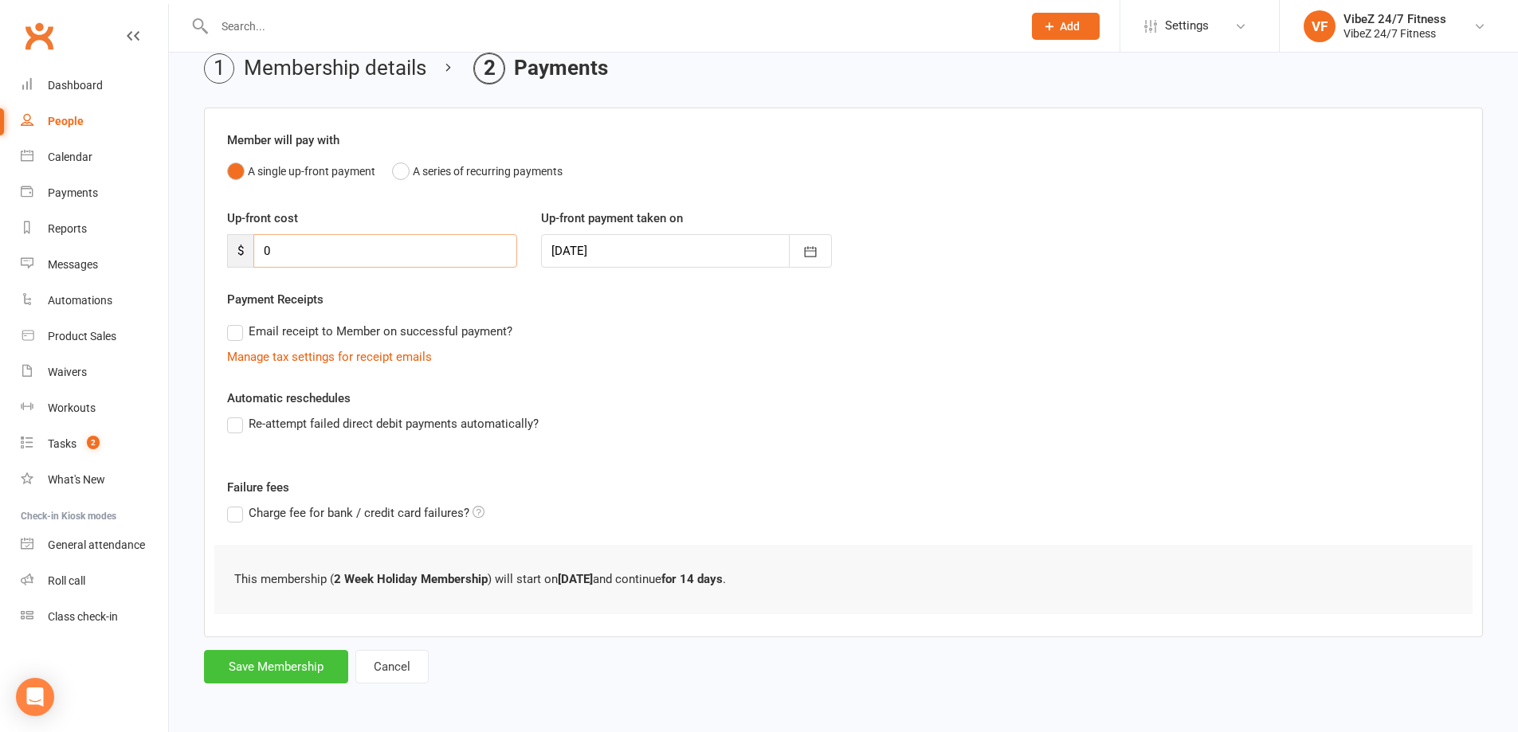
type input "0"
click at [288, 664] on button "Save Membership" at bounding box center [276, 666] width 144 height 33
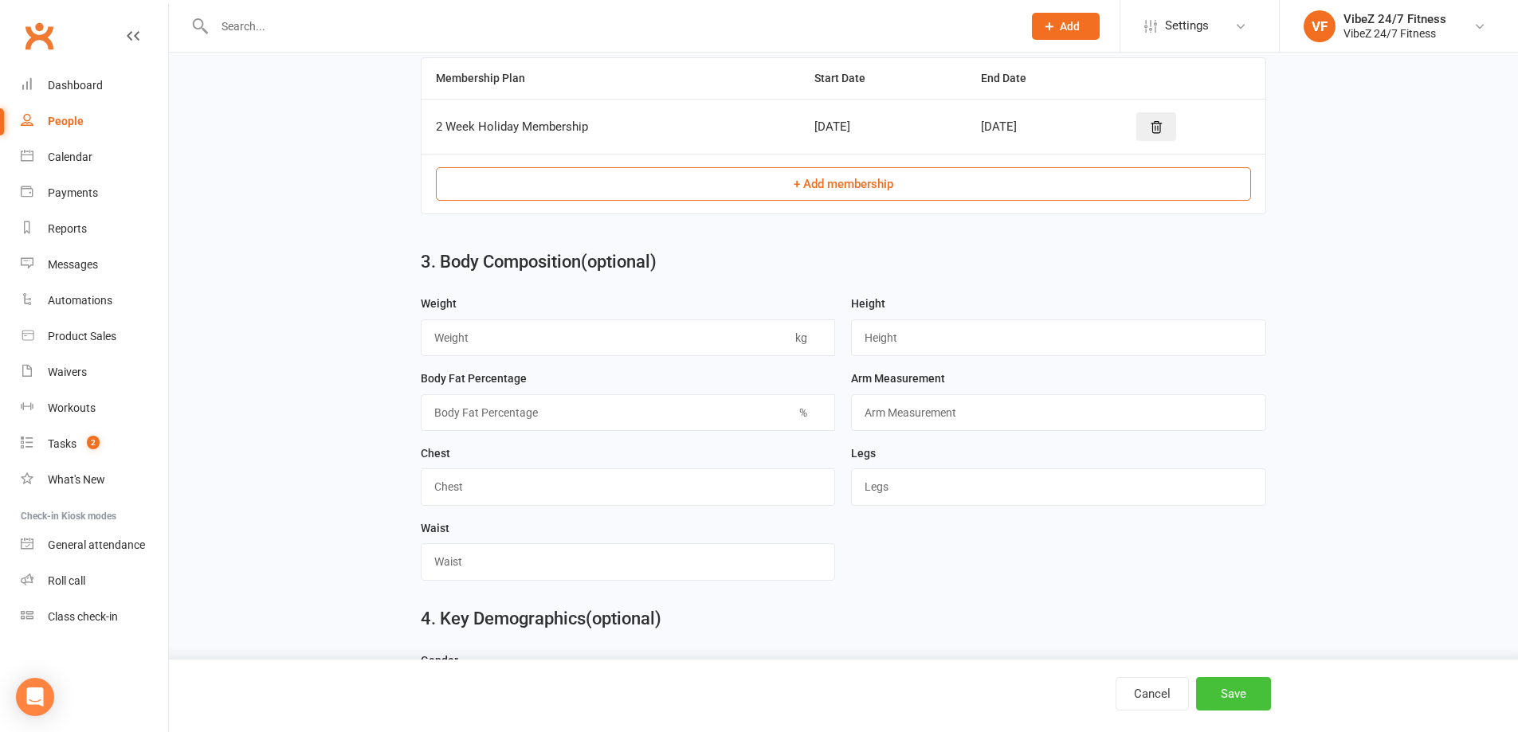
click at [1208, 688] on button "Save" at bounding box center [1233, 693] width 75 height 33
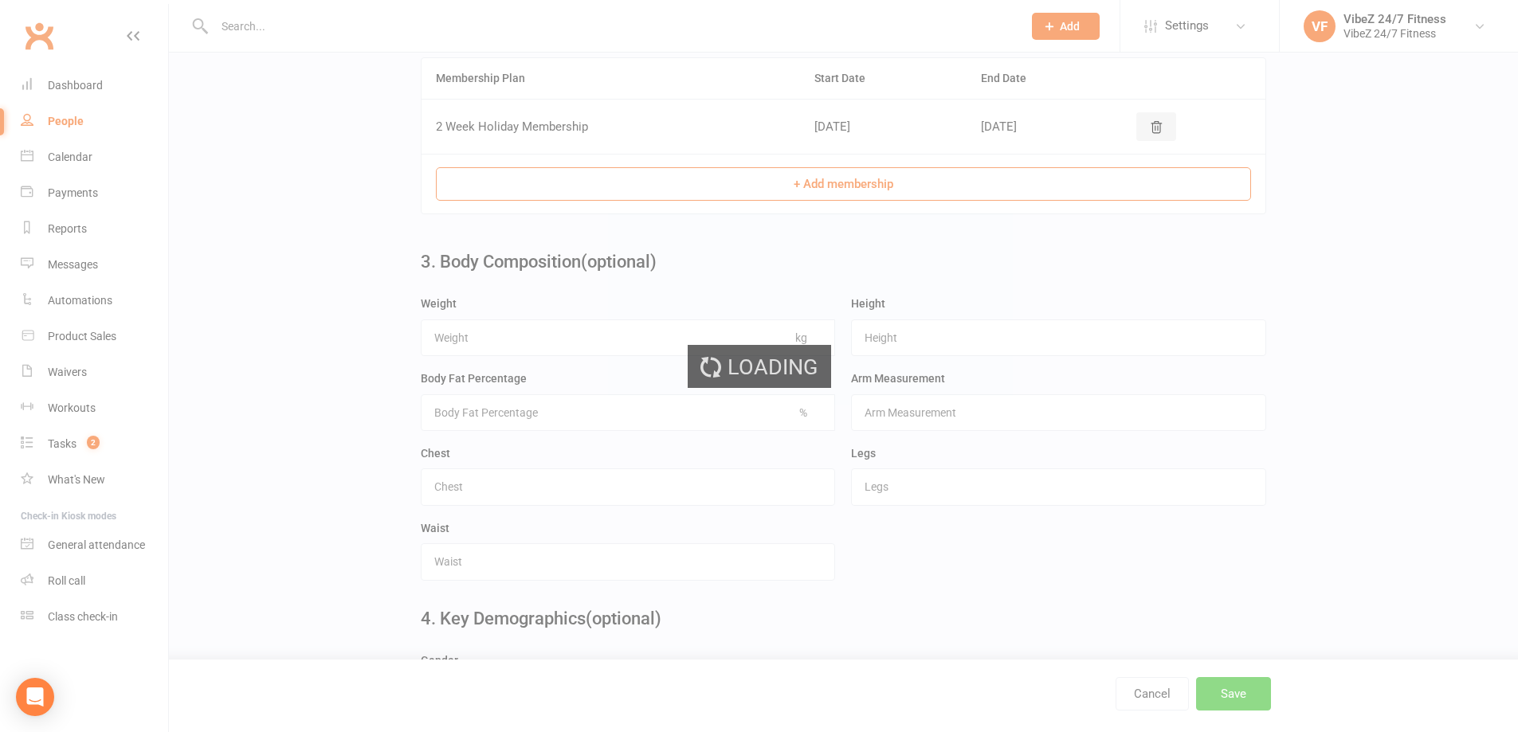
scroll to position [0, 0]
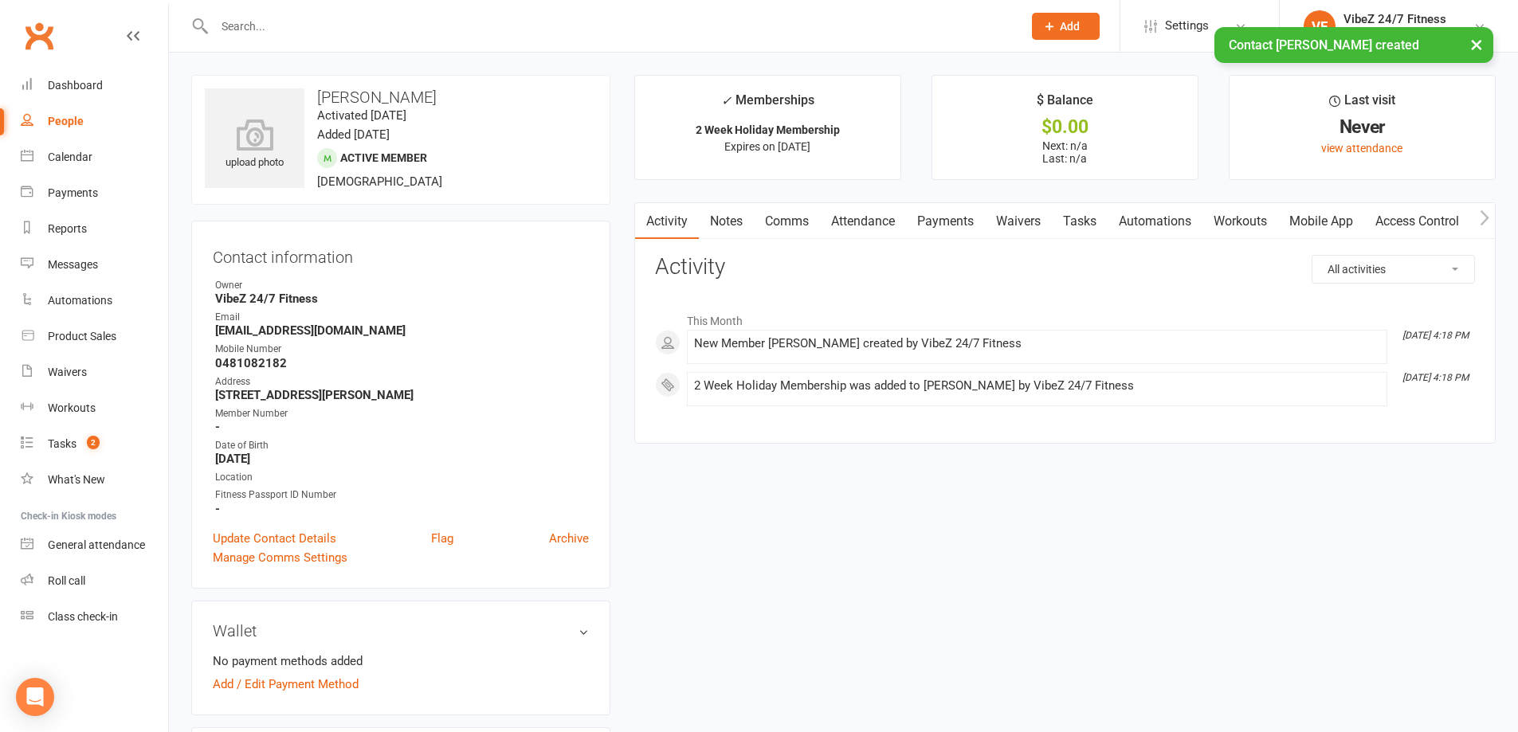
click at [1411, 222] on link "Access Control" at bounding box center [1417, 221] width 106 height 37
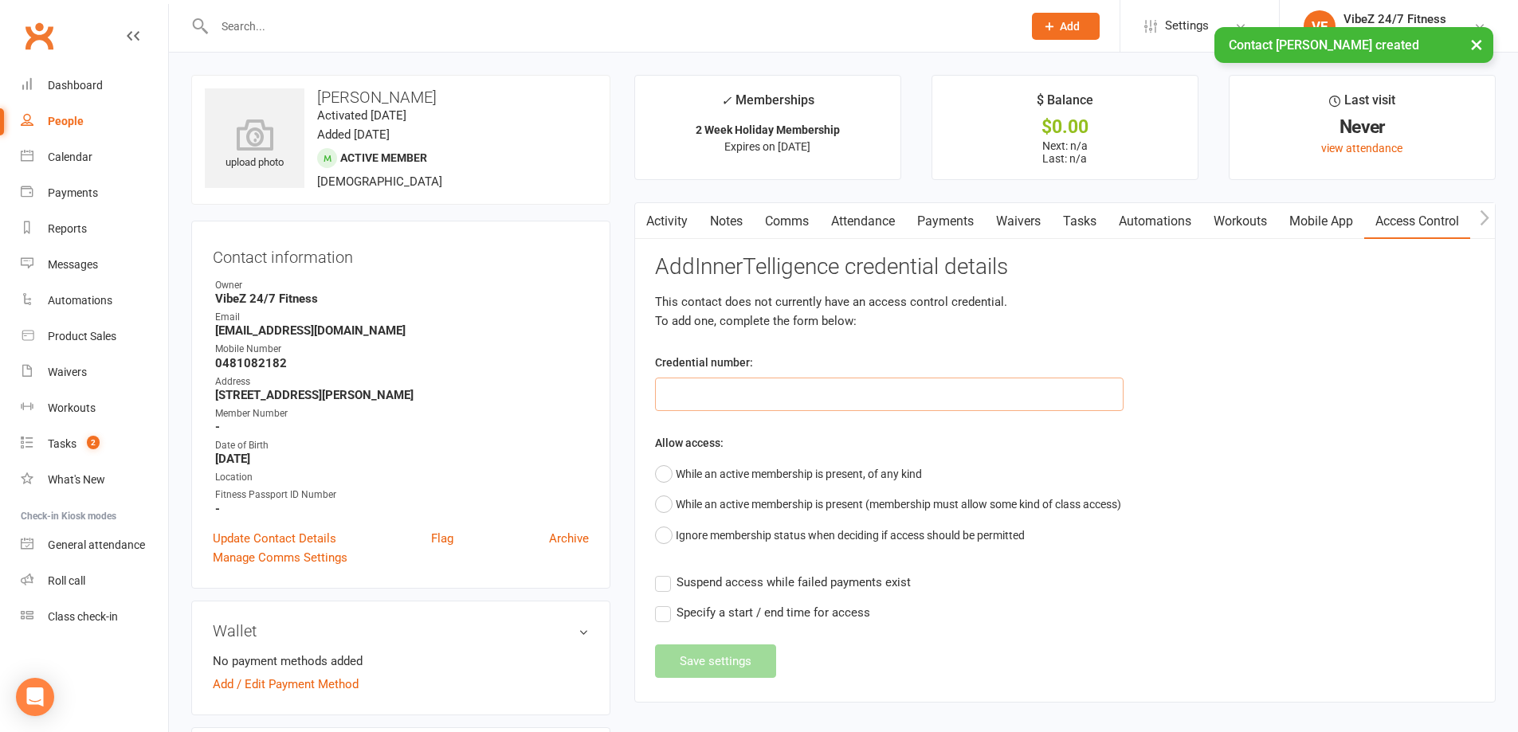
click at [735, 394] on input "text" at bounding box center [889, 394] width 468 height 33
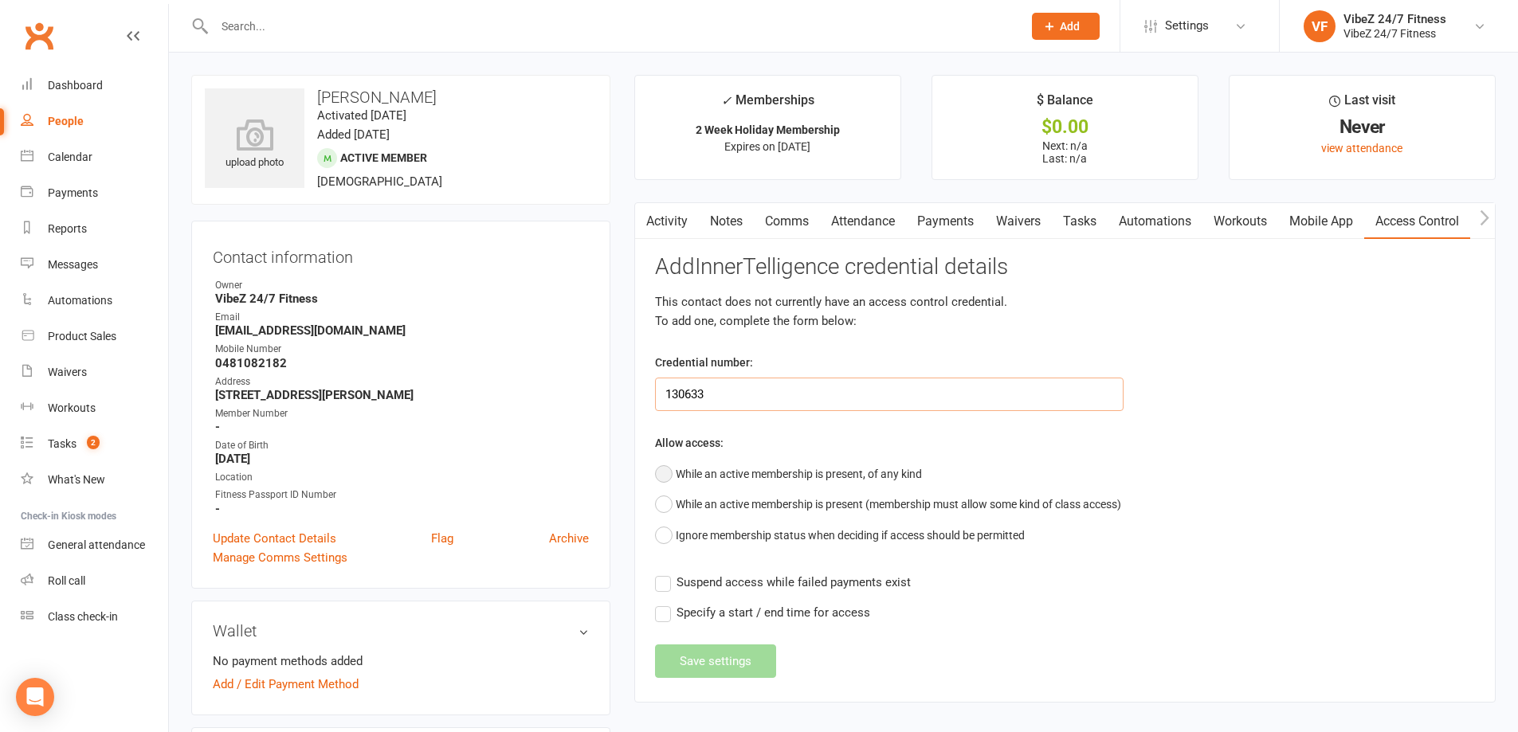
type input "130633"
click at [738, 468] on button "While an active membership is present, of any kind" at bounding box center [788, 474] width 267 height 30
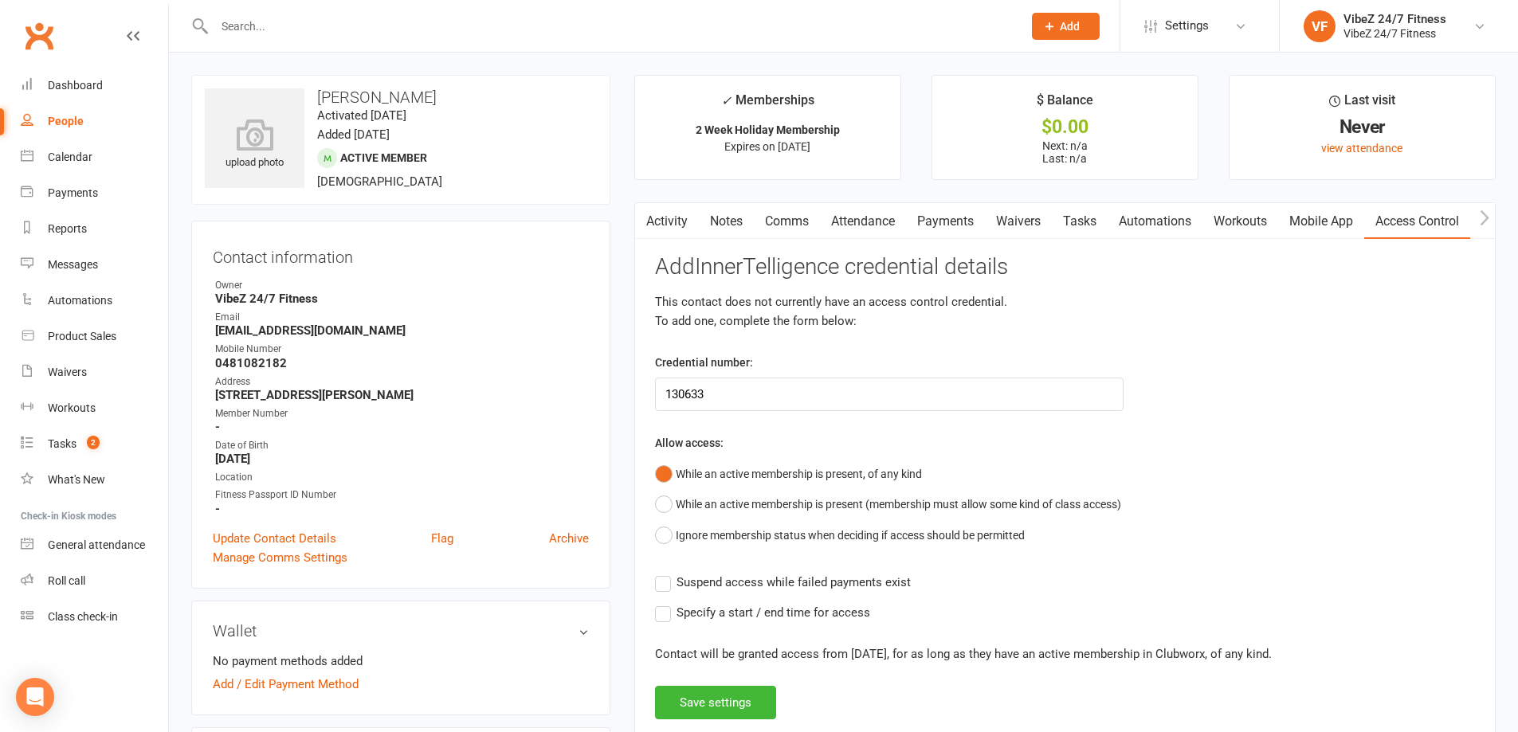
click at [703, 680] on div "Add InnerTelligence credential details This contact does not currently have an …" at bounding box center [1065, 487] width 820 height 464
click at [716, 707] on button "Save settings" at bounding box center [715, 702] width 121 height 33
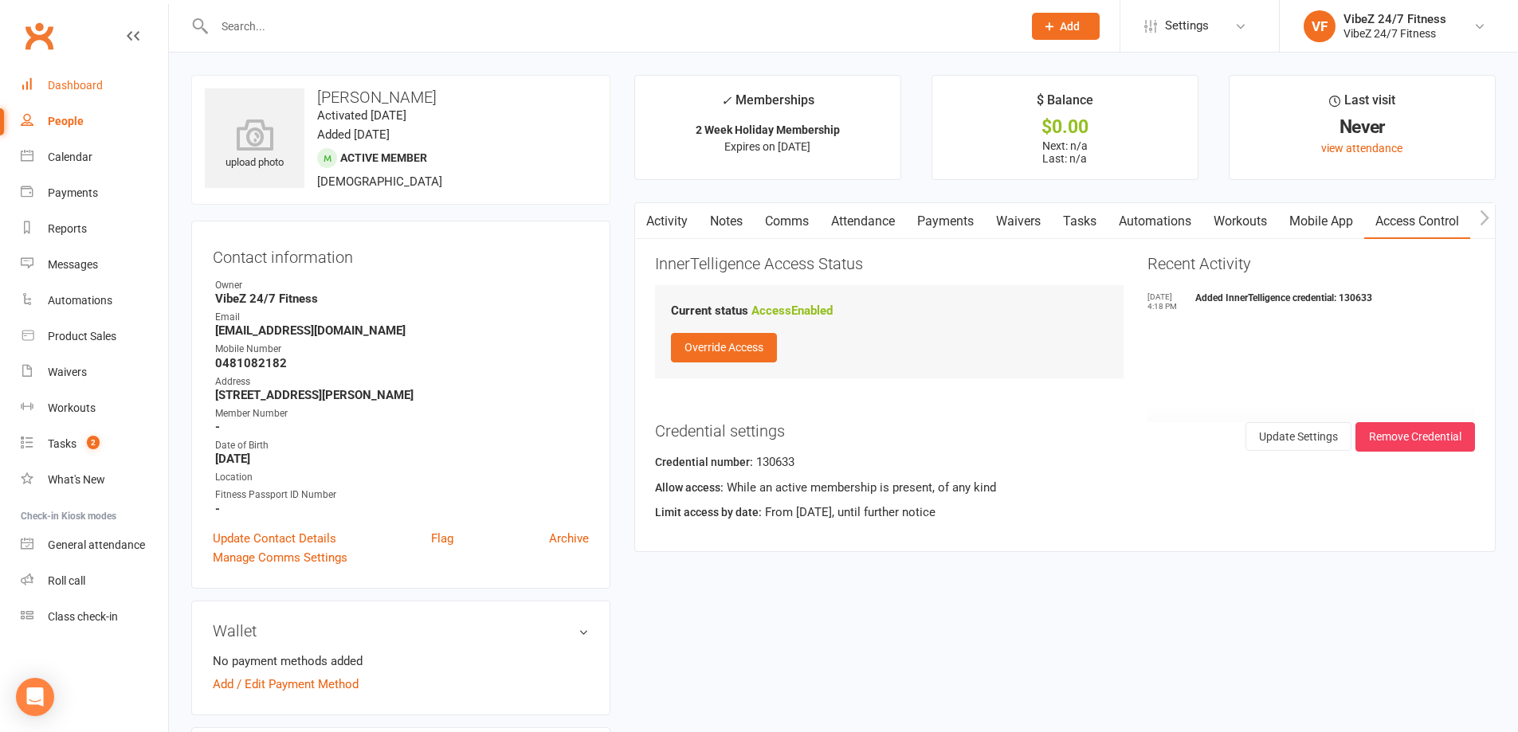
click at [48, 81] on div "Dashboard" at bounding box center [75, 85] width 55 height 13
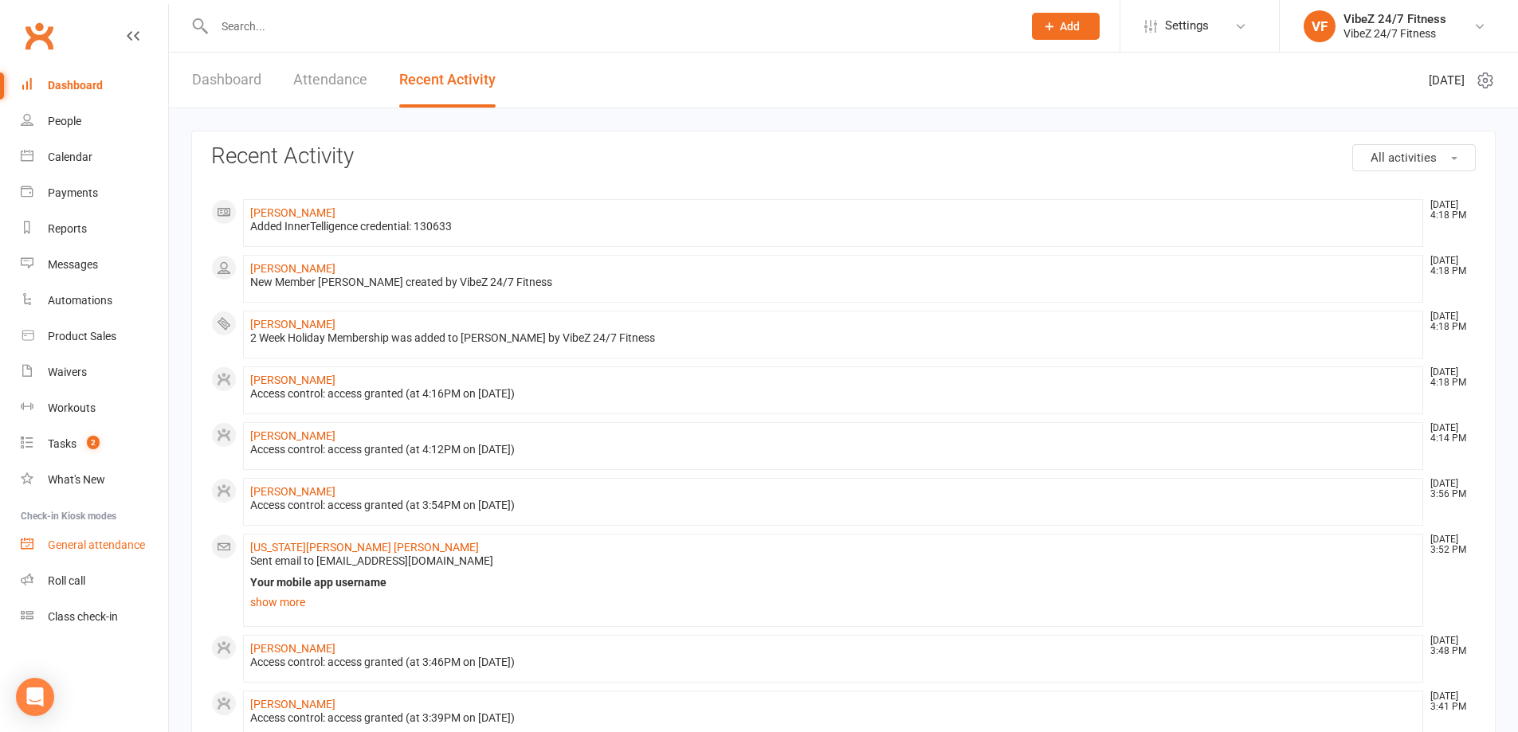
click at [109, 553] on link "General attendance" at bounding box center [94, 545] width 147 height 36
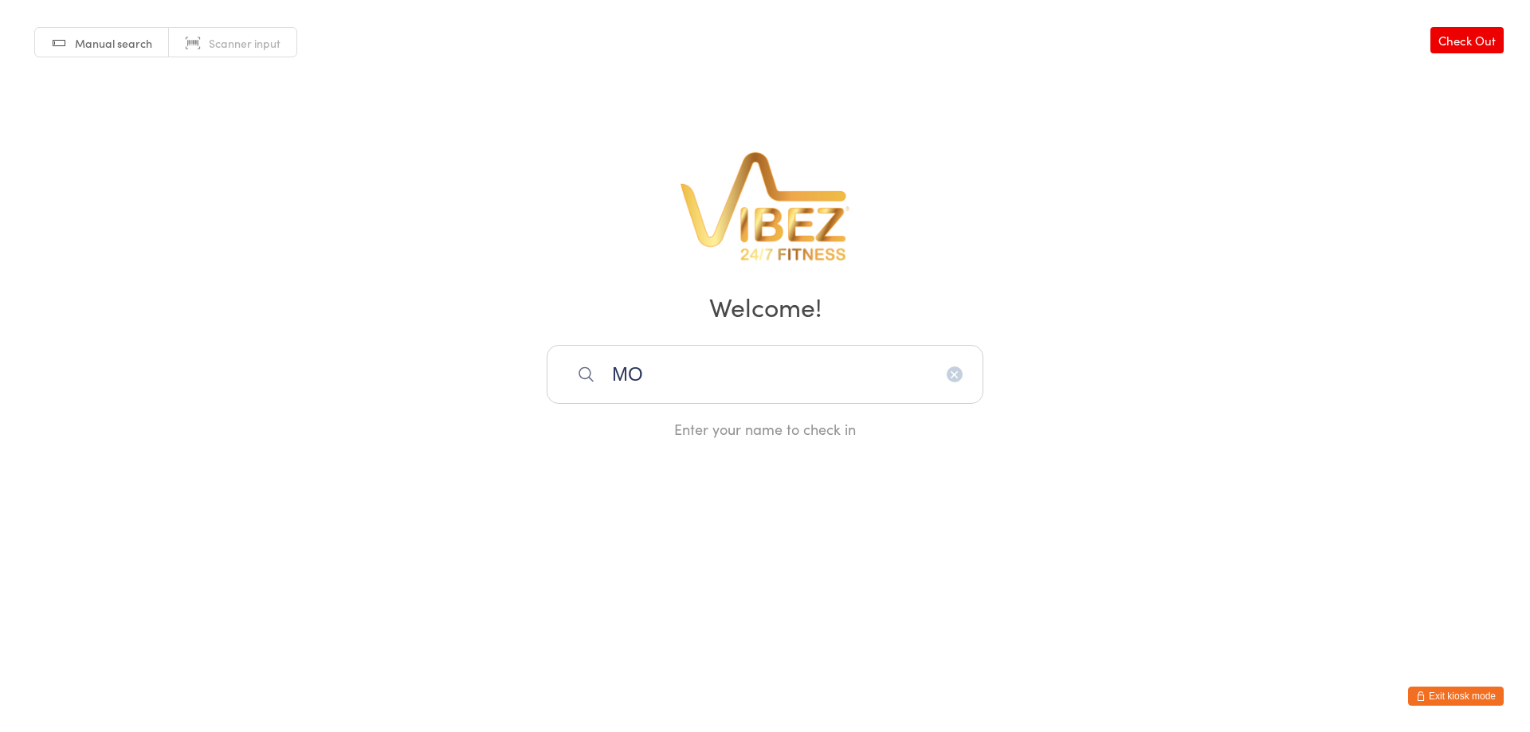
type input "M"
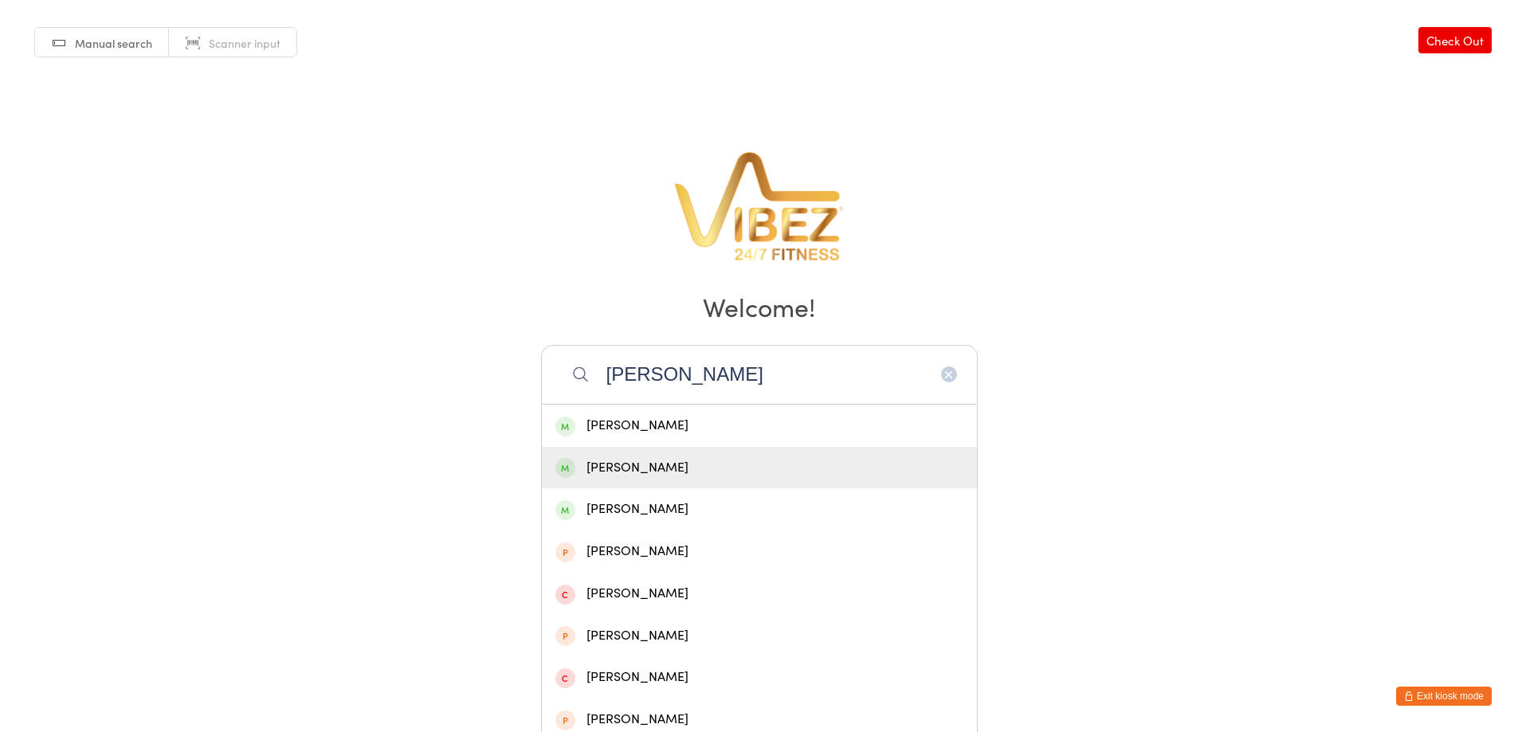
type input "monger"
click at [610, 466] on div "[PERSON_NAME]" at bounding box center [759, 468] width 408 height 22
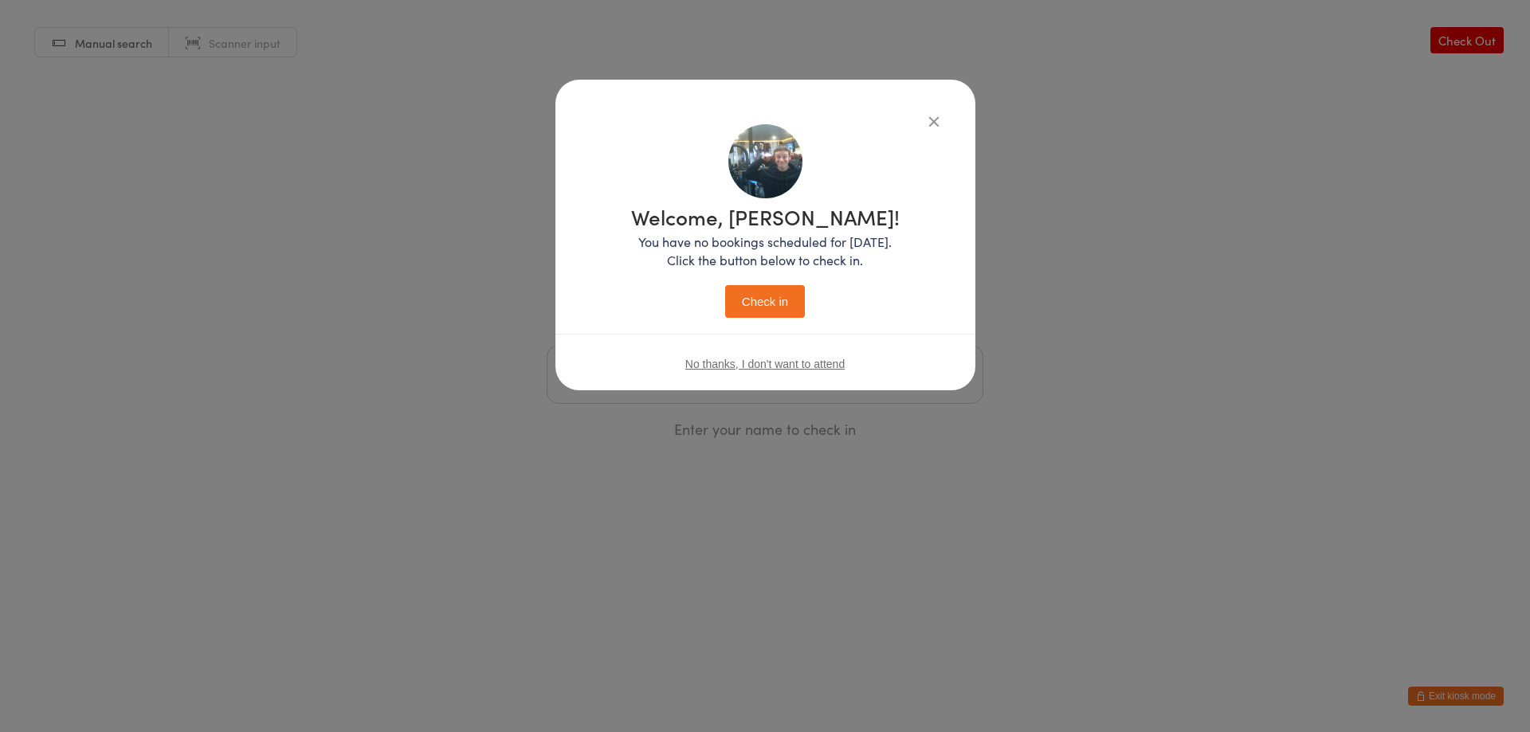
click at [754, 284] on div "Welcome, Hayden! You have no bookings scheduled for today. Click the button bel…" at bounding box center [765, 262] width 268 height 112
click at [759, 302] on button "Check in" at bounding box center [765, 301] width 80 height 33
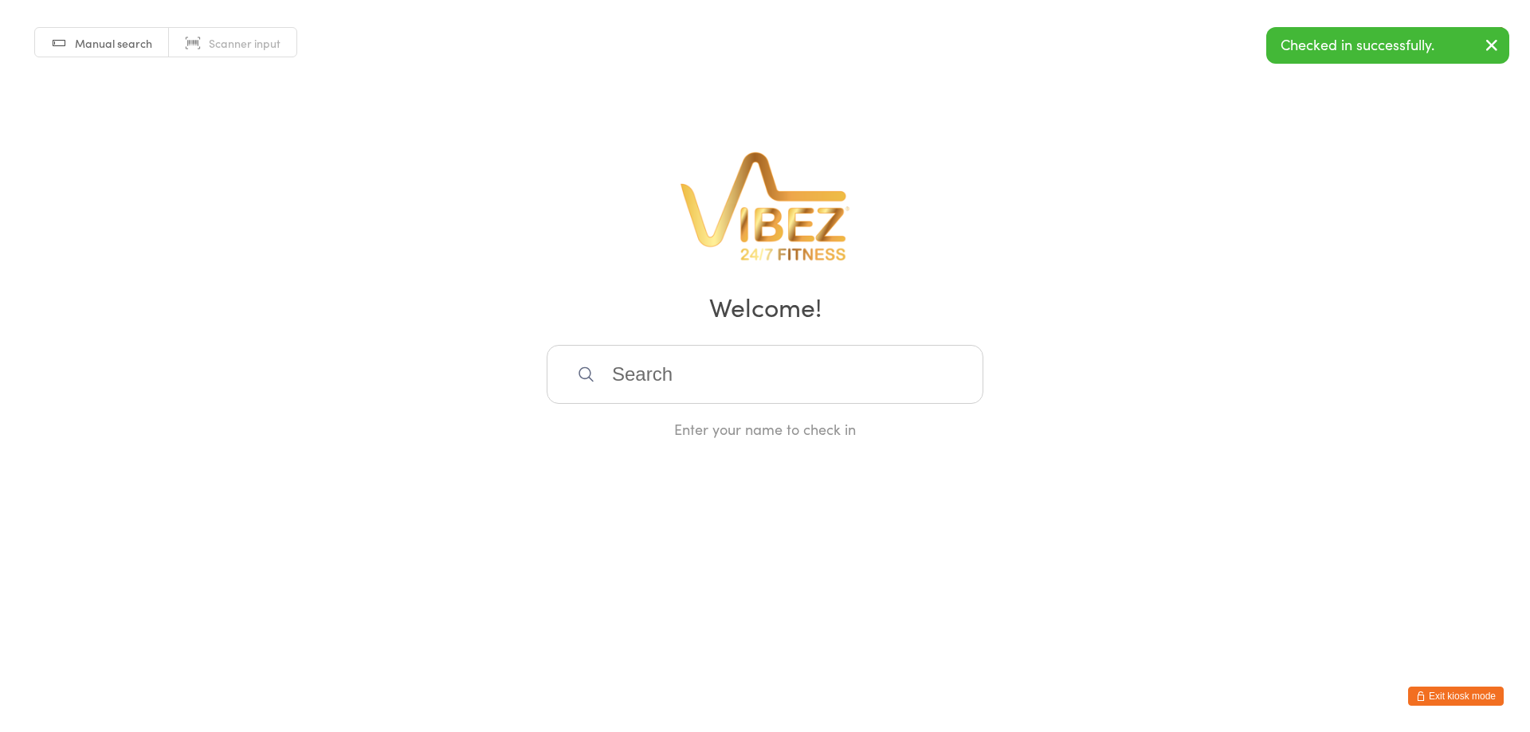
click at [679, 348] on input "search" at bounding box center [764, 374] width 437 height 59
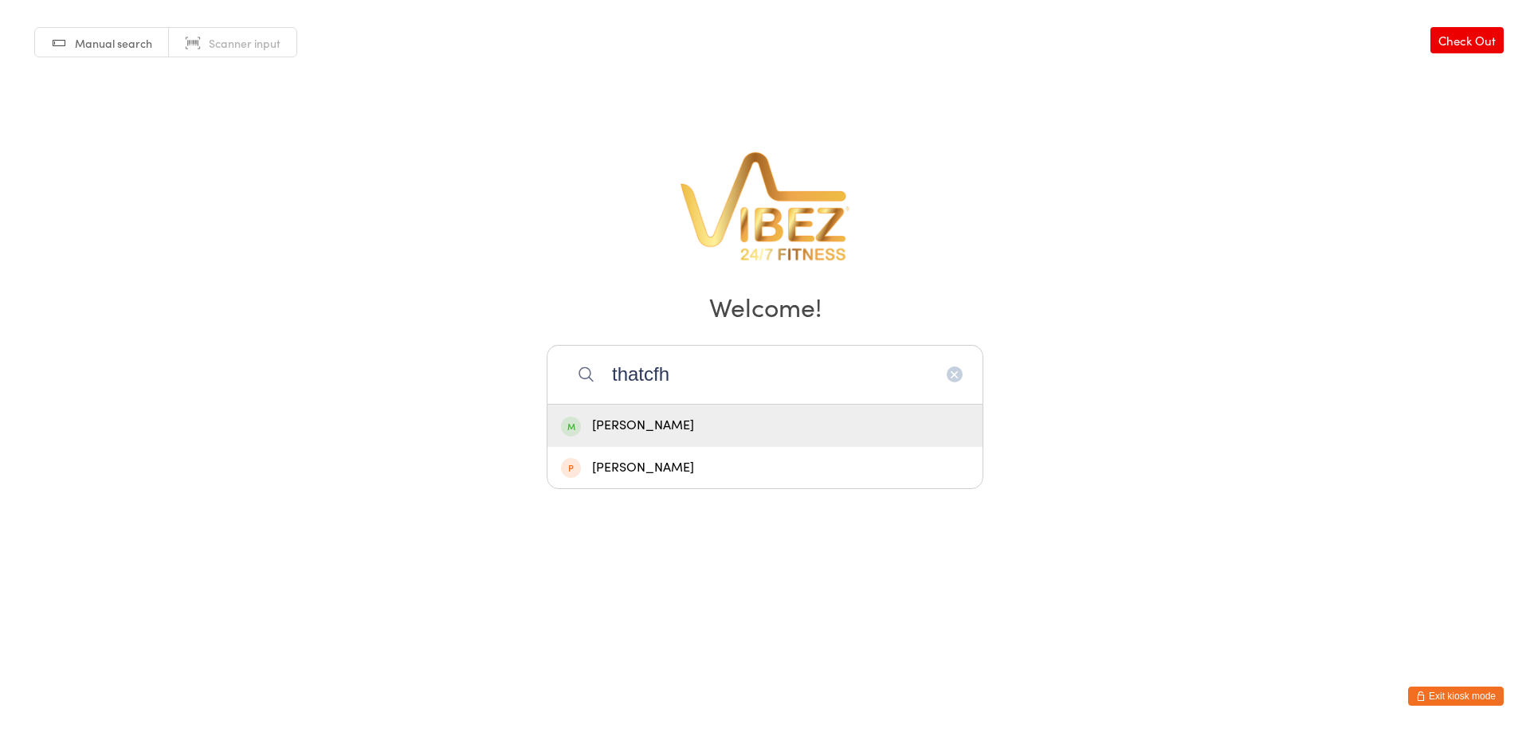
type input "thatcfh"
click at [670, 423] on div "Zaiyne Thatcher" at bounding box center [765, 426] width 408 height 22
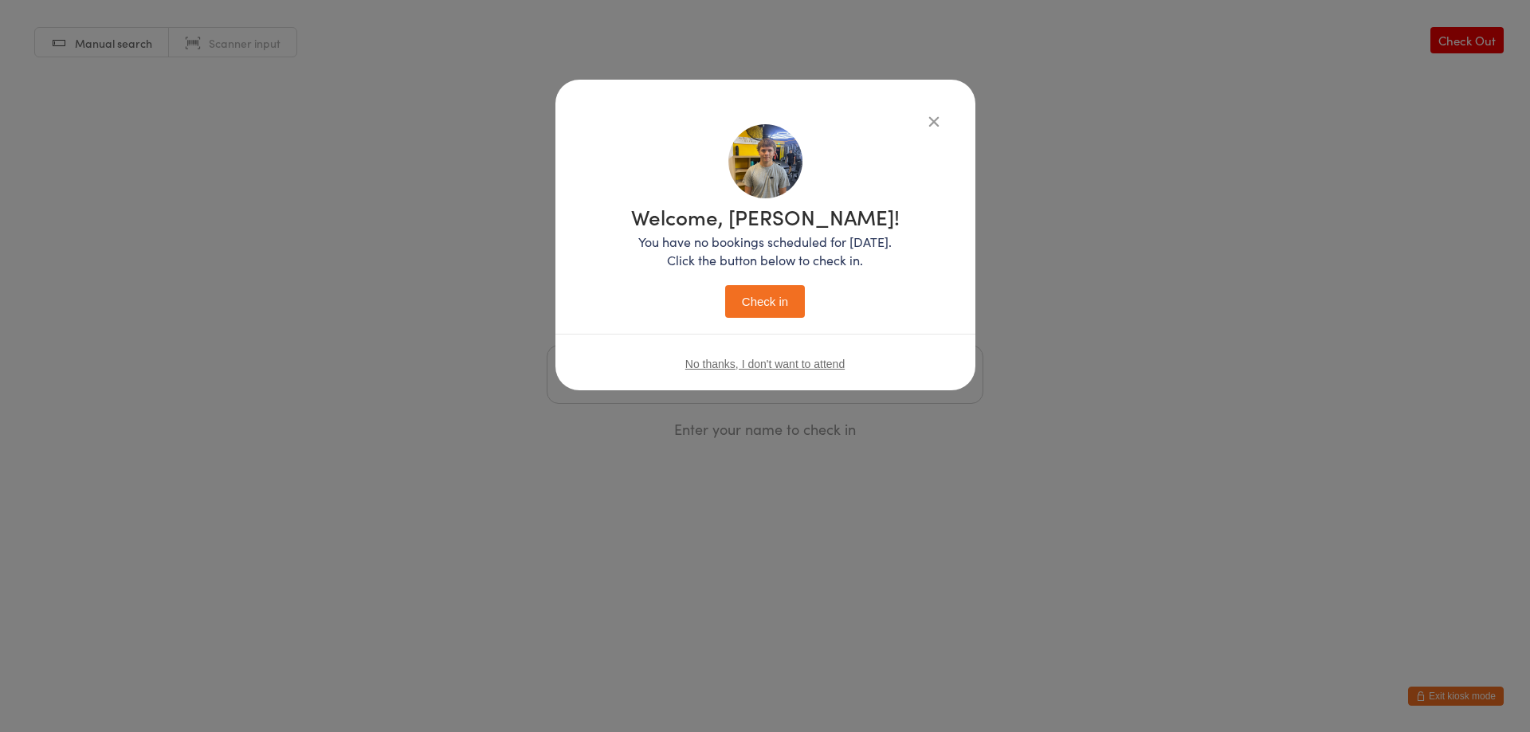
click at [755, 313] on button "Check in" at bounding box center [765, 301] width 80 height 33
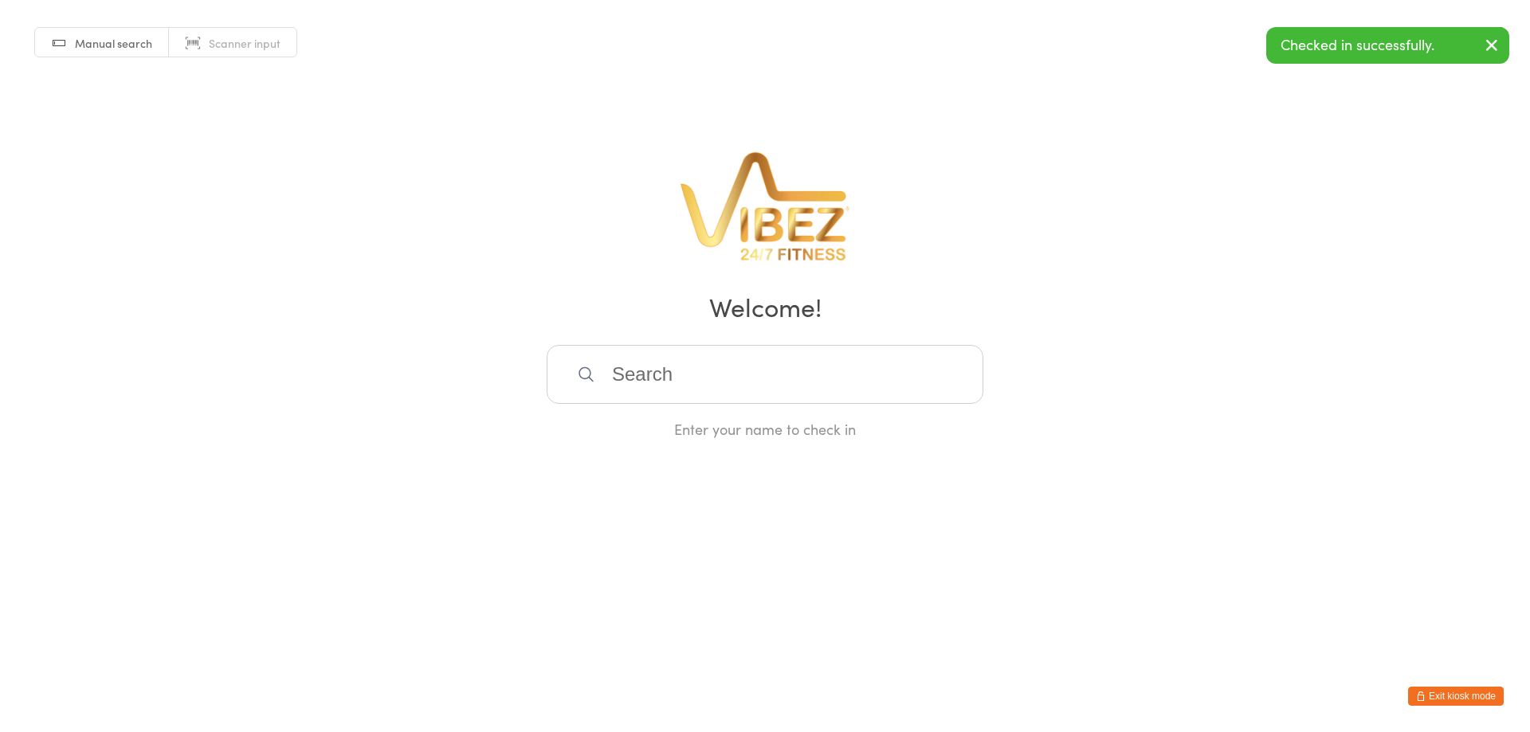
click at [1438, 695] on button "Exit kiosk mode" at bounding box center [1456, 696] width 96 height 19
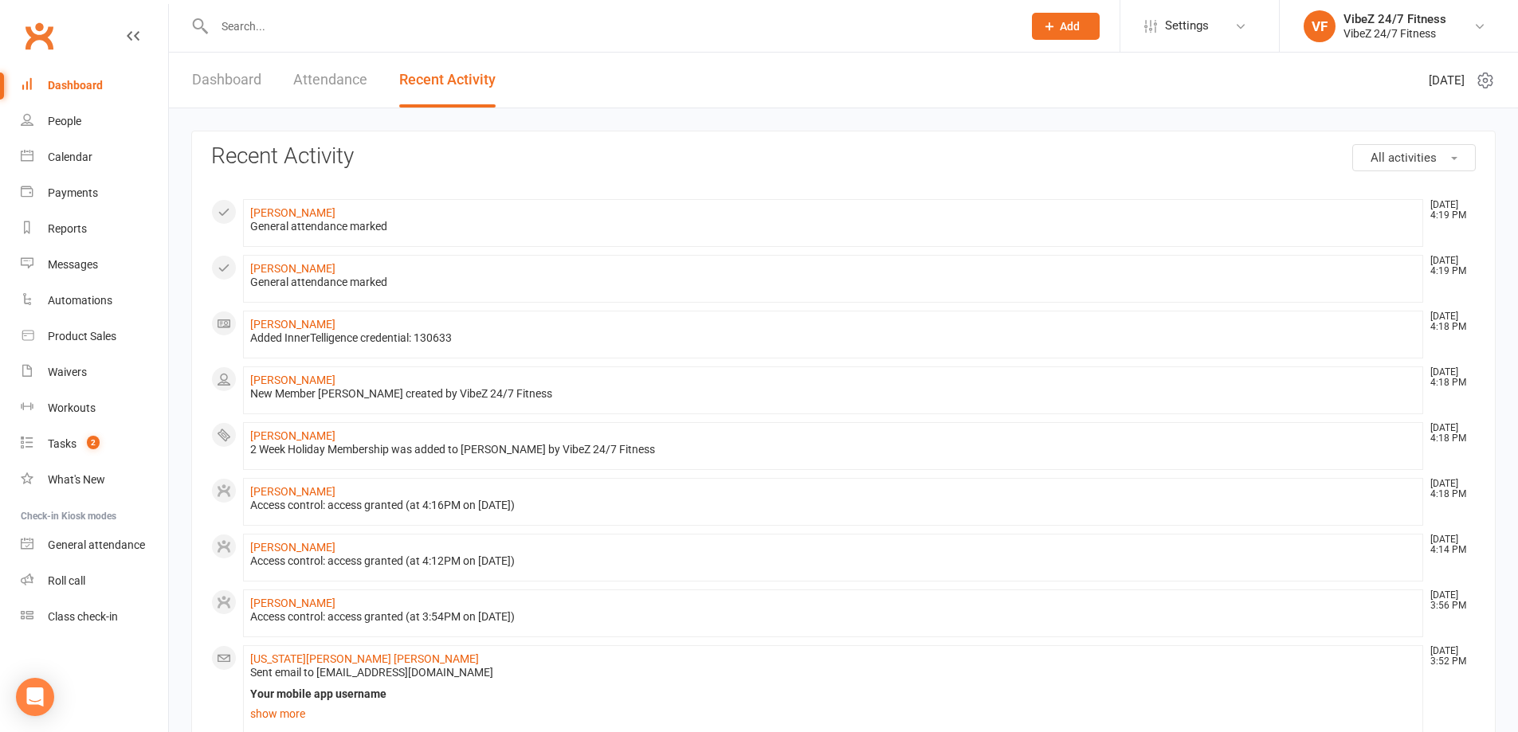
click at [1055, 31] on icon at bounding box center [1049, 26] width 14 height 14
click at [1043, 69] on link "Prospect" at bounding box center [1048, 71] width 142 height 37
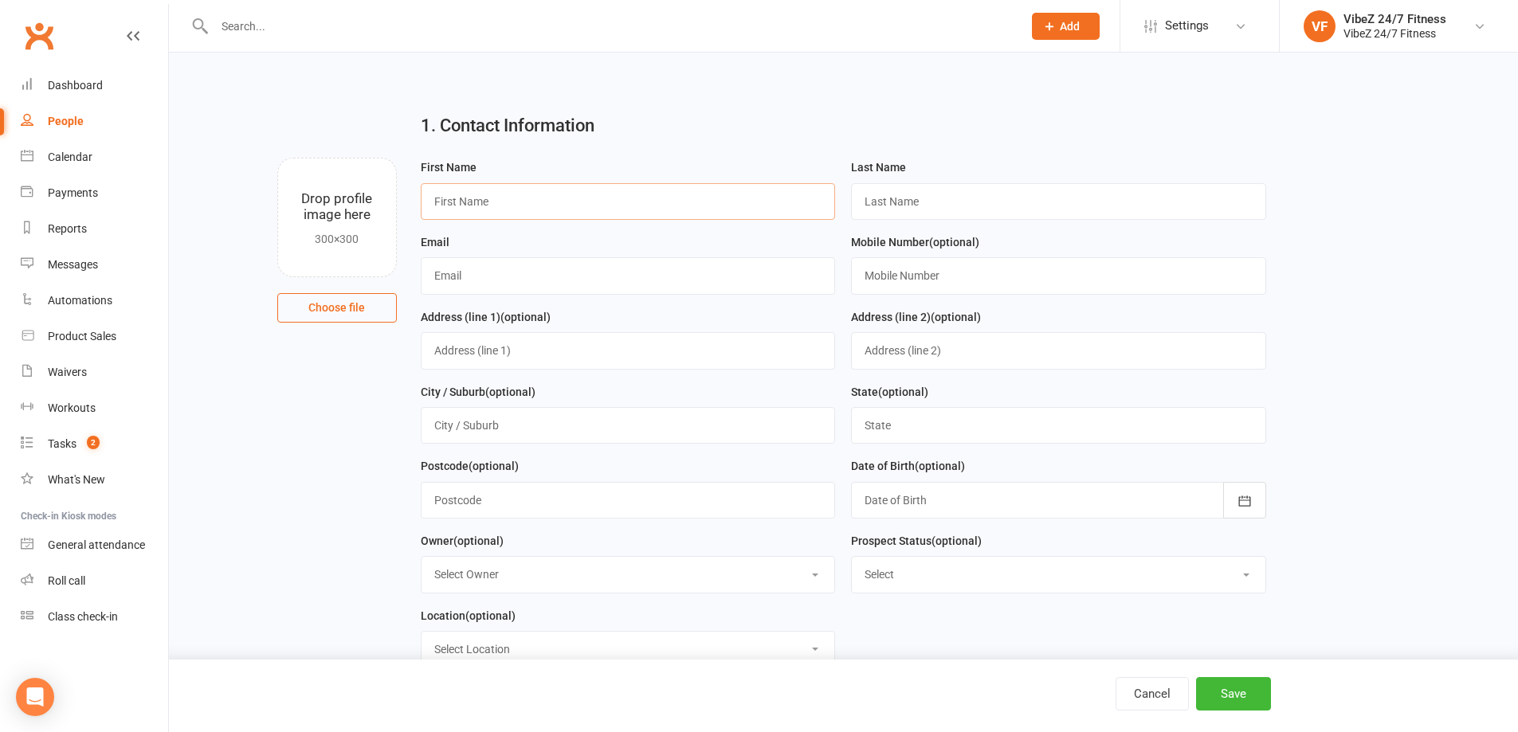
click at [533, 197] on input "text" at bounding box center [628, 201] width 415 height 37
type input "Moey"
type input "Sanoussi"
type input "no@email.com.au"
type input "0"
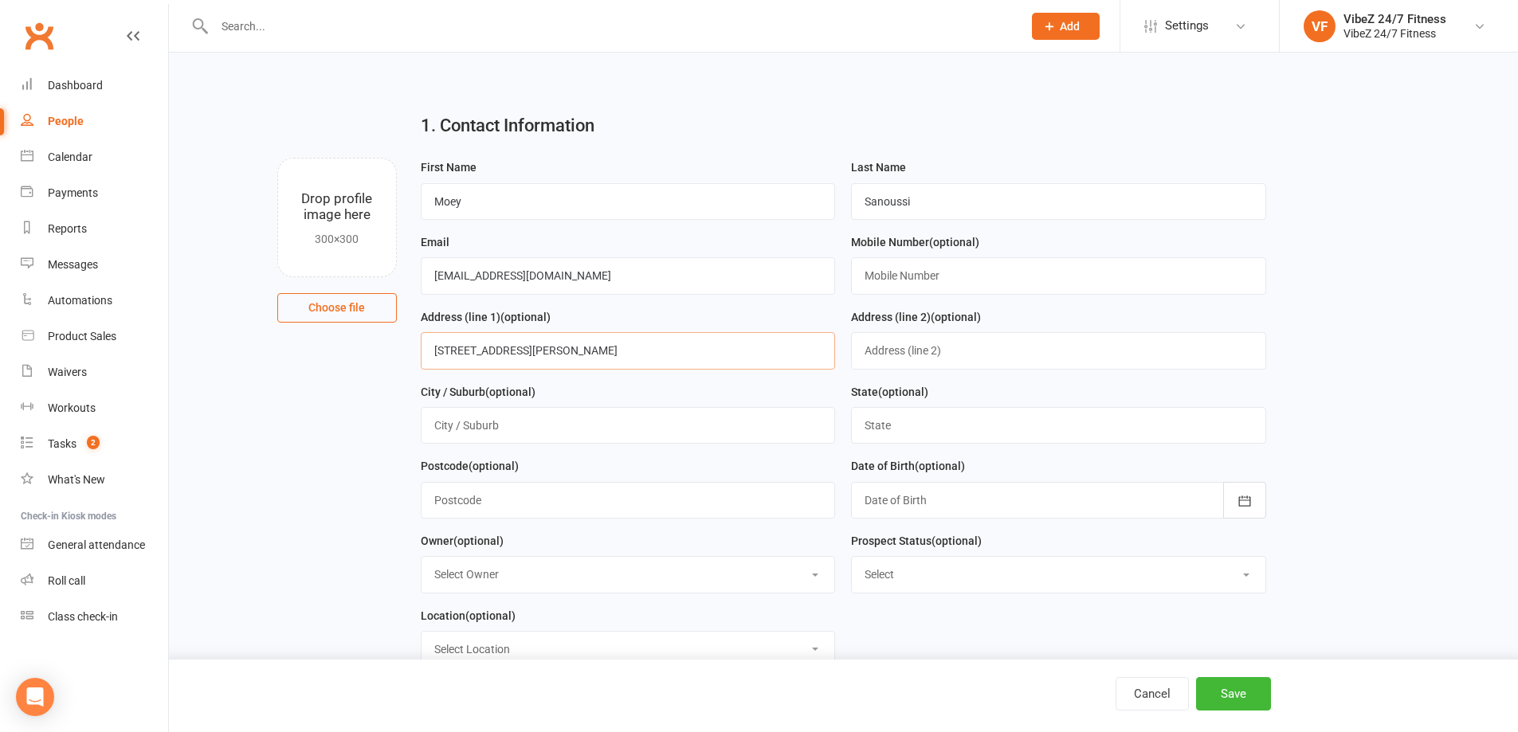
type input "93 Hazelwood Ave"
type input "Marsden Park"
type input "NSW"
type input "2765"
click at [1248, 507] on icon "button" at bounding box center [1244, 501] width 16 height 16
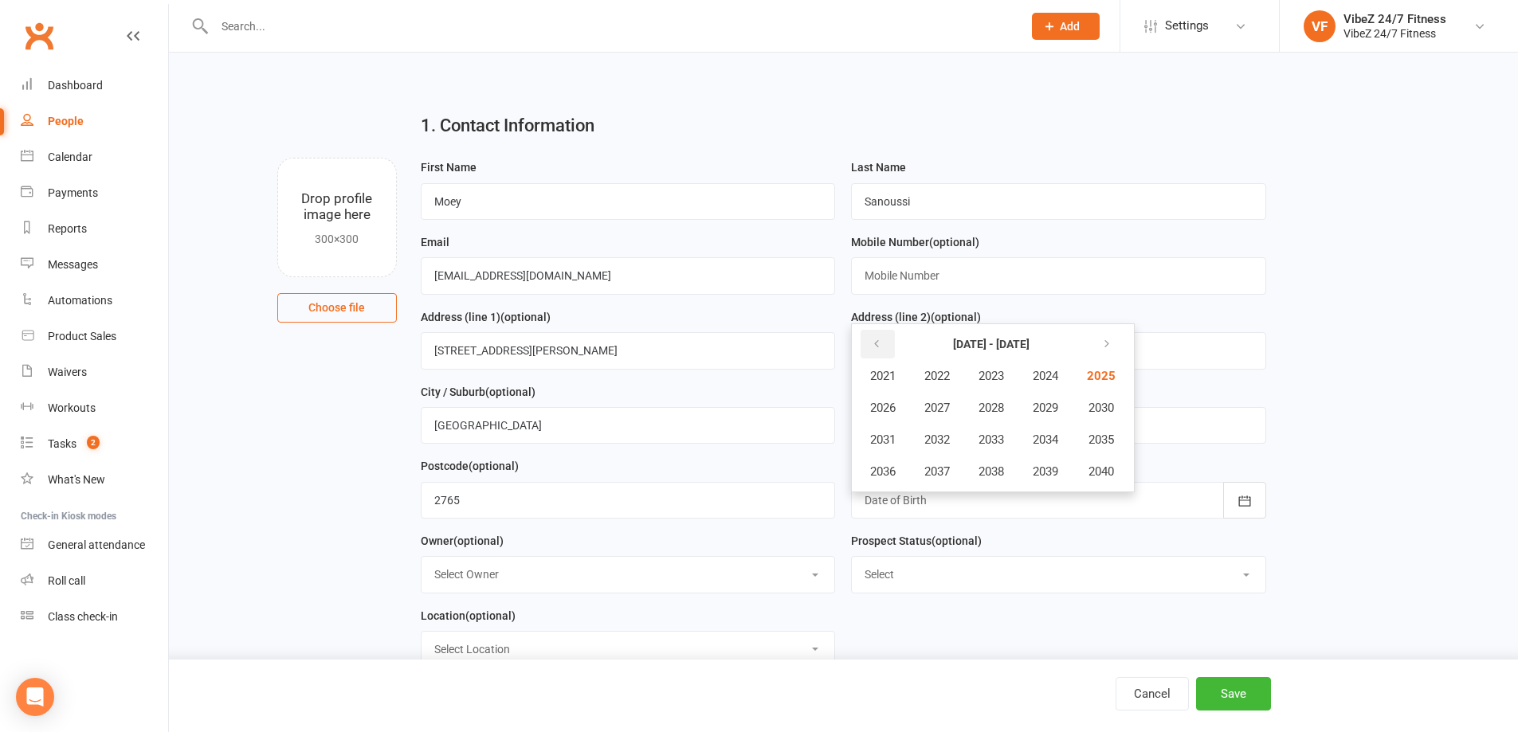
click at [882, 342] on button "button" at bounding box center [877, 344] width 34 height 29
click at [877, 351] on icon "button" at bounding box center [876, 344] width 11 height 13
click at [1047, 439] on span "1994" at bounding box center [1044, 440] width 25 height 14
click at [1040, 463] on button "December" at bounding box center [1053, 471] width 84 height 30
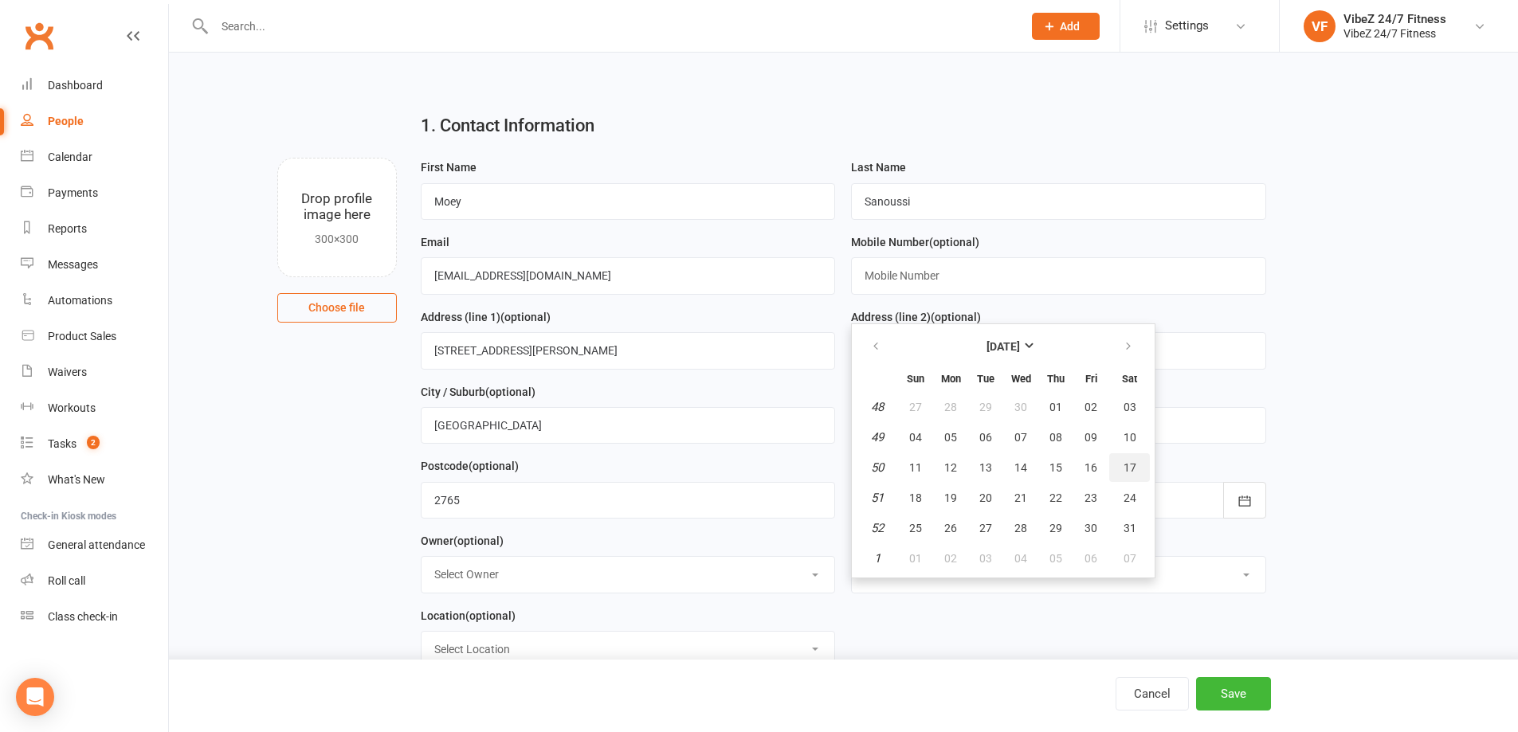
click at [1122, 471] on button "17" at bounding box center [1129, 467] width 41 height 29
type input "17 Dec 1994"
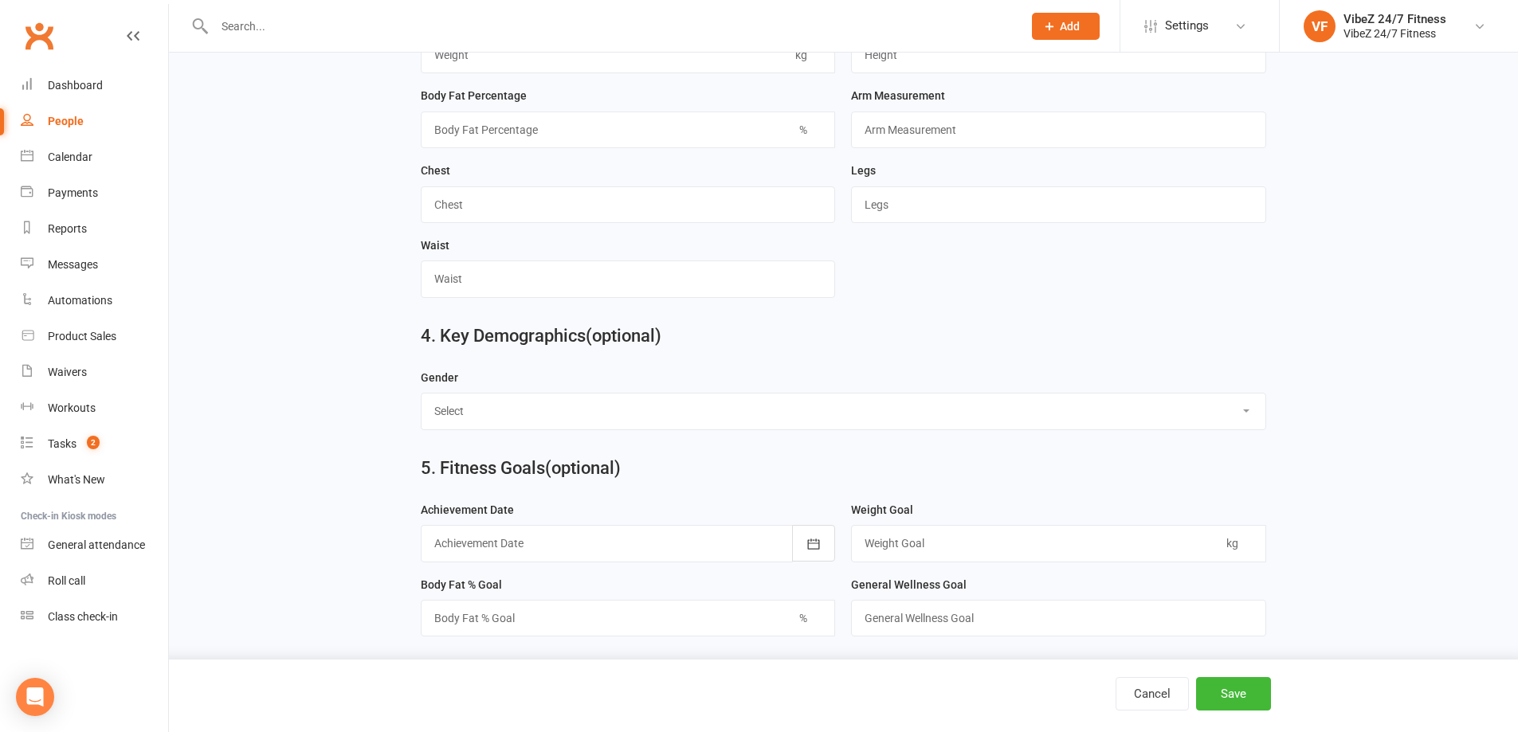
scroll to position [956, 0]
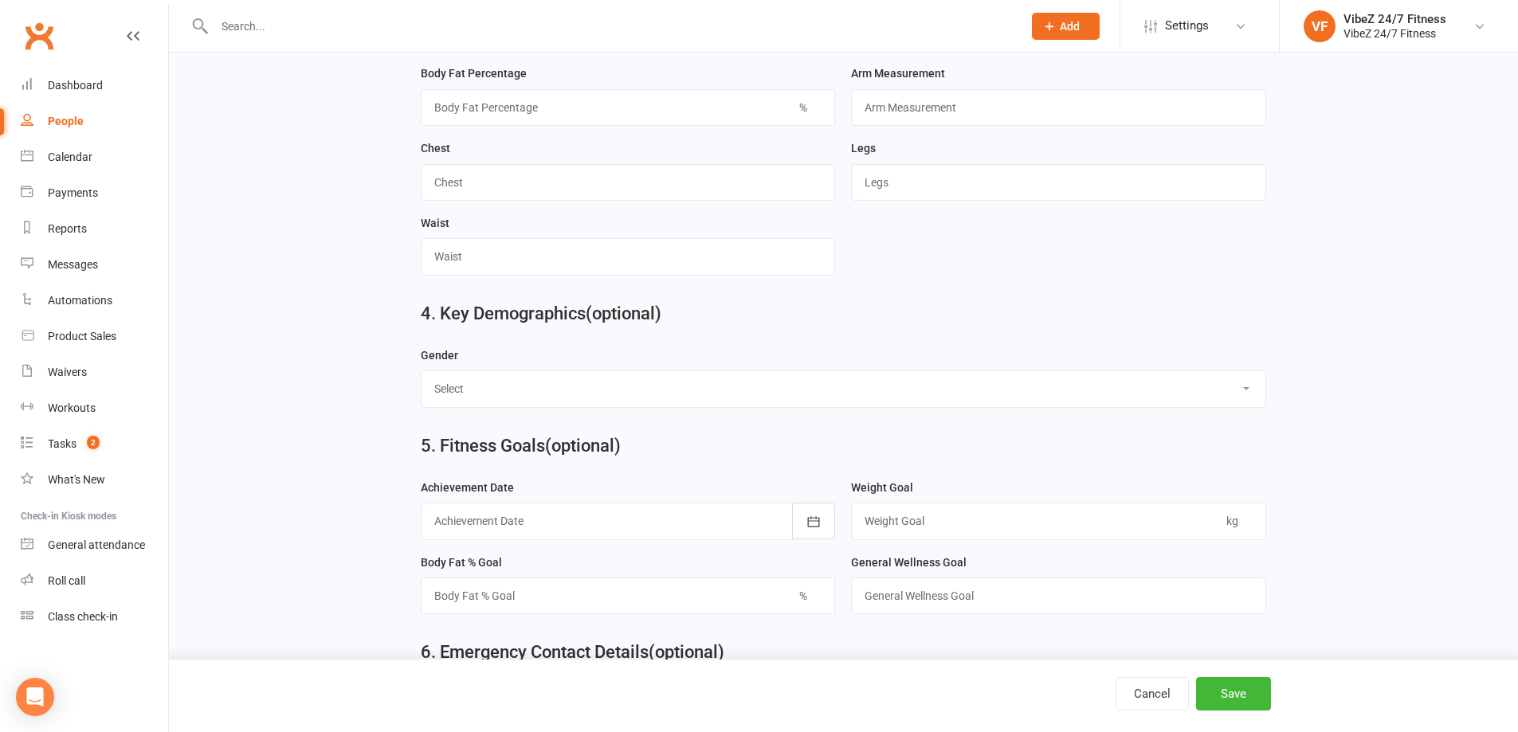
drag, startPoint x: 641, startPoint y: 390, endPoint x: 610, endPoint y: 406, distance: 35.3
click at [641, 390] on select "Select Male Female" at bounding box center [843, 388] width 844 height 35
select select "Male"
click at [421, 371] on select "Select Male Female" at bounding box center [843, 388] width 844 height 35
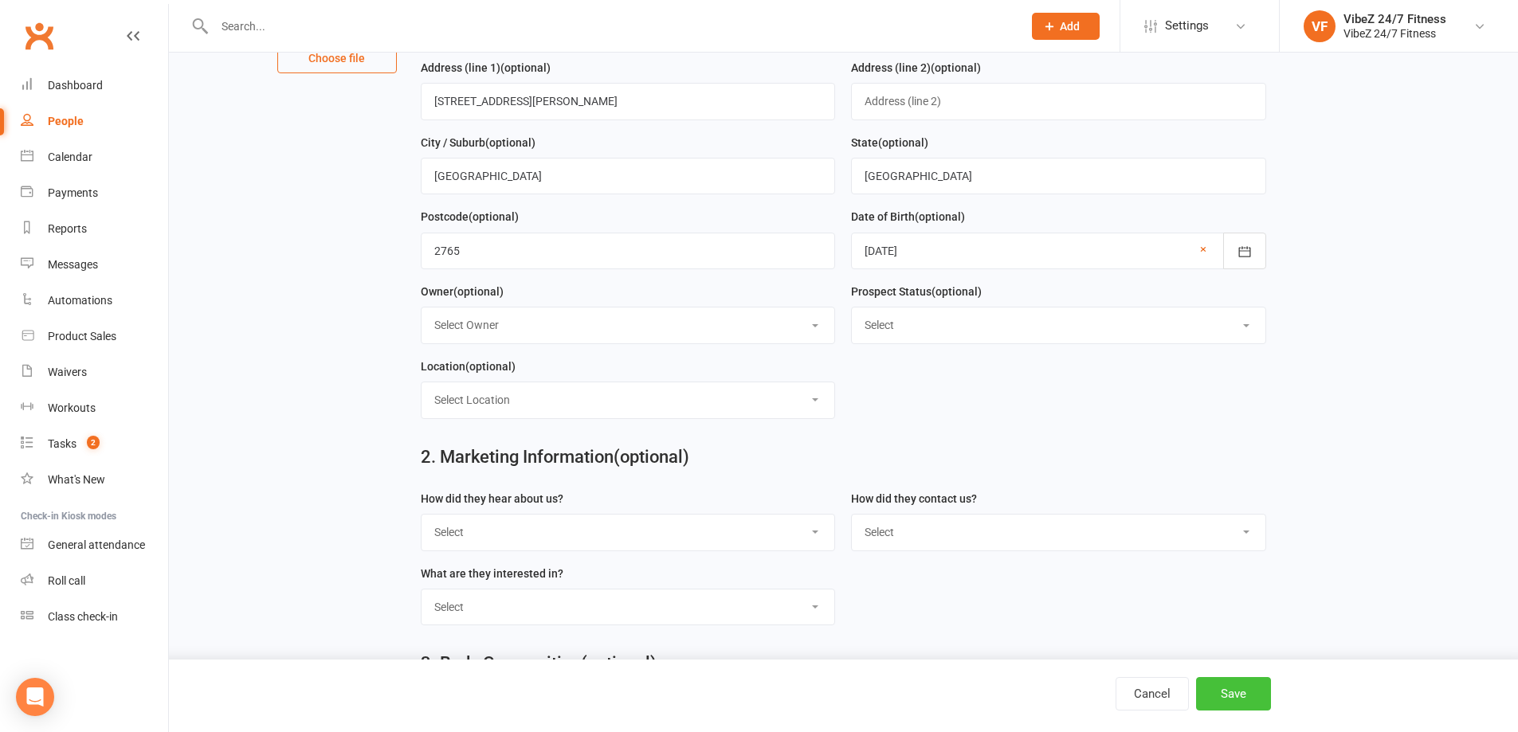
scroll to position [478, 0]
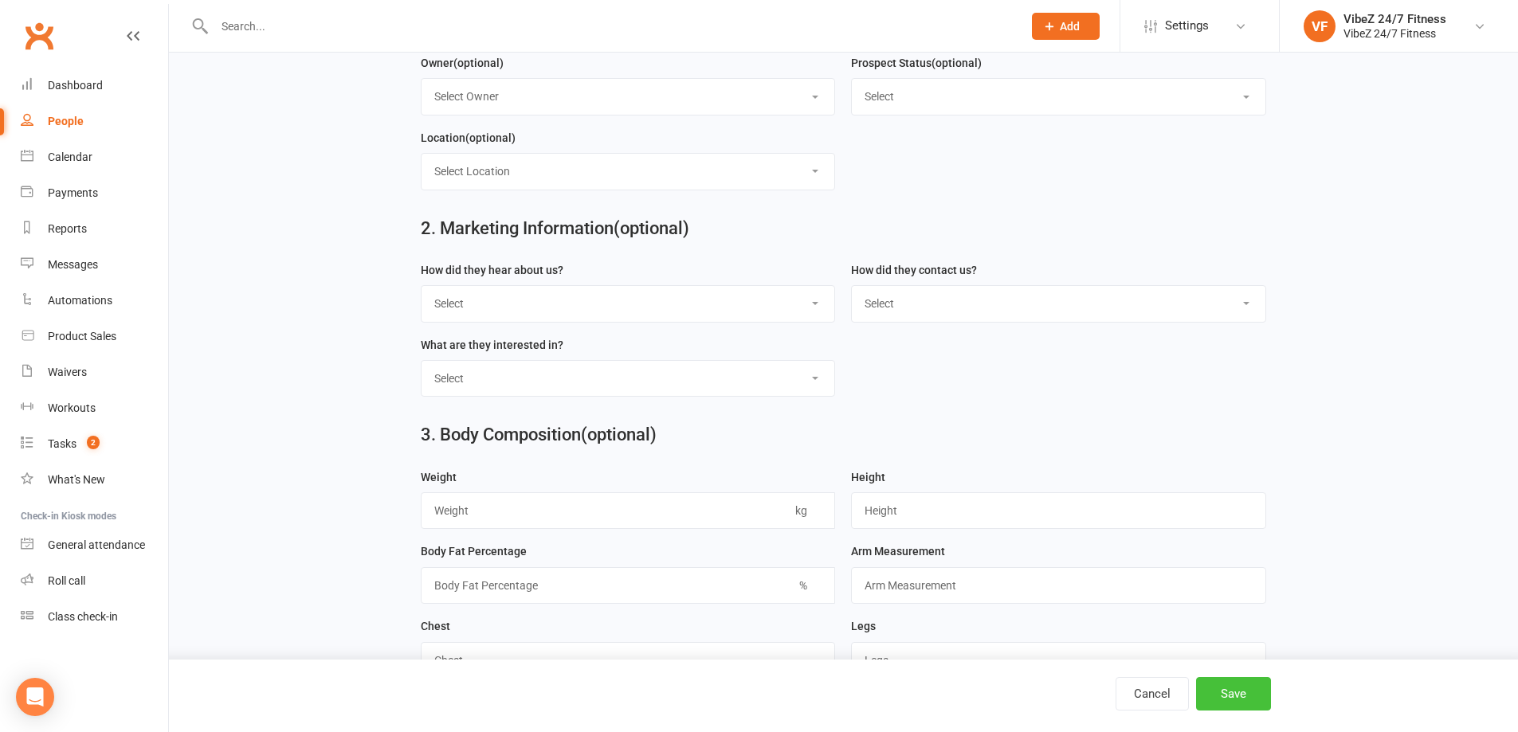
click at [1220, 682] on button "Save" at bounding box center [1233, 693] width 75 height 33
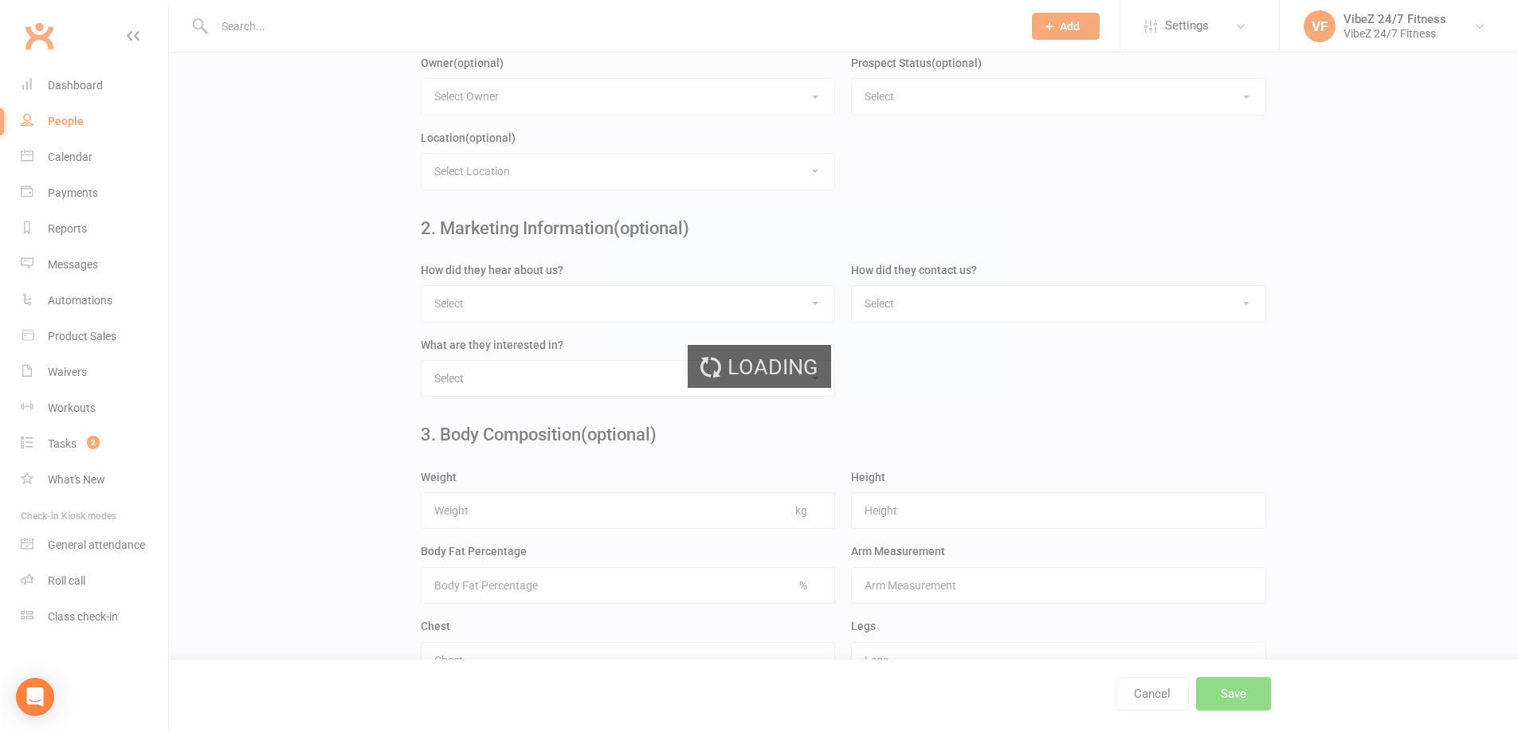
scroll to position [0, 0]
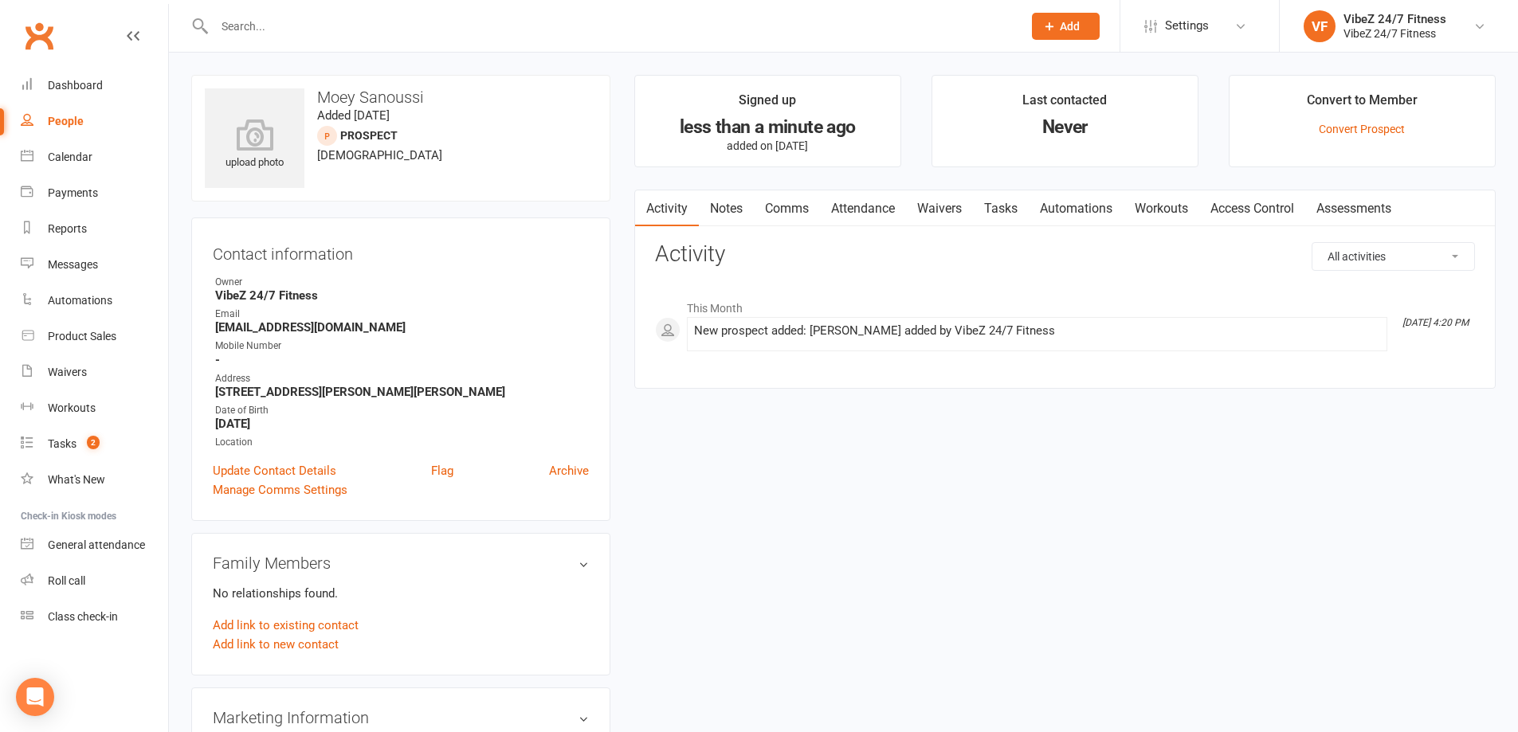
click at [359, 30] on input "text" at bounding box center [610, 26] width 801 height 22
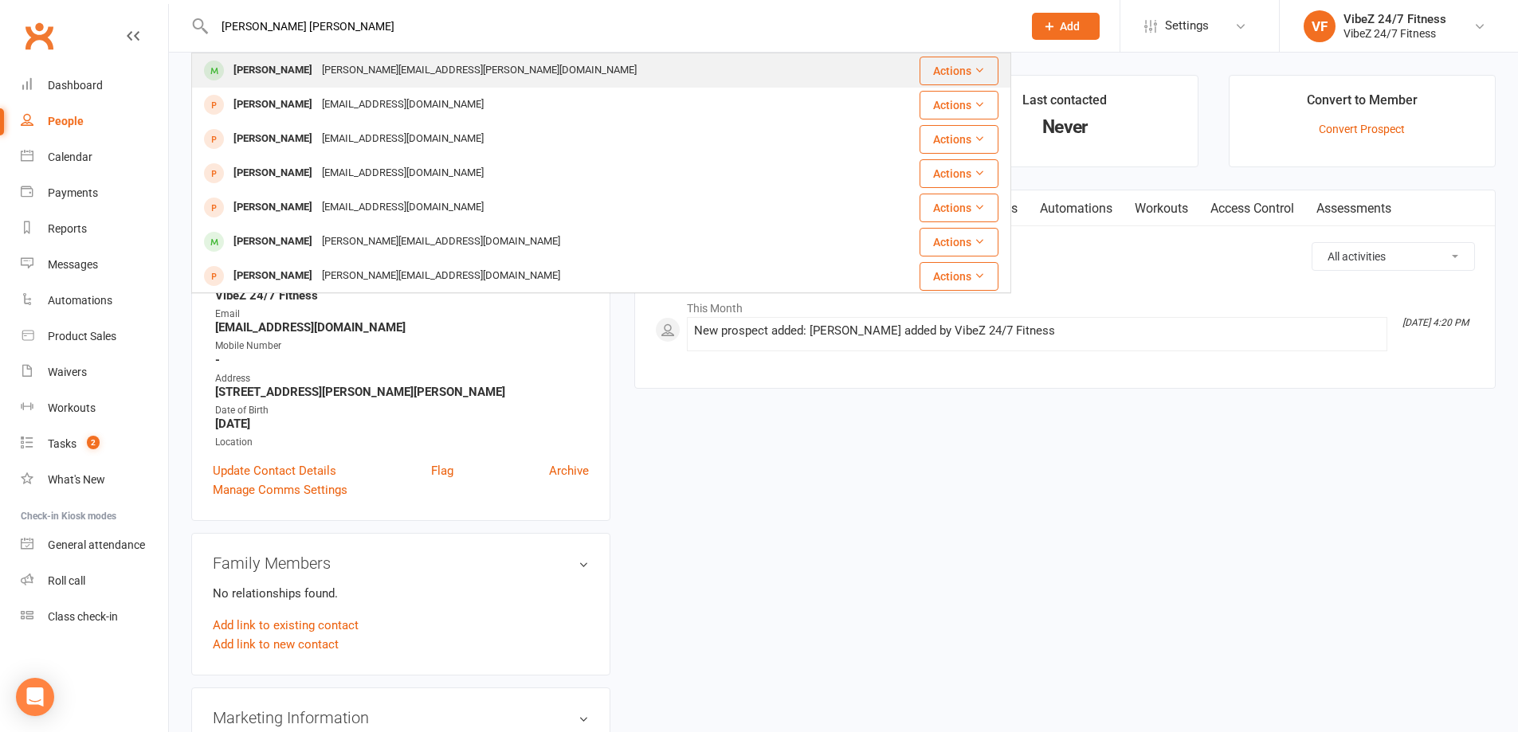
type input "AMANDA EVAN"
click at [317, 63] on div "Amanda.L.evans@hotmail.com" at bounding box center [479, 70] width 324 height 23
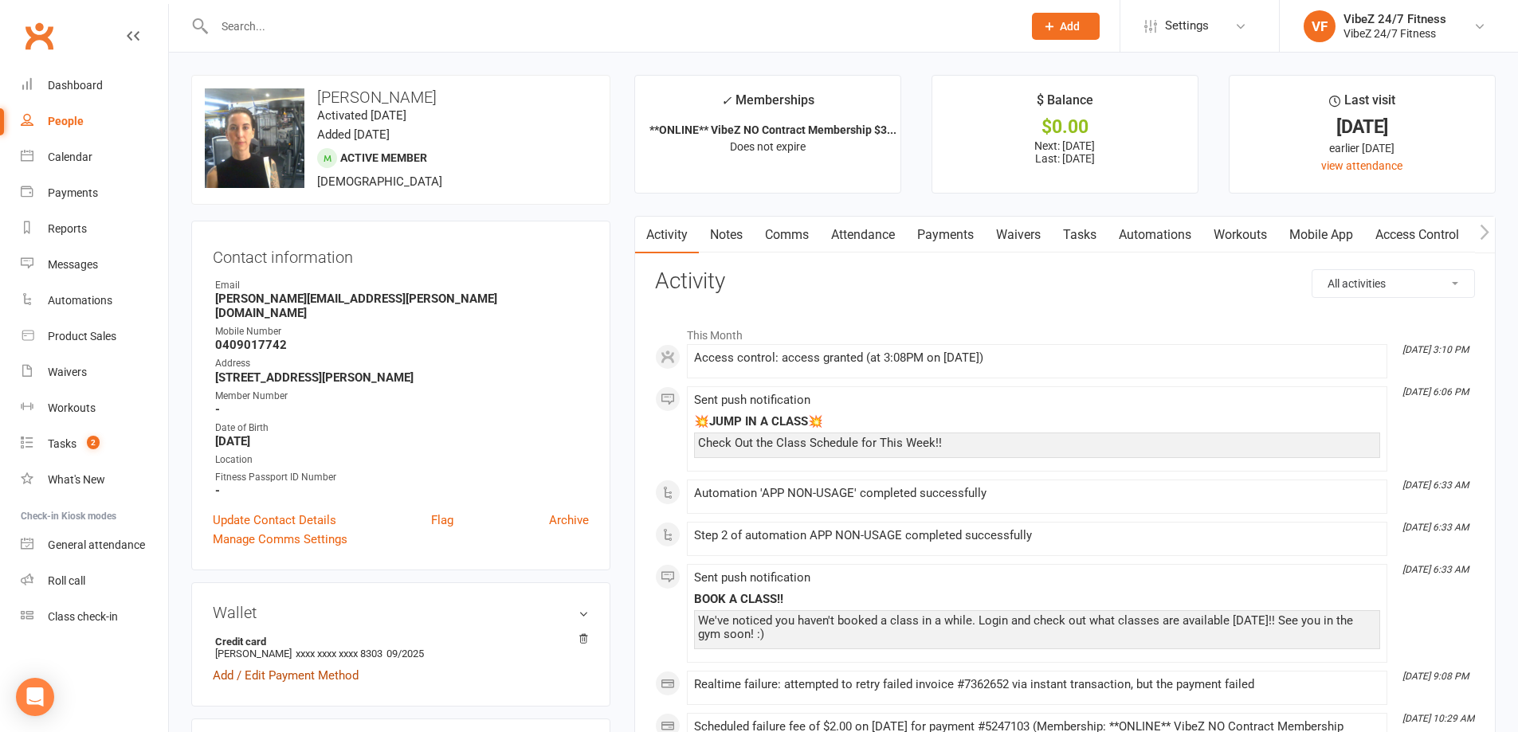
click at [300, 666] on link "Add / Edit Payment Method" at bounding box center [286, 675] width 146 height 19
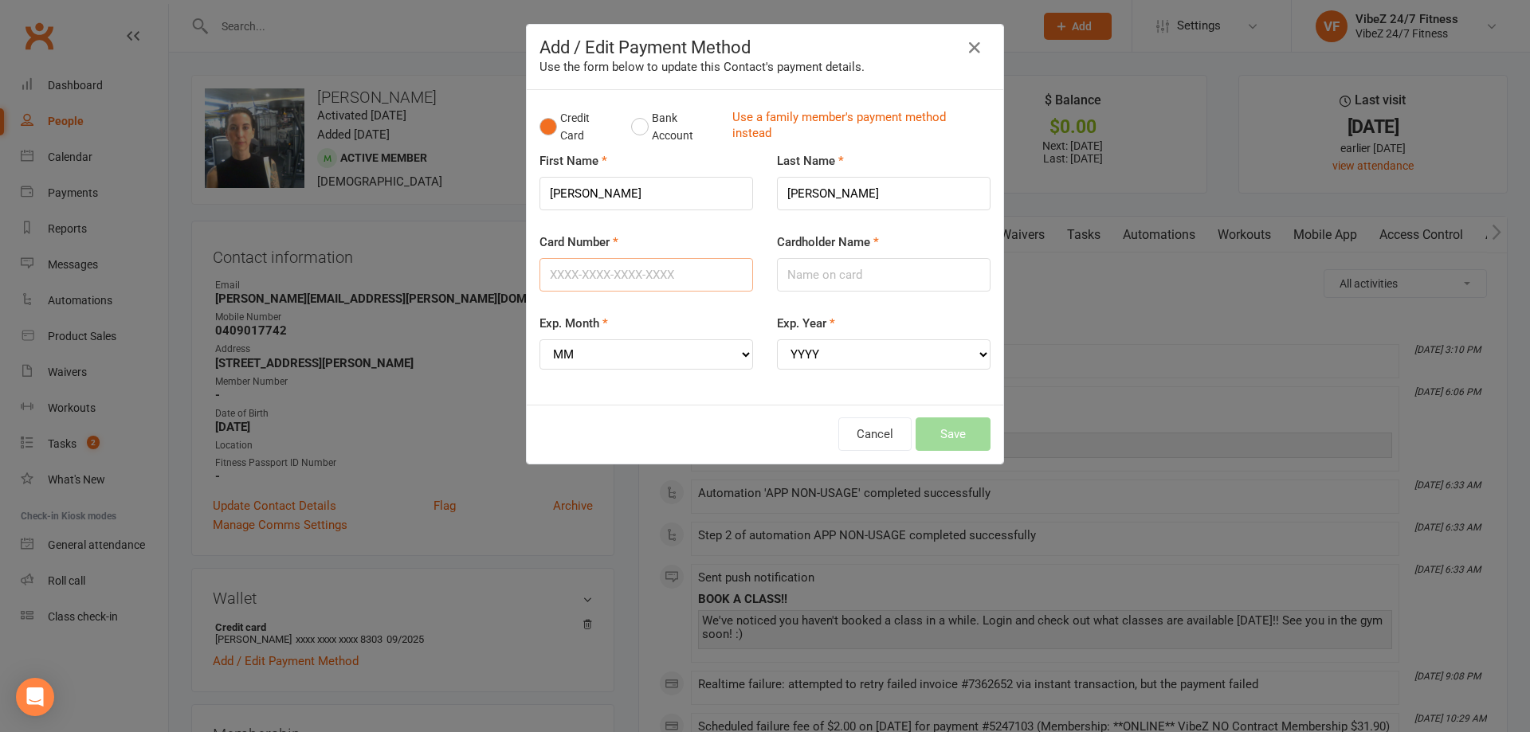
click at [601, 272] on input "Card Number" at bounding box center [646, 274] width 214 height 33
type input "4041371899258303"
type input "a"
type input "Amanda Evans"
click at [655, 369] on select "MM 01 02 03 04 05 06 07 08 09 10 11 12" at bounding box center [646, 354] width 214 height 30
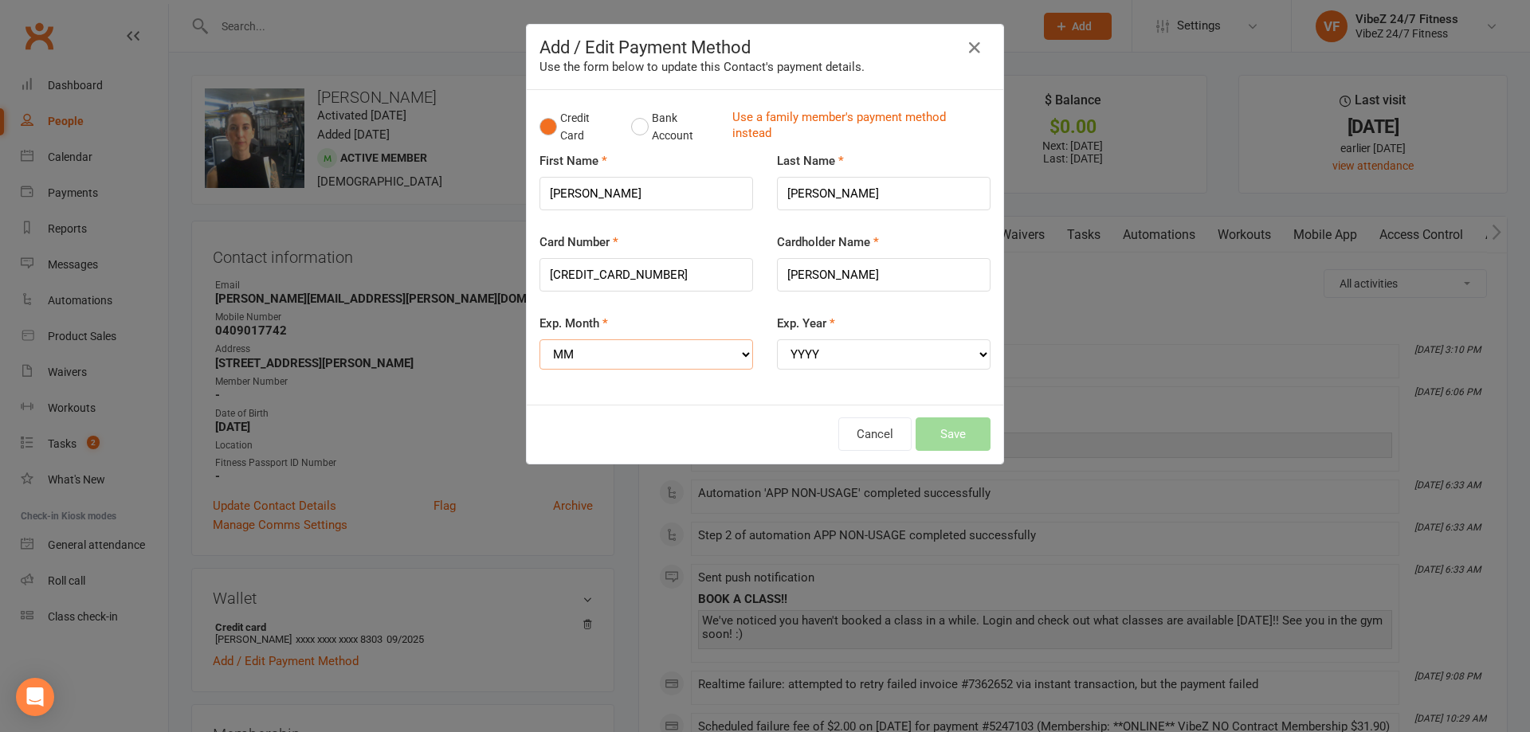
select select "09"
click at [539, 339] on select "MM 01 02 03 04 05 06 07 08 09 10 11 12" at bounding box center [646, 354] width 214 height 30
click at [858, 357] on select "YYYY 2025 2026 2027 2028 2029 2030 2031 2032 2033 2034" at bounding box center [884, 354] width 214 height 30
select select "2029"
click at [777, 339] on select "YYYY 2025 2026 2027 2028 2029 2030 2031 2032 2033 2034" at bounding box center [884, 354] width 214 height 30
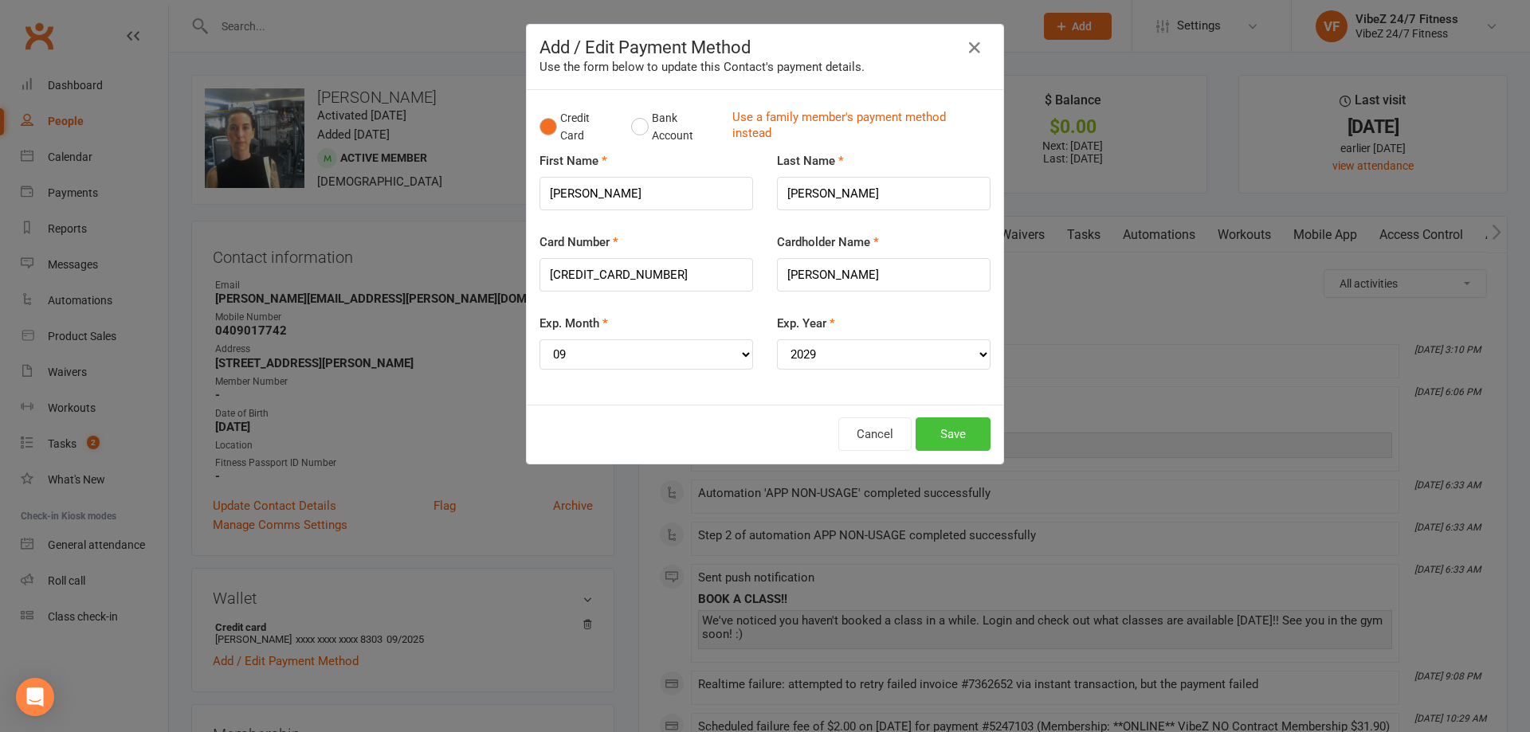
click at [963, 443] on button "Save" at bounding box center [952, 433] width 75 height 33
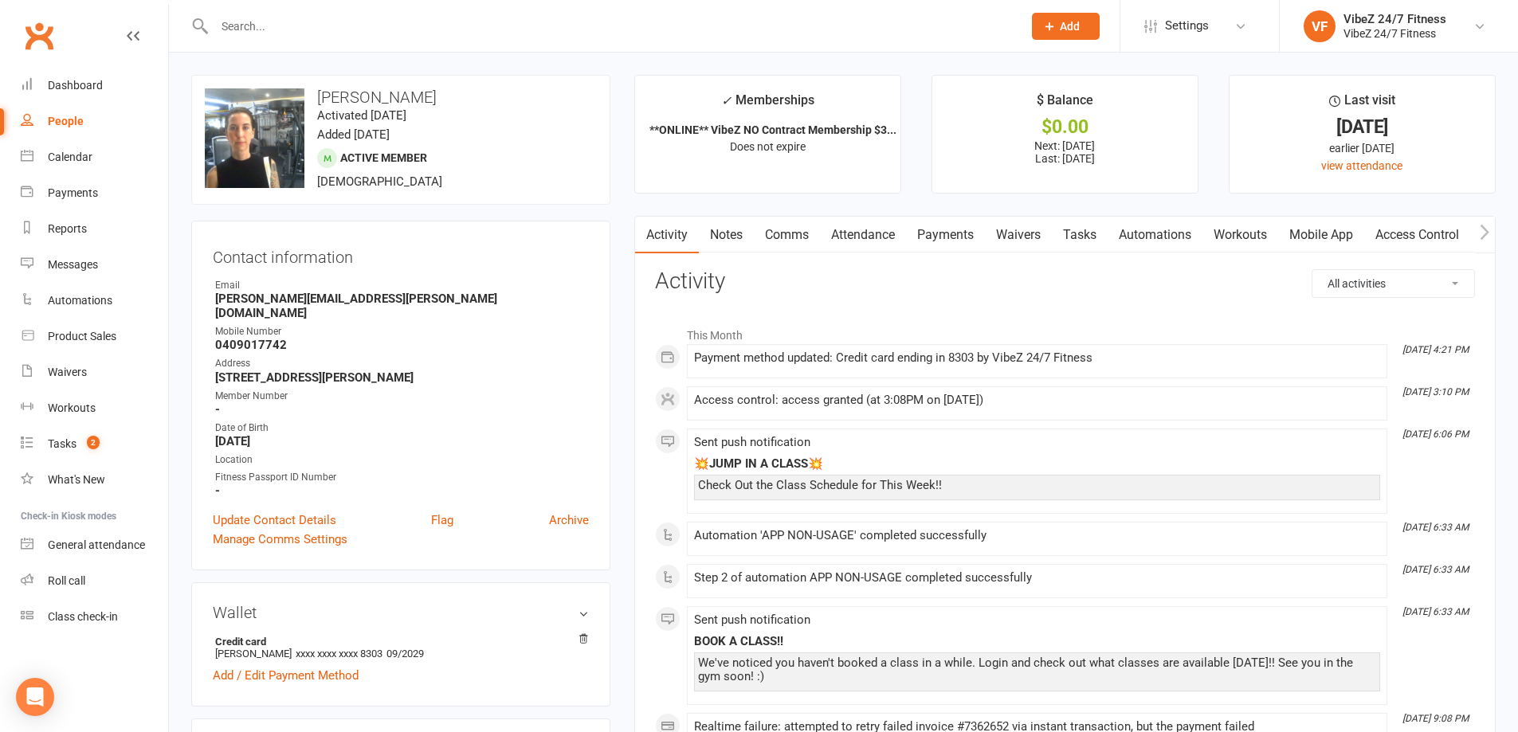
click at [934, 231] on link "Payments" at bounding box center [945, 235] width 79 height 37
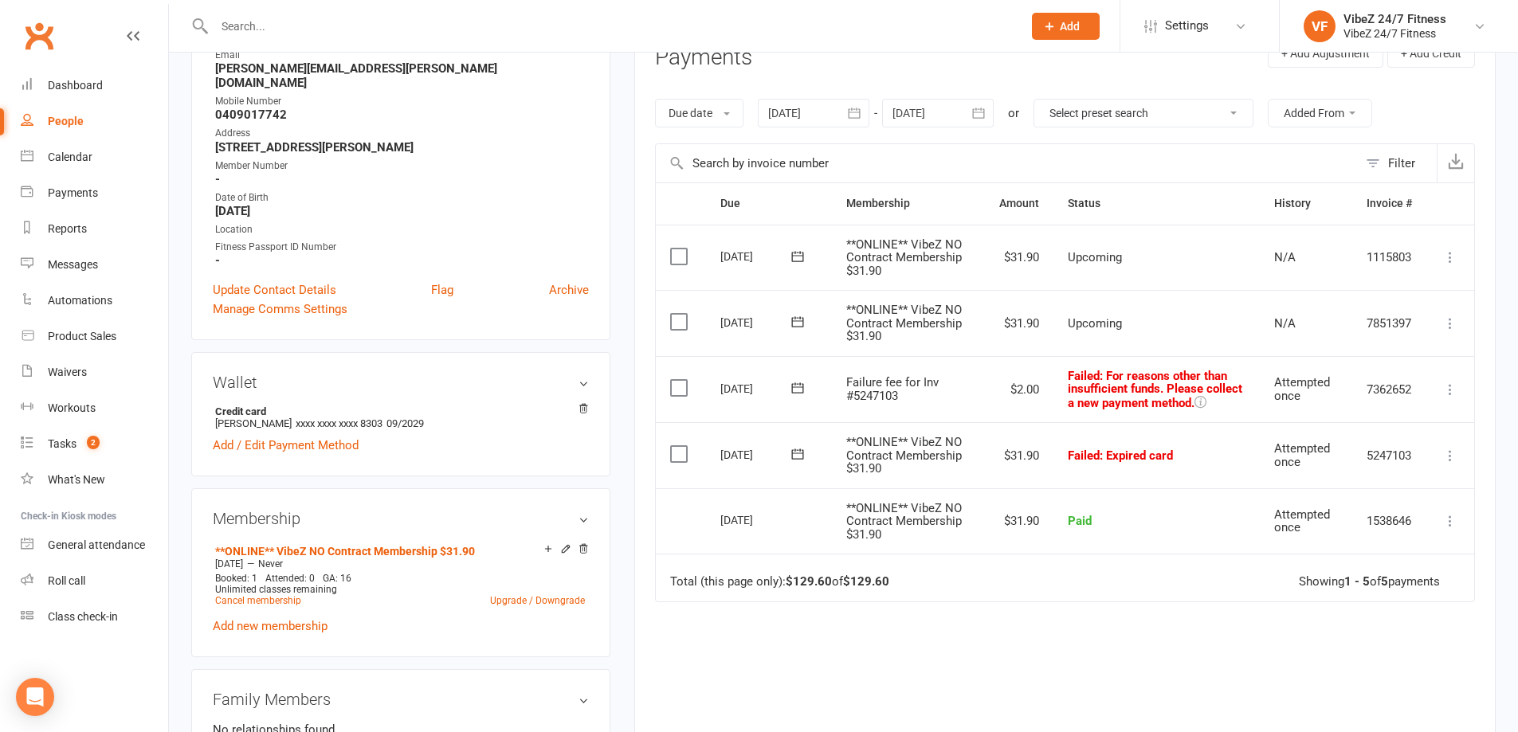
scroll to position [239, 0]
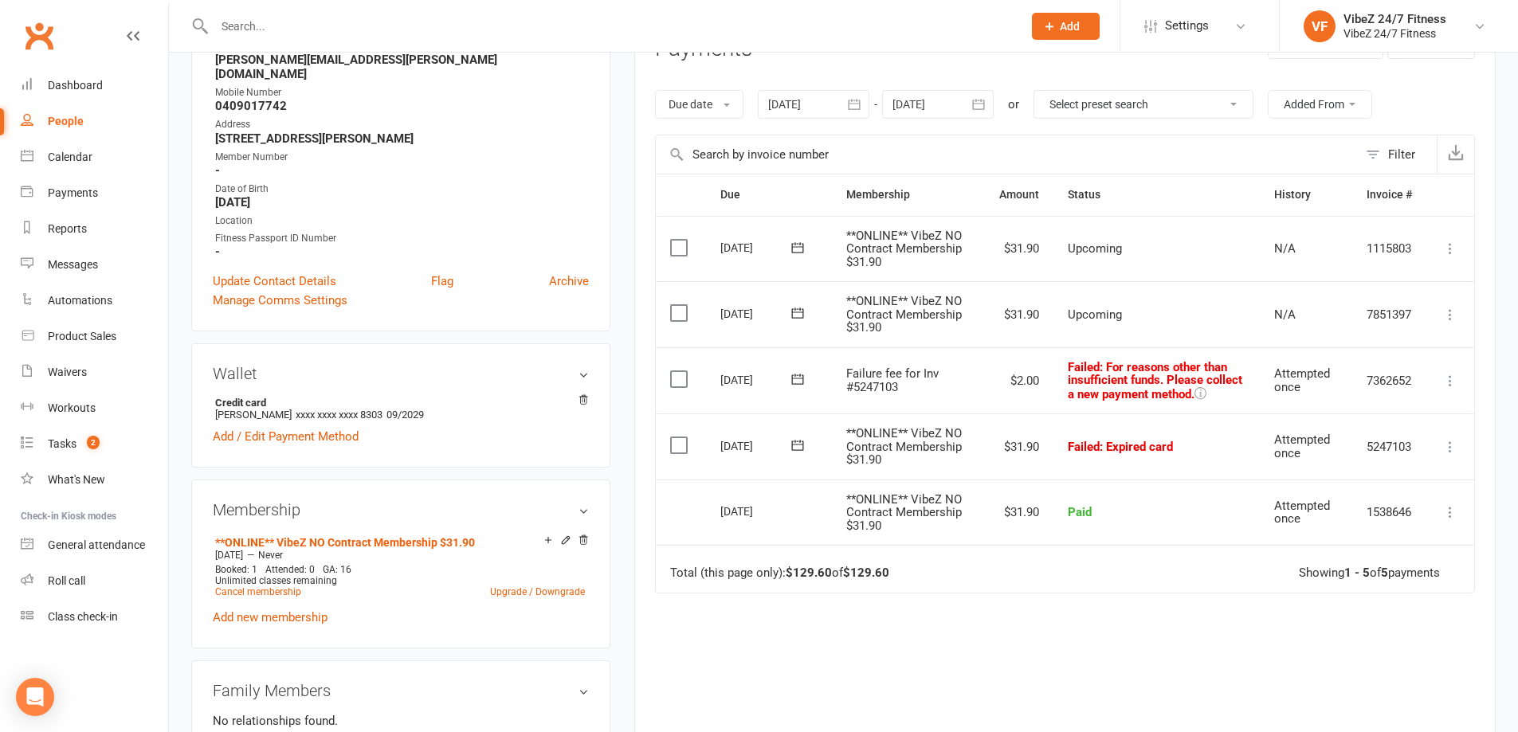
click at [1445, 449] on icon at bounding box center [1450, 447] width 16 height 16
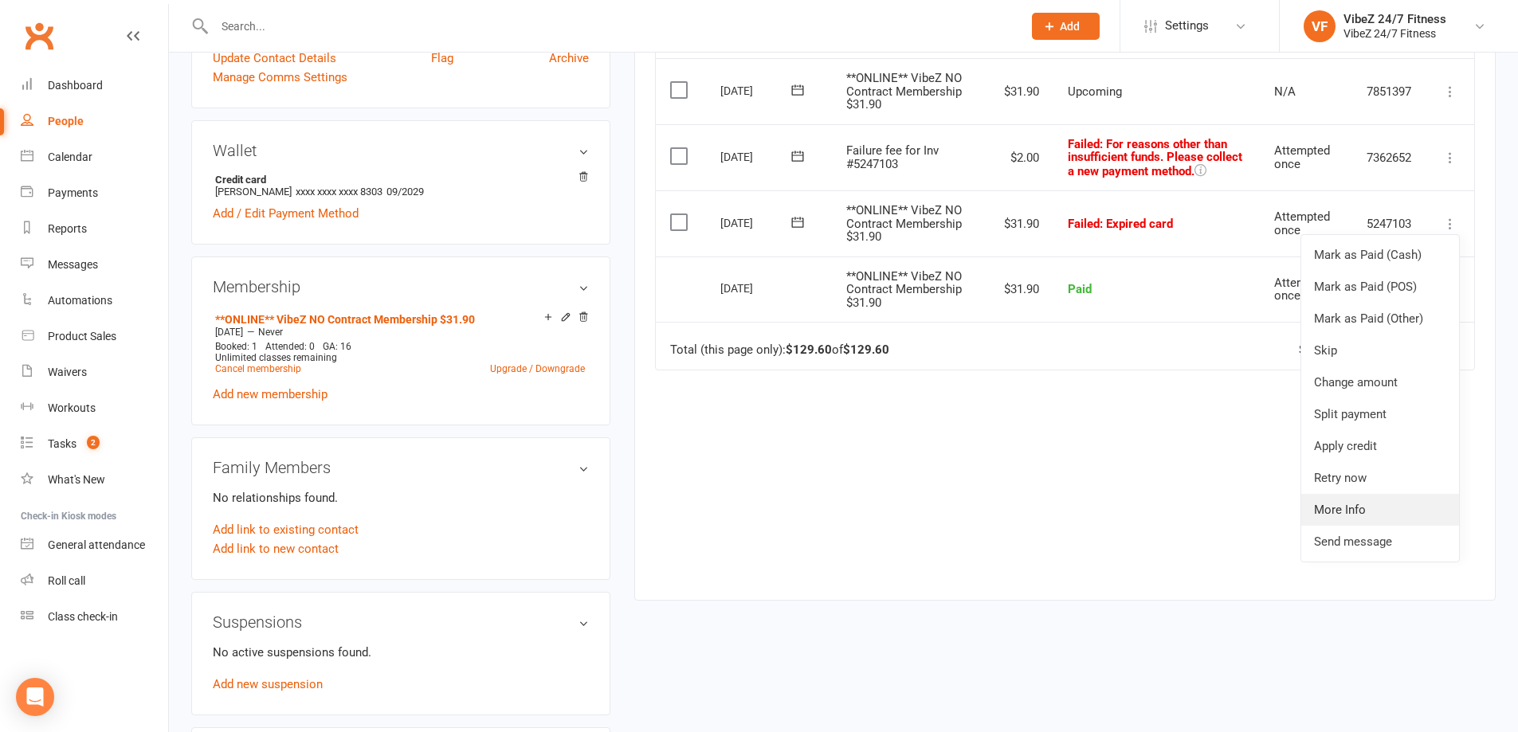
scroll to position [478, 0]
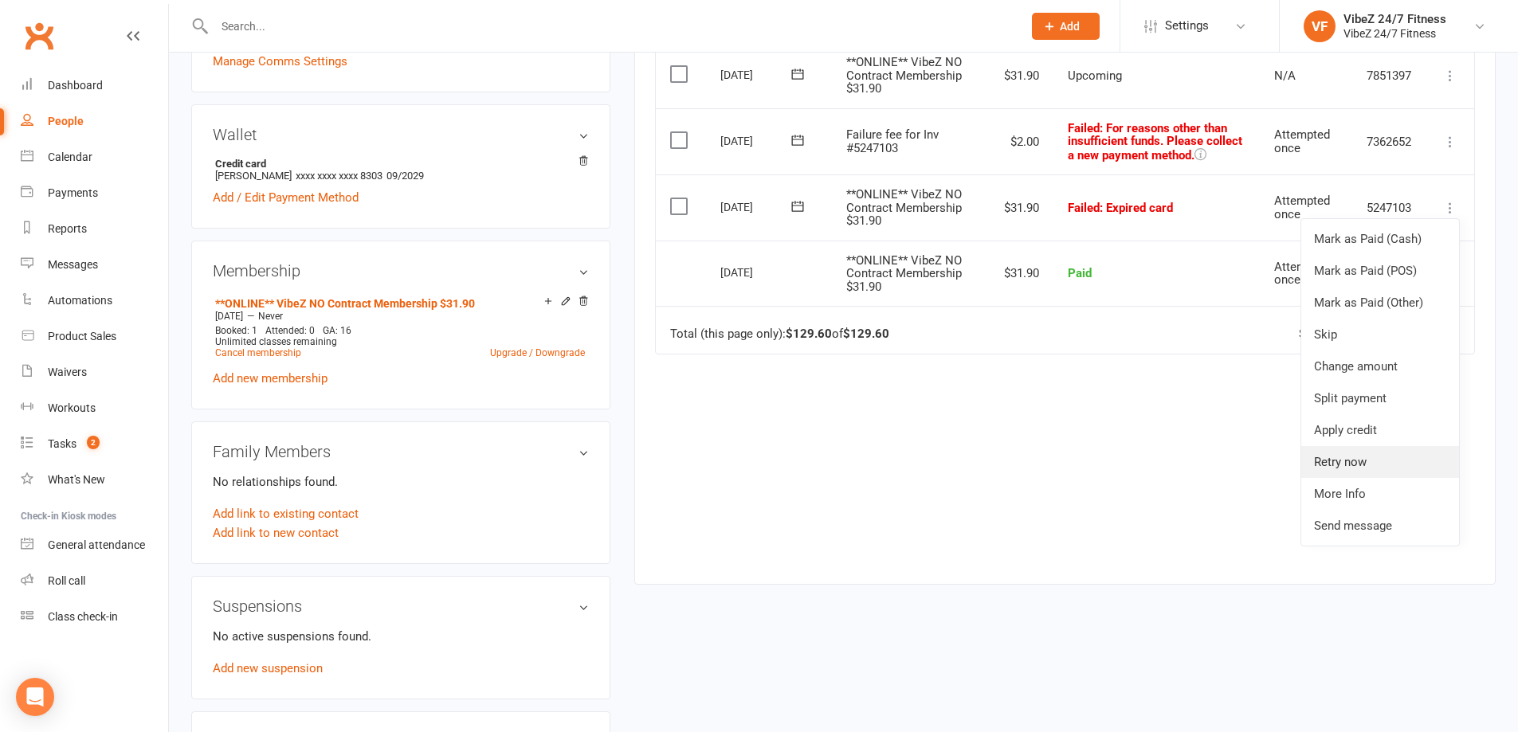
click at [1368, 468] on link "Retry now" at bounding box center [1380, 462] width 158 height 32
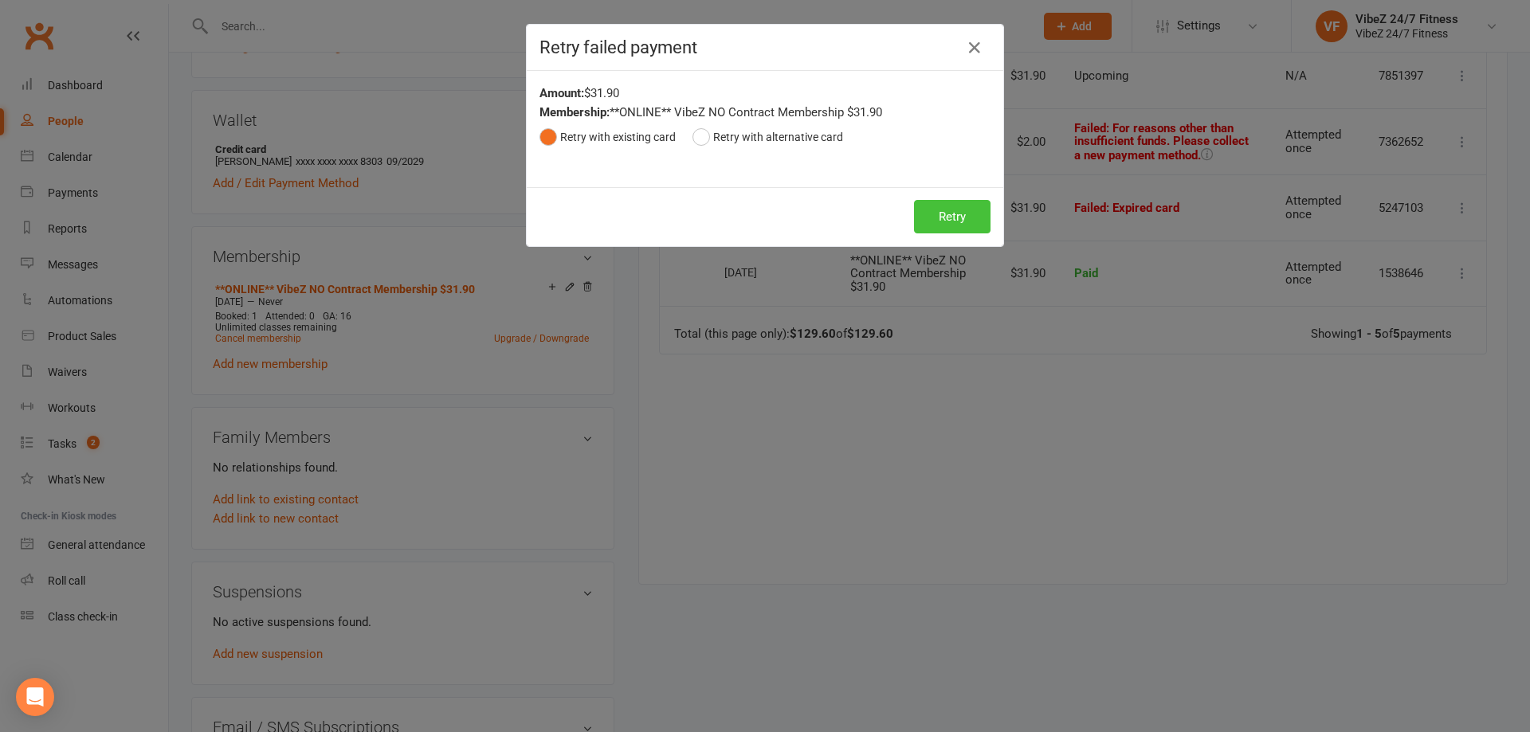
click at [948, 213] on button "Retry" at bounding box center [952, 216] width 76 height 33
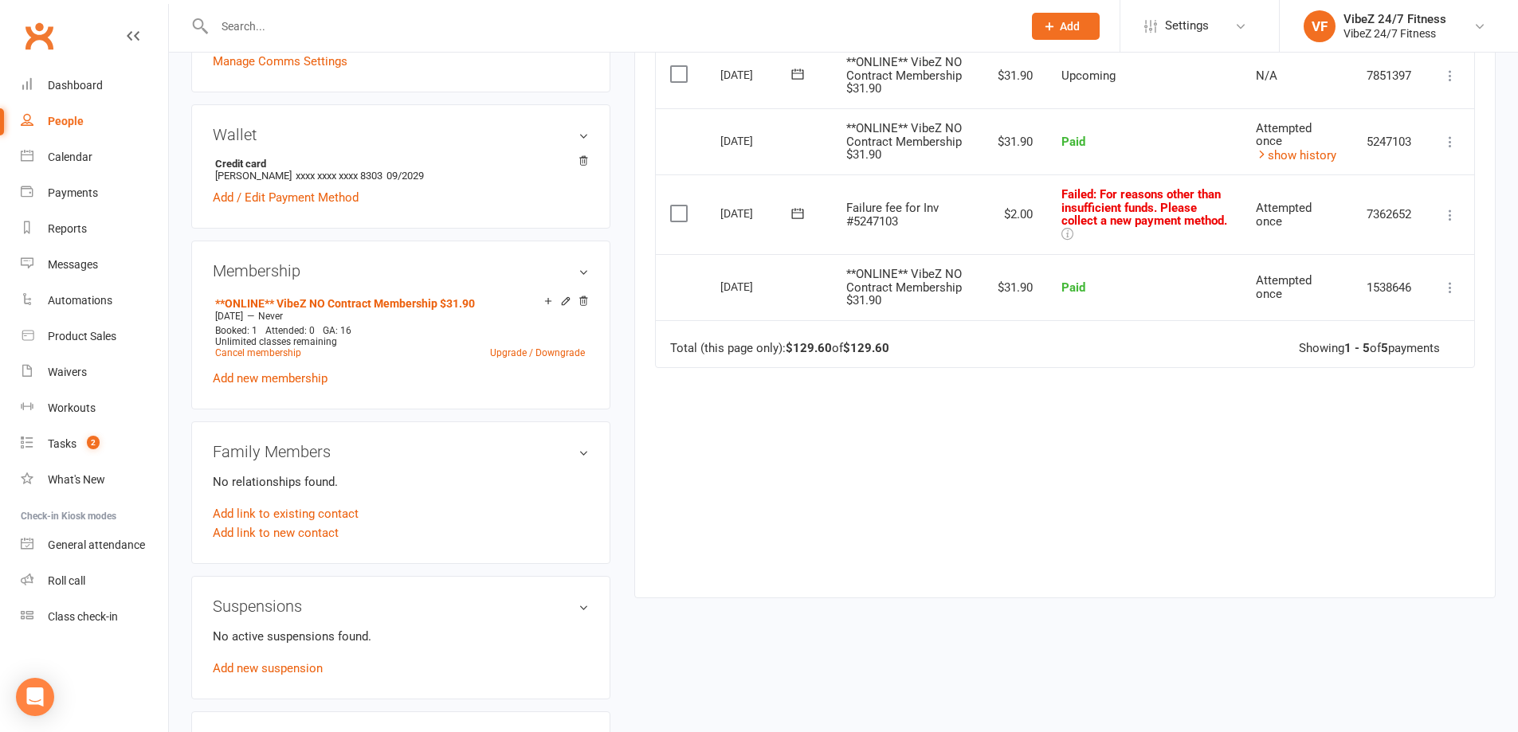
click at [1439, 215] on td "Mark as Paid (Cash) Mark as Paid (POS) Mark as Paid (Other) Skip Change amount …" at bounding box center [1450, 214] width 48 height 80
click at [1466, 205] on td "Mark as Paid (Cash) Mark as Paid (POS) Mark as Paid (Other) Skip Change amount …" at bounding box center [1450, 214] width 48 height 80
click at [1453, 222] on icon at bounding box center [1450, 215] width 16 height 16
click at [1369, 338] on link "Skip" at bounding box center [1380, 342] width 158 height 32
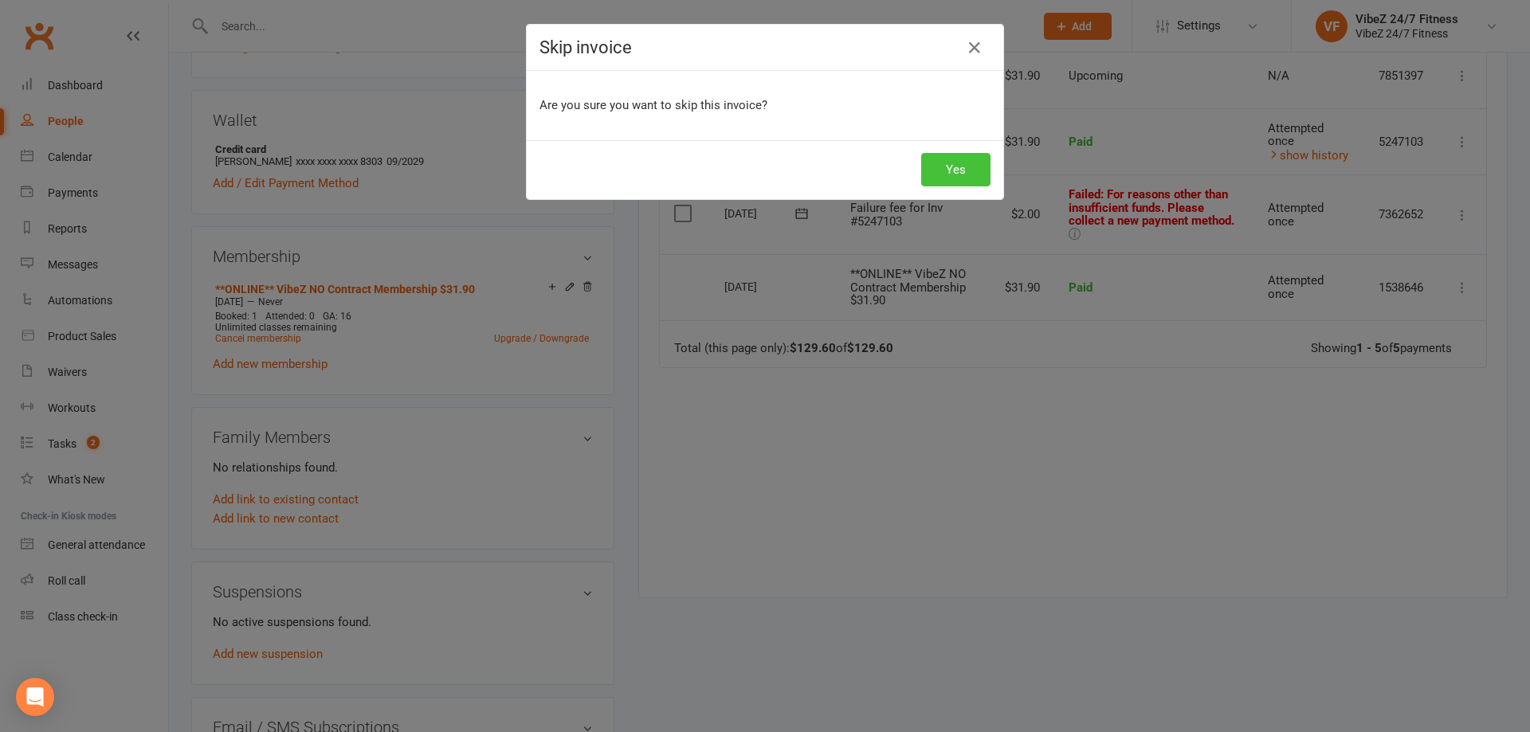
click at [956, 164] on button "Yes" at bounding box center [955, 169] width 69 height 33
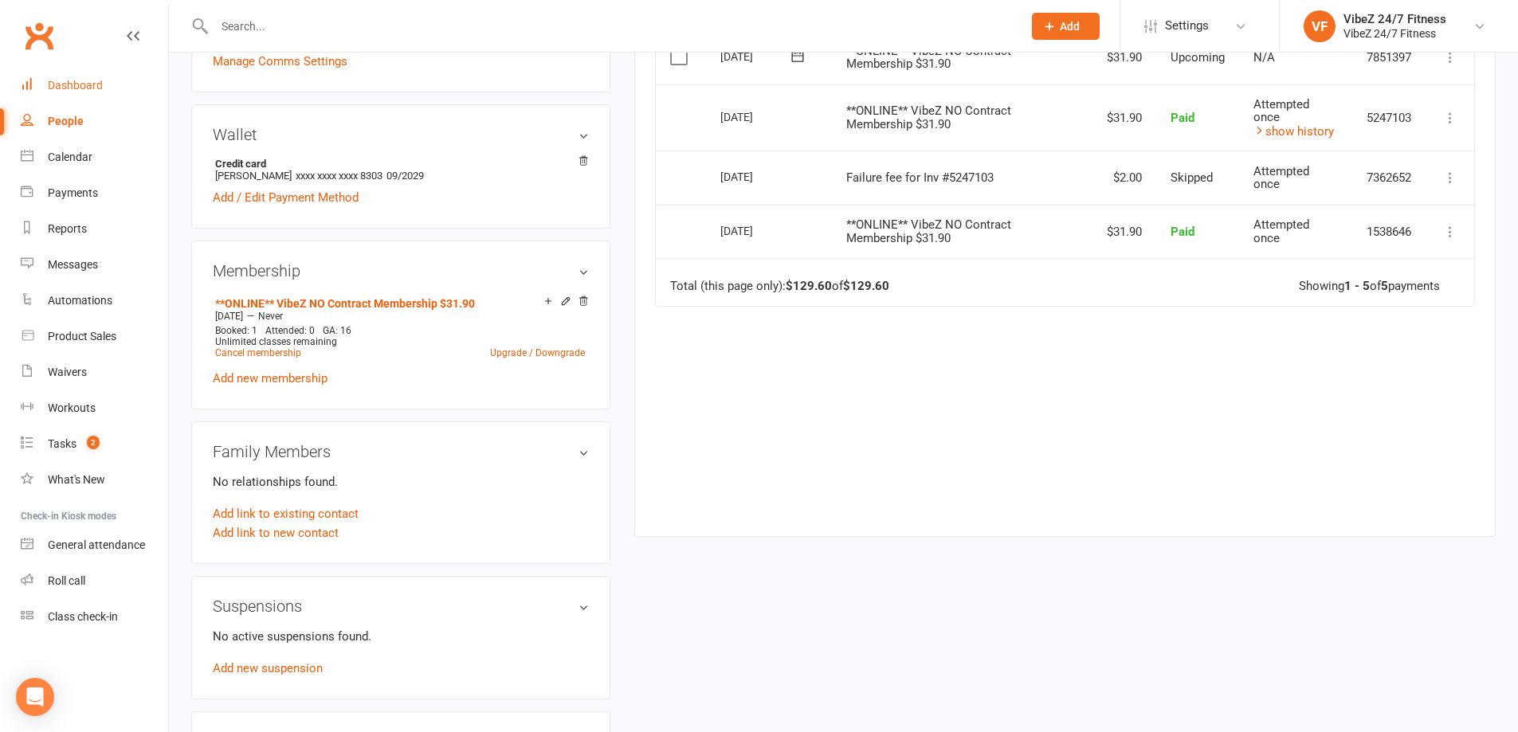
click at [72, 88] on div "Dashboard" at bounding box center [75, 85] width 55 height 13
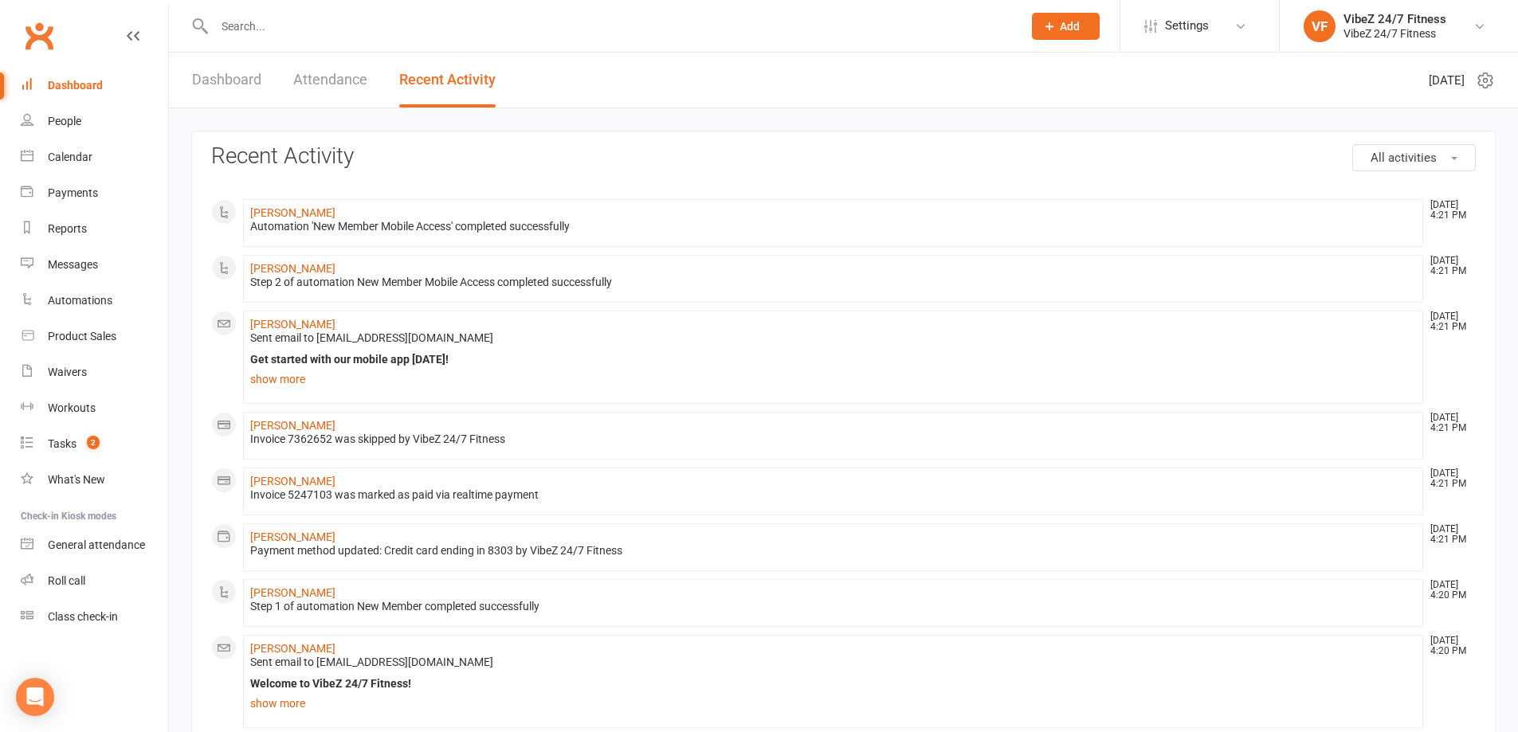
click at [218, 73] on link "Dashboard" at bounding box center [226, 80] width 69 height 55
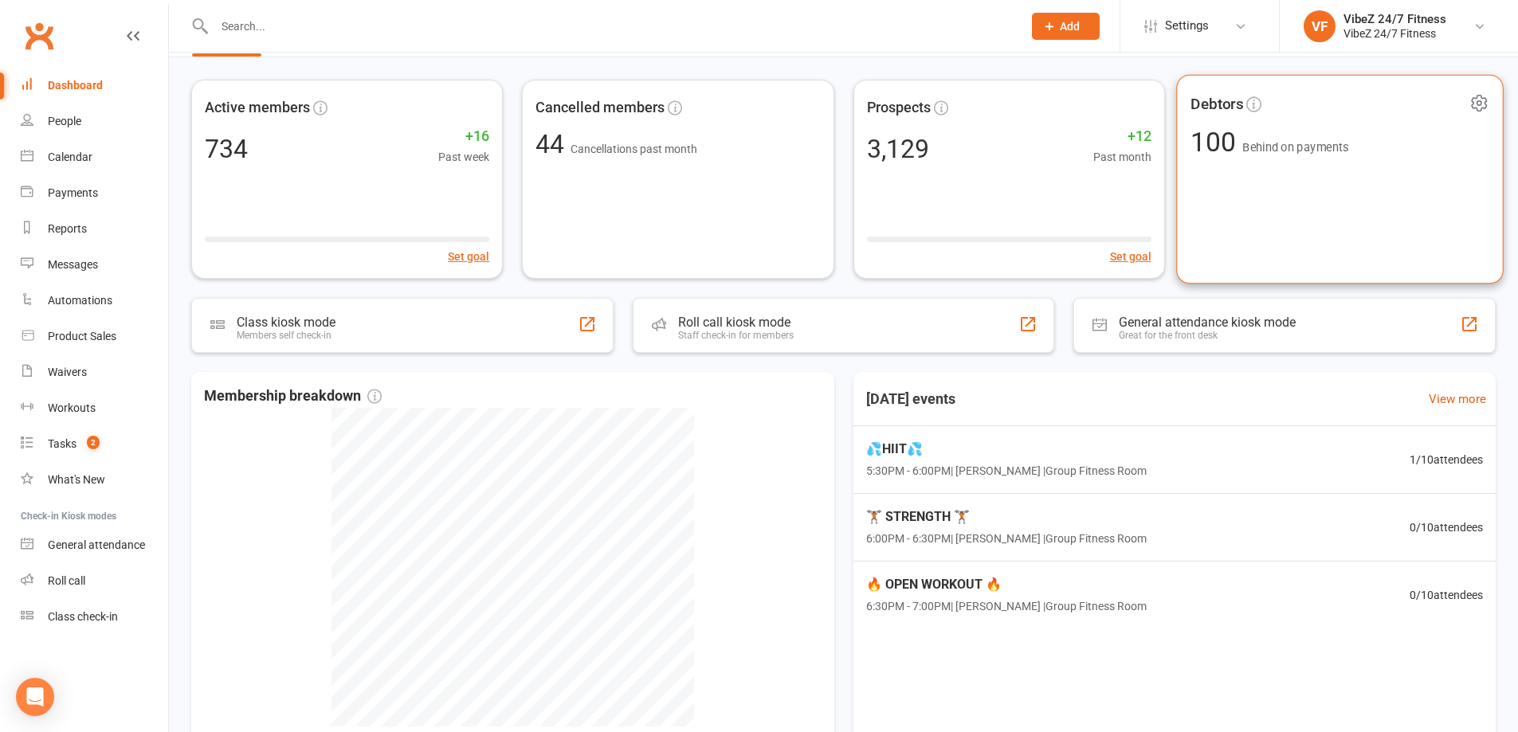
scroll to position [159, 0]
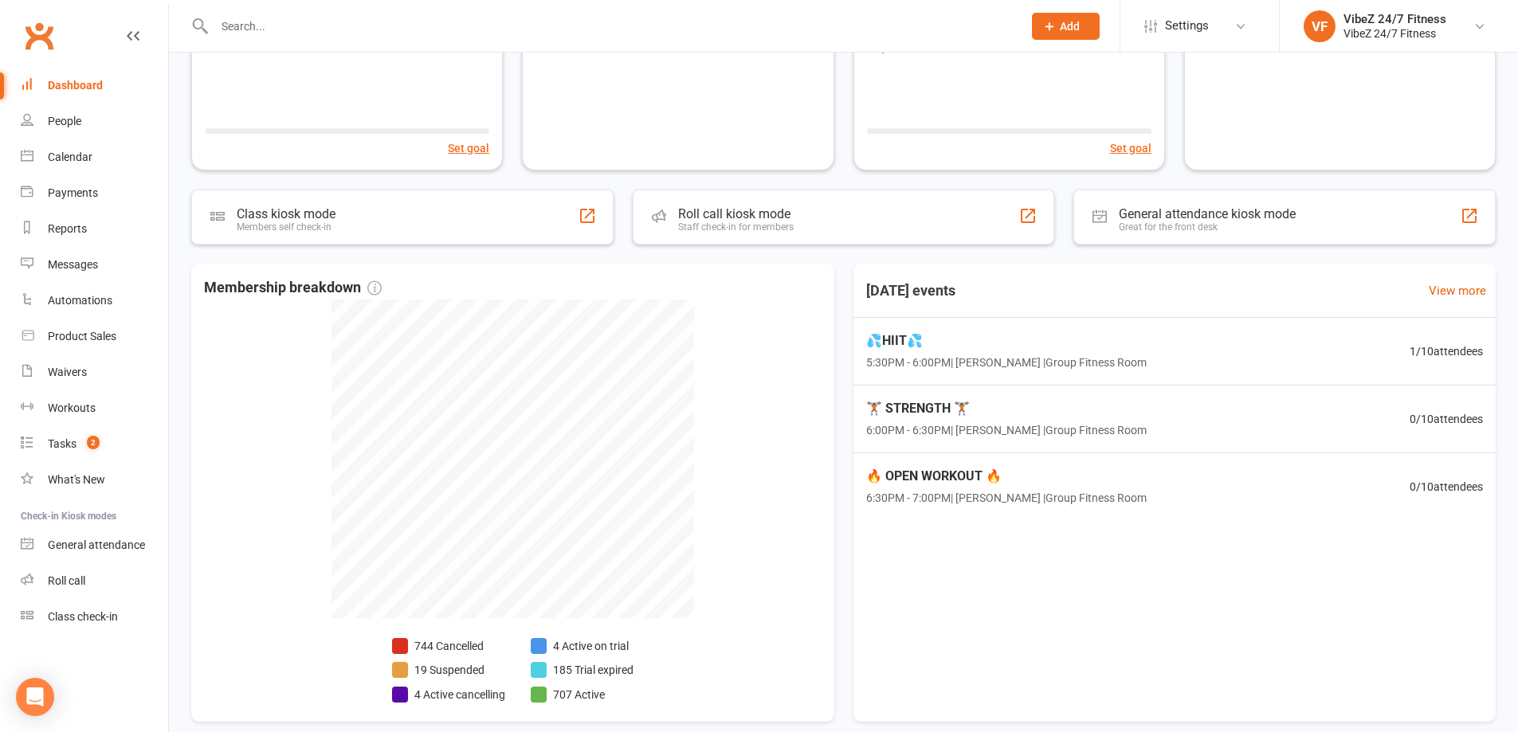
click at [96, 92] on link "Dashboard" at bounding box center [94, 86] width 147 height 36
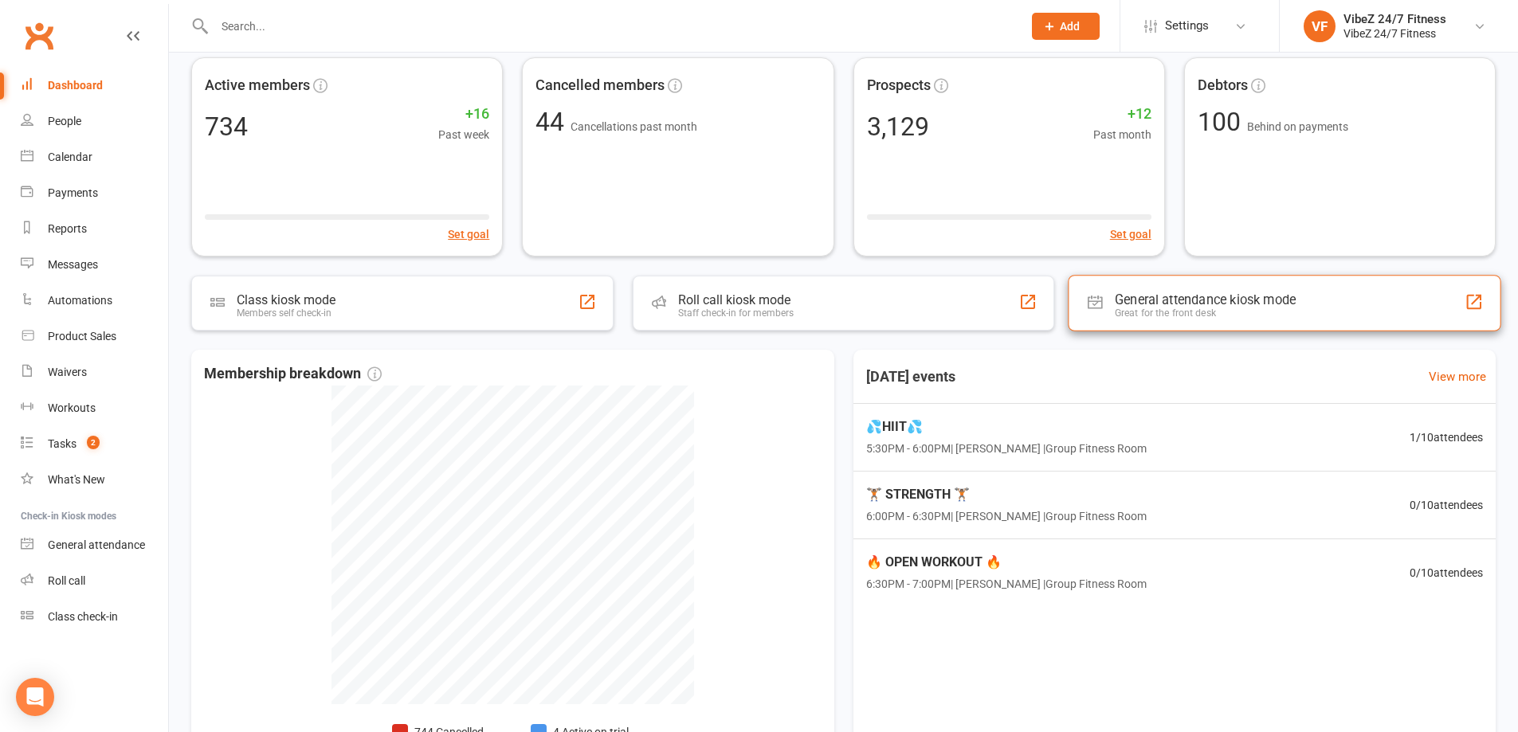
scroll to position [0, 0]
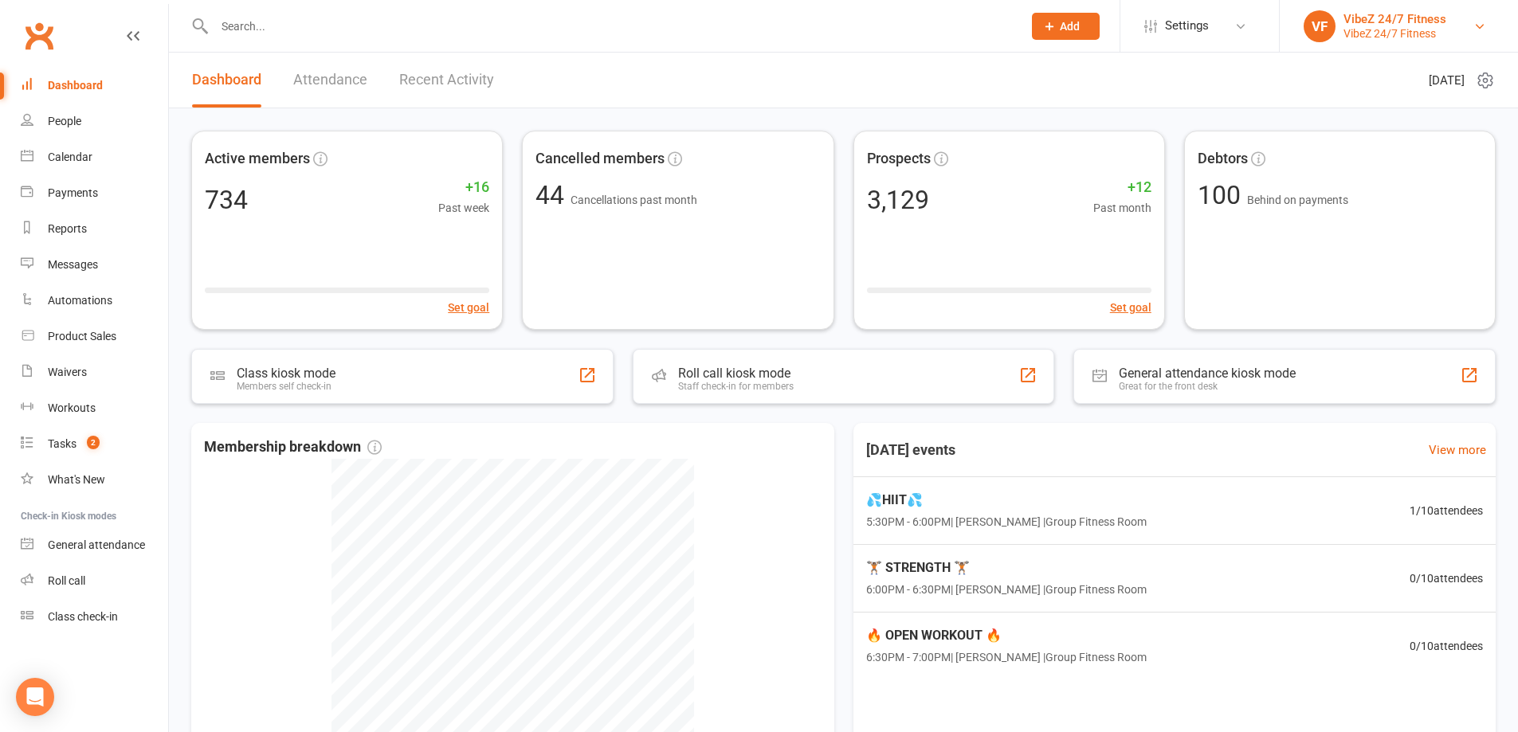
click at [1471, 37] on link "VF VibeZ 24/7 Fitness VibeZ 24/7 Fitness" at bounding box center [1398, 26] width 190 height 32
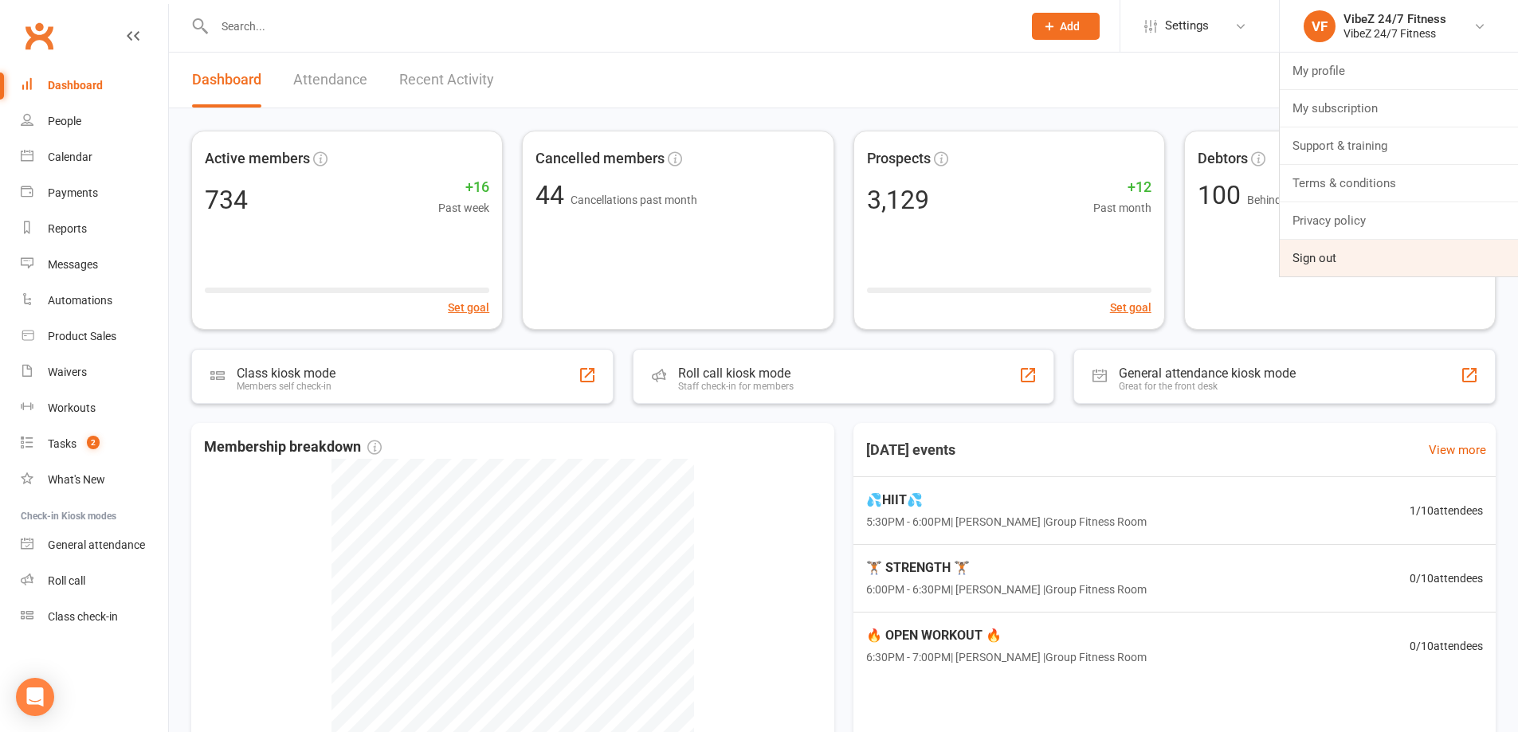
click at [1355, 248] on link "Sign out" at bounding box center [1398, 258] width 238 height 37
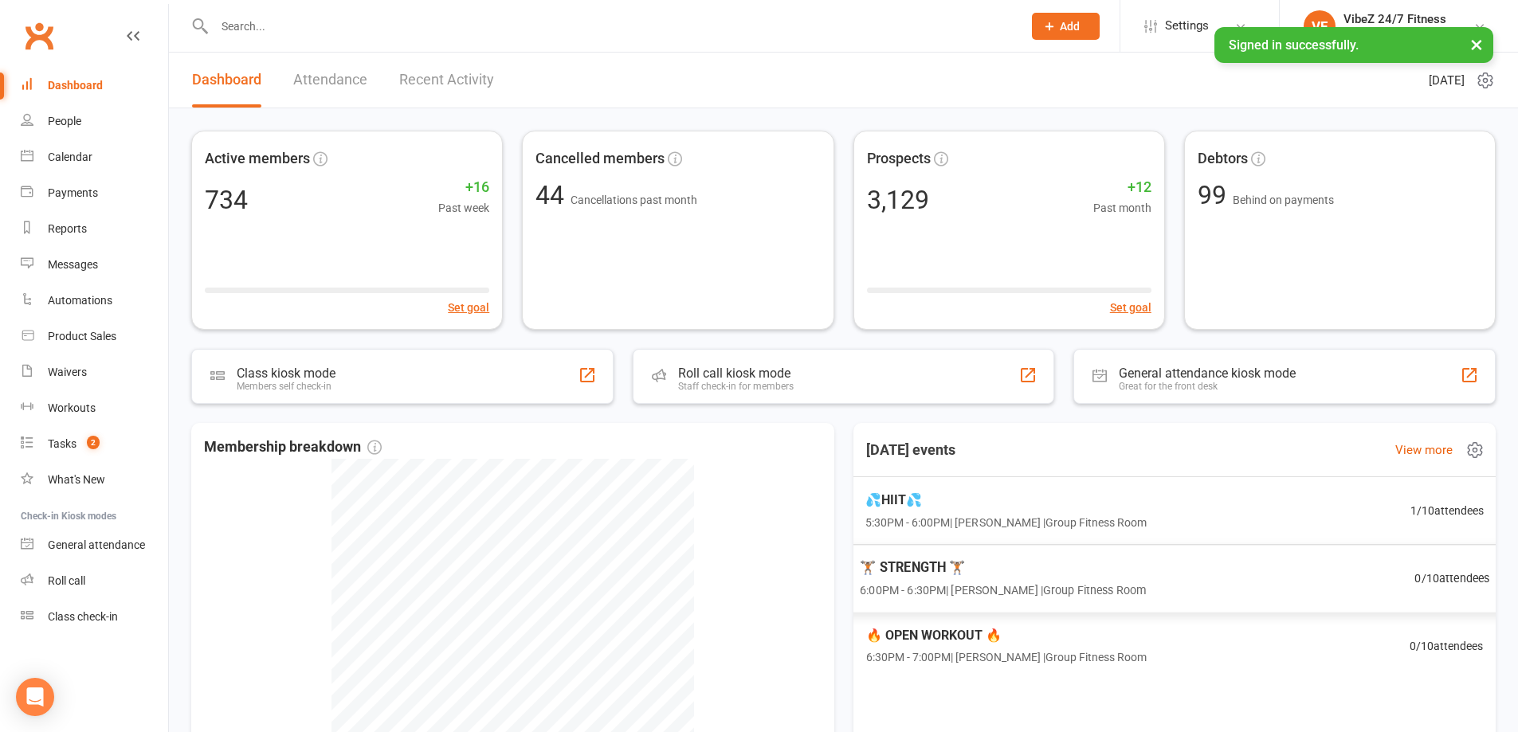
click at [1157, 518] on div "💦HIIT💦 5:30PM - 6:00PM | Sam Spicer | Group Fitness Room 1 / 10 attendees" at bounding box center [1174, 511] width 656 height 68
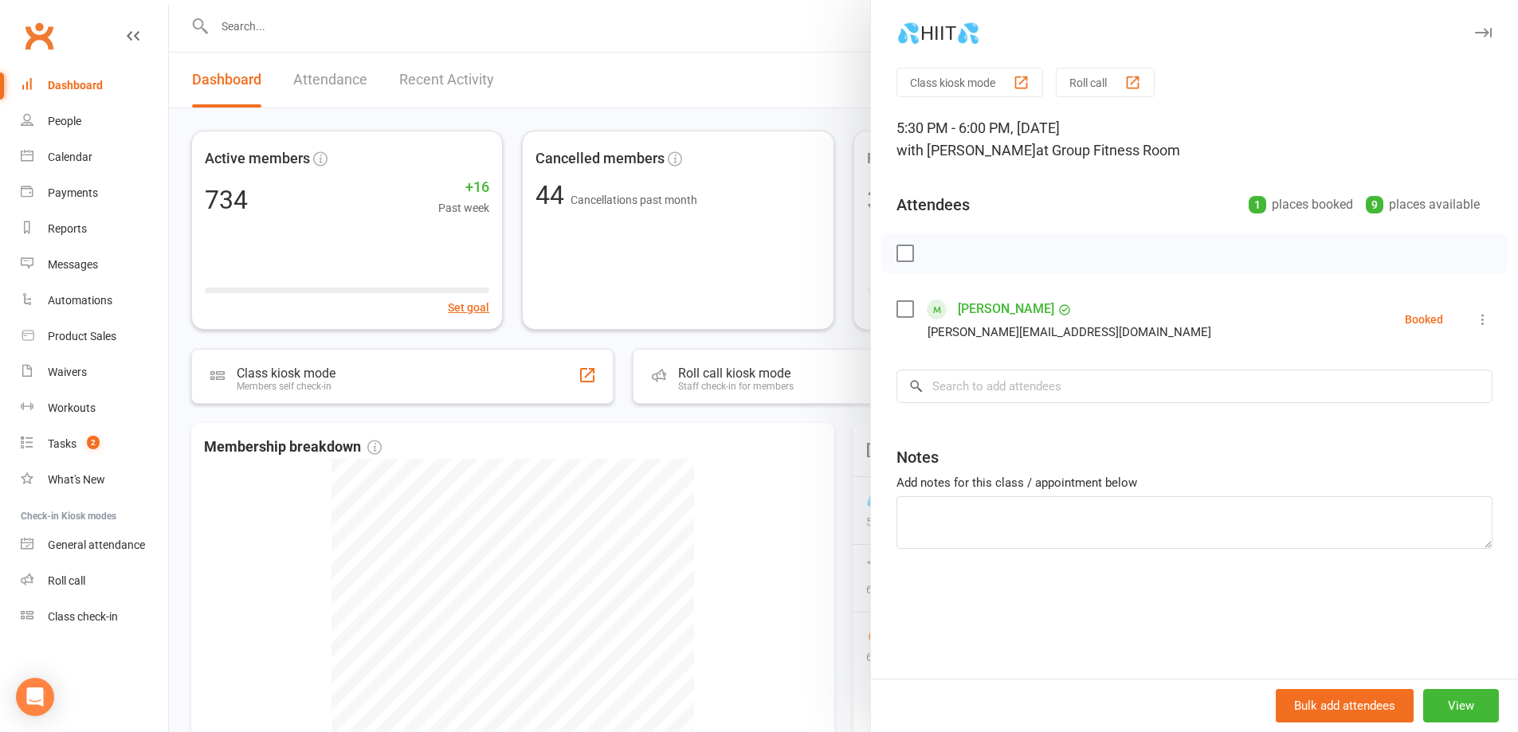
click at [336, 40] on div at bounding box center [843, 366] width 1349 height 732
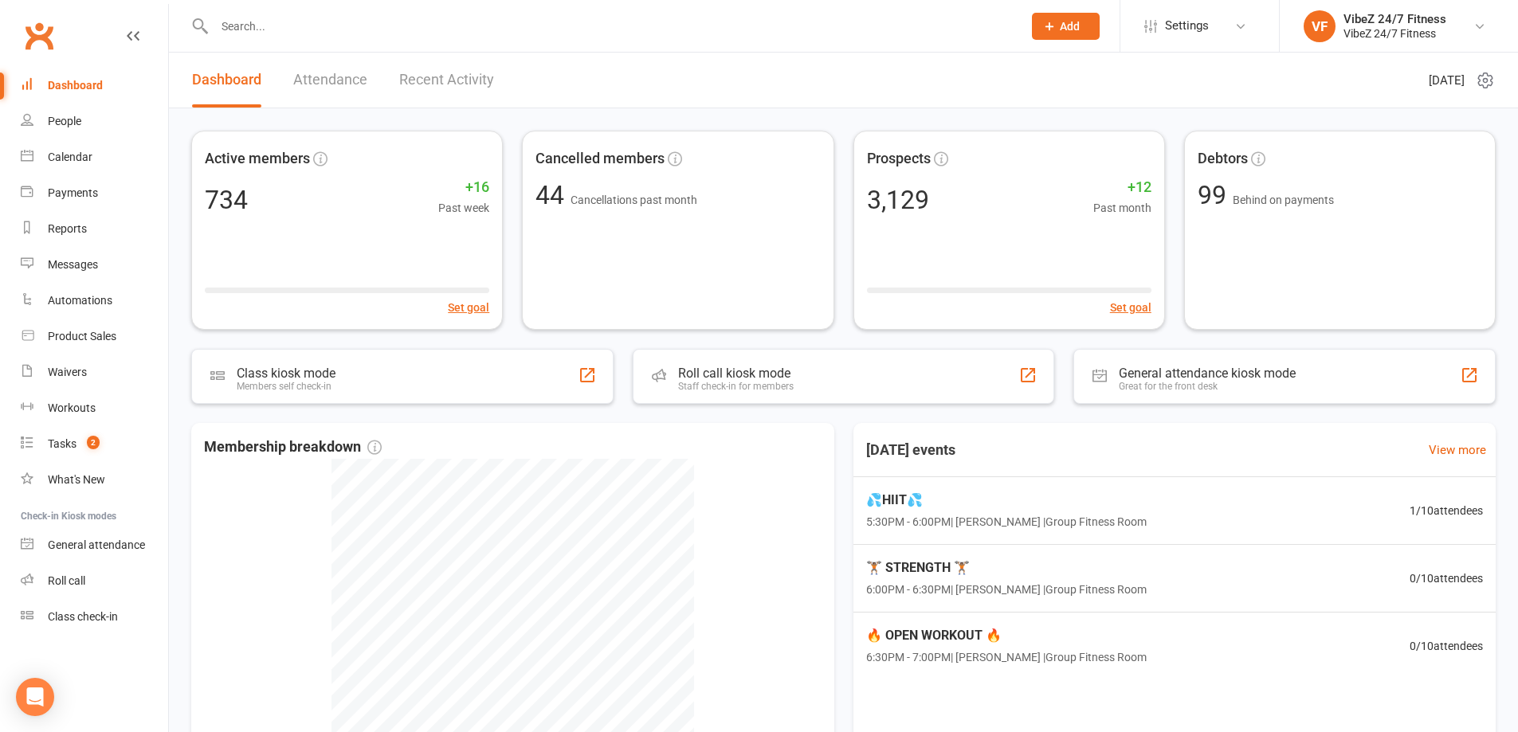
click at [336, 18] on input "text" at bounding box center [610, 26] width 801 height 22
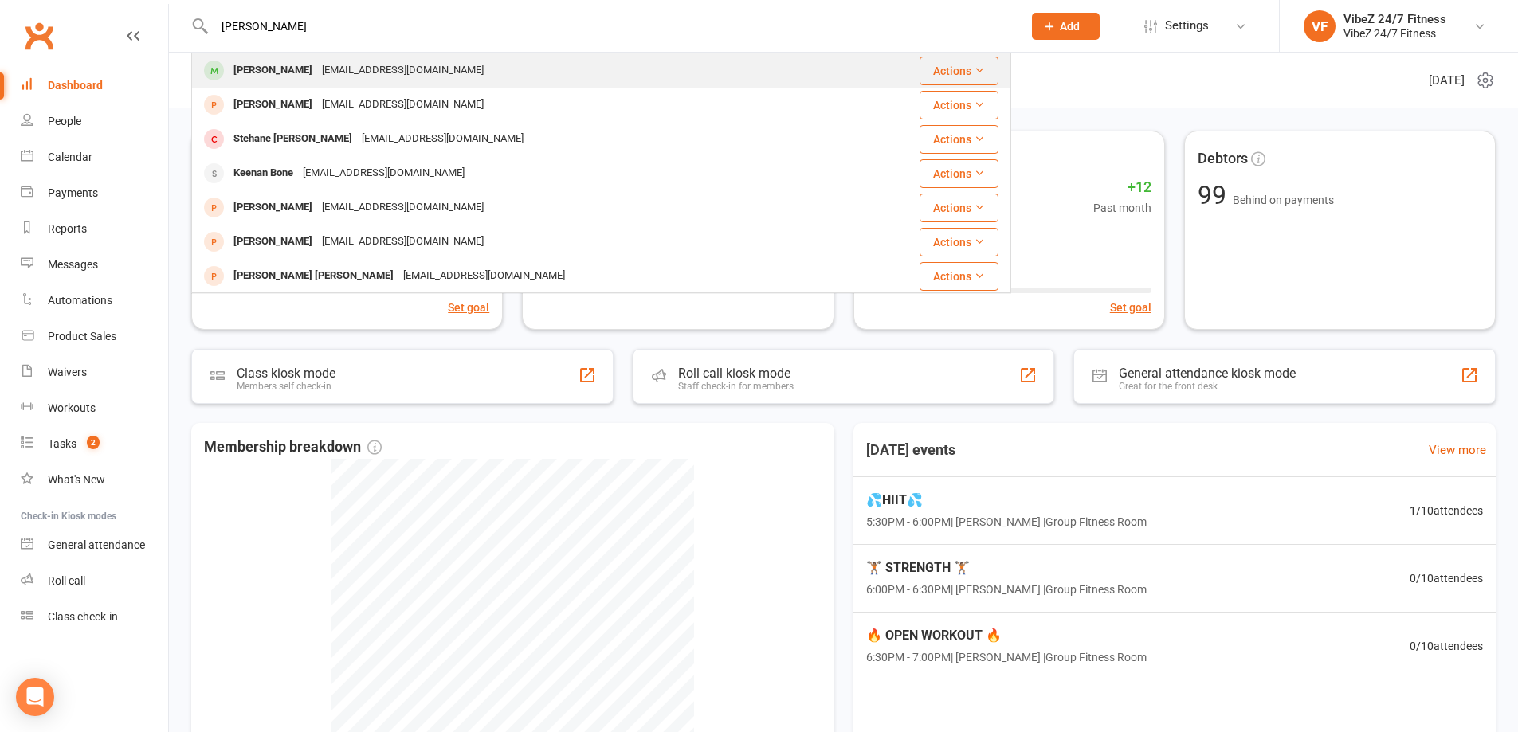
type input "keane"
click at [236, 70] on div "Keeane Lee" at bounding box center [273, 70] width 88 height 23
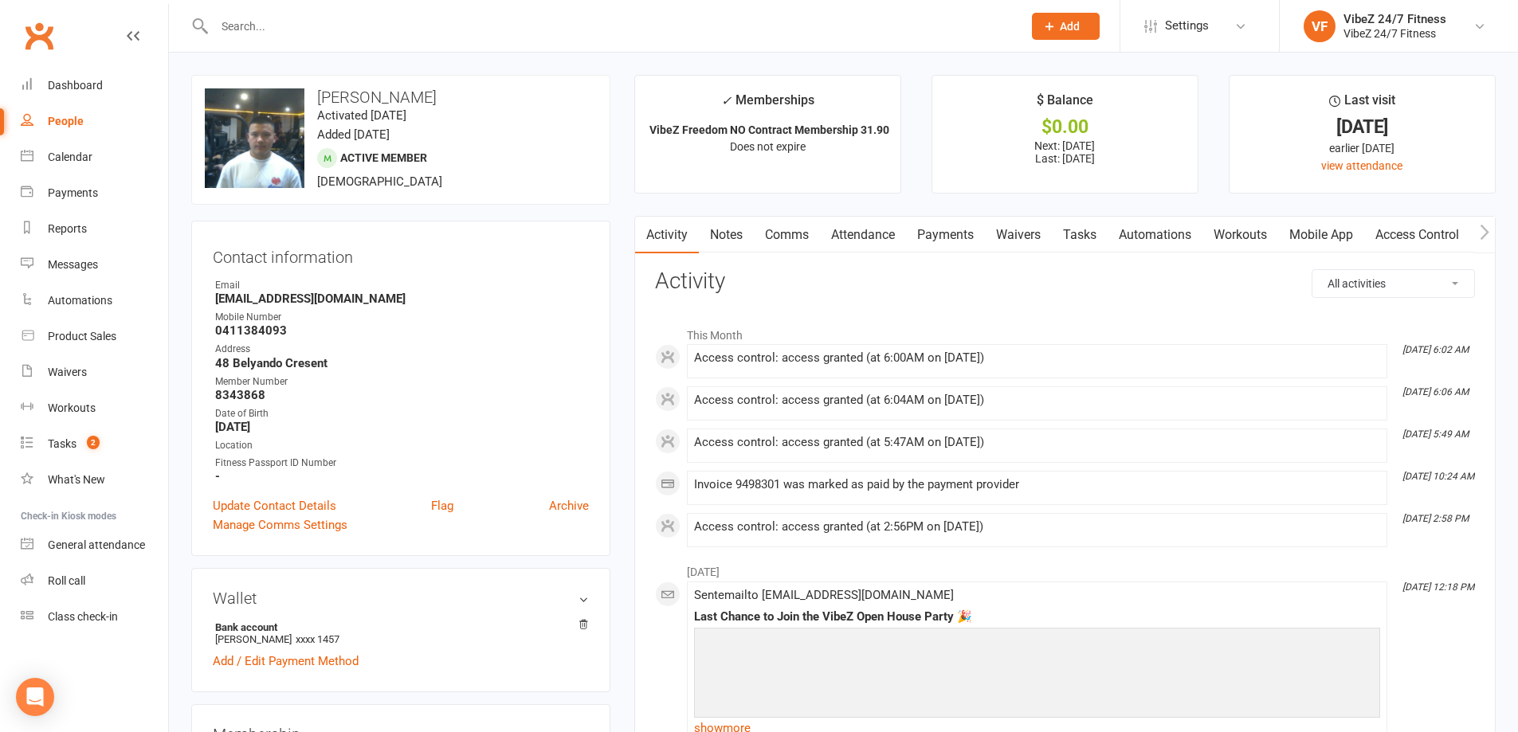
click at [292, 20] on input "text" at bounding box center [610, 26] width 801 height 22
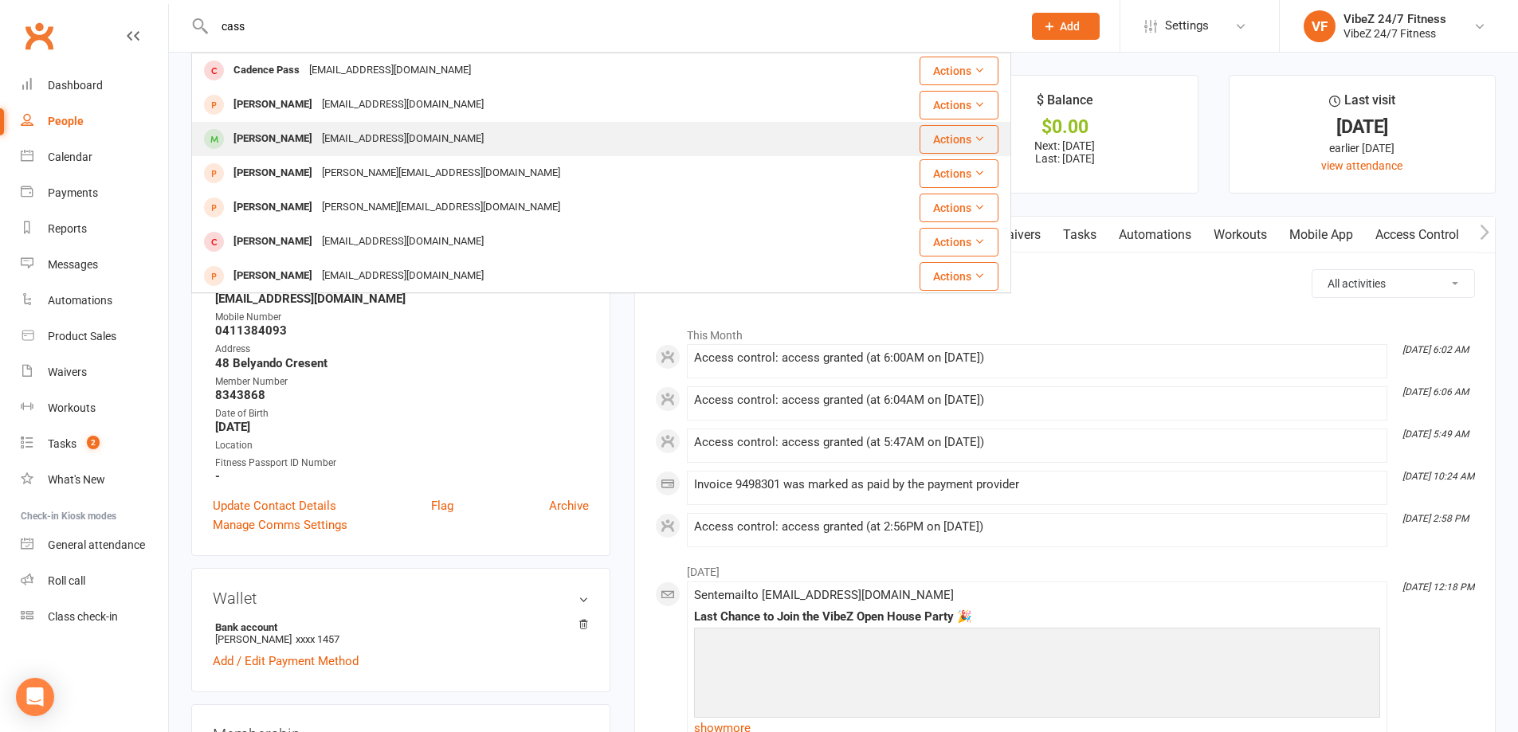
type input "cass"
click at [284, 134] on div "Cassie Wells" at bounding box center [273, 138] width 88 height 23
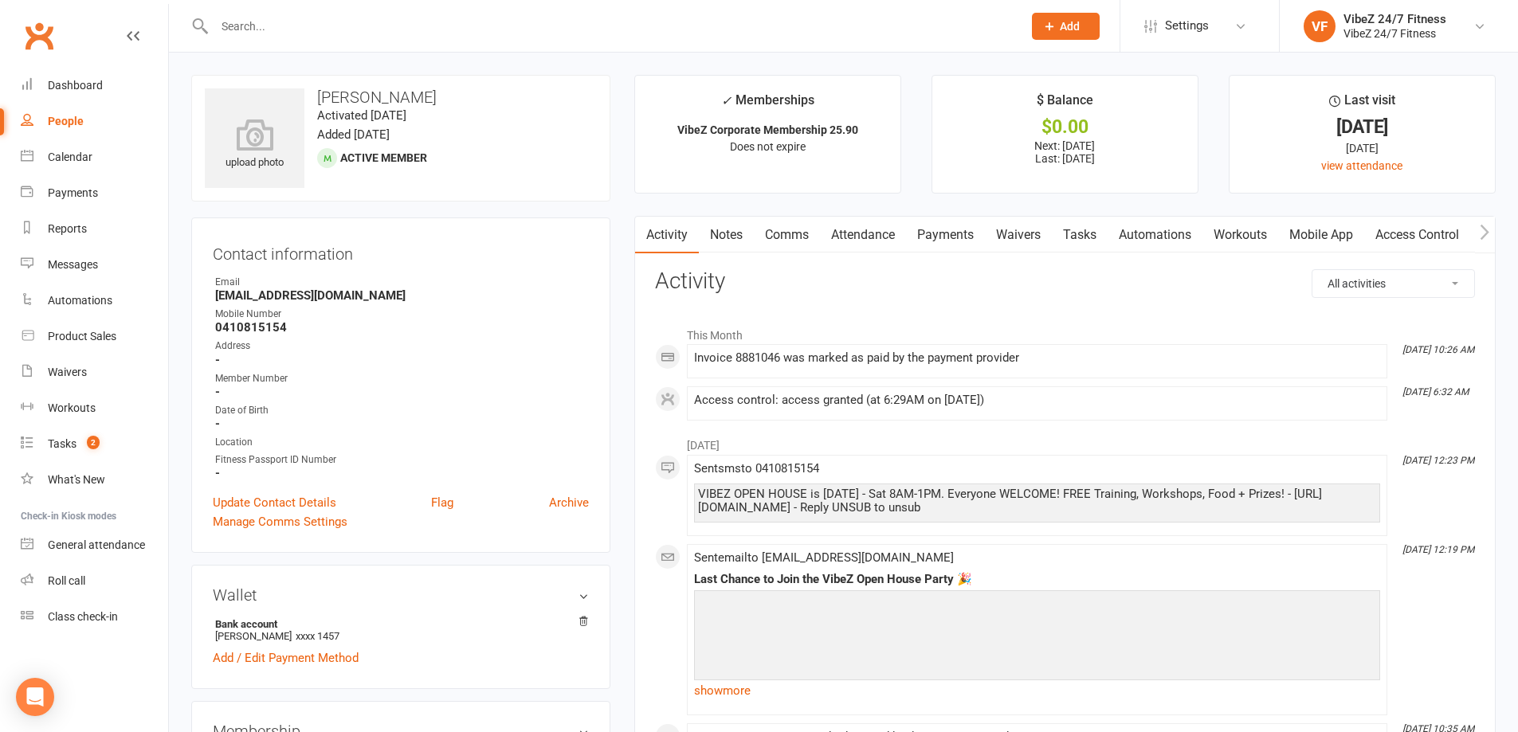
drag, startPoint x: 1398, startPoint y: 153, endPoint x: 1310, endPoint y: 149, distance: 87.7
click at [1308, 150] on div "11 days ago" at bounding box center [1362, 148] width 237 height 18
click at [69, 89] on div "Dashboard" at bounding box center [75, 85] width 55 height 13
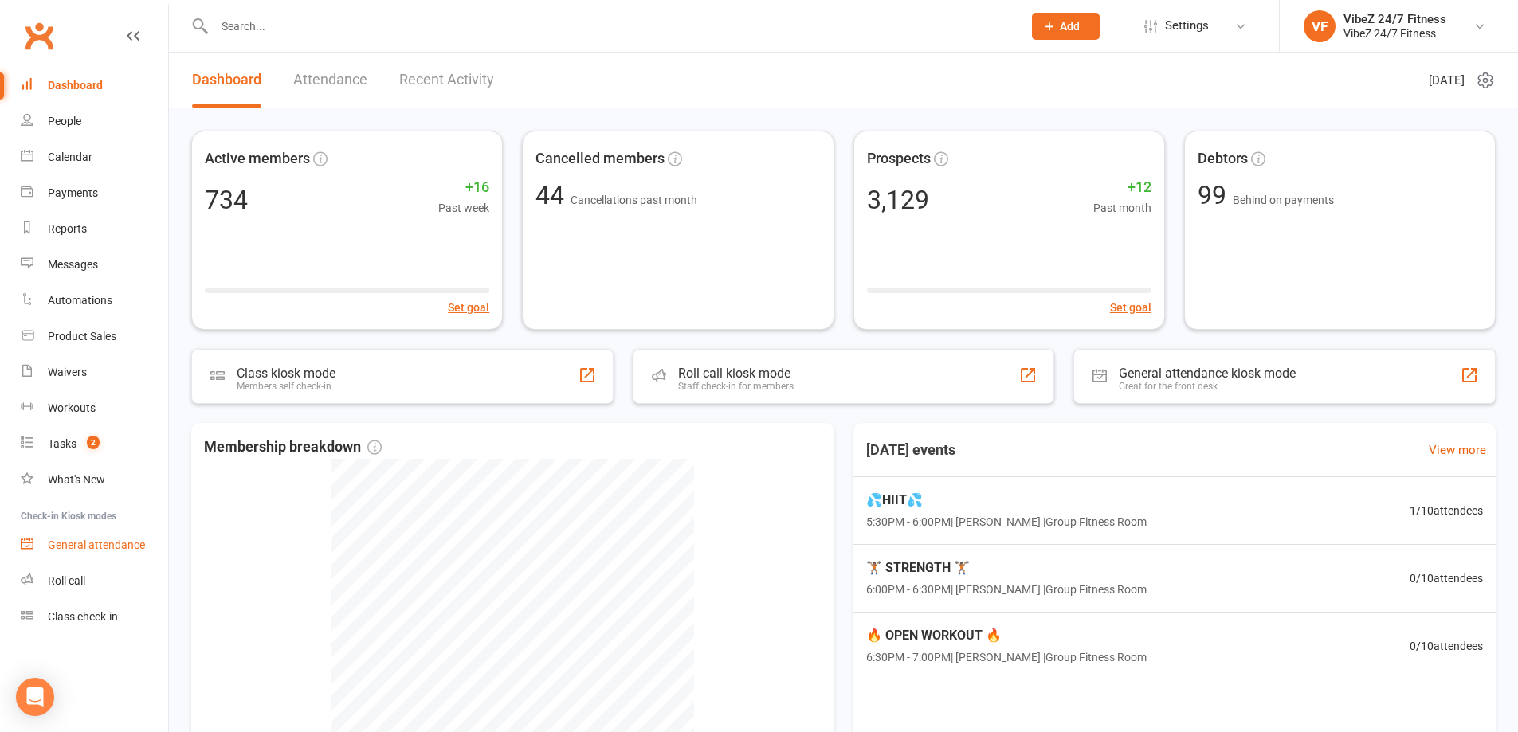
click at [107, 550] on div "General attendance" at bounding box center [96, 545] width 97 height 13
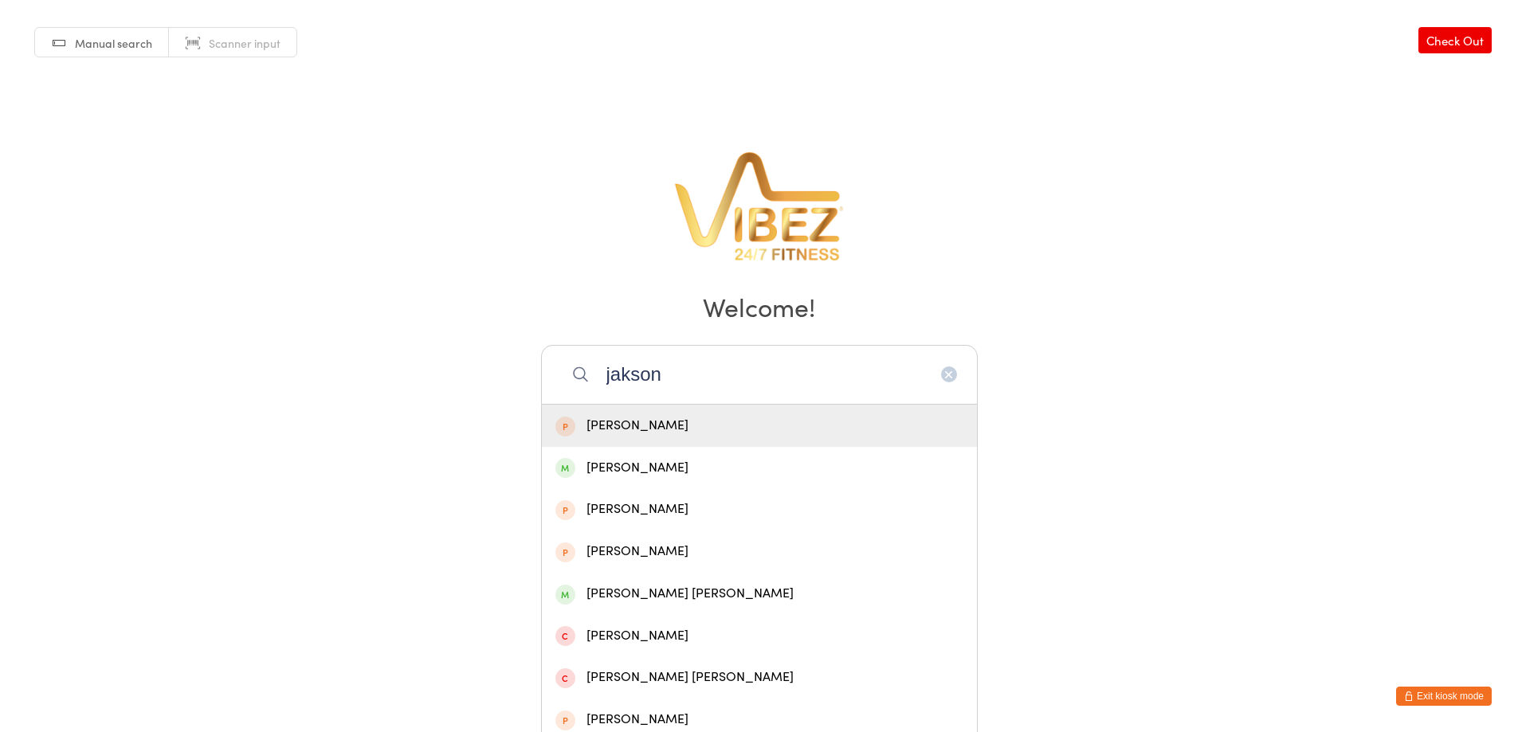
drag, startPoint x: 671, startPoint y: 473, endPoint x: 707, endPoint y: 377, distance: 103.1
click at [707, 377] on div "jakson [PERSON_NAME] Jakson [PERSON_NAME] [PERSON_NAME] [PERSON_NAME] [PERSON_N…" at bounding box center [759, 374] width 437 height 59
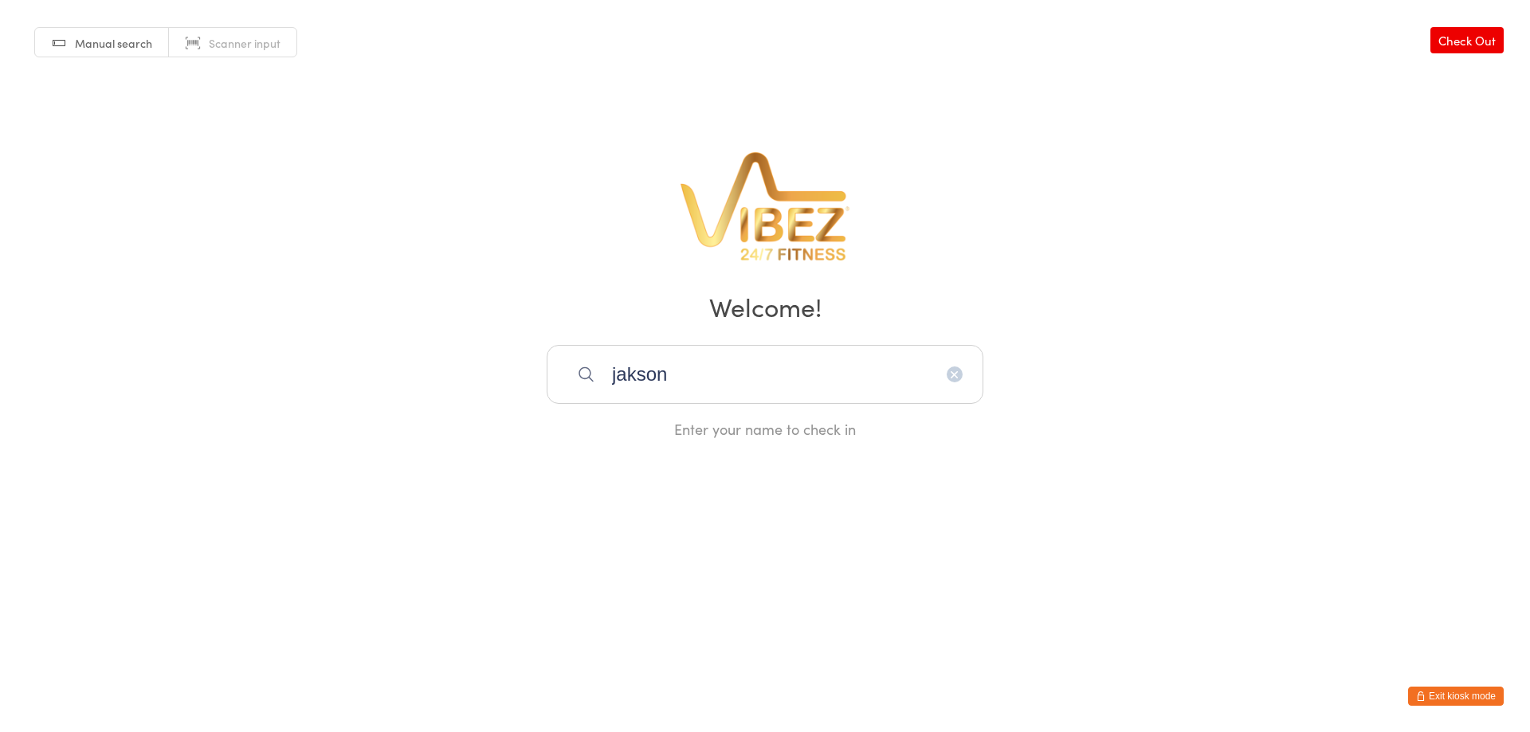
click at [710, 370] on input "jakson" at bounding box center [764, 374] width 437 height 59
click at [718, 370] on input "jakson" at bounding box center [764, 374] width 437 height 59
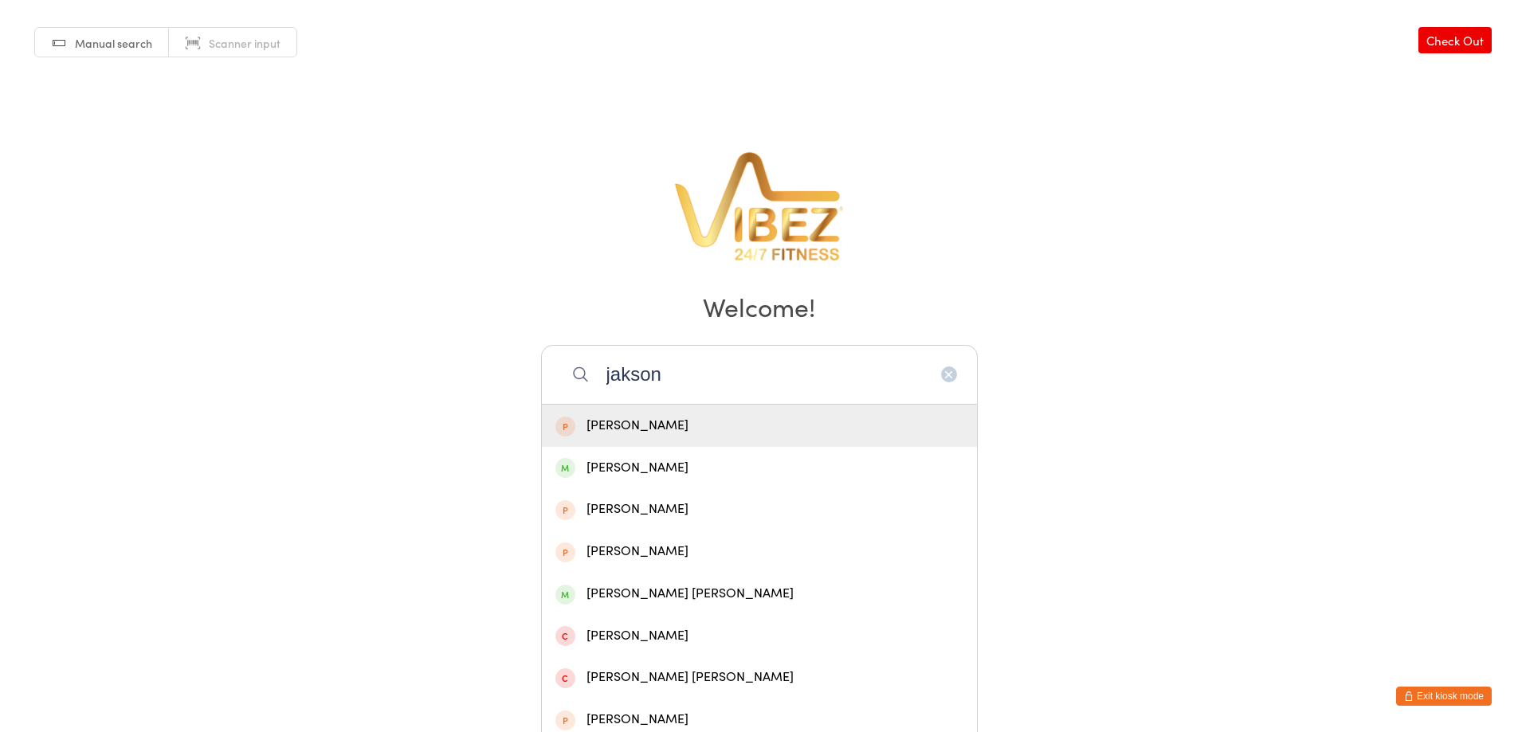
drag, startPoint x: 517, startPoint y: 378, endPoint x: 485, endPoint y: 386, distance: 32.7
click at [485, 386] on div "Manual search Scanner input Check Out Welcome! jakson [PERSON_NAME] [PERSON_NAM…" at bounding box center [759, 219] width 1518 height 439
drag, startPoint x: 524, startPoint y: 383, endPoint x: 433, endPoint y: 385, distance: 90.8
click at [429, 386] on div "Manual search Scanner input Check Out Welcome! [PERSON_NAME] [PERSON_NAME] [PER…" at bounding box center [759, 219] width 1518 height 439
type input "z"
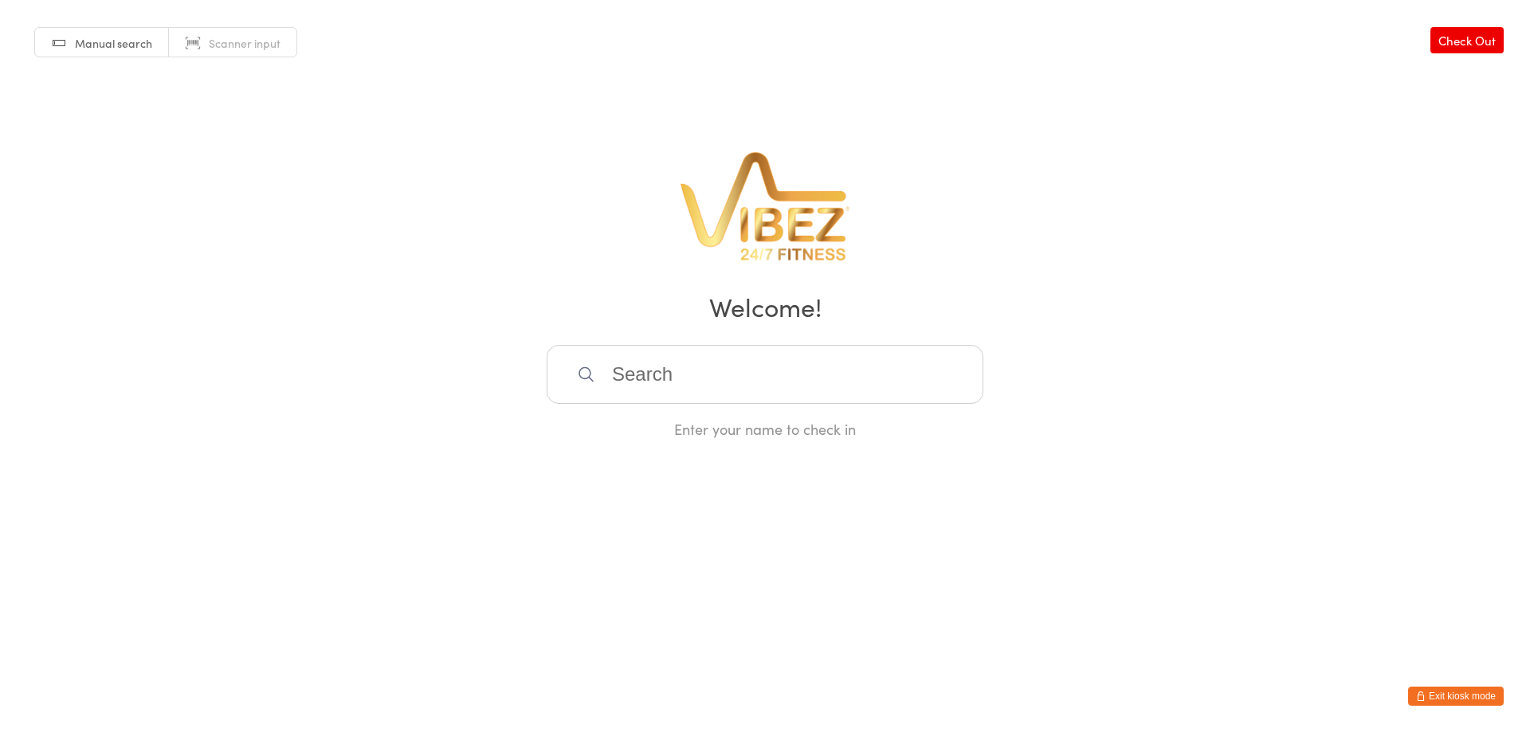
click at [1431, 689] on button "Exit kiosk mode" at bounding box center [1456, 696] width 96 height 19
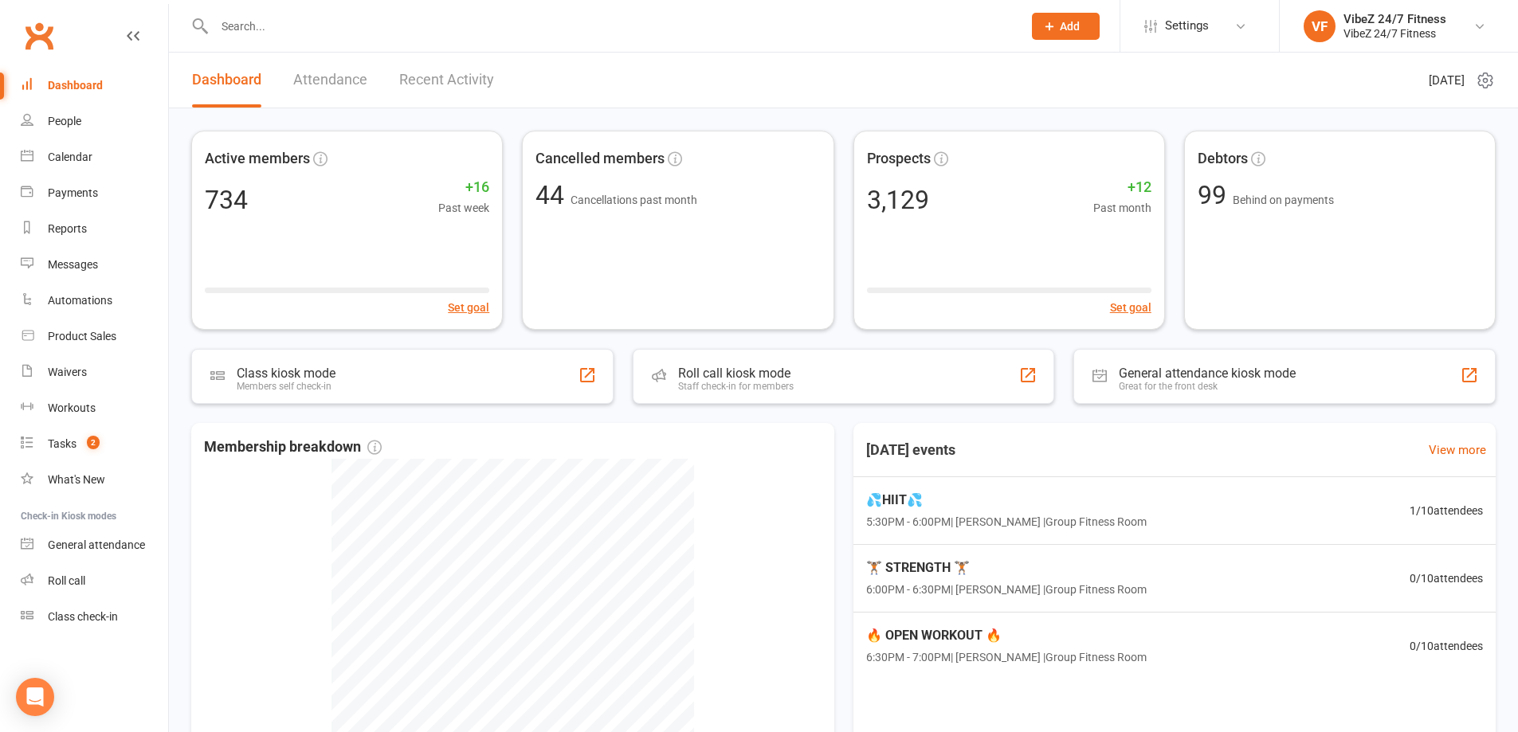
click at [272, 27] on input "text" at bounding box center [610, 26] width 801 height 22
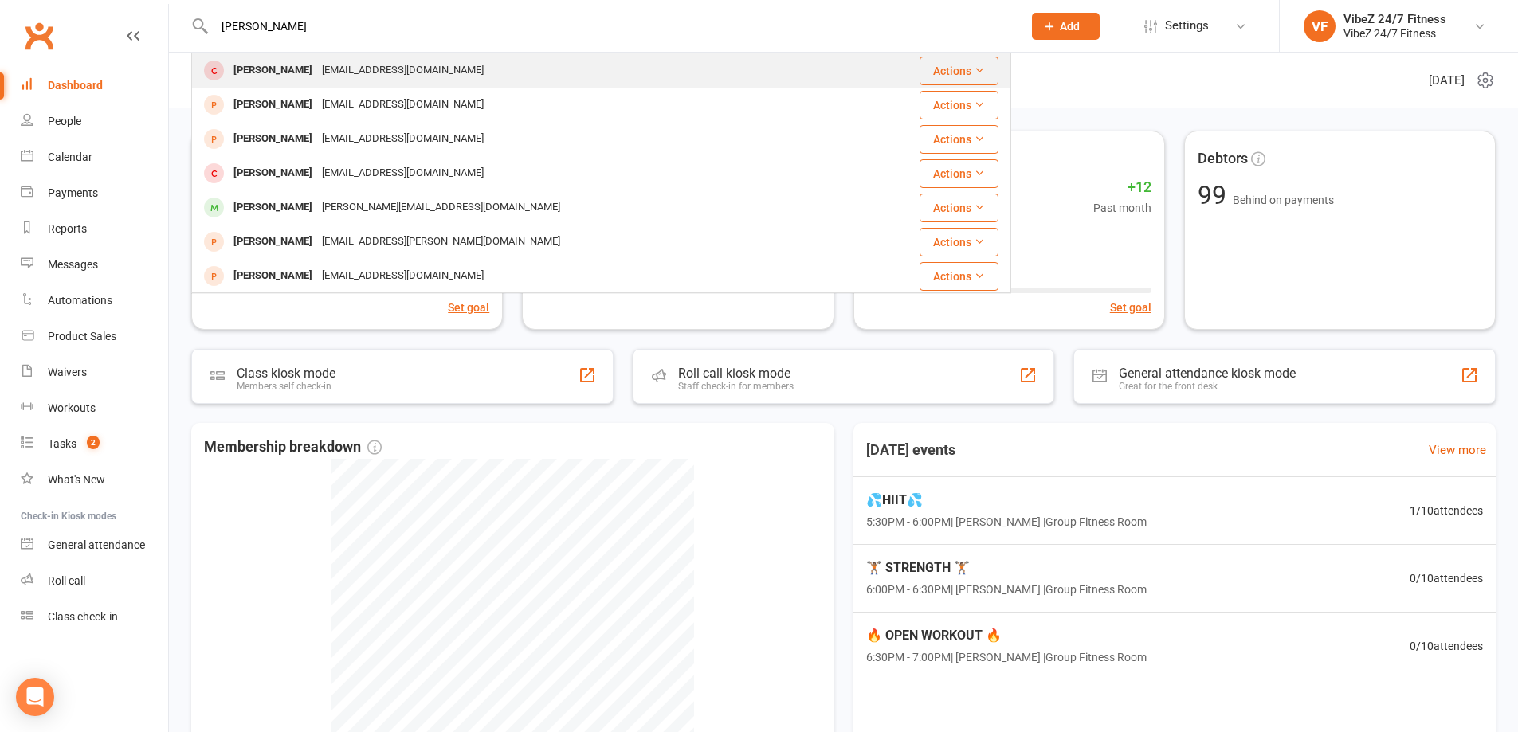
type input "[PERSON_NAME]"
click at [389, 77] on div "patrickjackson102@gmail.com" at bounding box center [402, 70] width 171 height 23
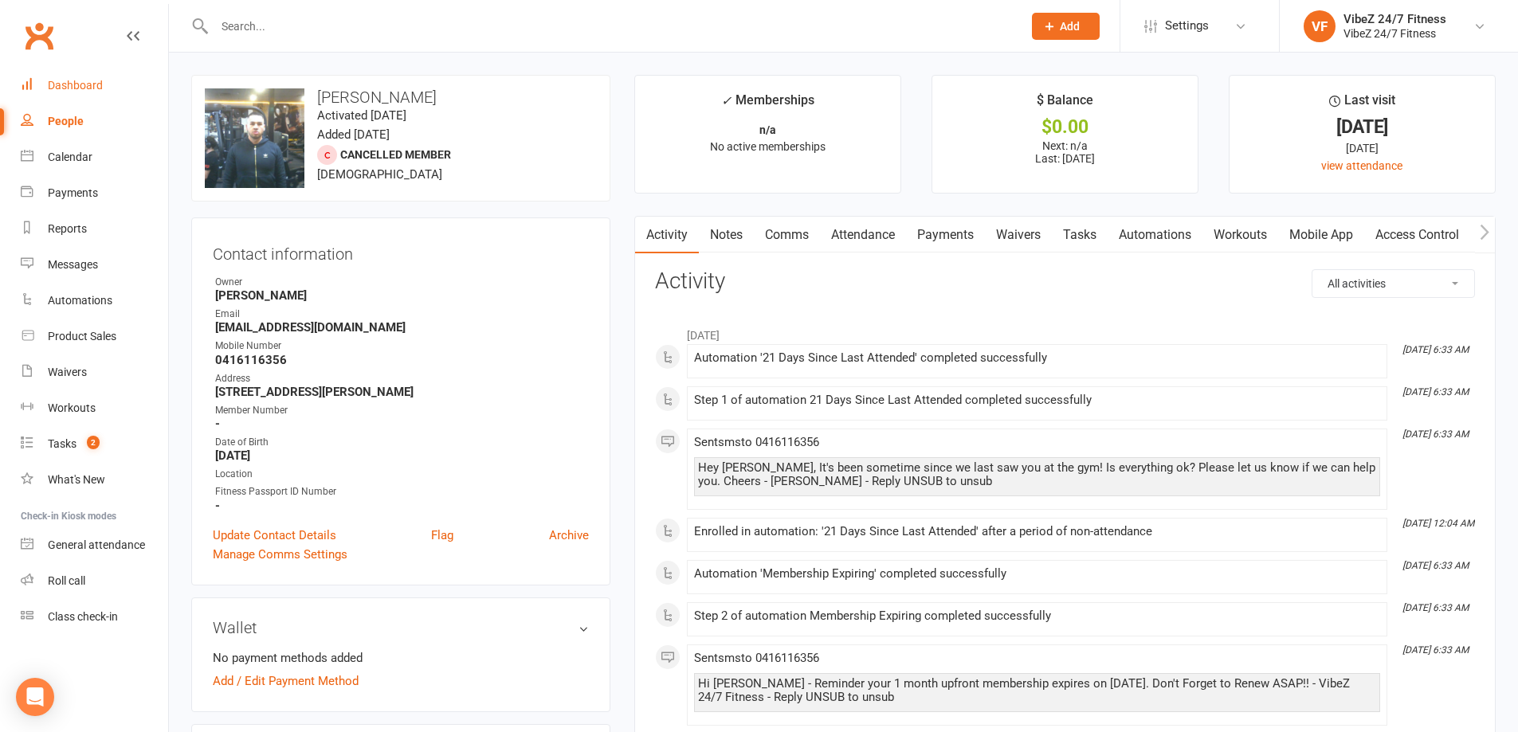
drag, startPoint x: 115, startPoint y: 82, endPoint x: 178, endPoint y: 76, distance: 64.0
click at [117, 80] on link "Dashboard" at bounding box center [94, 86] width 147 height 36
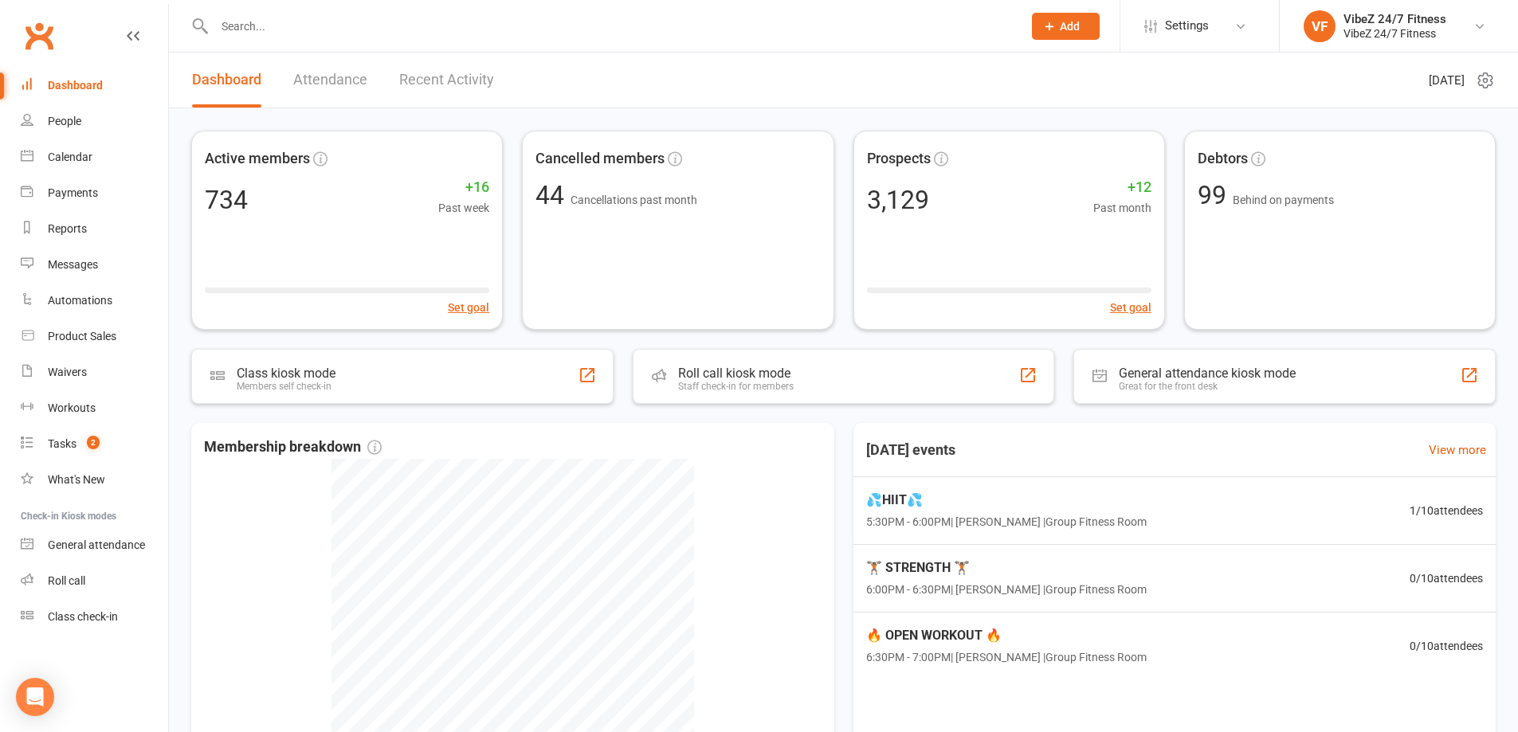
click at [466, 83] on link "Recent Activity" at bounding box center [446, 80] width 95 height 55
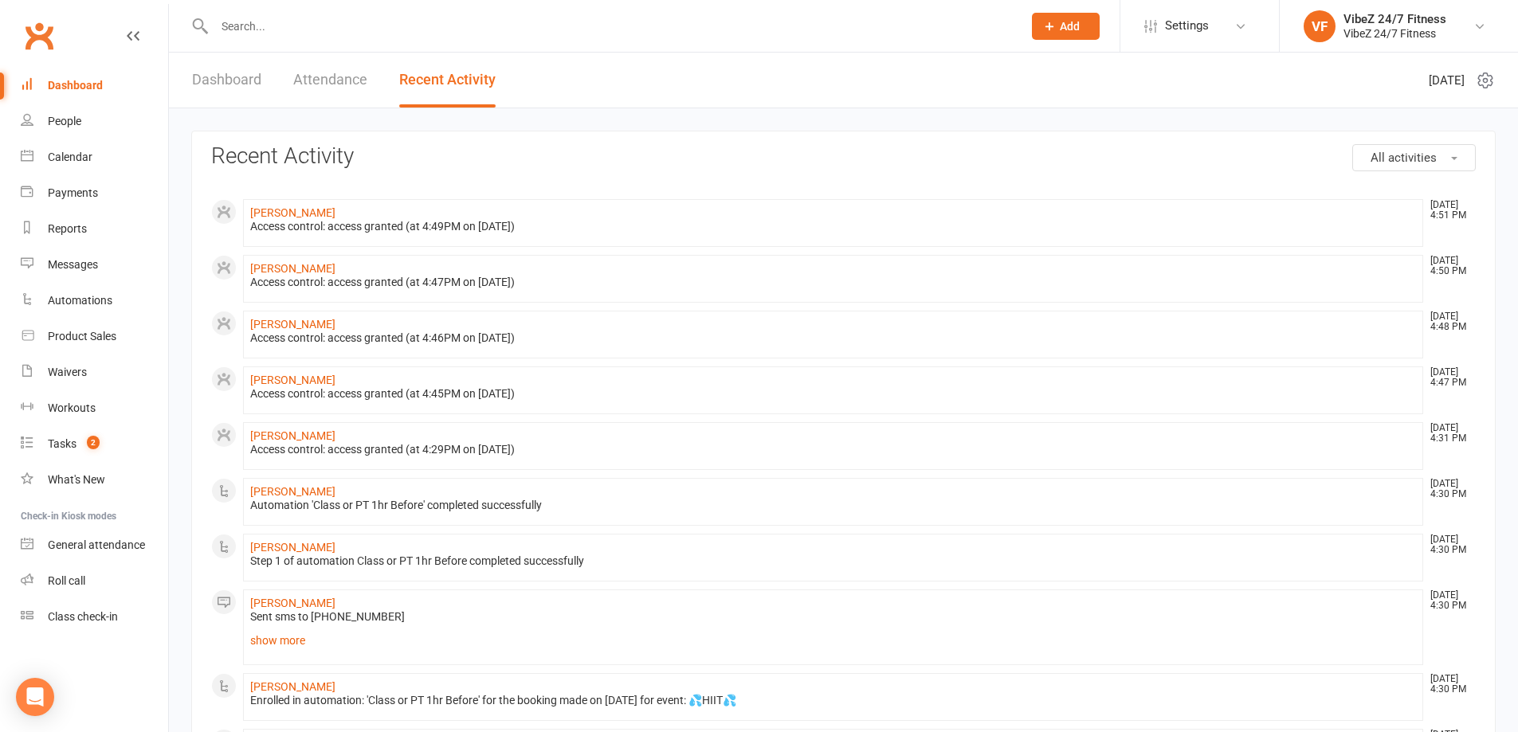
drag, startPoint x: 225, startPoint y: 80, endPoint x: 245, endPoint y: 83, distance: 19.3
click at [226, 80] on link "Dashboard" at bounding box center [226, 80] width 69 height 55
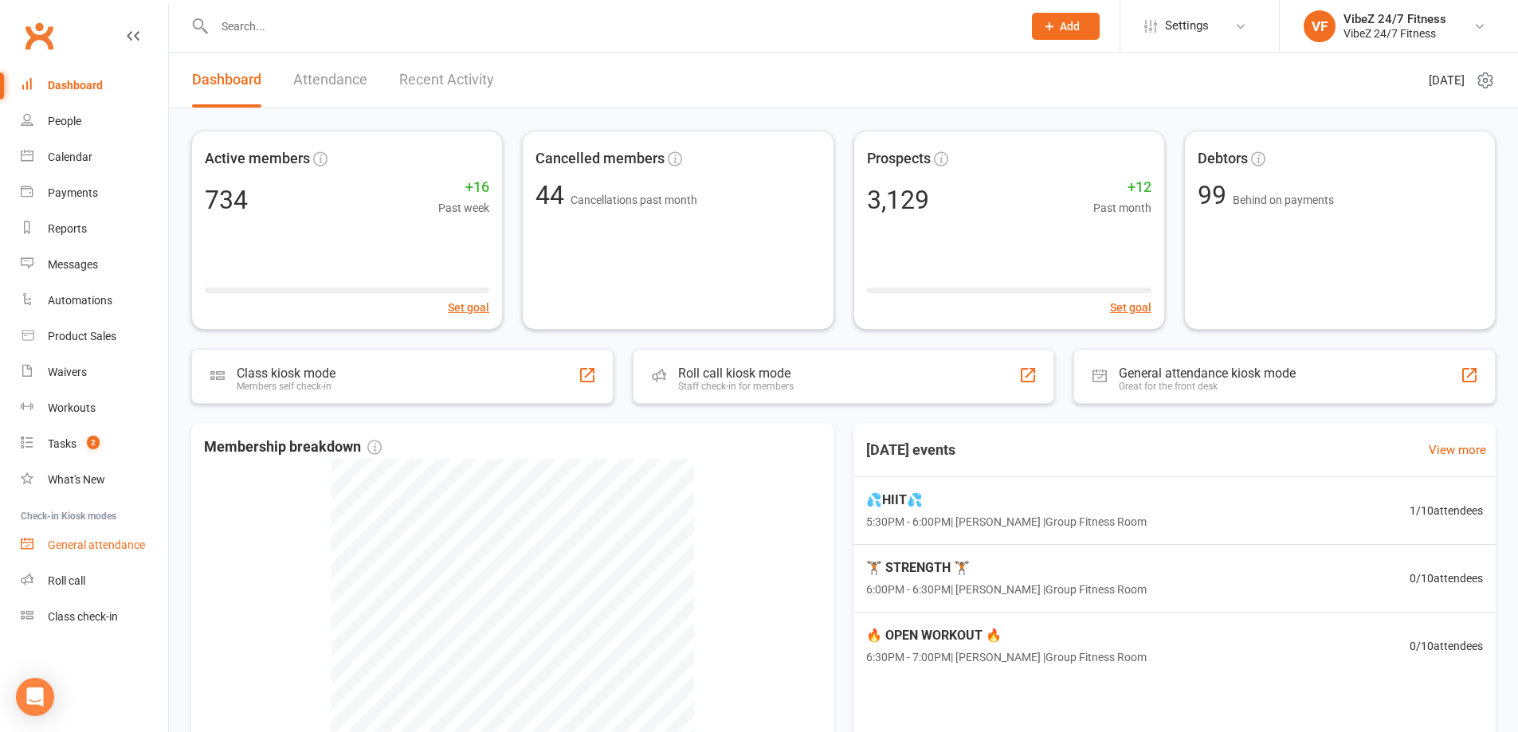
click at [82, 533] on link "General attendance" at bounding box center [94, 545] width 147 height 36
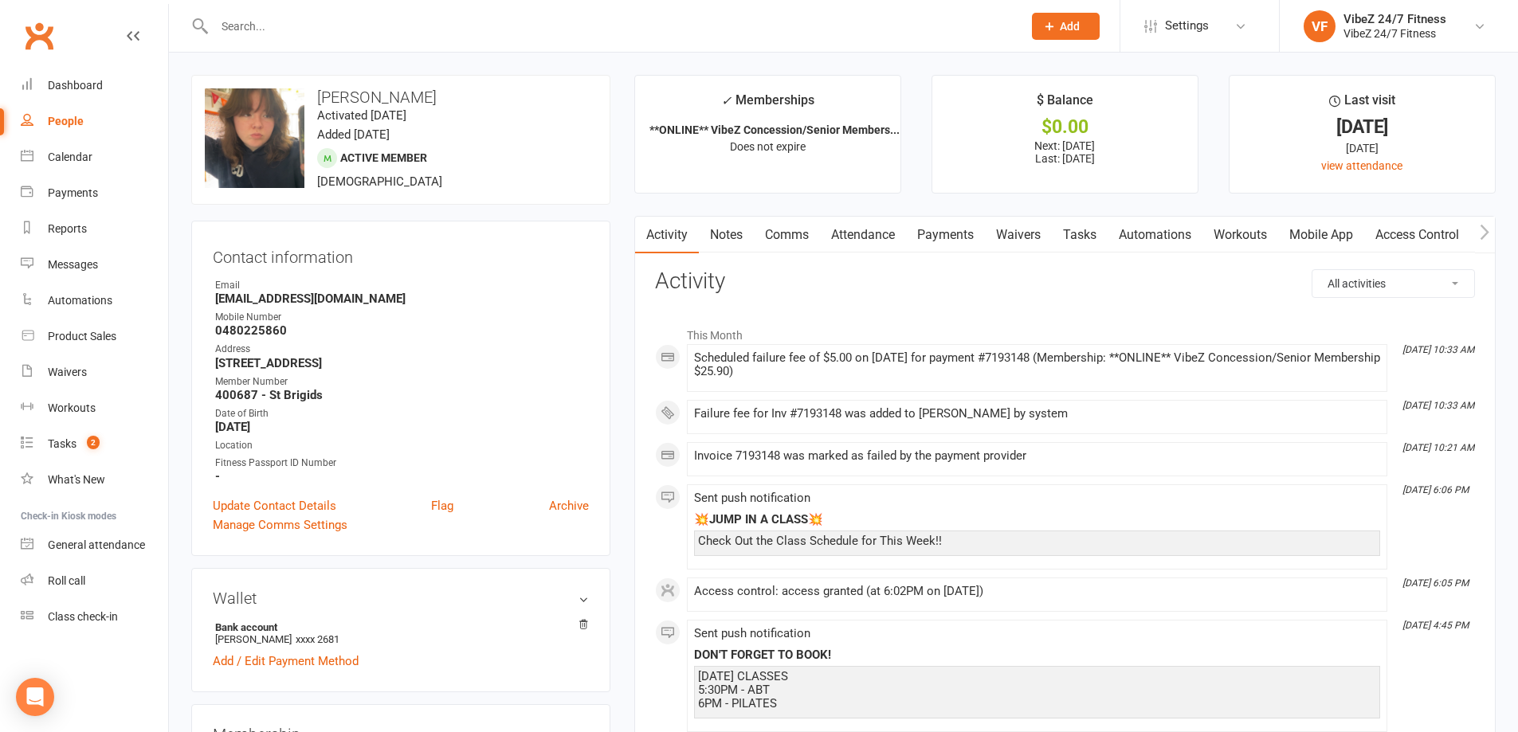
click at [919, 237] on link "Payments" at bounding box center [945, 235] width 79 height 37
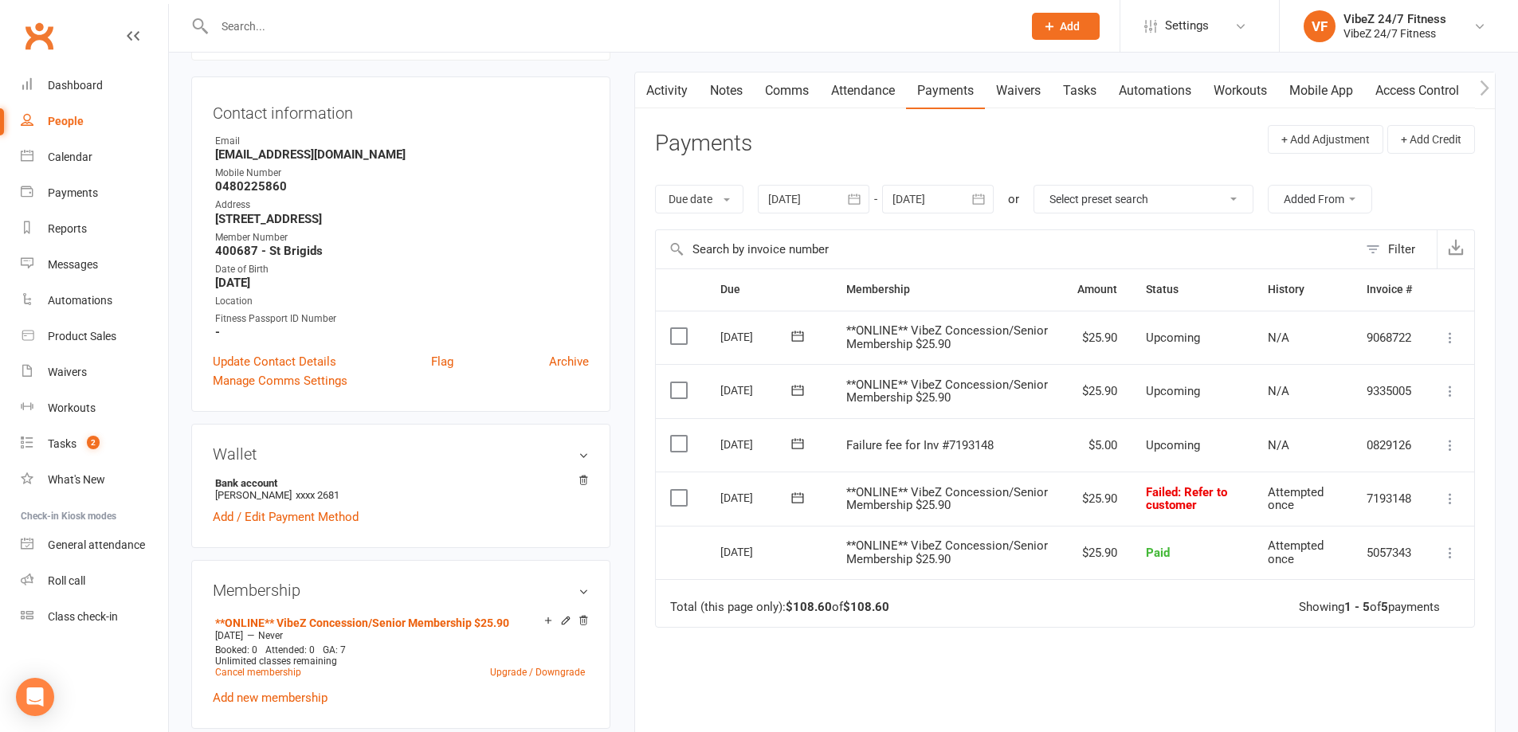
scroll to position [159, 0]
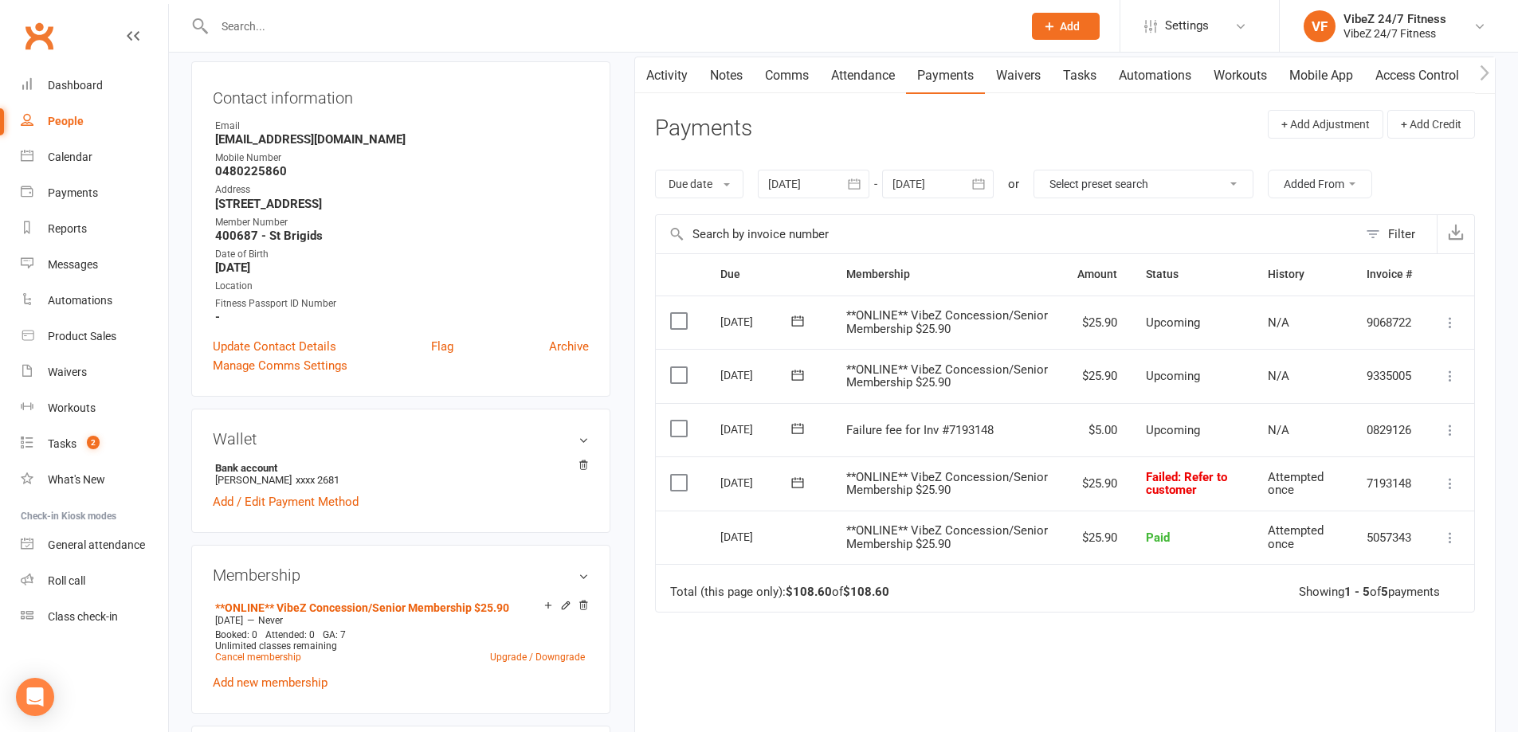
click at [1447, 488] on icon at bounding box center [1450, 484] width 16 height 16
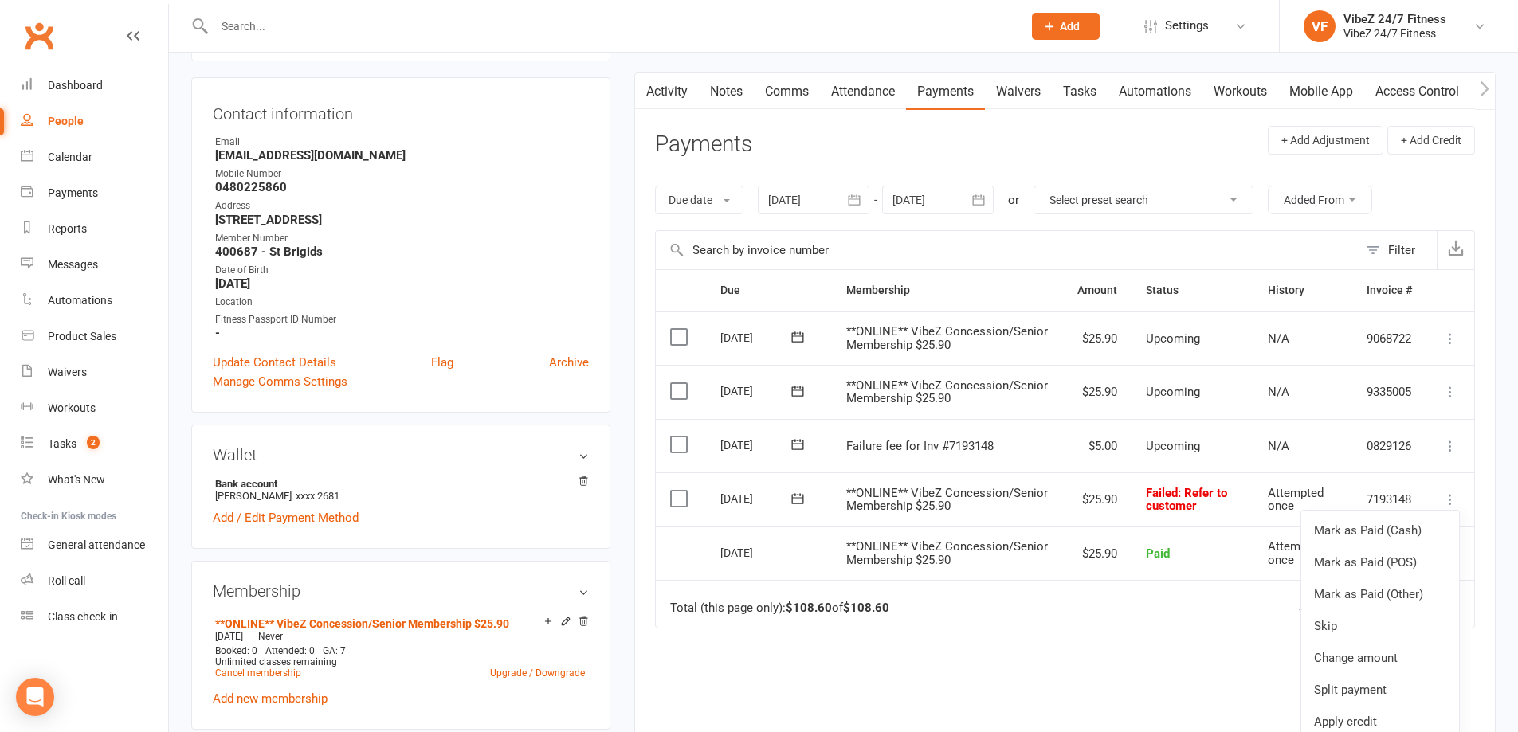
scroll to position [0, 0]
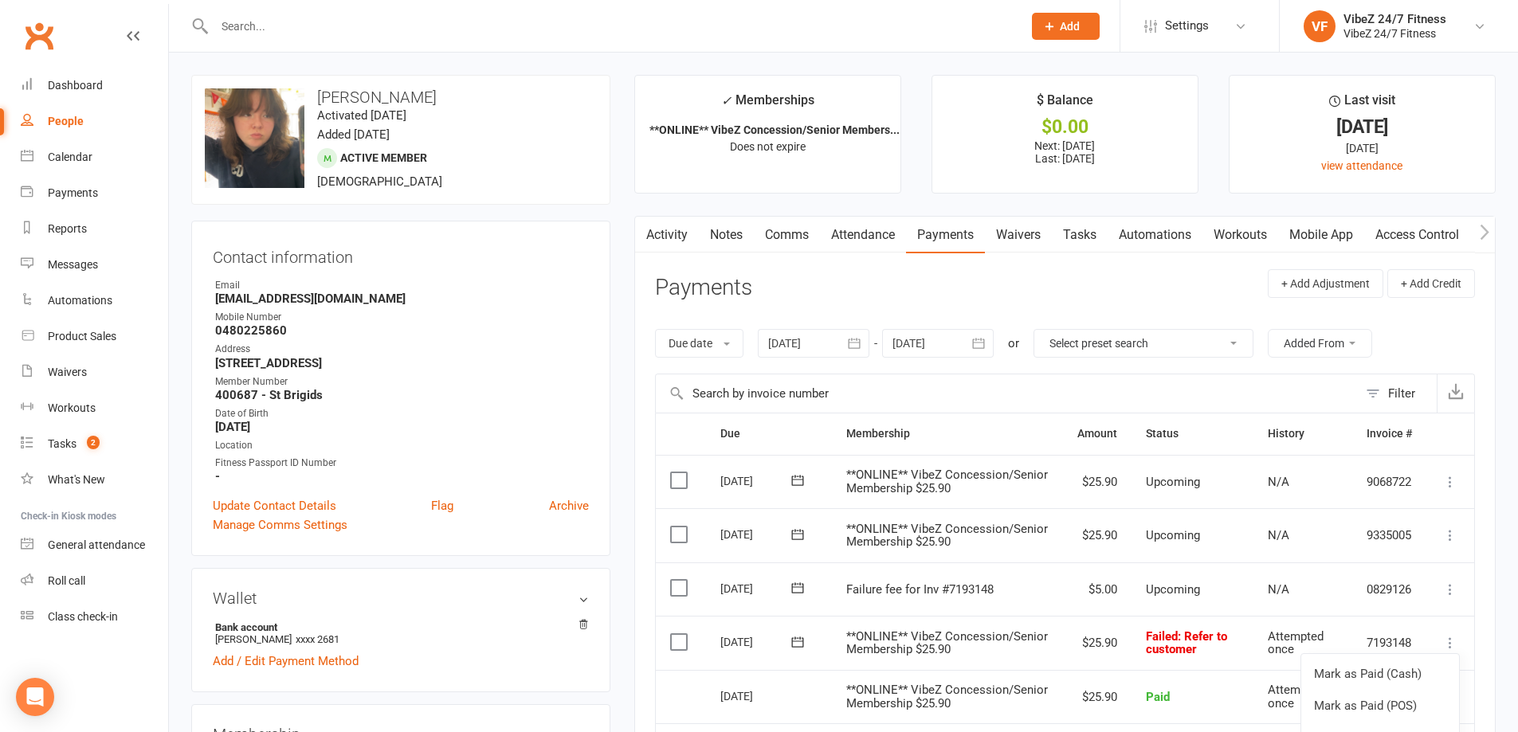
click at [781, 222] on link "Comms" at bounding box center [787, 235] width 66 height 37
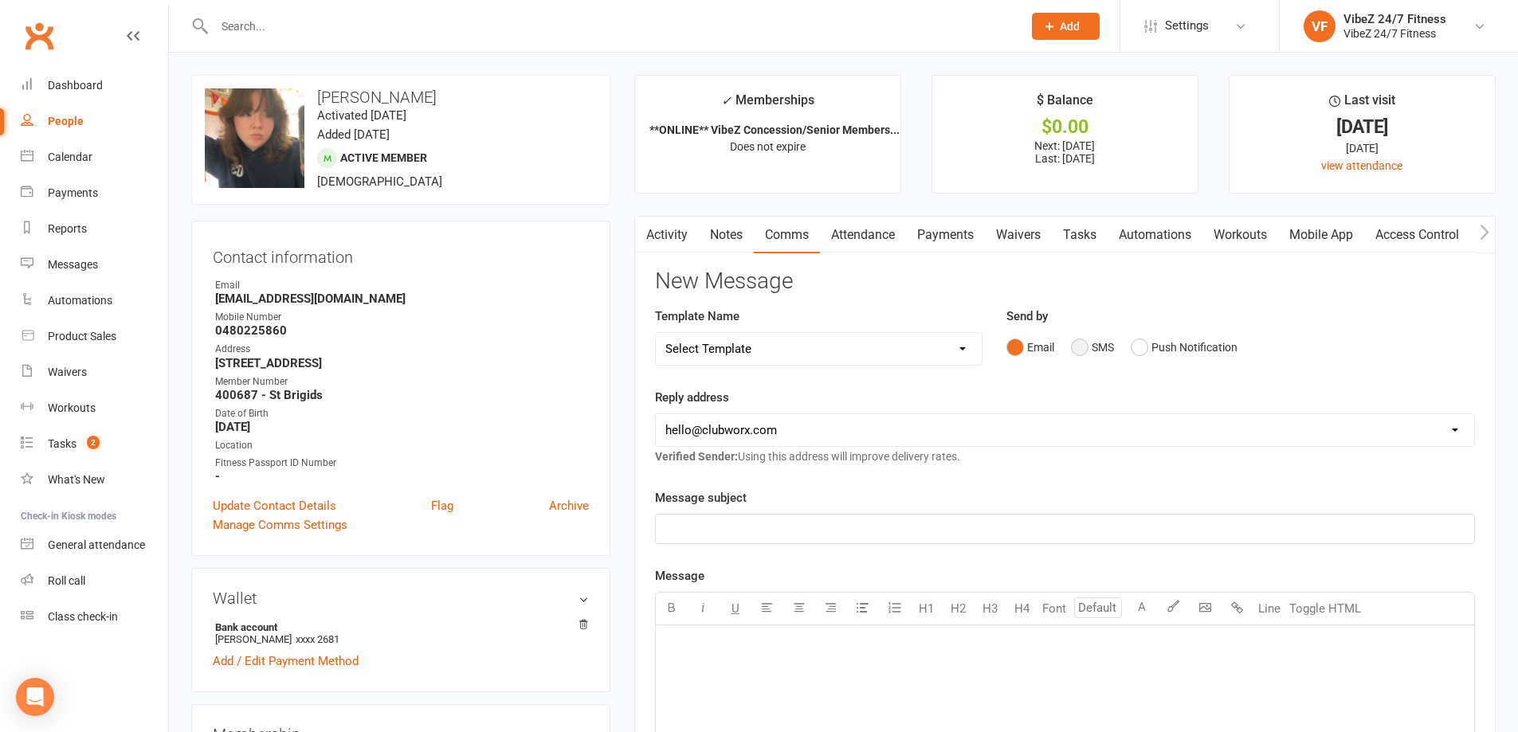
click at [1086, 341] on button "SMS" at bounding box center [1092, 347] width 43 height 30
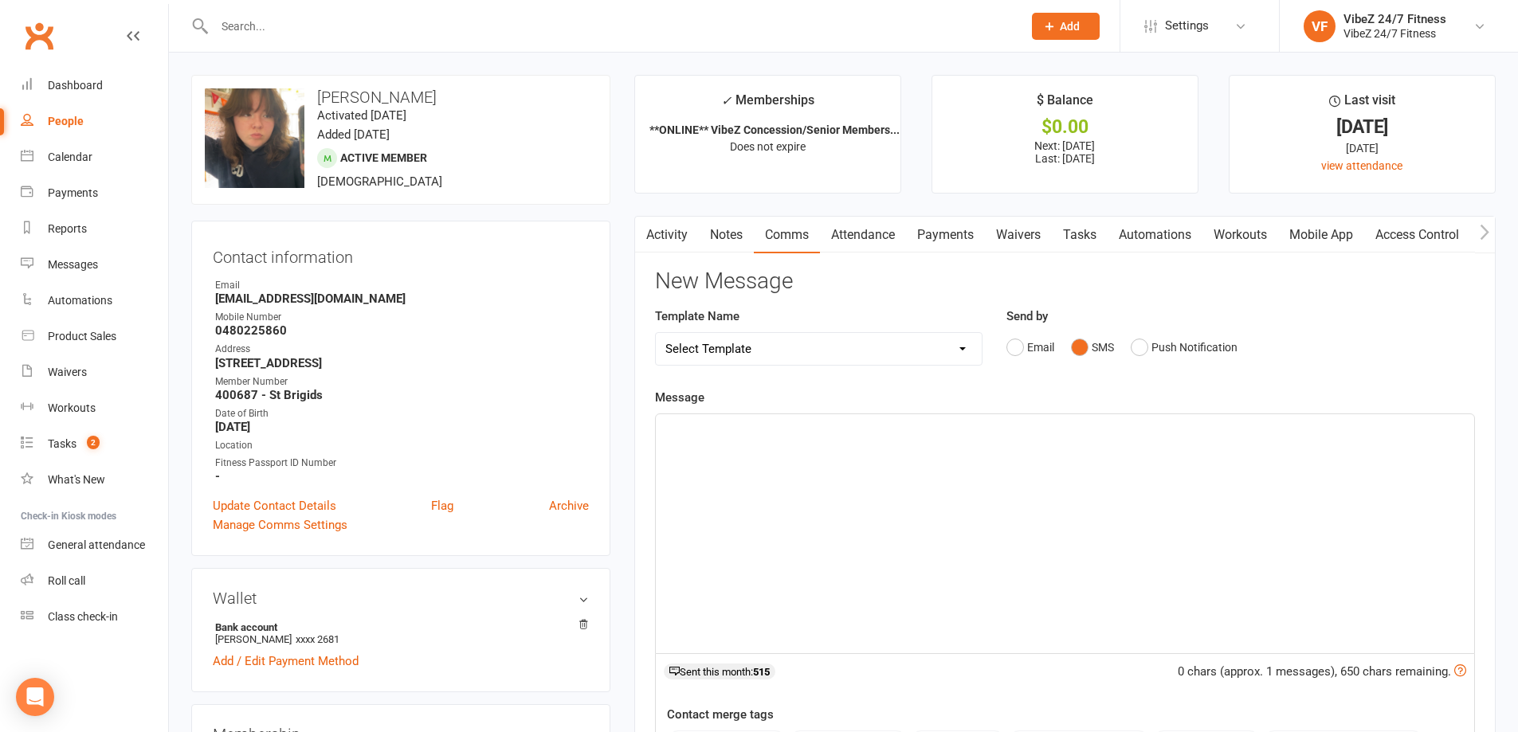
click at [811, 355] on select "Select Template [Email] 1ST WARNING OUTSTANDING ACCOUNT [Email] OUTSTANDING ACC…" at bounding box center [819, 349] width 326 height 32
select select "18"
click at [656, 333] on select "Select Template [Email] 1ST WARNING OUTSTANDING ACCOUNT [Email] OUTSTANDING ACC…" at bounding box center [819, 349] width 326 height 32
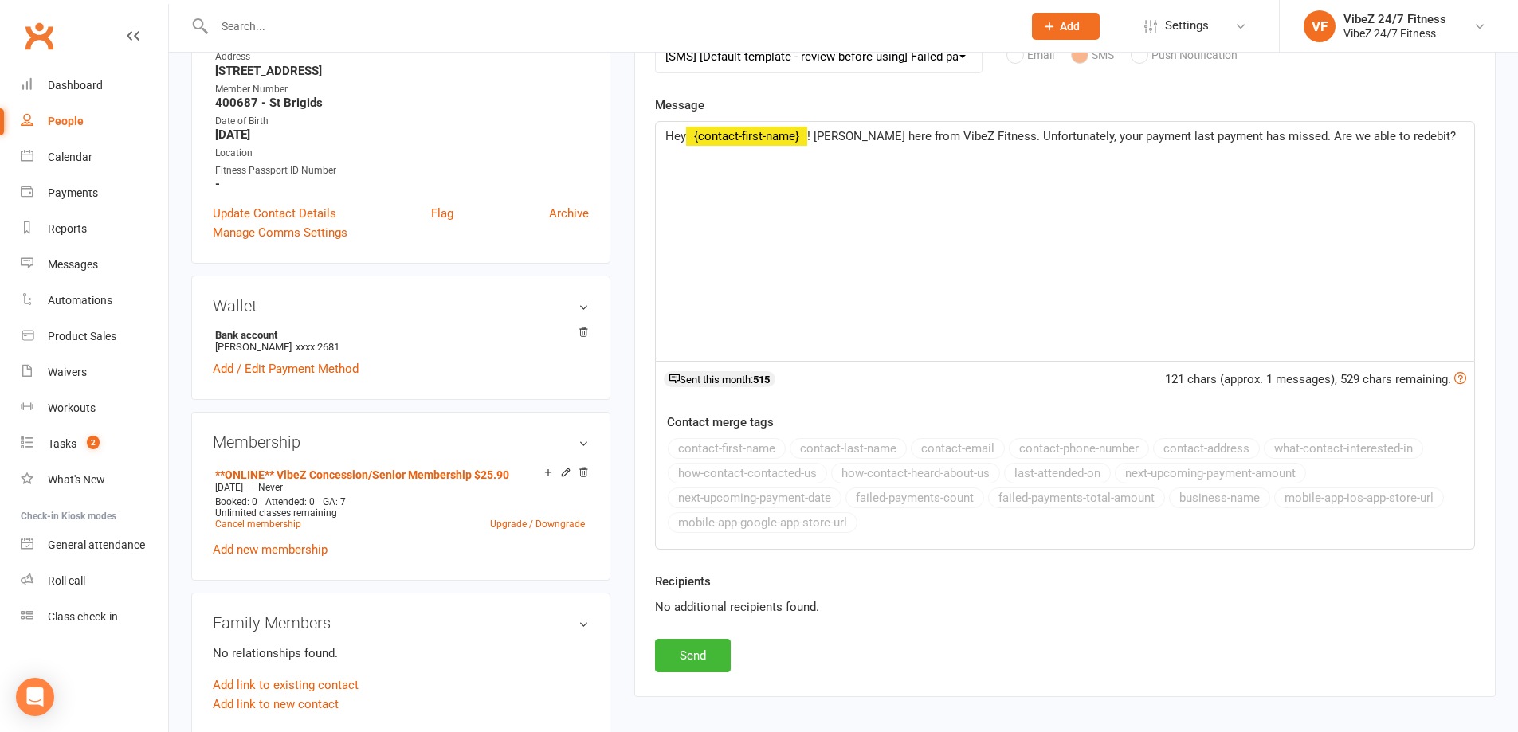
scroll to position [558, 0]
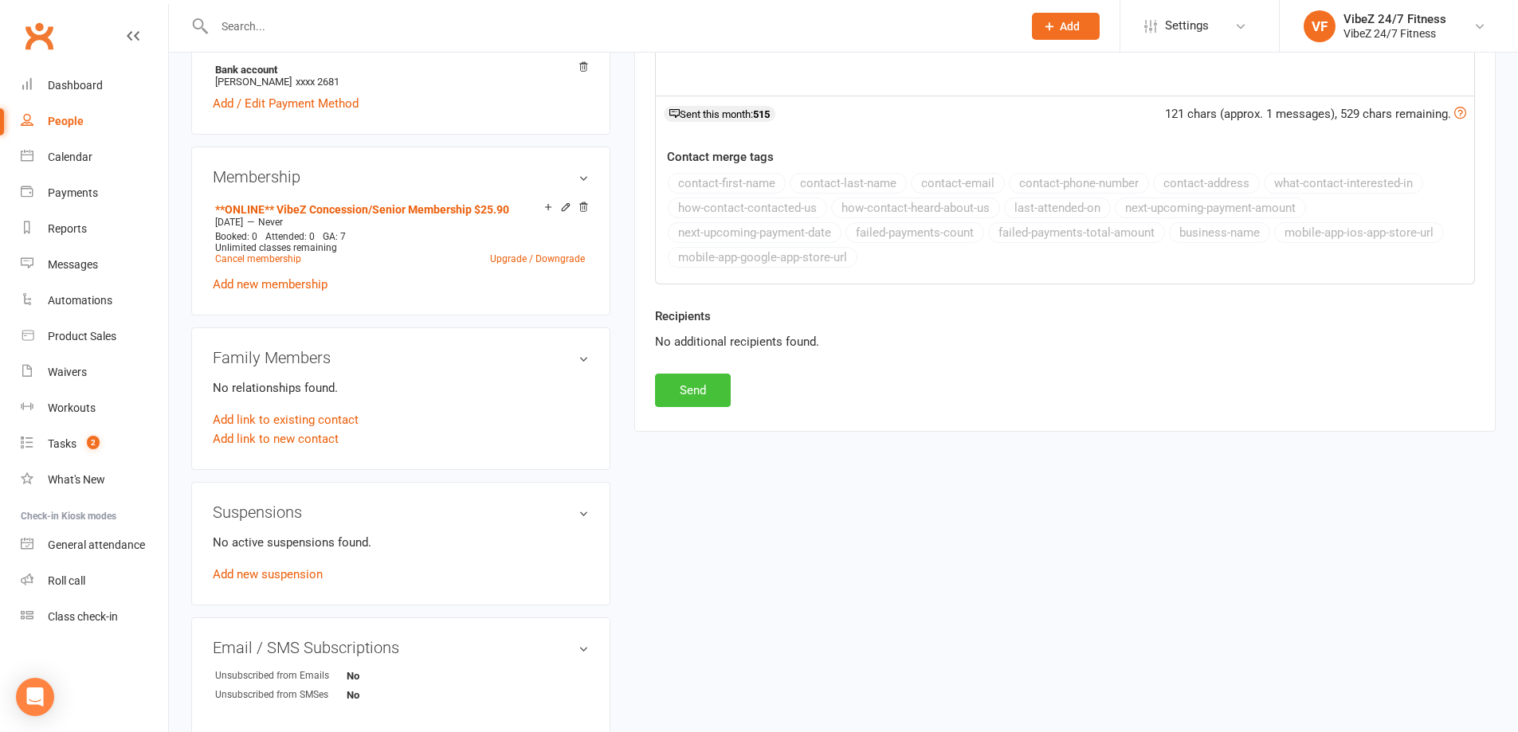
click at [696, 398] on button "Send" at bounding box center [693, 390] width 76 height 33
select select
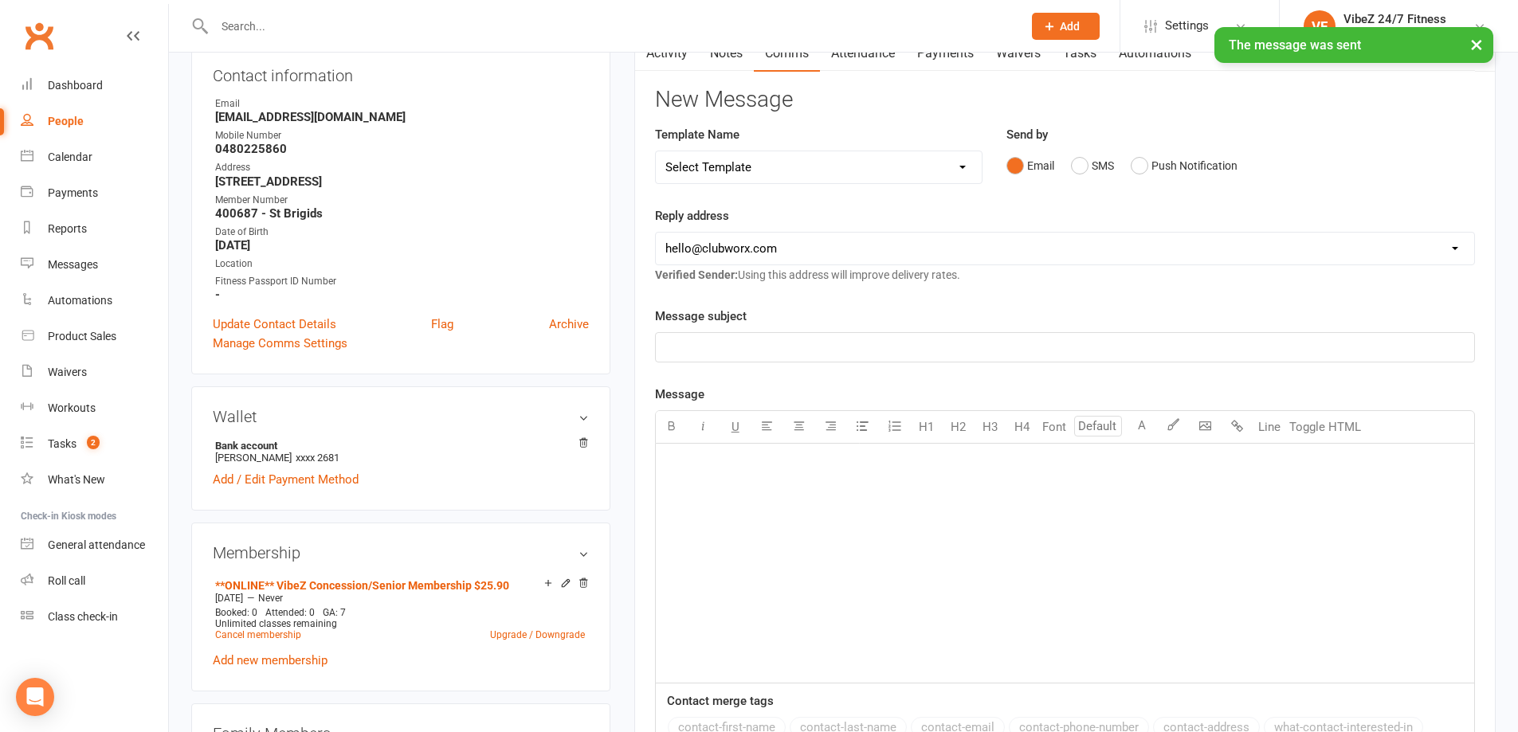
scroll to position [0, 0]
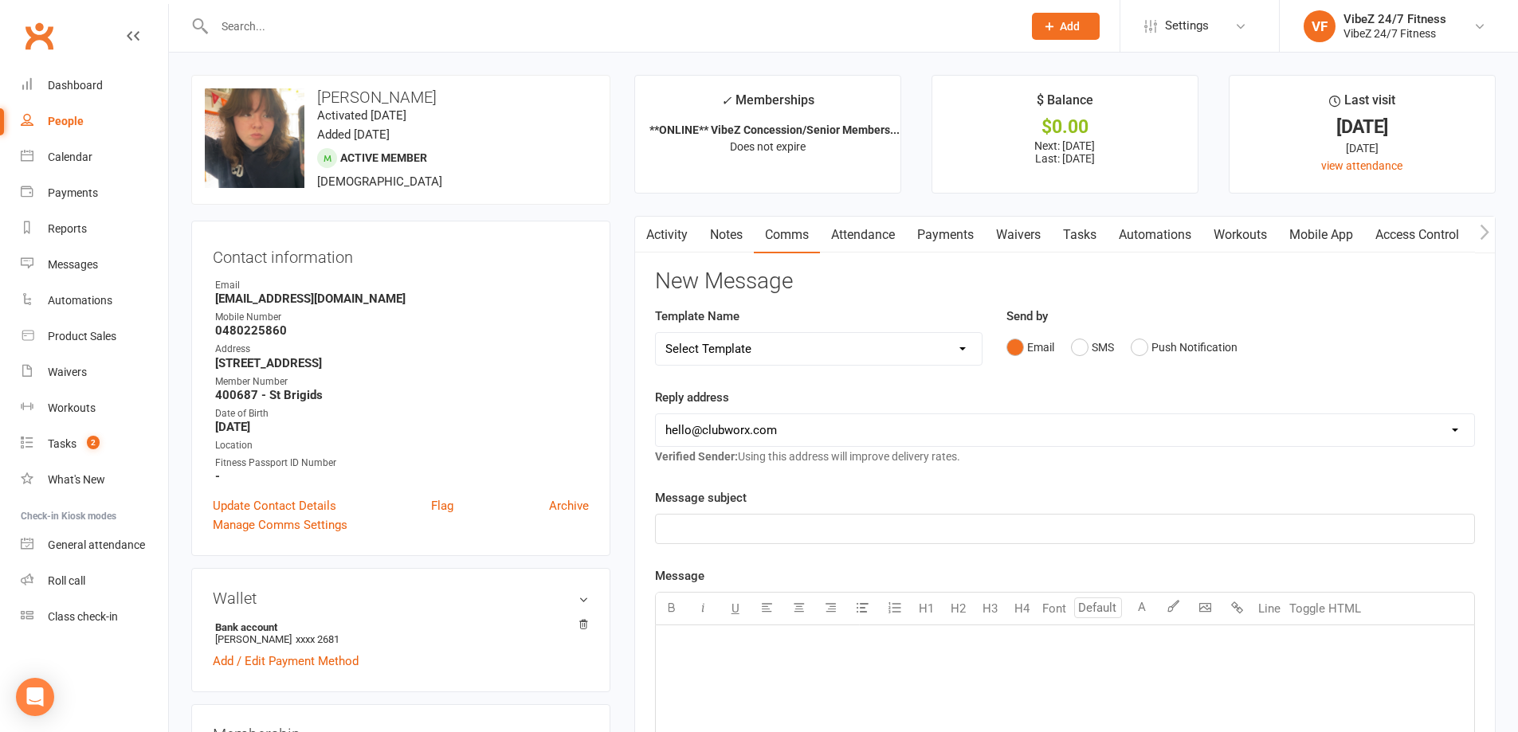
click at [277, 323] on div "Mobile Number" at bounding box center [402, 317] width 374 height 15
click at [275, 326] on strong "0480225860" at bounding box center [402, 330] width 374 height 14
copy strong "0480225860"
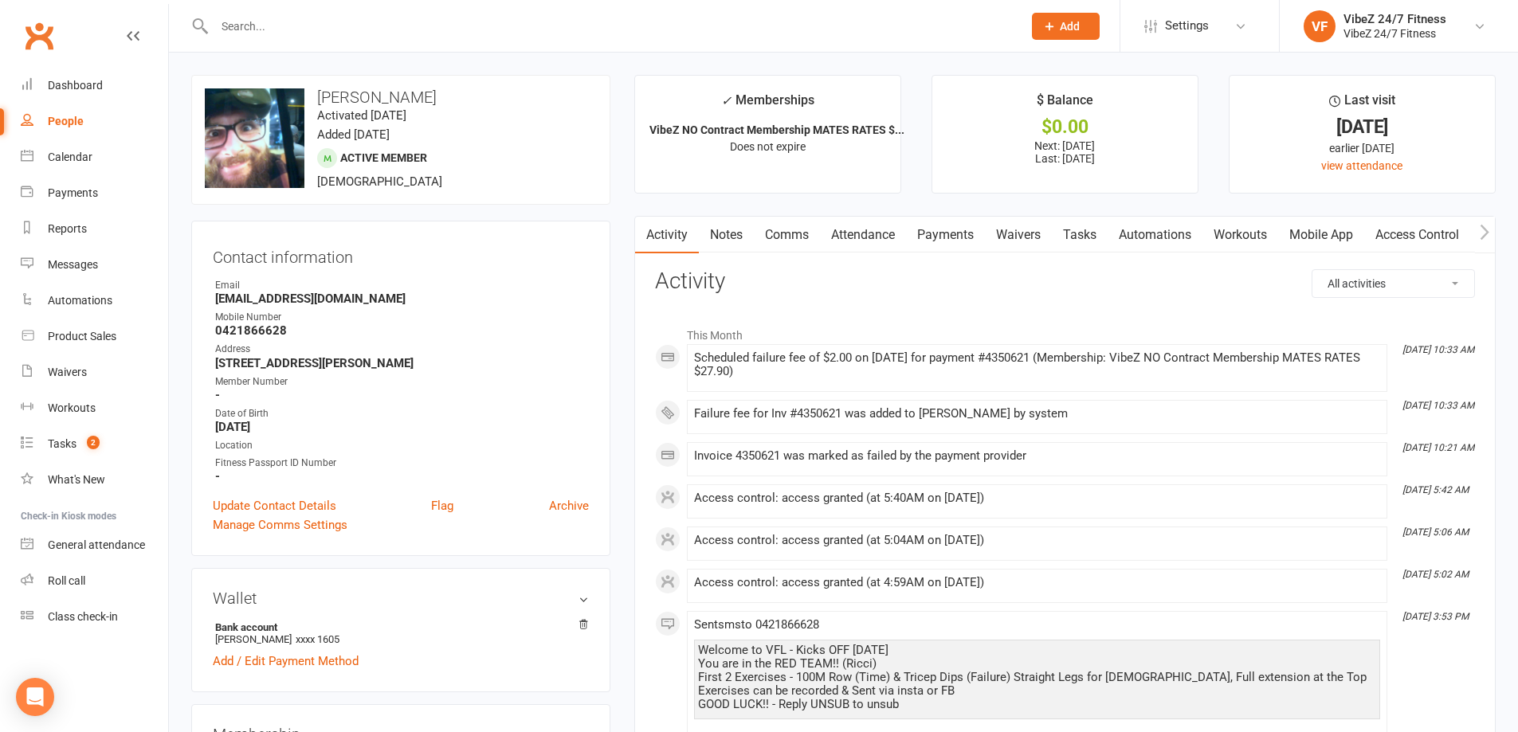
click at [953, 237] on link "Payments" at bounding box center [945, 235] width 79 height 37
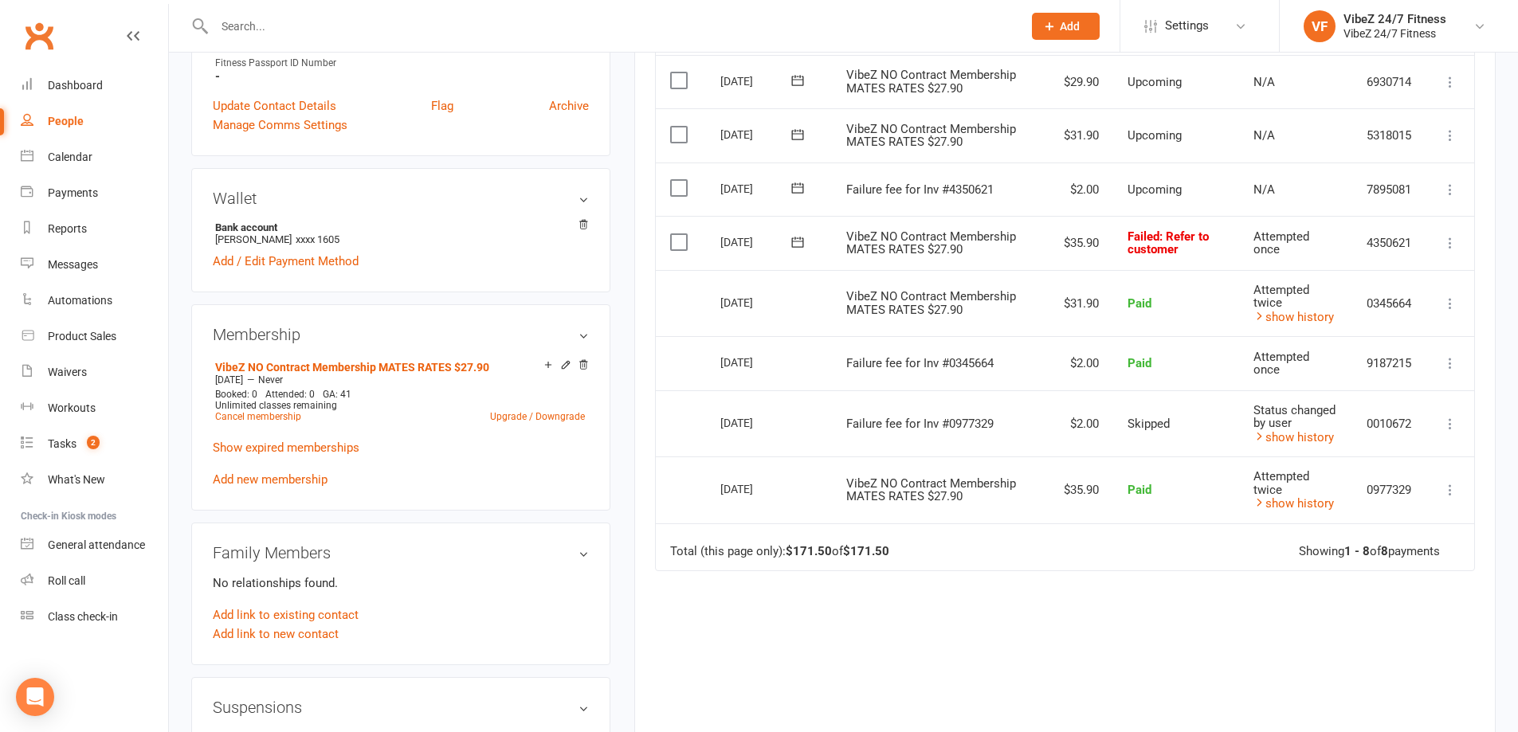
scroll to position [319, 0]
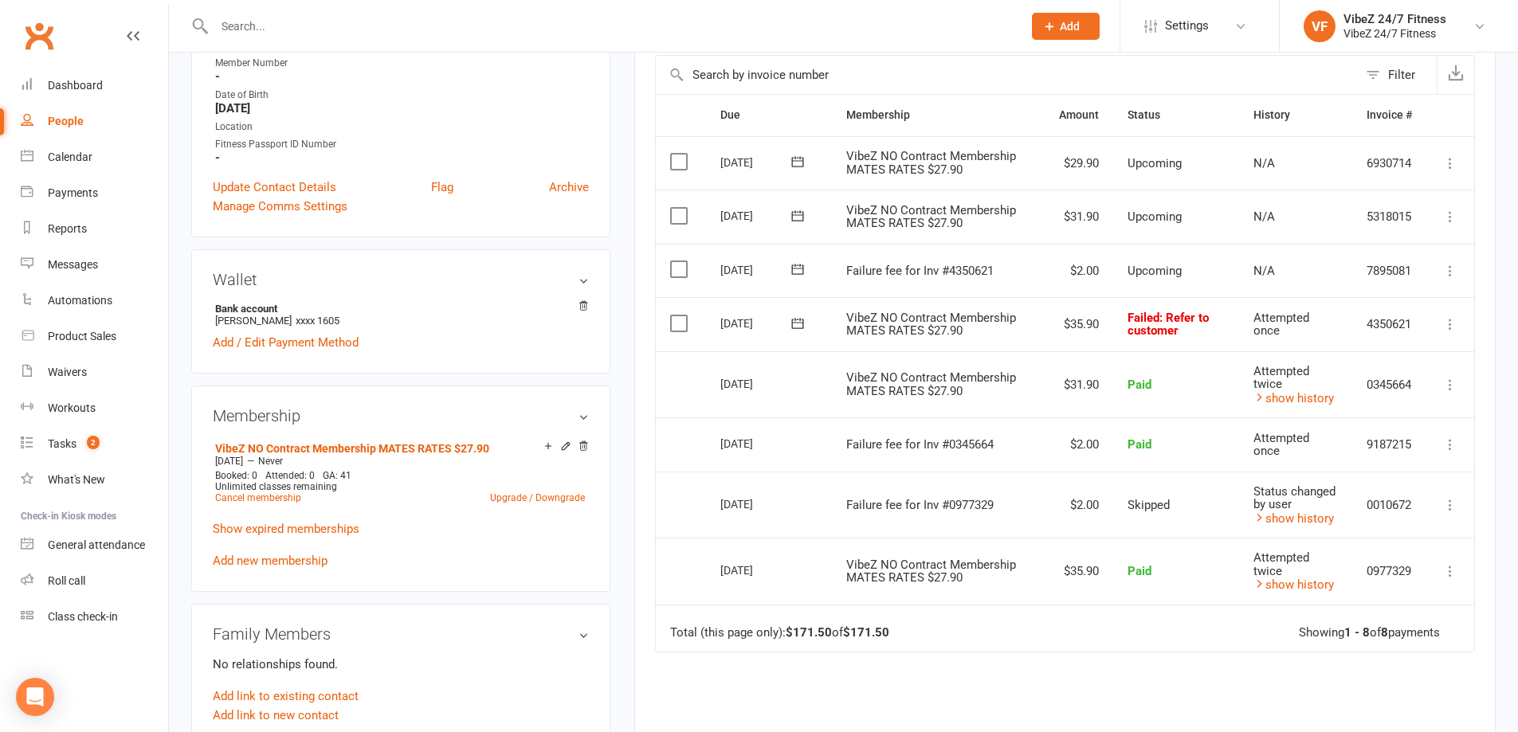
drag, startPoint x: 798, startPoint y: 319, endPoint x: 823, endPoint y: 325, distance: 25.5
click at [799, 318] on icon at bounding box center [797, 323] width 16 height 16
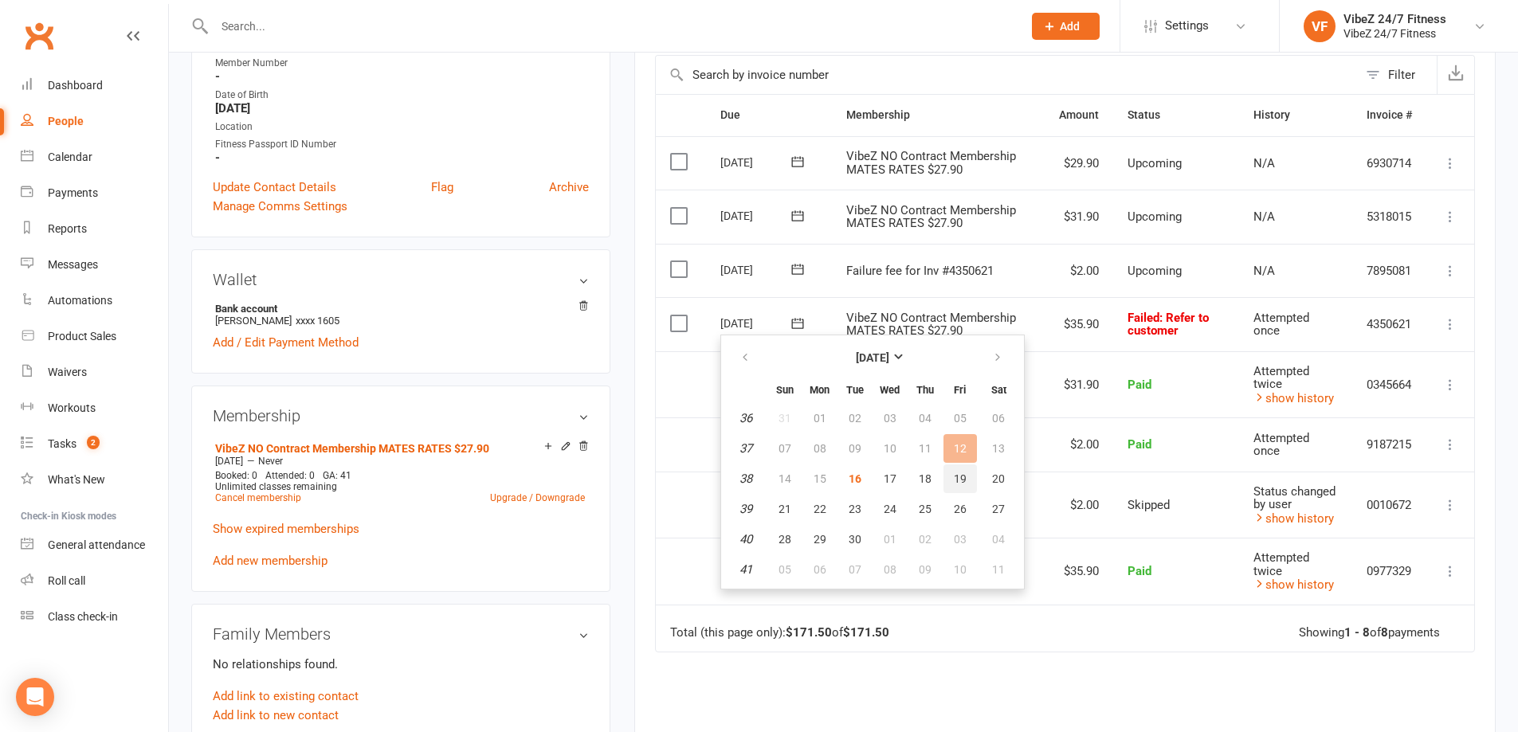
click at [954, 484] on span "19" at bounding box center [960, 478] width 13 height 13
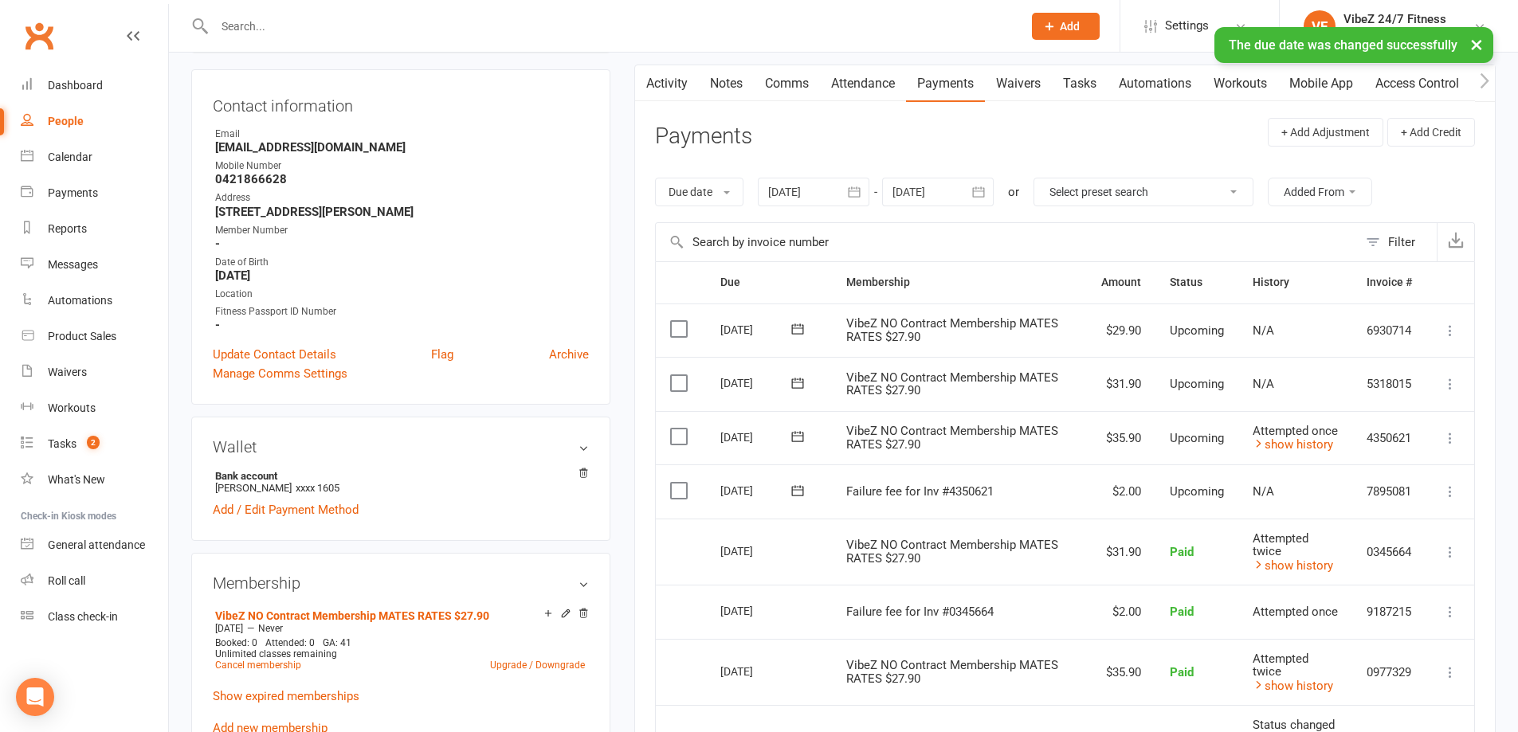
scroll to position [0, 0]
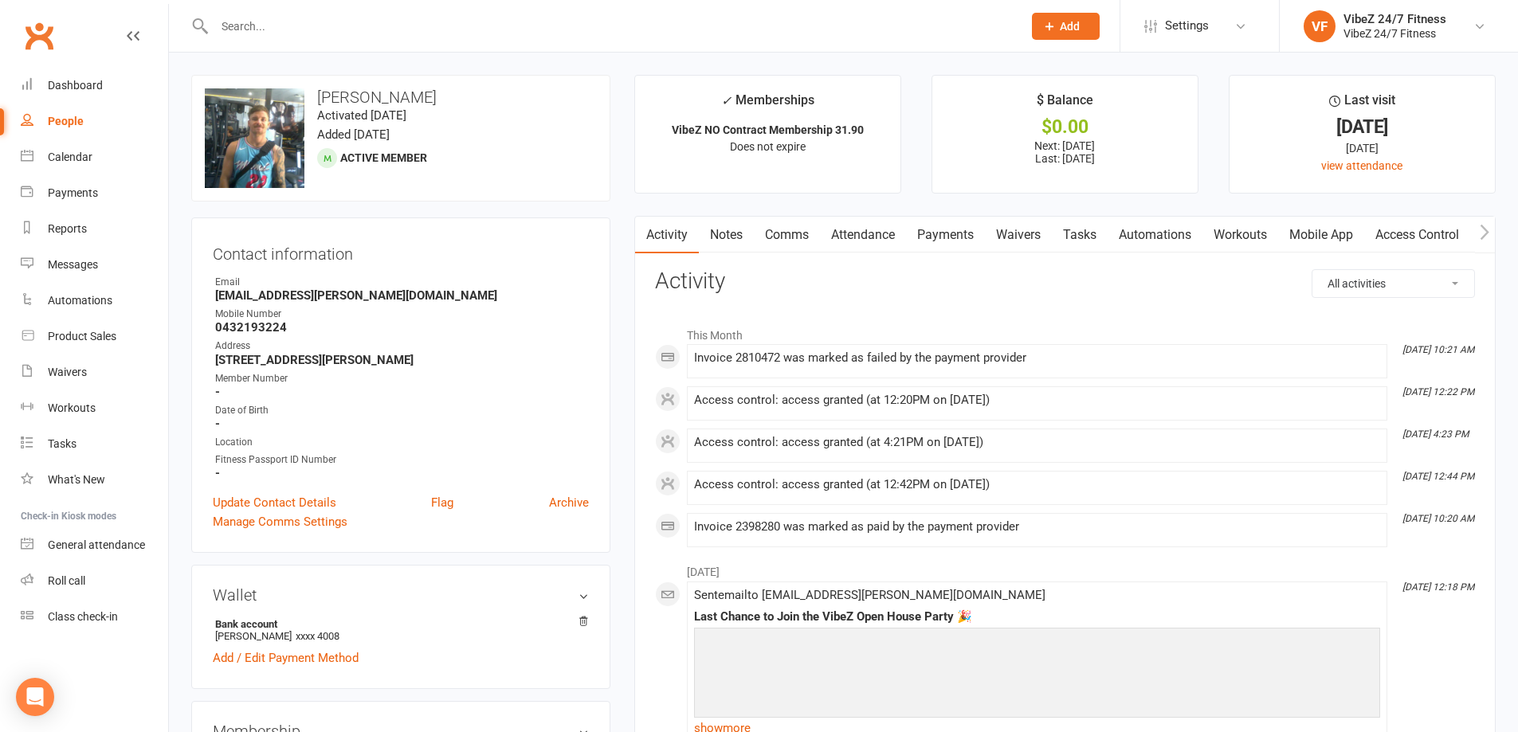
click at [248, 331] on strong "0432193224" at bounding box center [402, 327] width 374 height 14
copy strong "0432193224"
click at [949, 239] on link "Payments" at bounding box center [945, 235] width 79 height 37
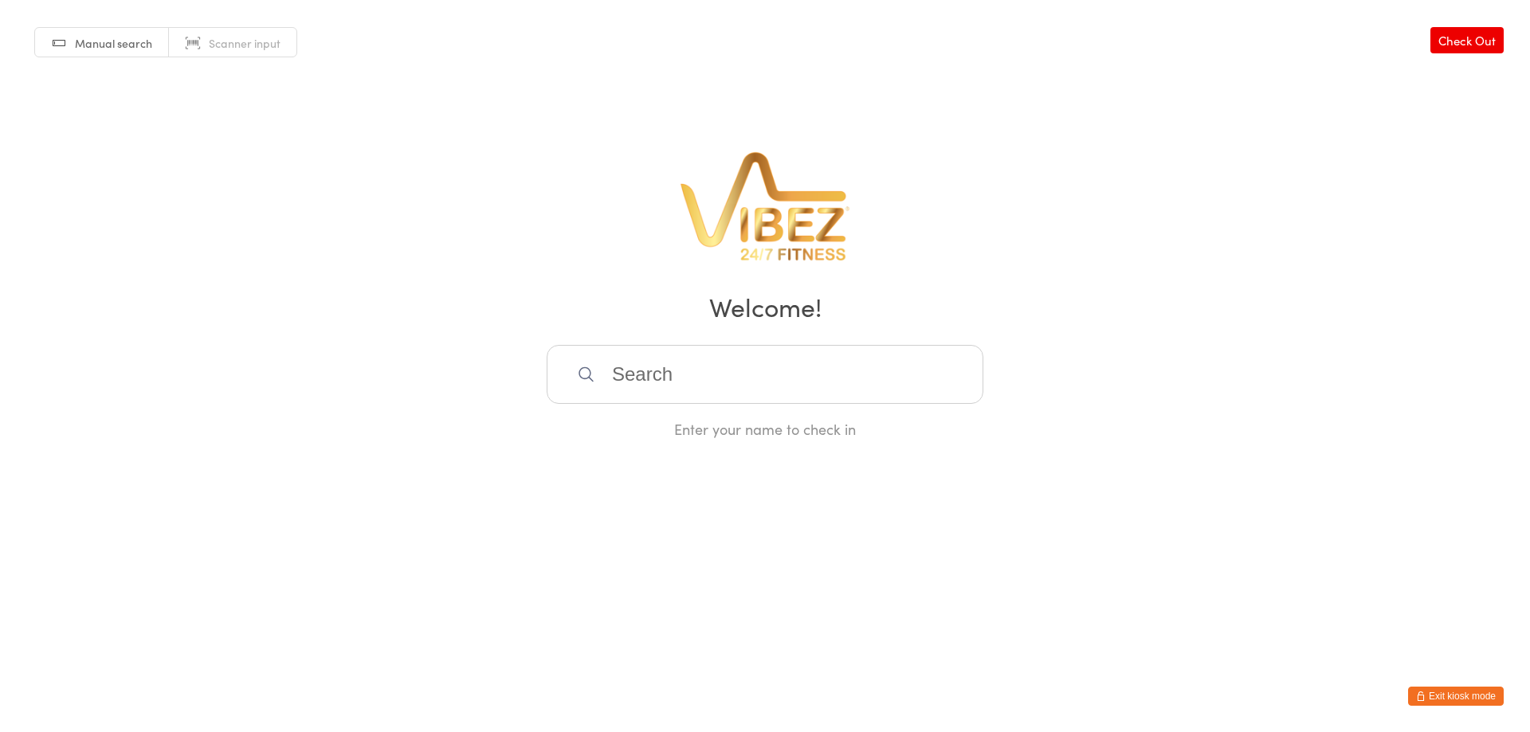
click at [1440, 691] on button "Exit kiosk mode" at bounding box center [1456, 696] width 96 height 19
